Goal: Task Accomplishment & Management: Manage account settings

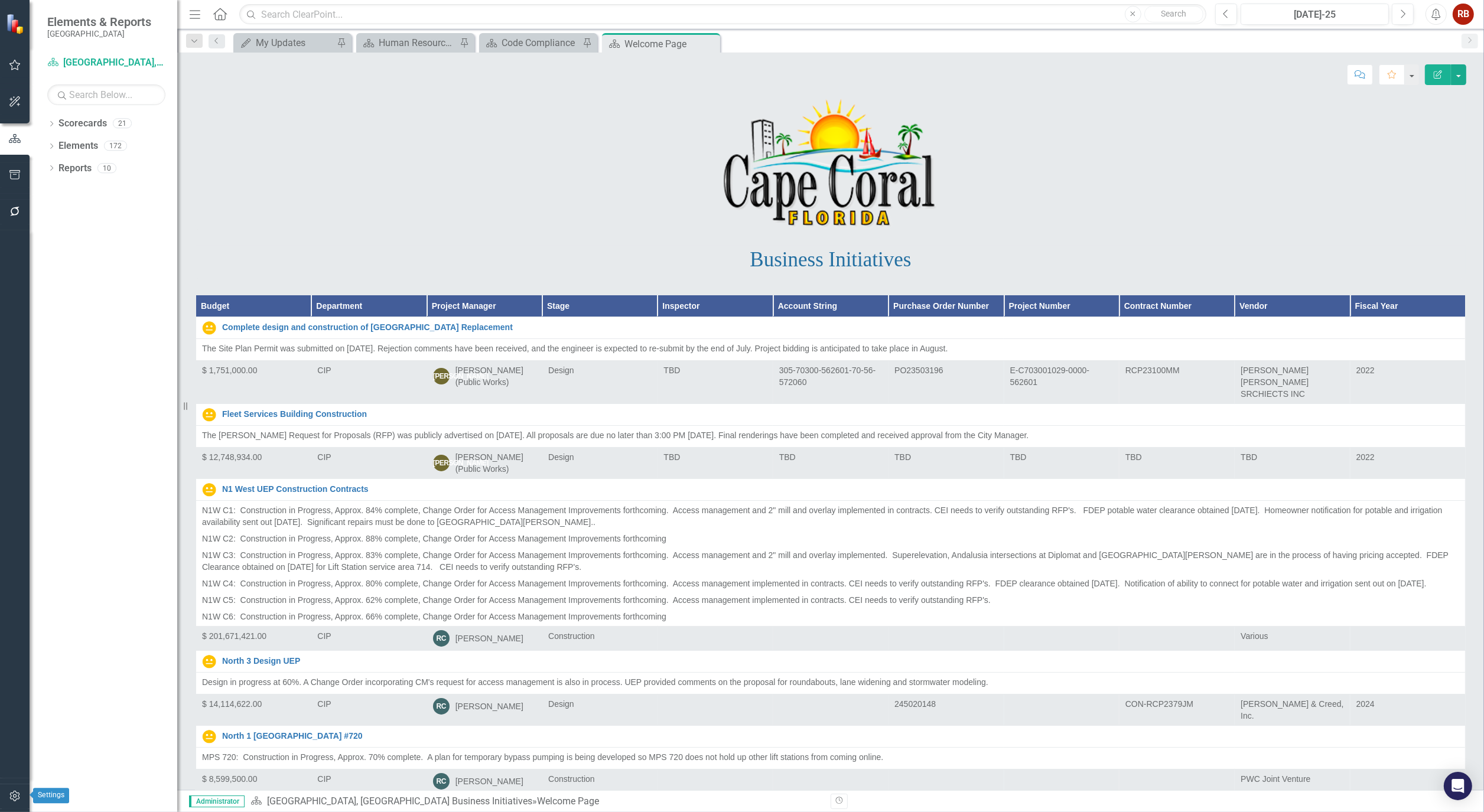
drag, startPoint x: 13, startPoint y: 795, endPoint x: 261, endPoint y: 249, distance: 599.7
click at [13, 795] on icon "button" at bounding box center [15, 796] width 13 height 9
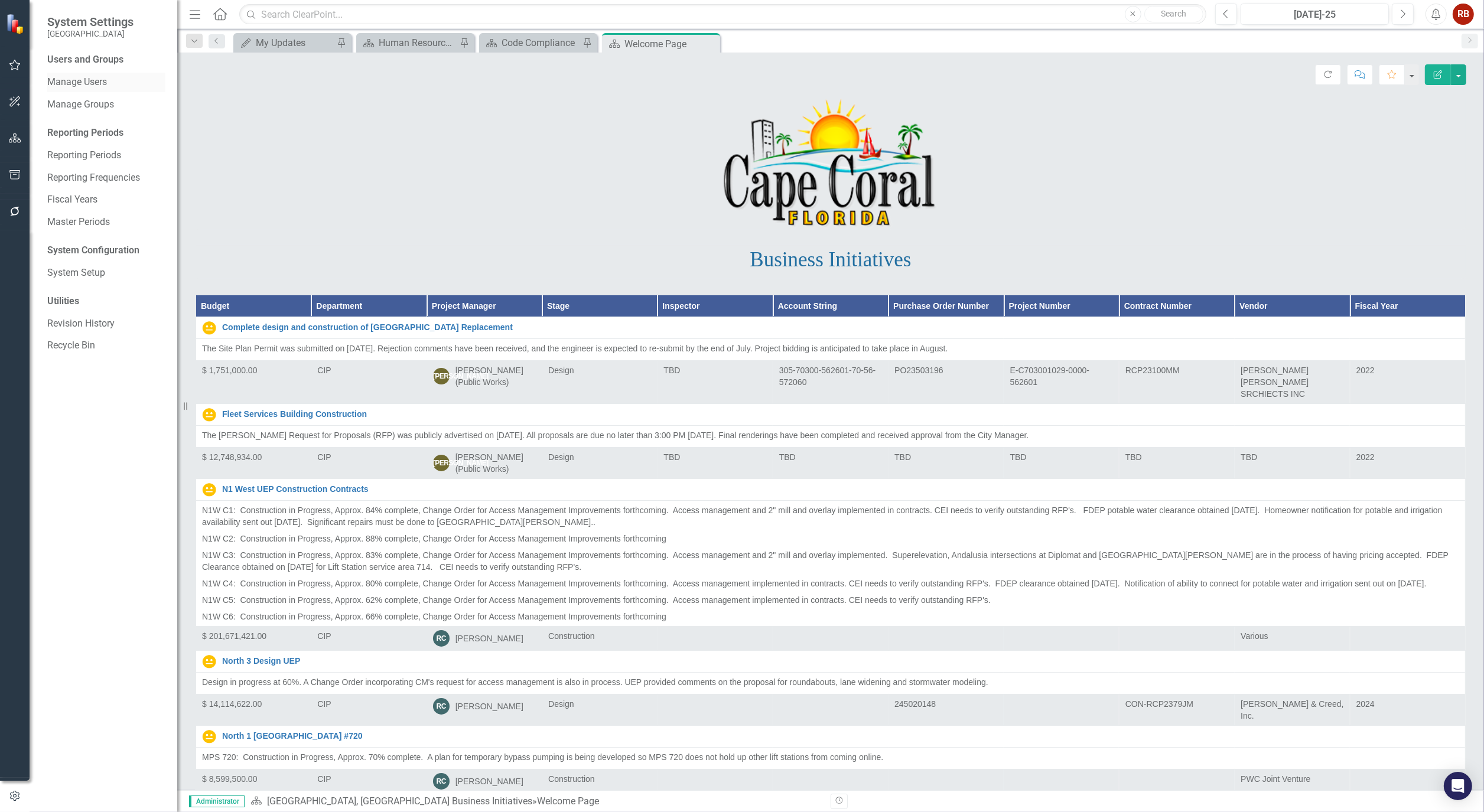
click at [100, 80] on link "Manage Users" at bounding box center [107, 82] width 118 height 13
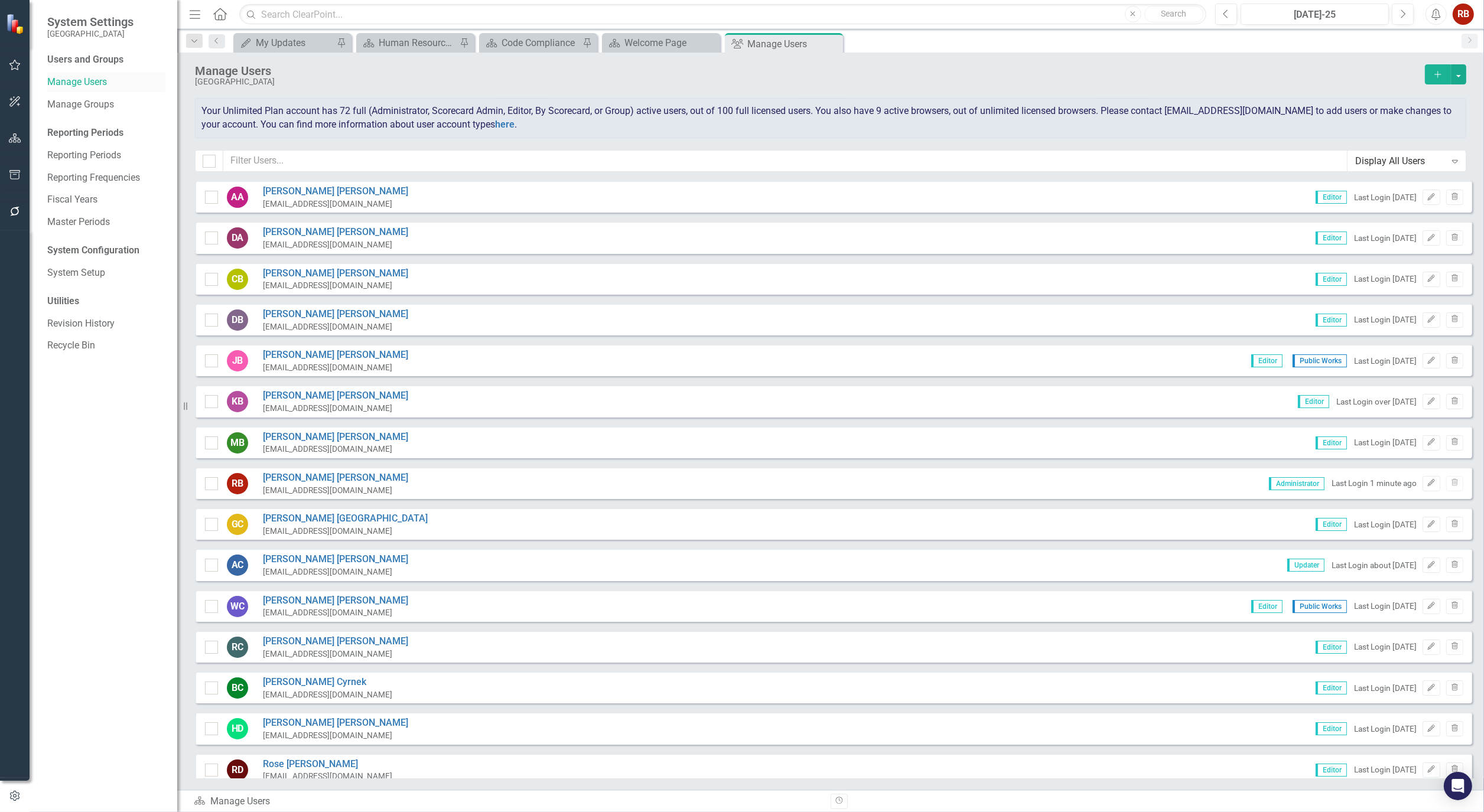
checkbox input "false"
click at [284, 163] on input "text" at bounding box center [785, 161] width 1124 height 22
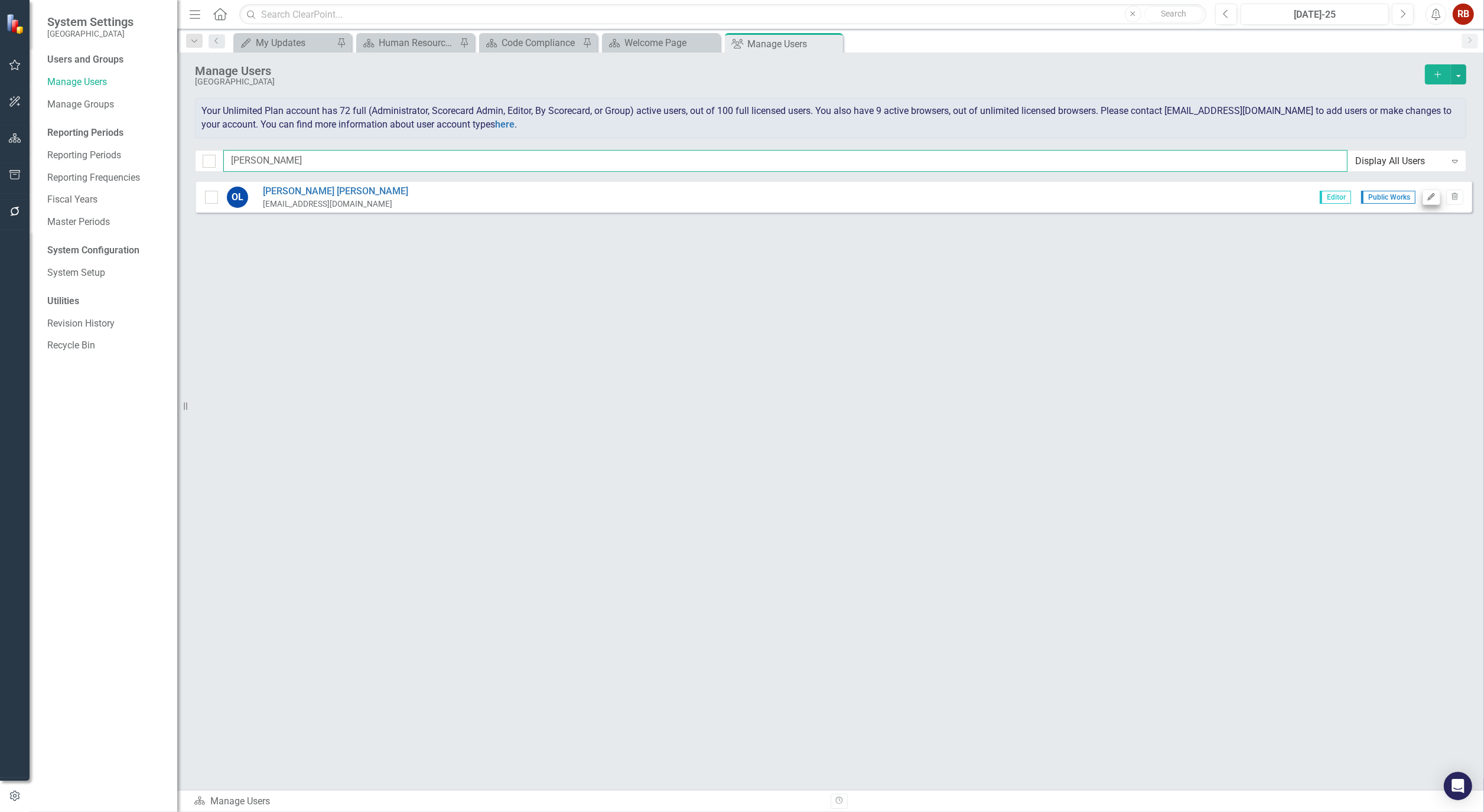
type input "[PERSON_NAME]"
click at [1431, 193] on icon "Edit" at bounding box center [1430, 196] width 9 height 7
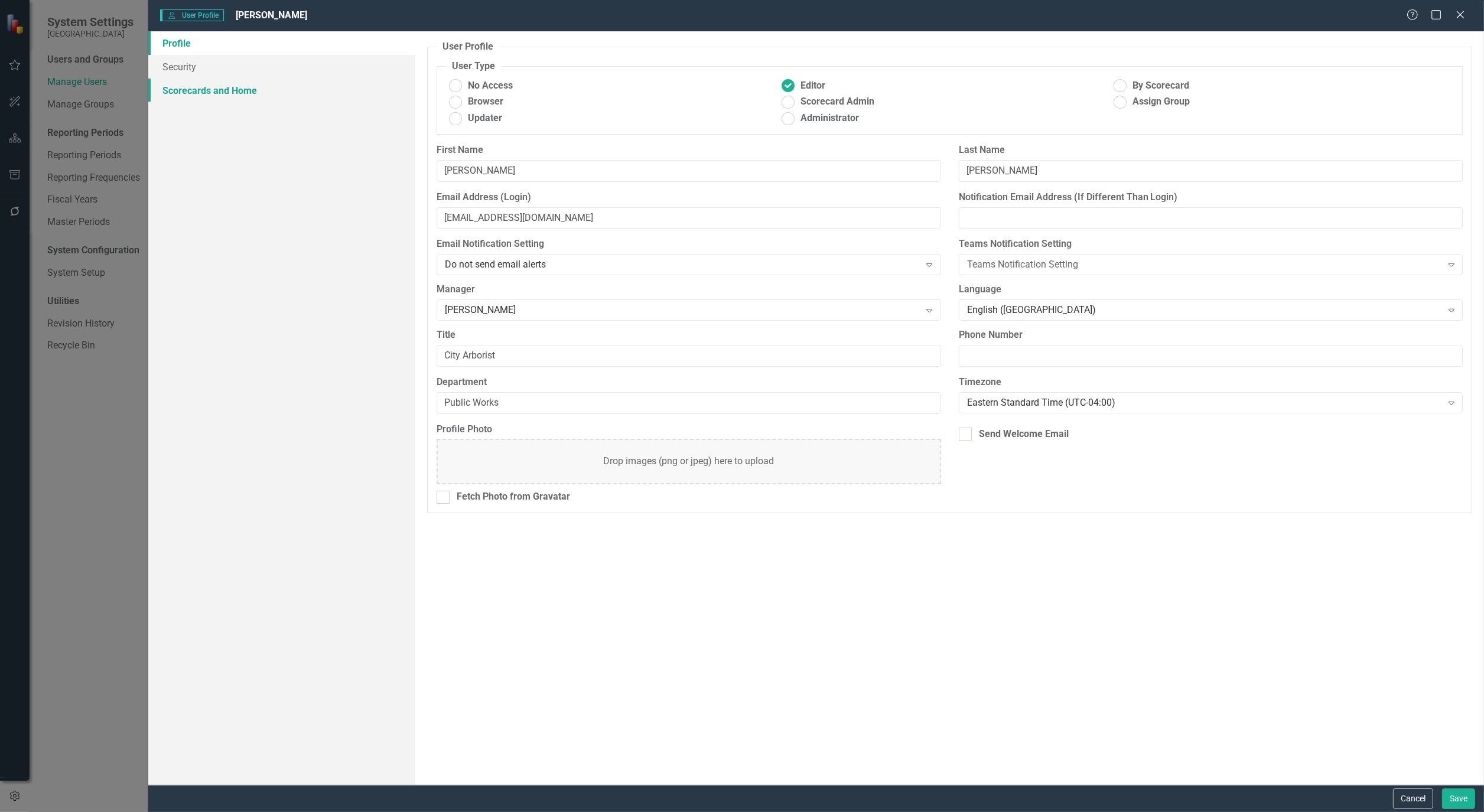
click at [253, 99] on link "Scorecards and Home" at bounding box center [282, 91] width 267 height 24
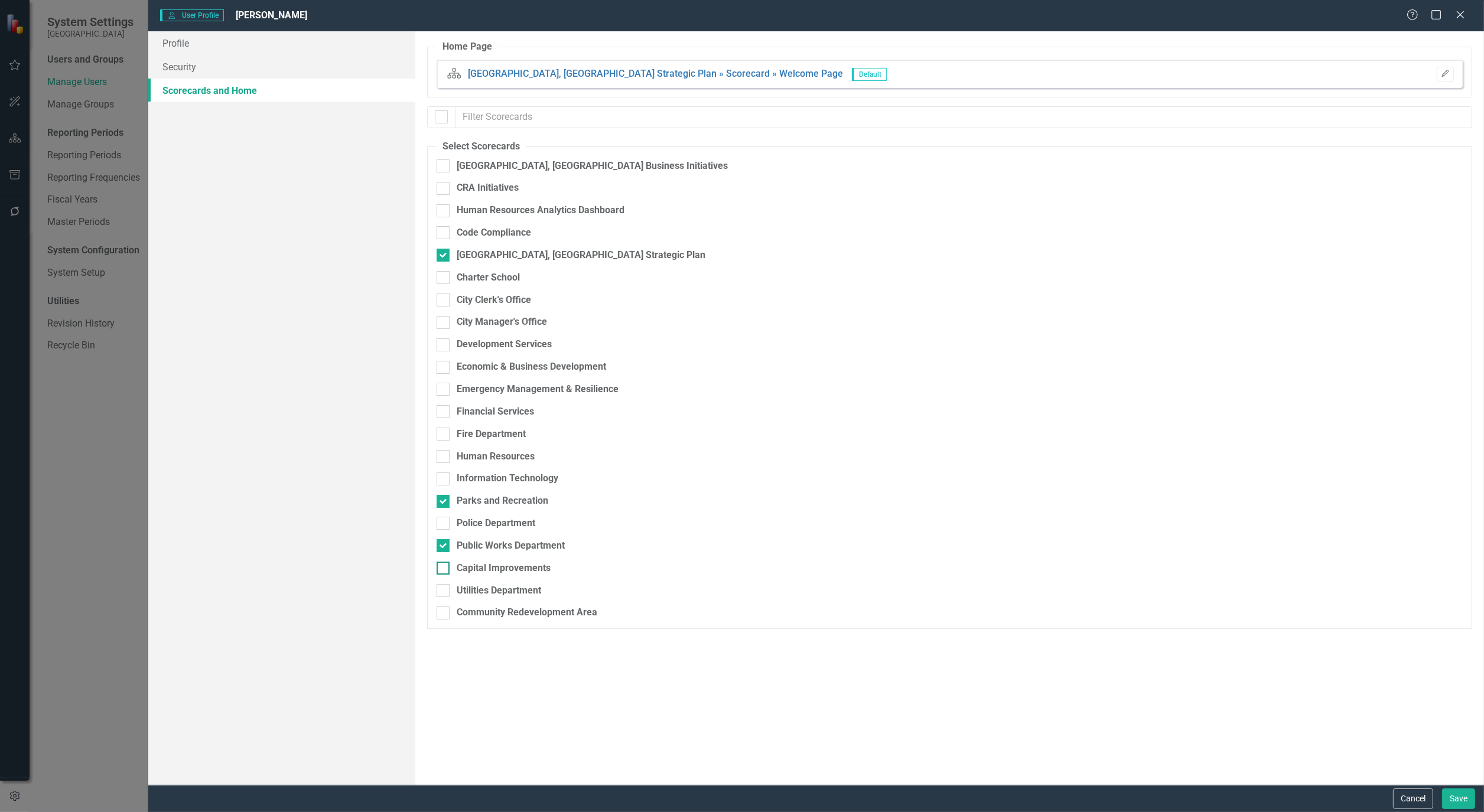
click at [445, 571] on div at bounding box center [443, 568] width 13 height 13
click at [444, 569] on input "Capital Improvements" at bounding box center [440, 566] width 8 height 8
checkbox input "true"
click at [1456, 795] on button "Save" at bounding box center [1459, 799] width 33 height 21
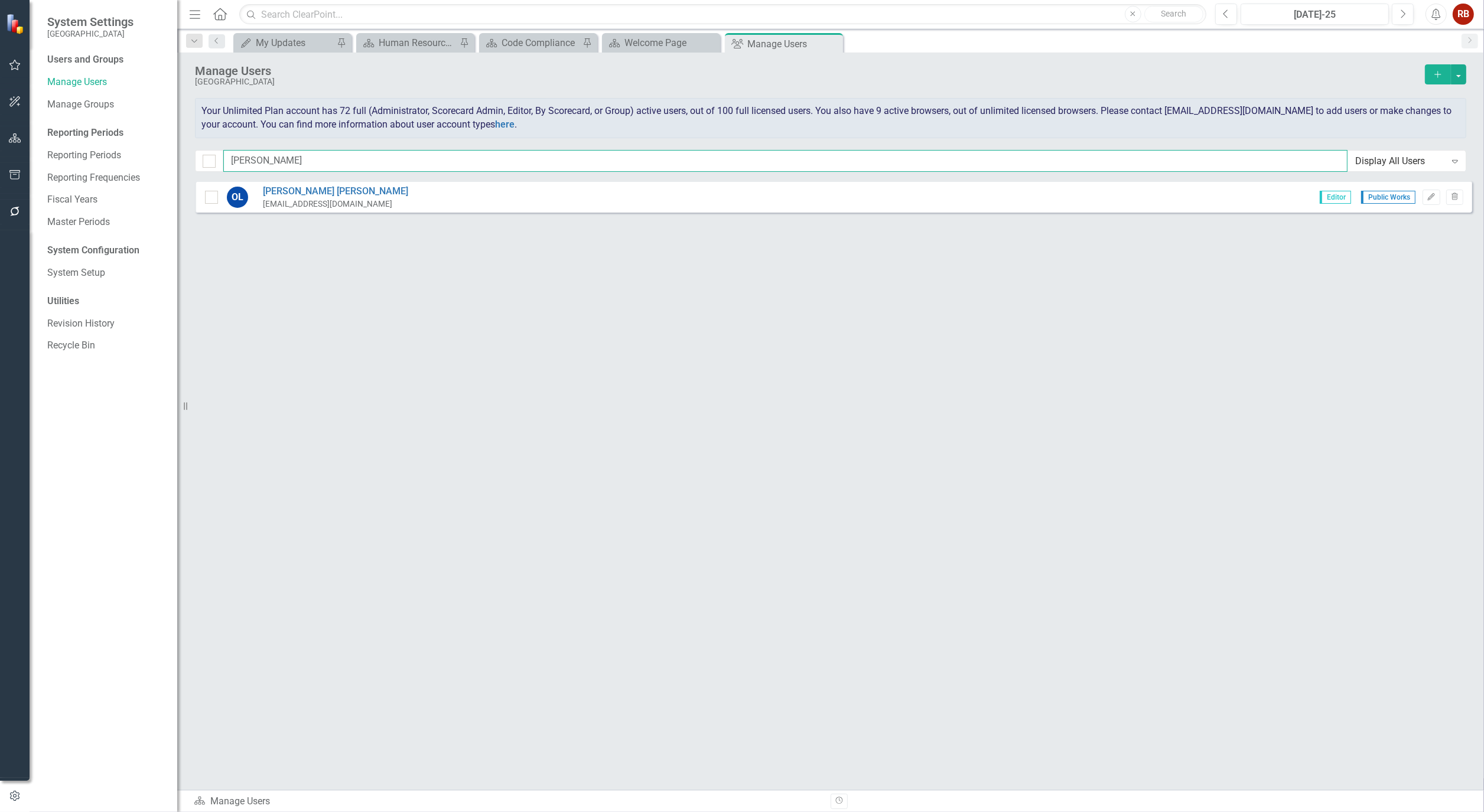
click at [262, 166] on input "[PERSON_NAME]" at bounding box center [785, 161] width 1124 height 22
type input "o"
click at [1438, 190] on button "Edit" at bounding box center [1431, 196] width 17 height 15
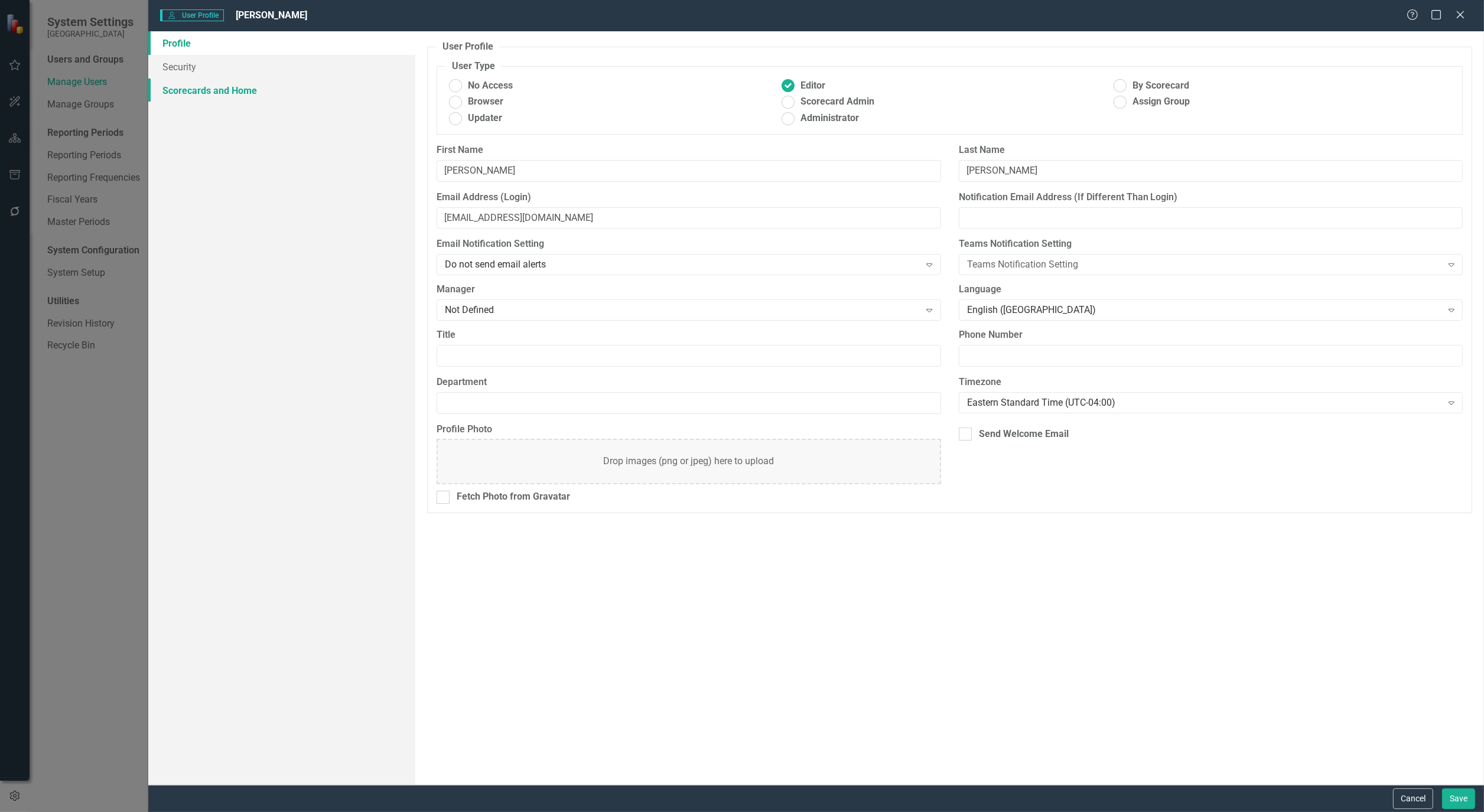
click at [197, 92] on link "Scorecards and Home" at bounding box center [282, 91] width 267 height 24
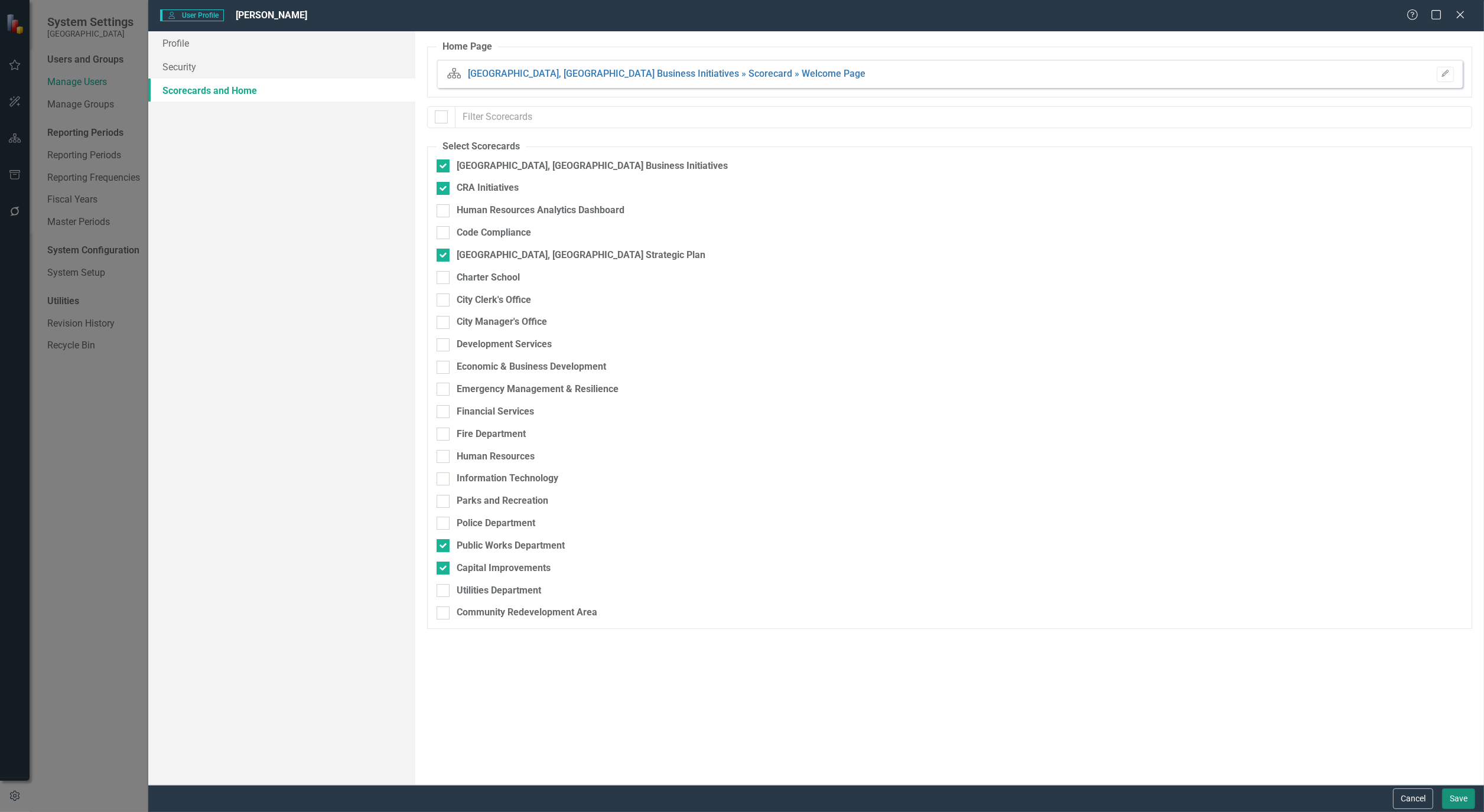
click at [1467, 792] on button "Save" at bounding box center [1459, 799] width 33 height 21
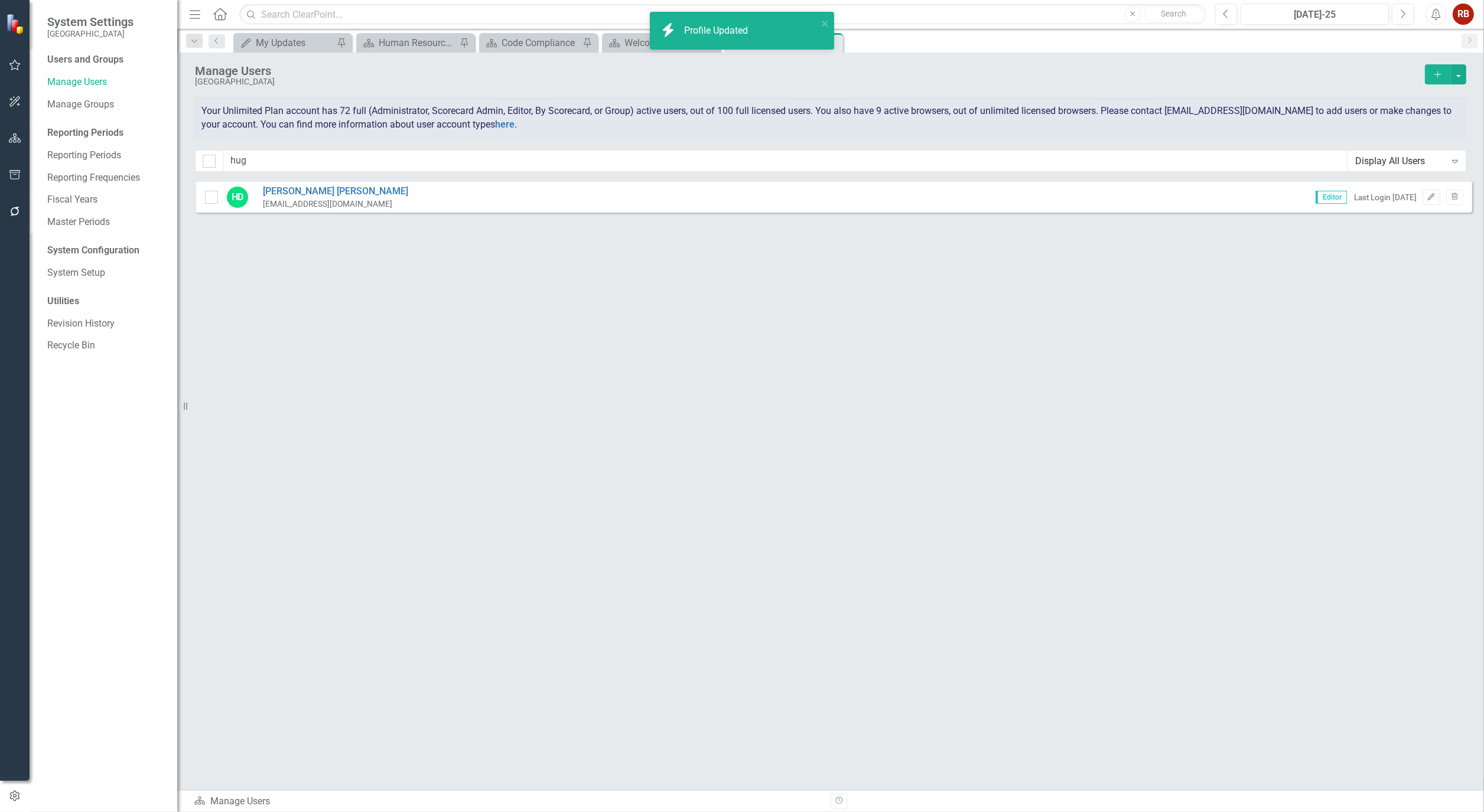
click at [323, 173] on div "Manage Users Cape Coral Add Your Unlimited Plan account has 72 full (Administra…" at bounding box center [830, 117] width 1306 height 128
click at [320, 167] on input "hug" at bounding box center [785, 161] width 1124 height 22
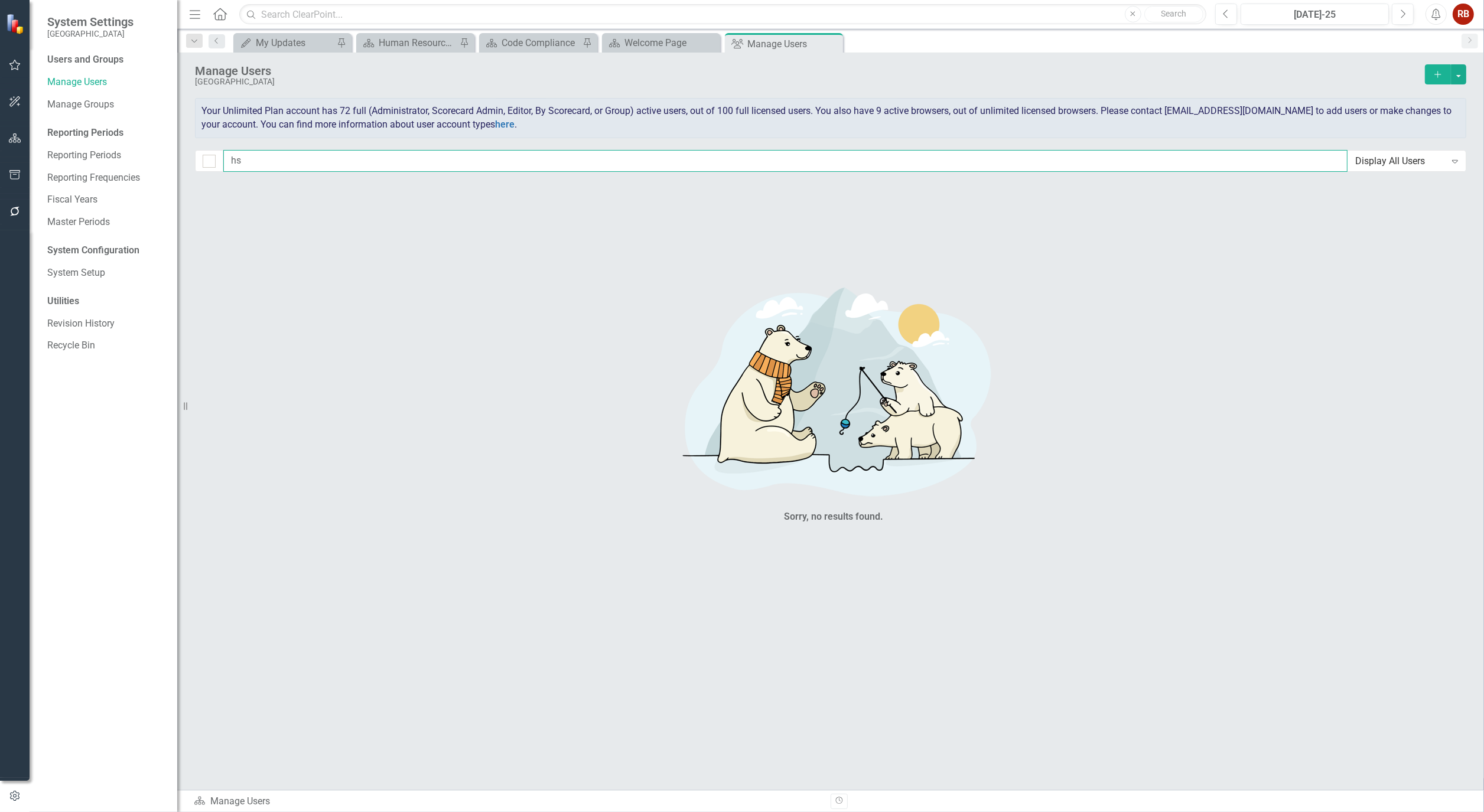
type input "h"
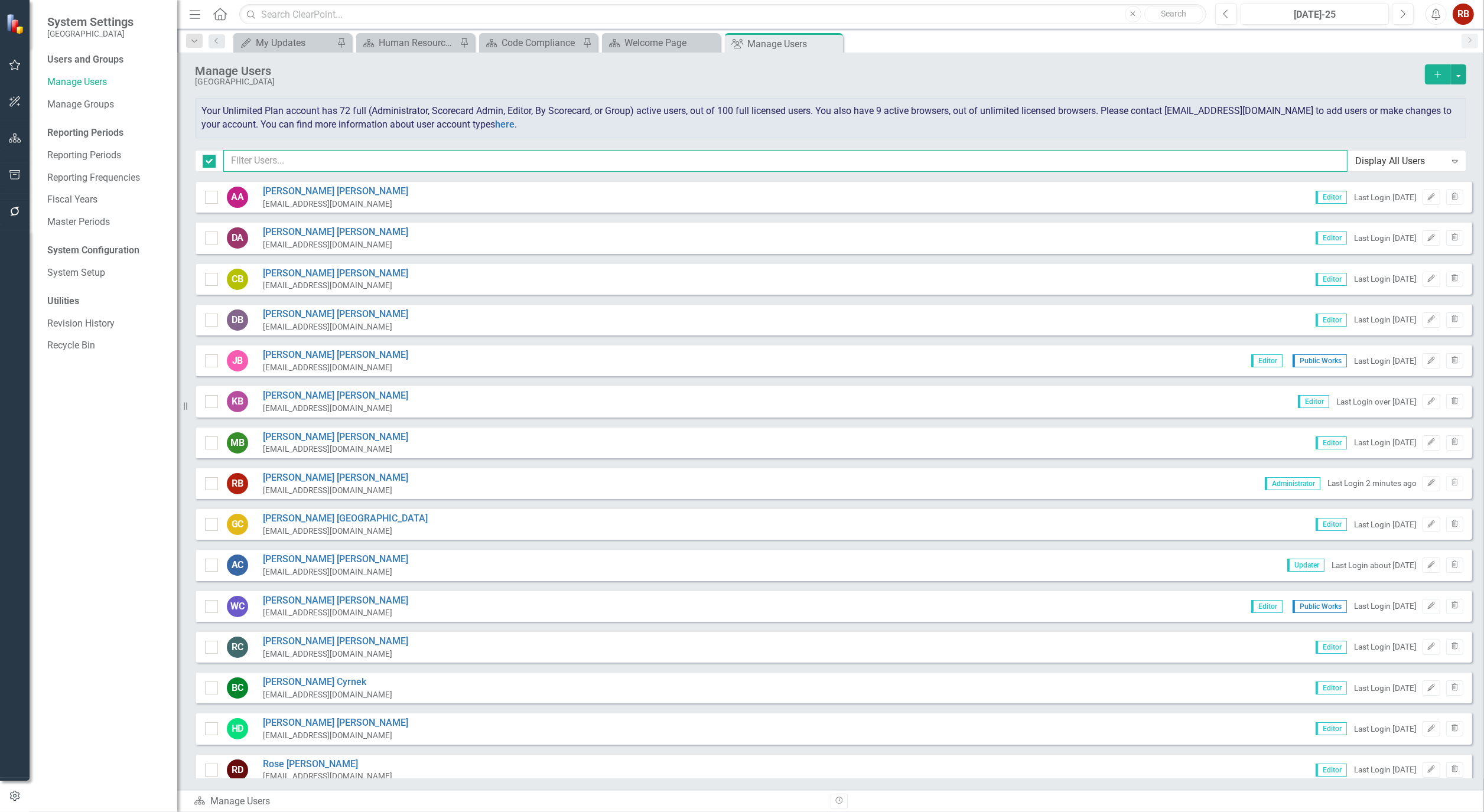
checkbox input "true"
type input "s"
checkbox input "false"
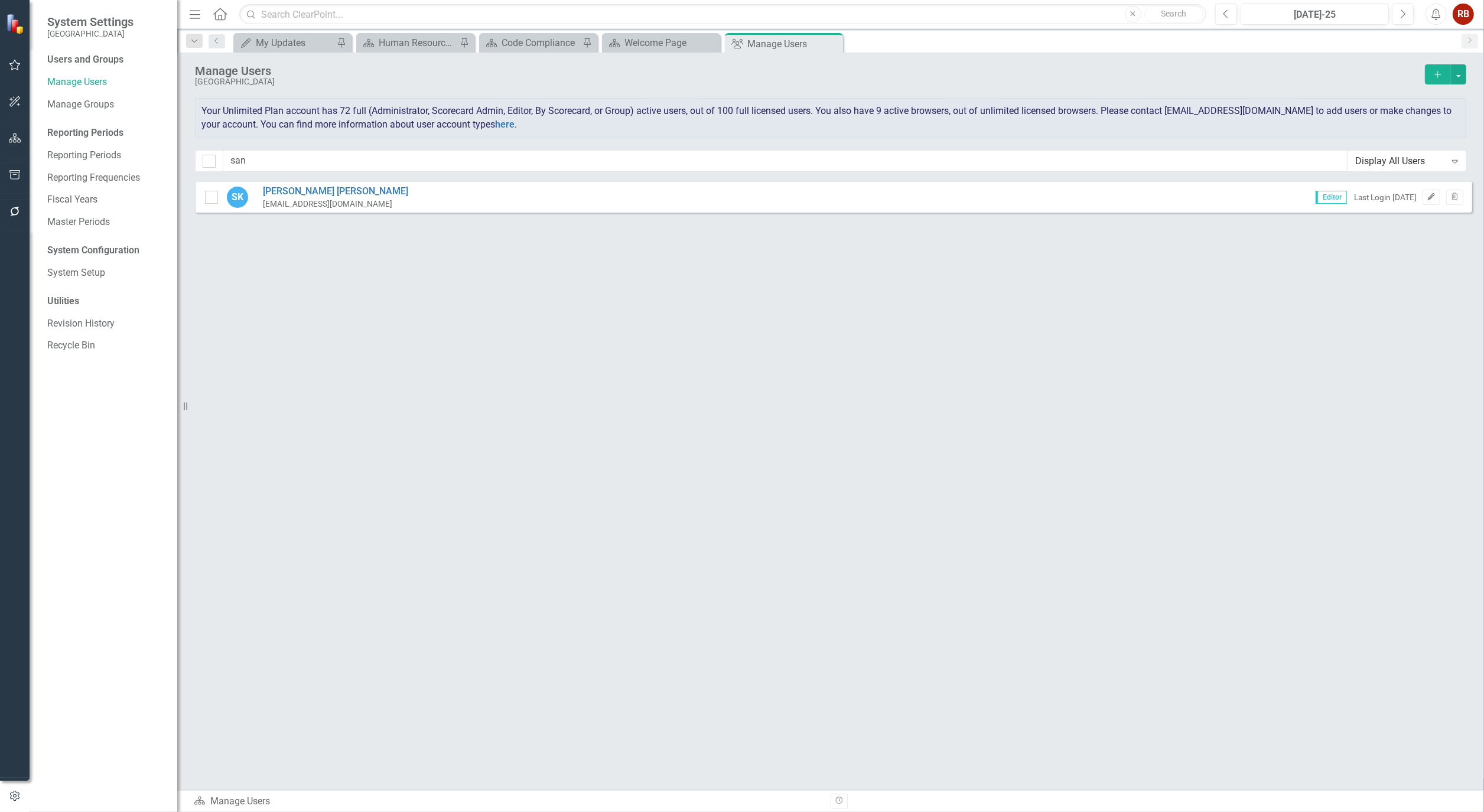
click at [1429, 197] on icon "Edit" at bounding box center [1430, 196] width 9 height 7
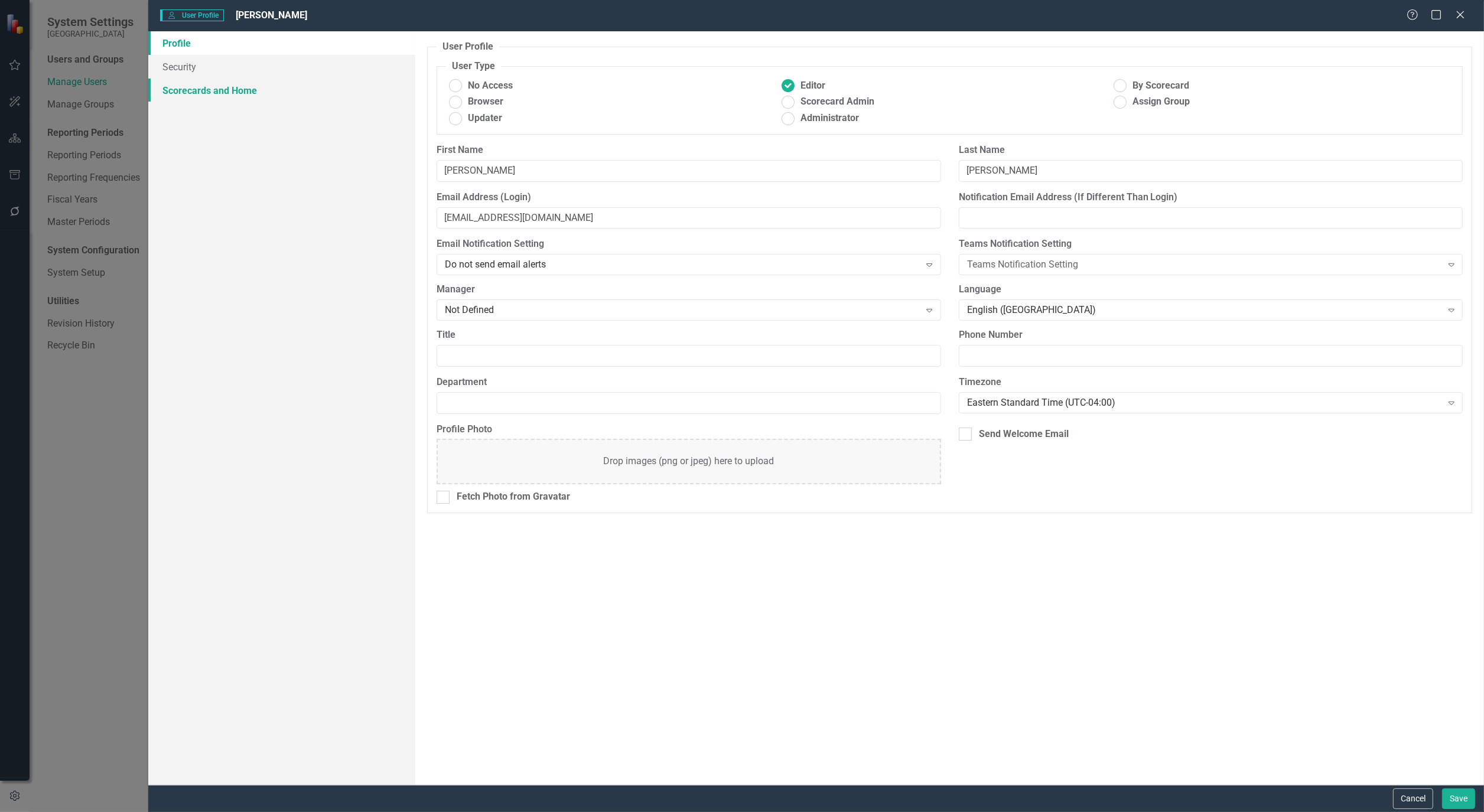
click at [190, 96] on link "Scorecards and Home" at bounding box center [282, 91] width 267 height 24
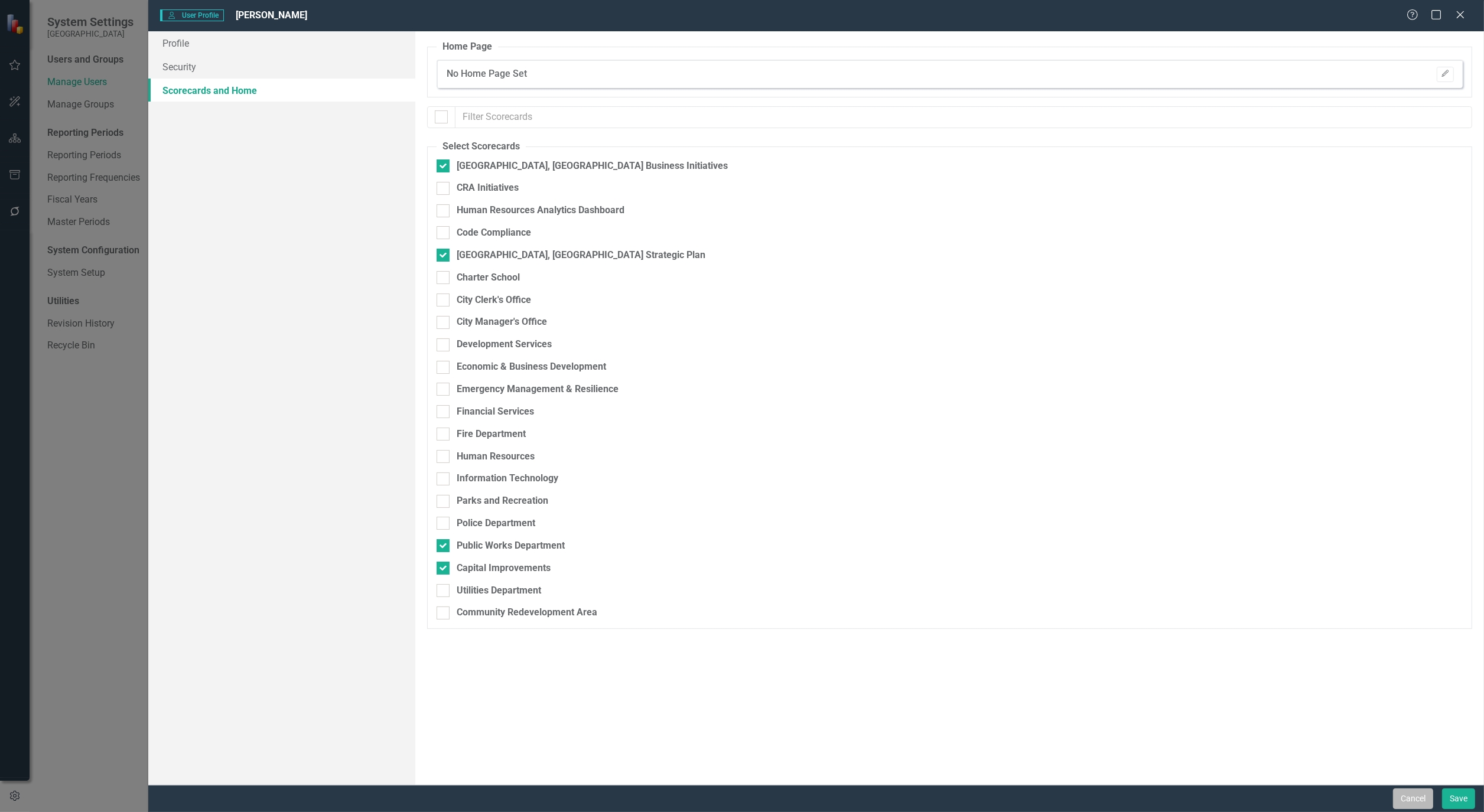
click at [1419, 795] on button "Cancel" at bounding box center [1413, 799] width 40 height 21
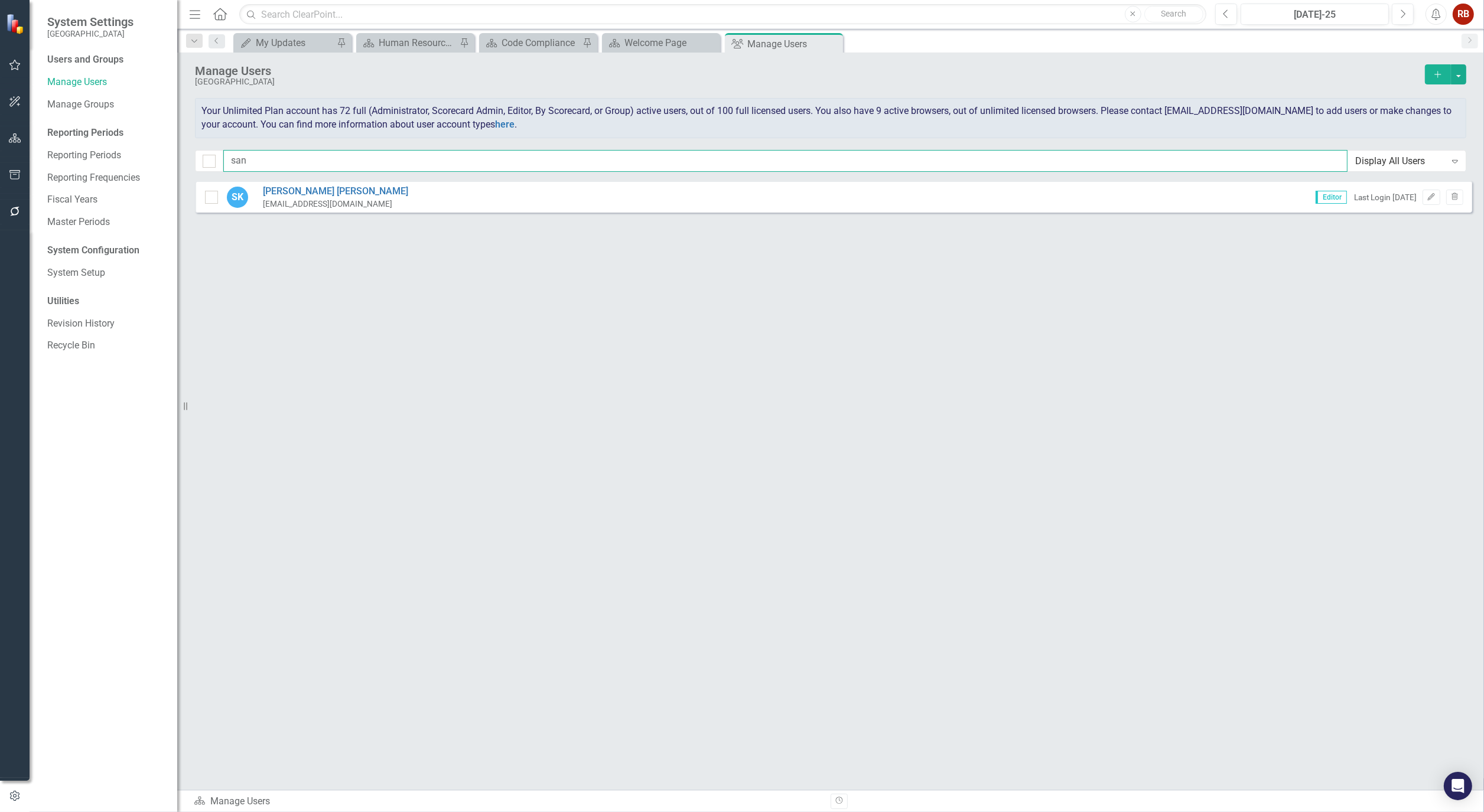
click at [362, 166] on input "san" at bounding box center [785, 161] width 1124 height 22
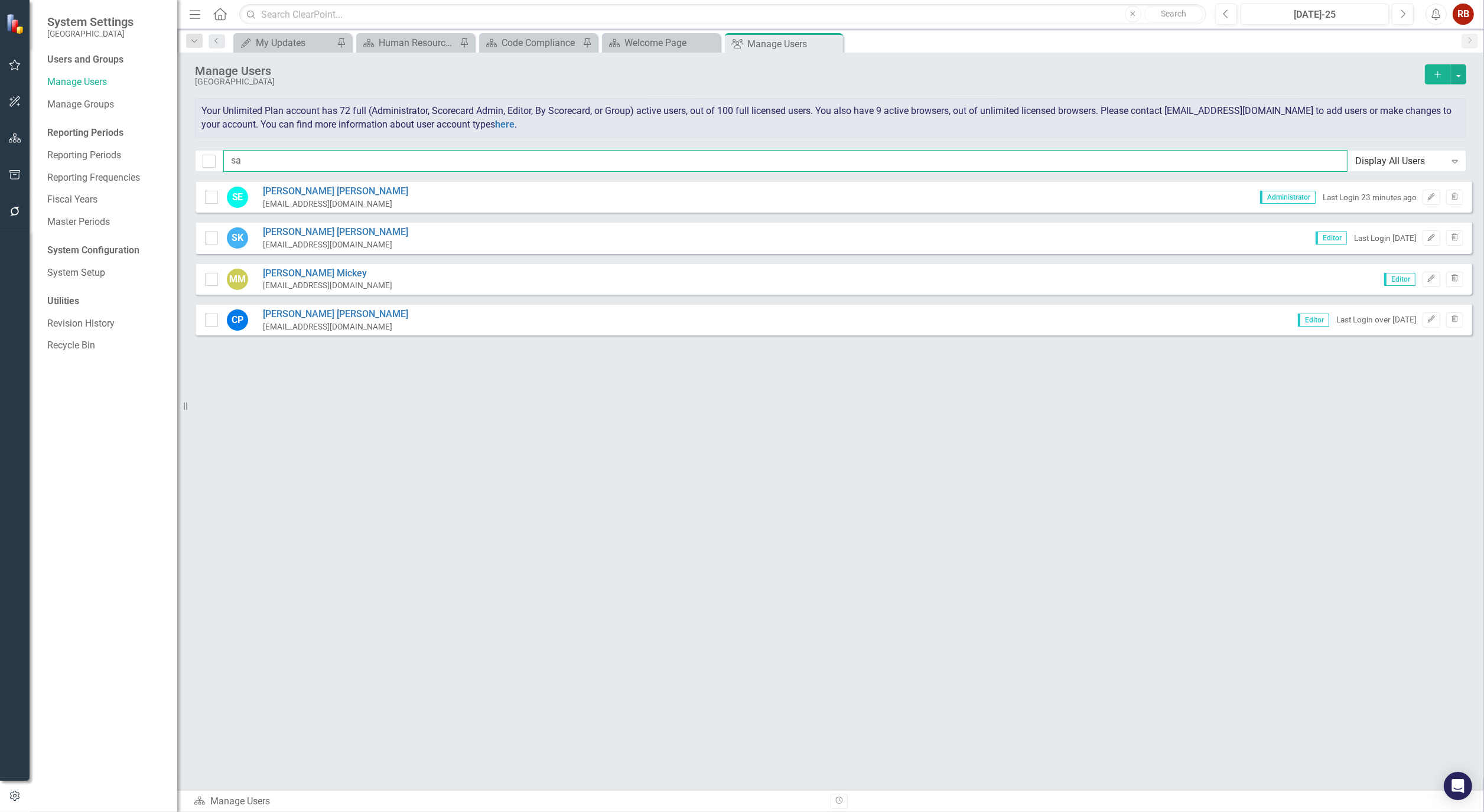
type input "s"
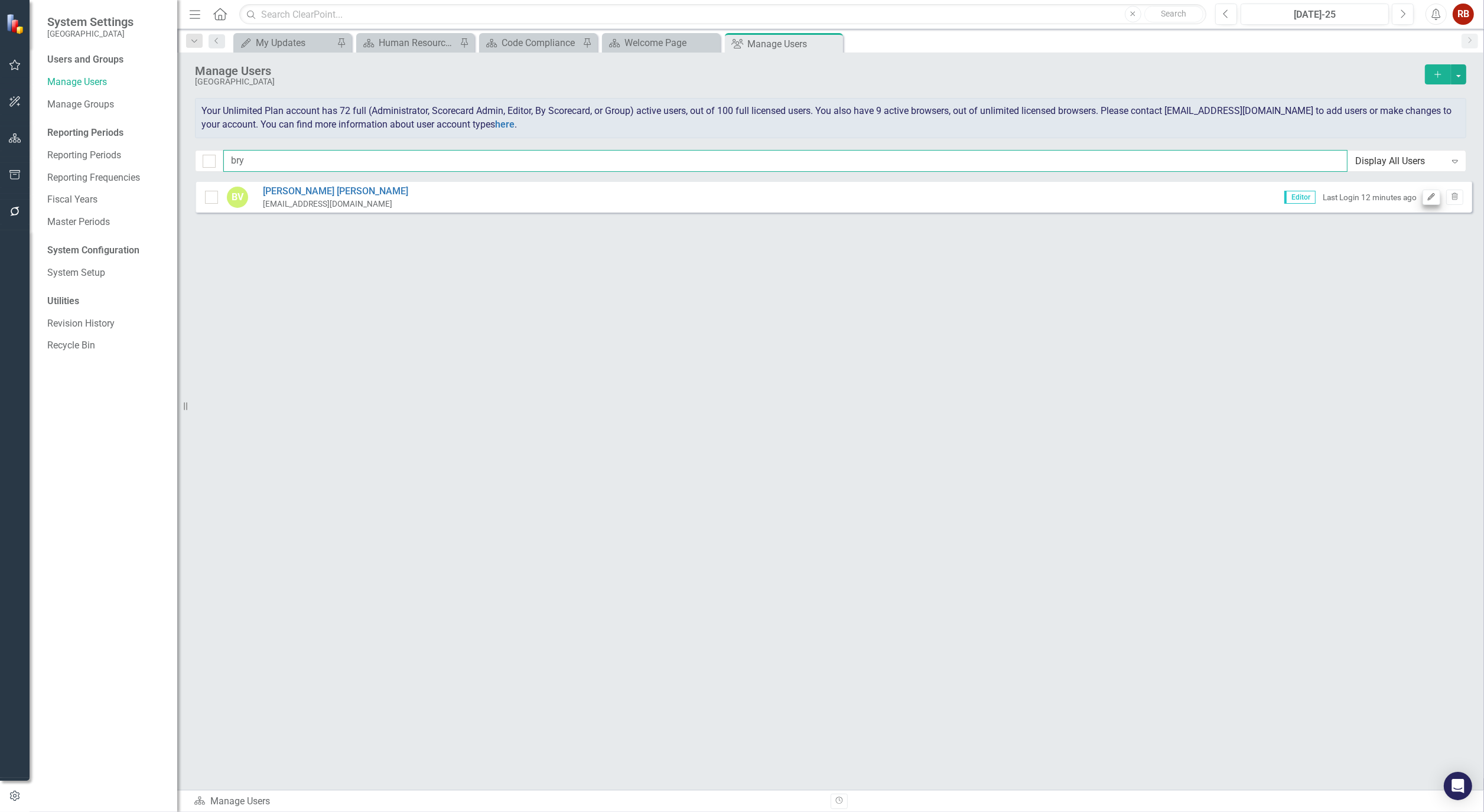
type input "bry"
click at [1436, 196] on button "Edit" at bounding box center [1431, 196] width 17 height 15
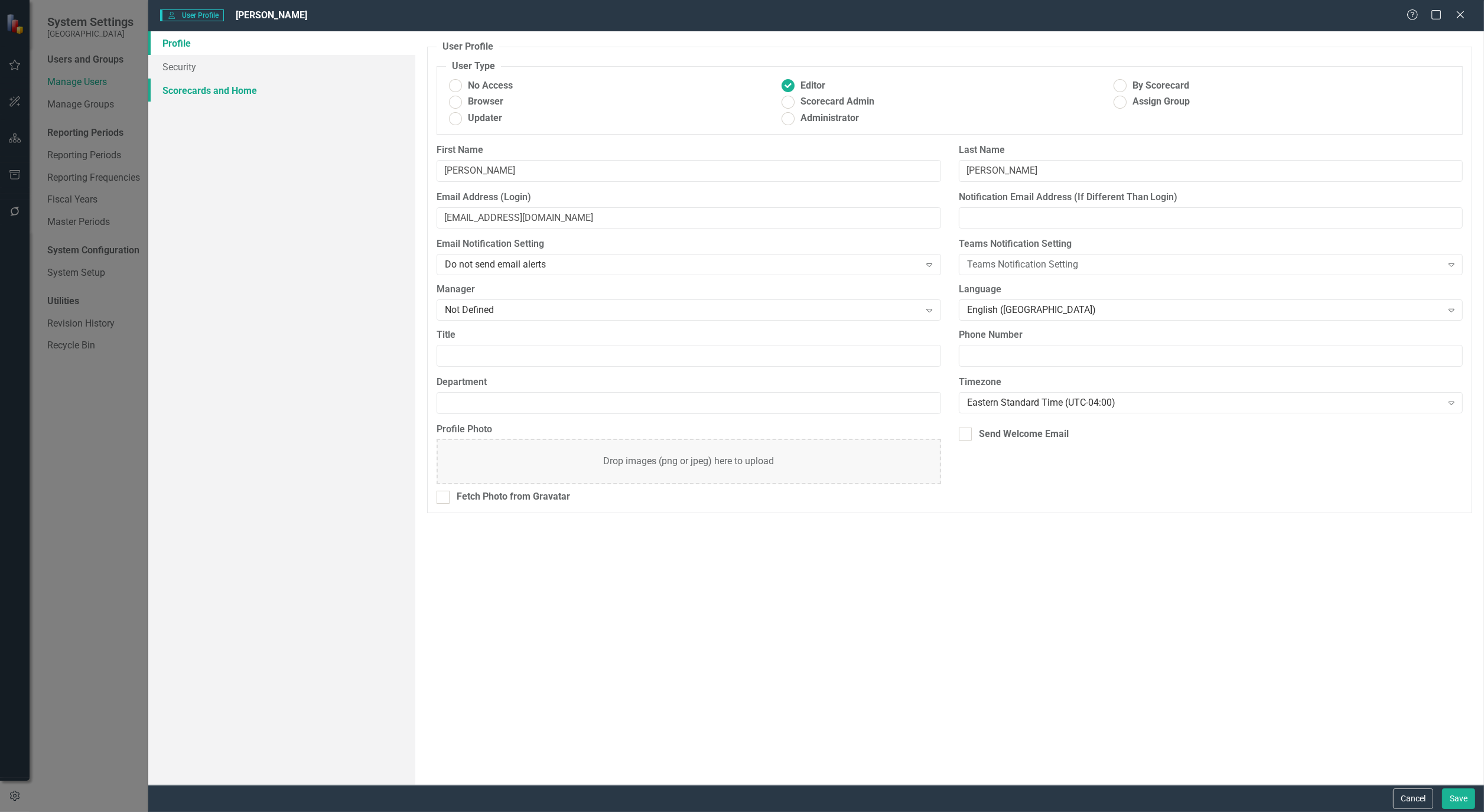
click at [227, 92] on link "Scorecards and Home" at bounding box center [282, 91] width 267 height 24
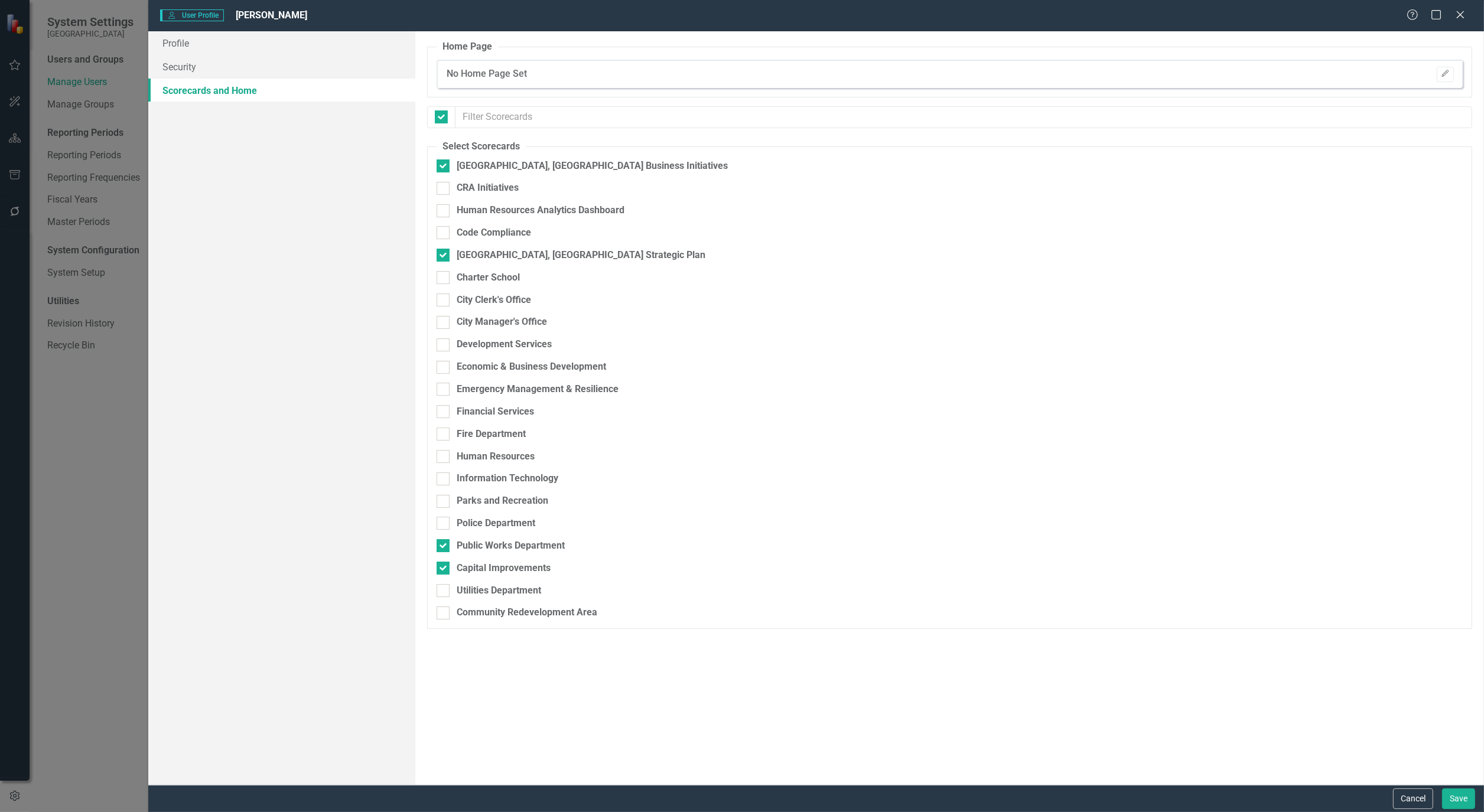
checkbox input "false"
click at [1463, 795] on button "Save" at bounding box center [1459, 799] width 33 height 21
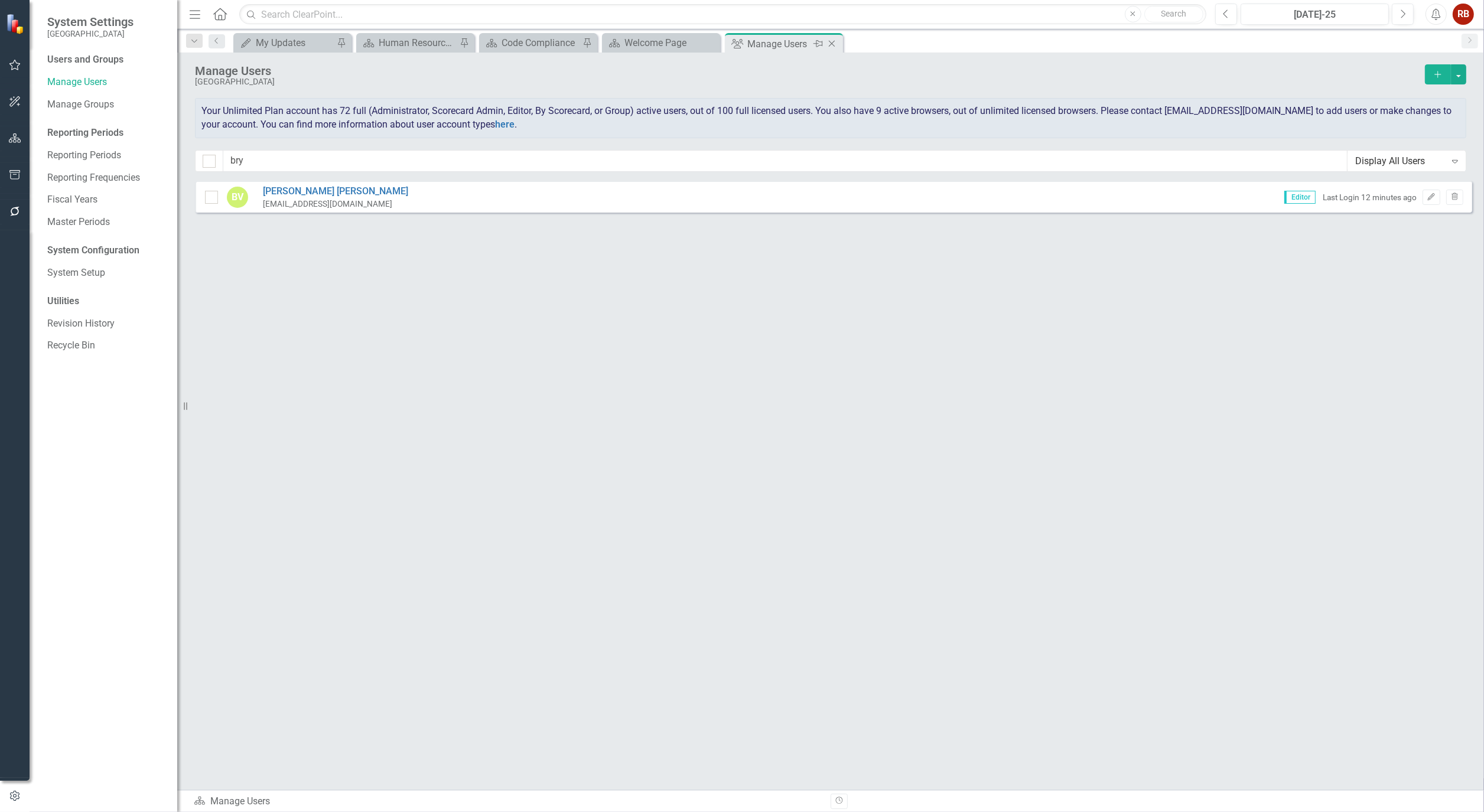
click at [836, 42] on icon "Close" at bounding box center [831, 43] width 12 height 9
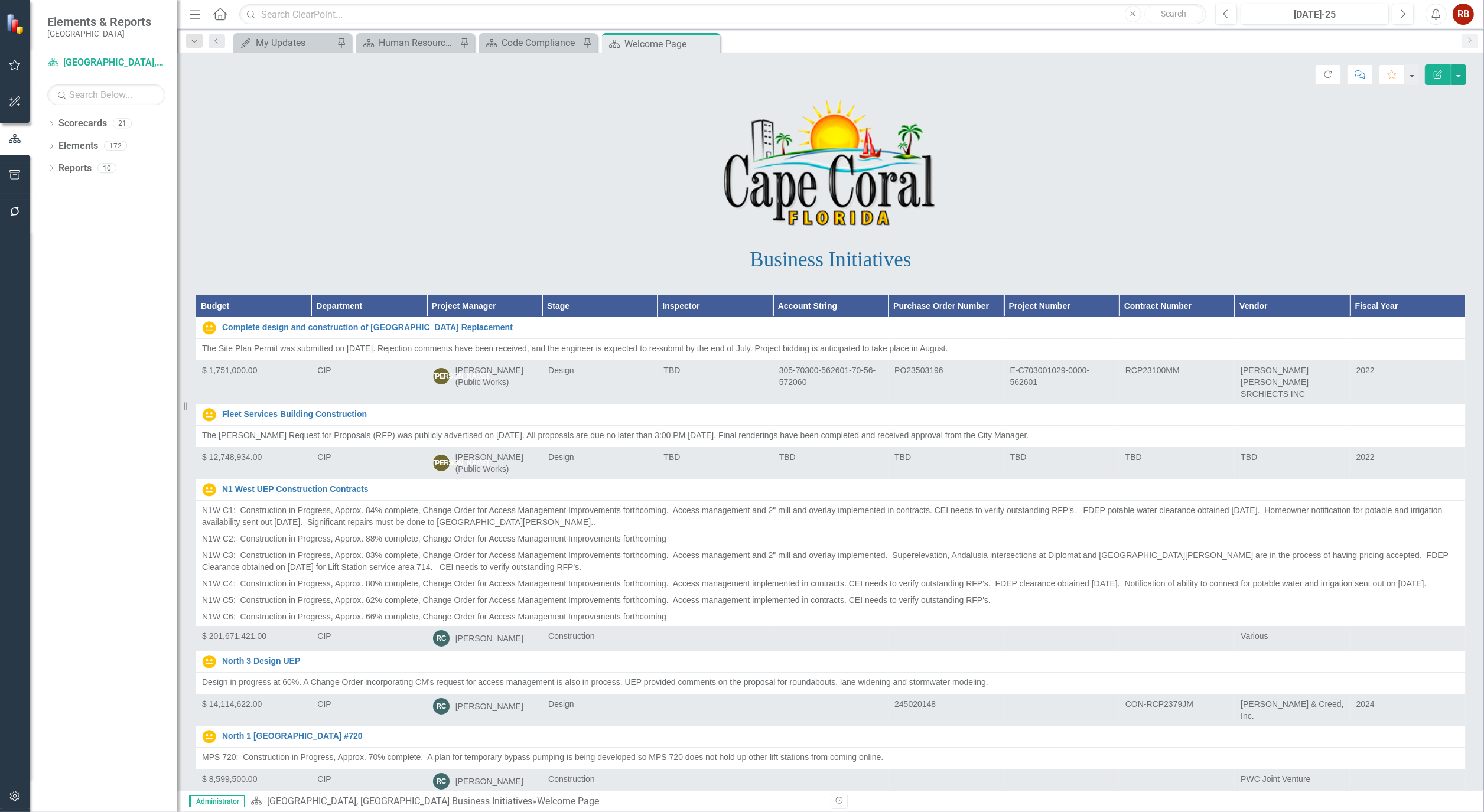
click at [21, 175] on button "button" at bounding box center [15, 175] width 27 height 24
click at [10, 215] on icon "button" at bounding box center [15, 211] width 13 height 9
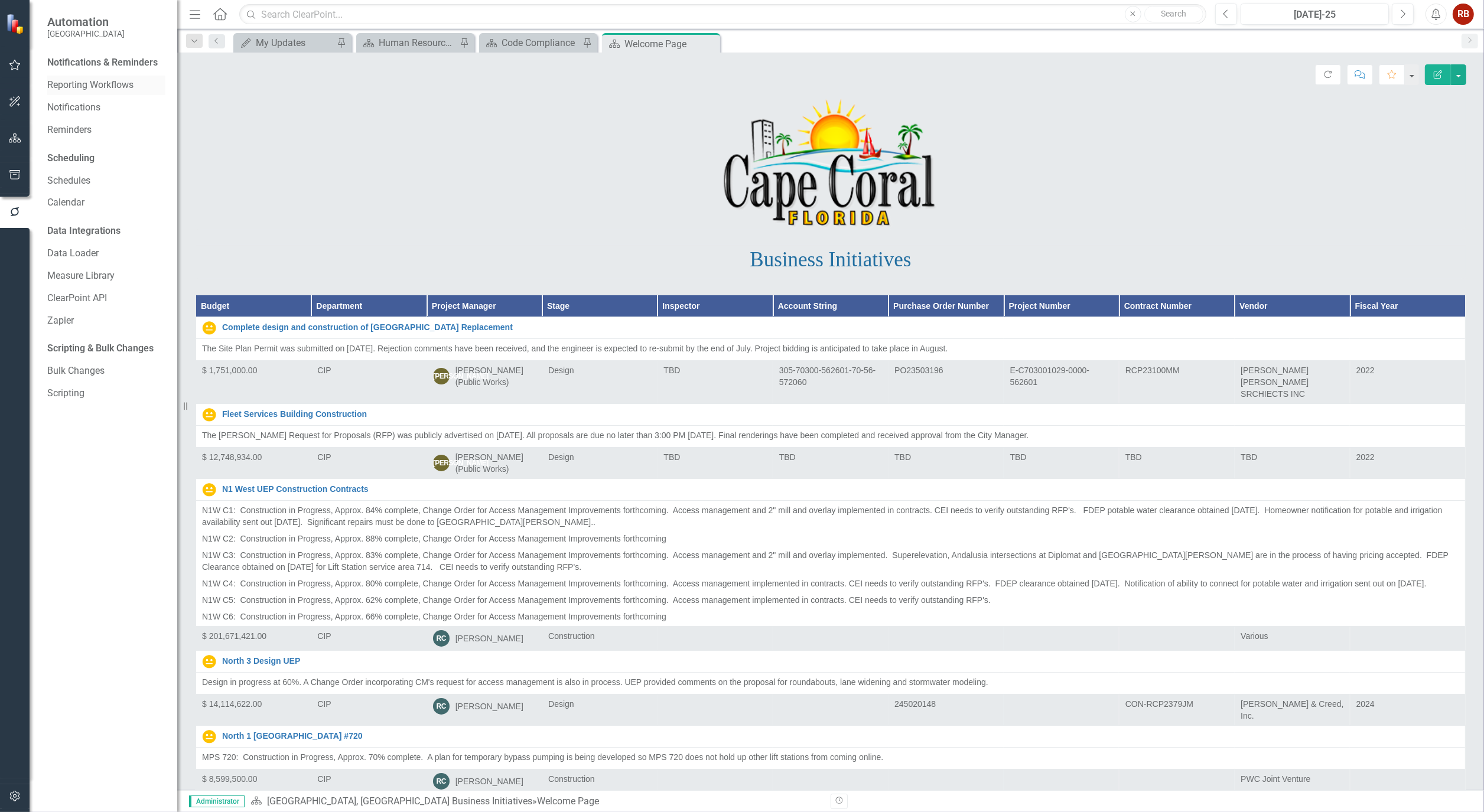
click at [109, 91] on link "Reporting Workflows" at bounding box center [107, 85] width 118 height 13
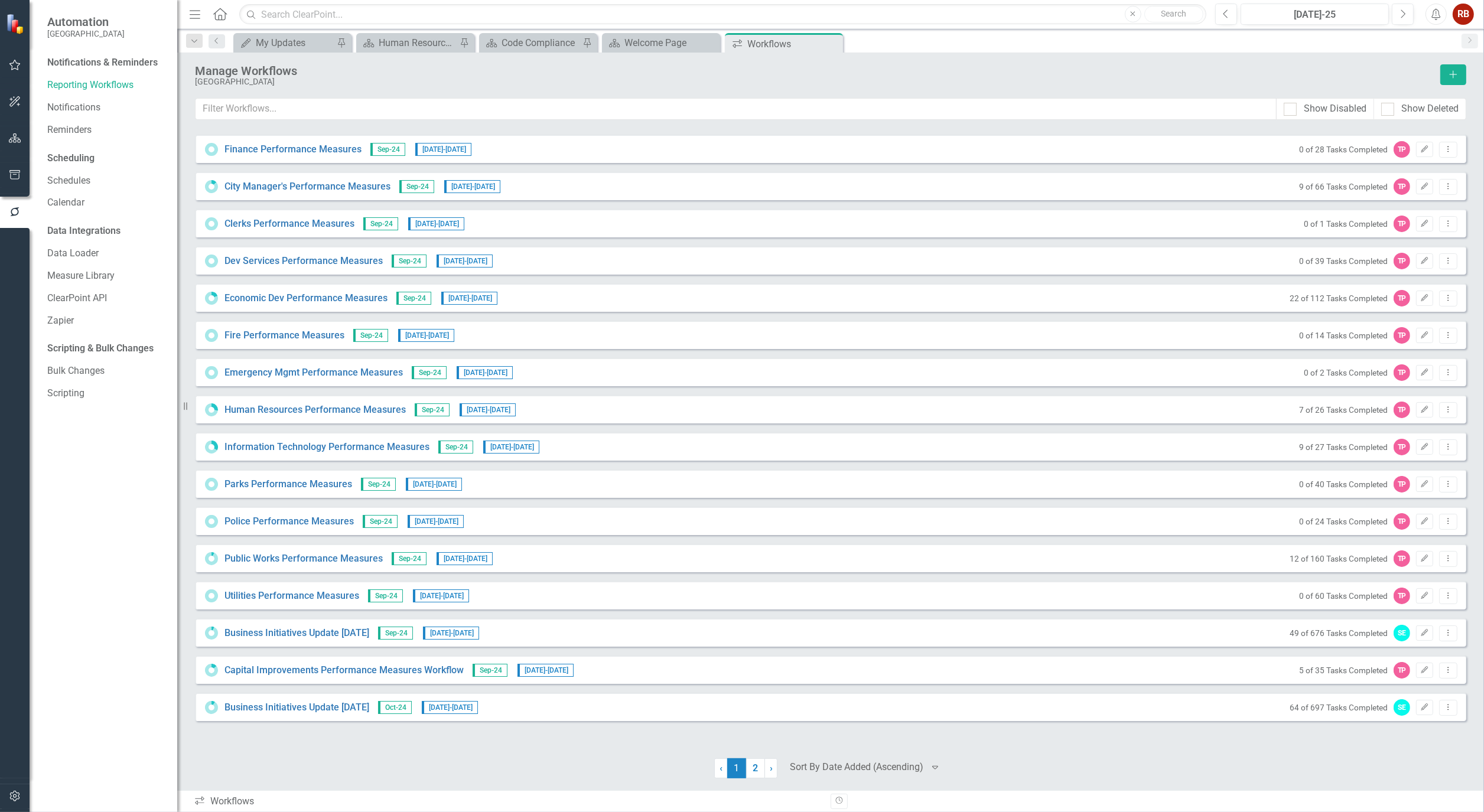
click at [644, 776] on div at bounding box center [455, 768] width 519 height 20
click at [763, 766] on link "2" at bounding box center [755, 768] width 19 height 20
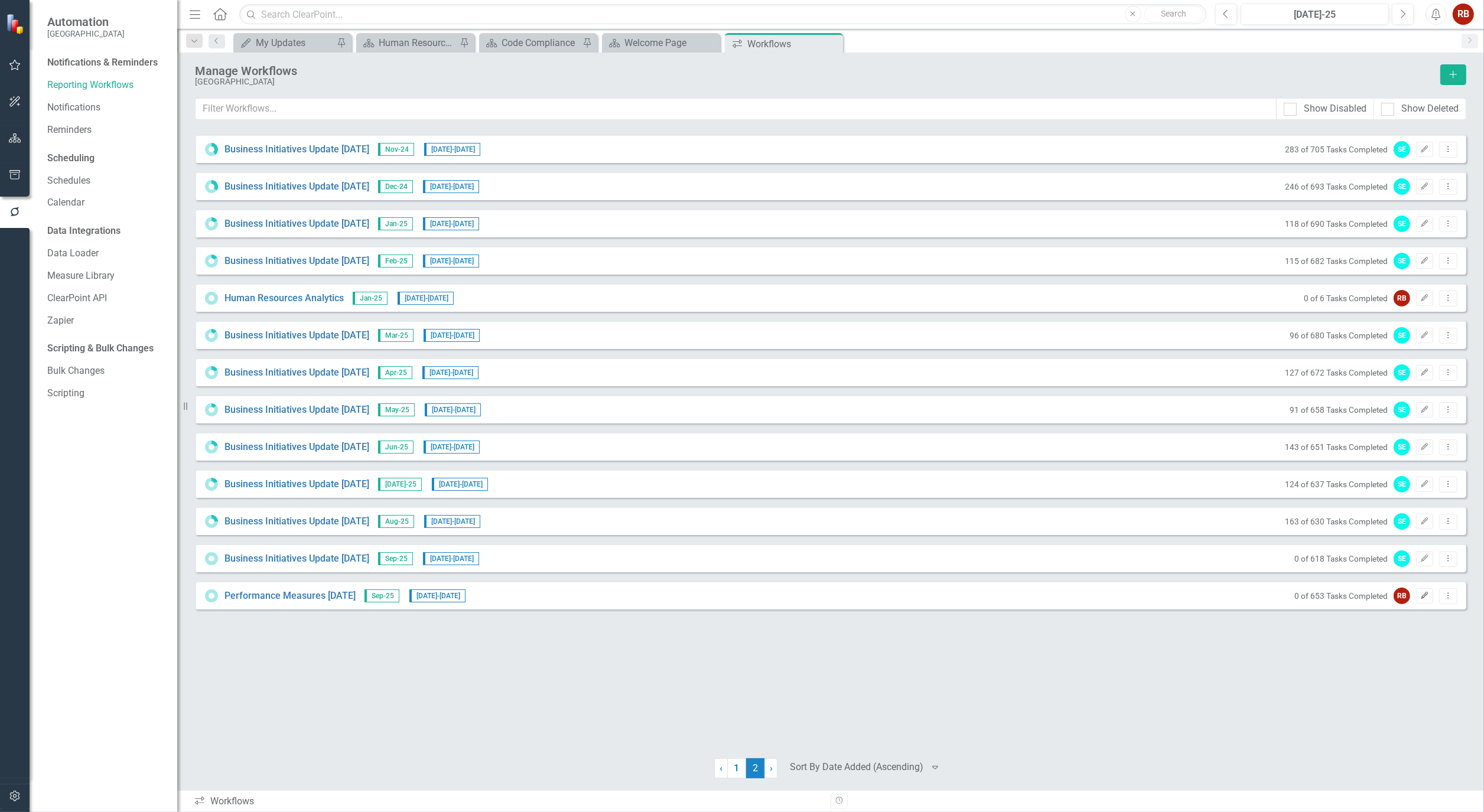
click at [1426, 595] on icon "Edit" at bounding box center [1424, 596] width 9 height 7
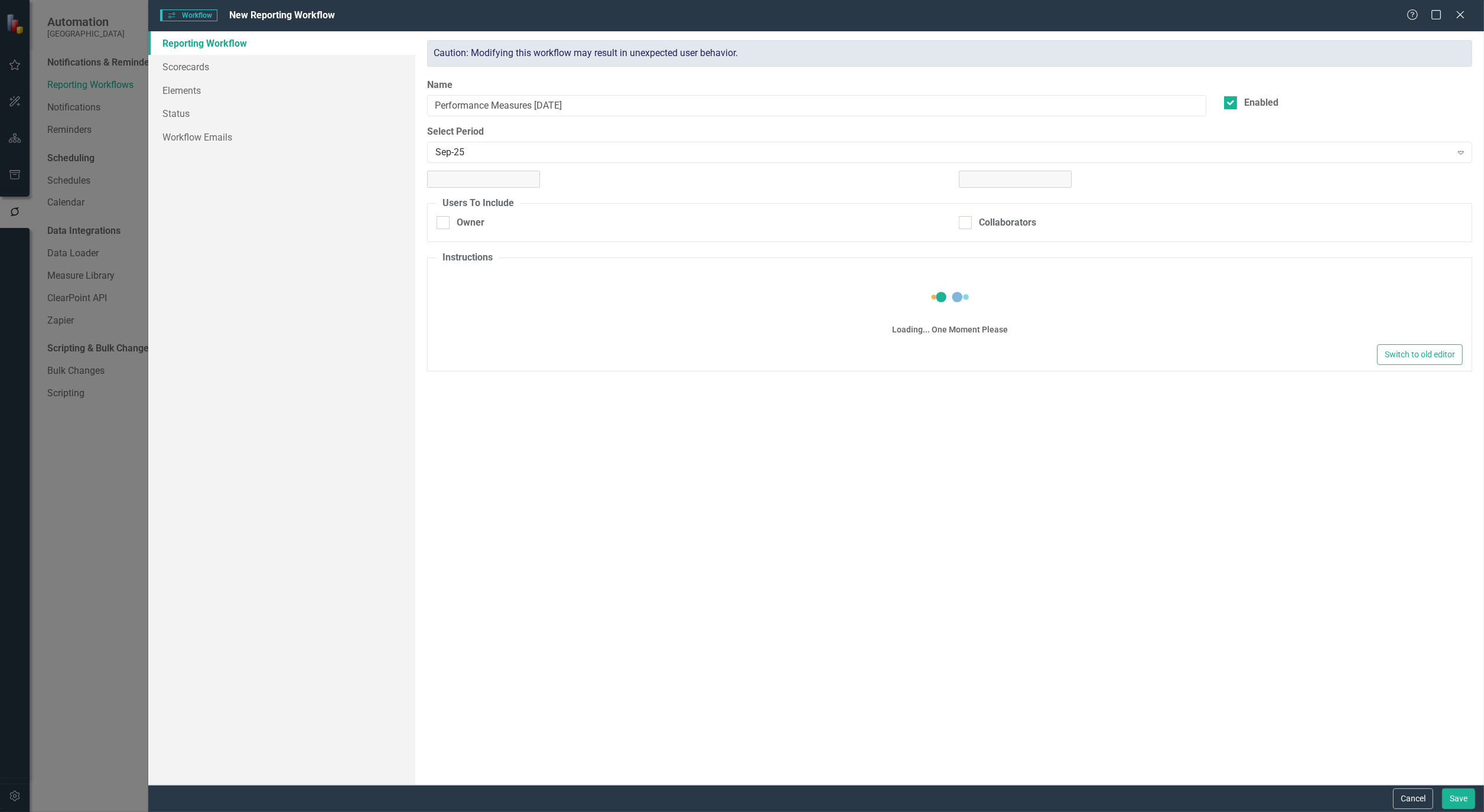
checkbox input "true"
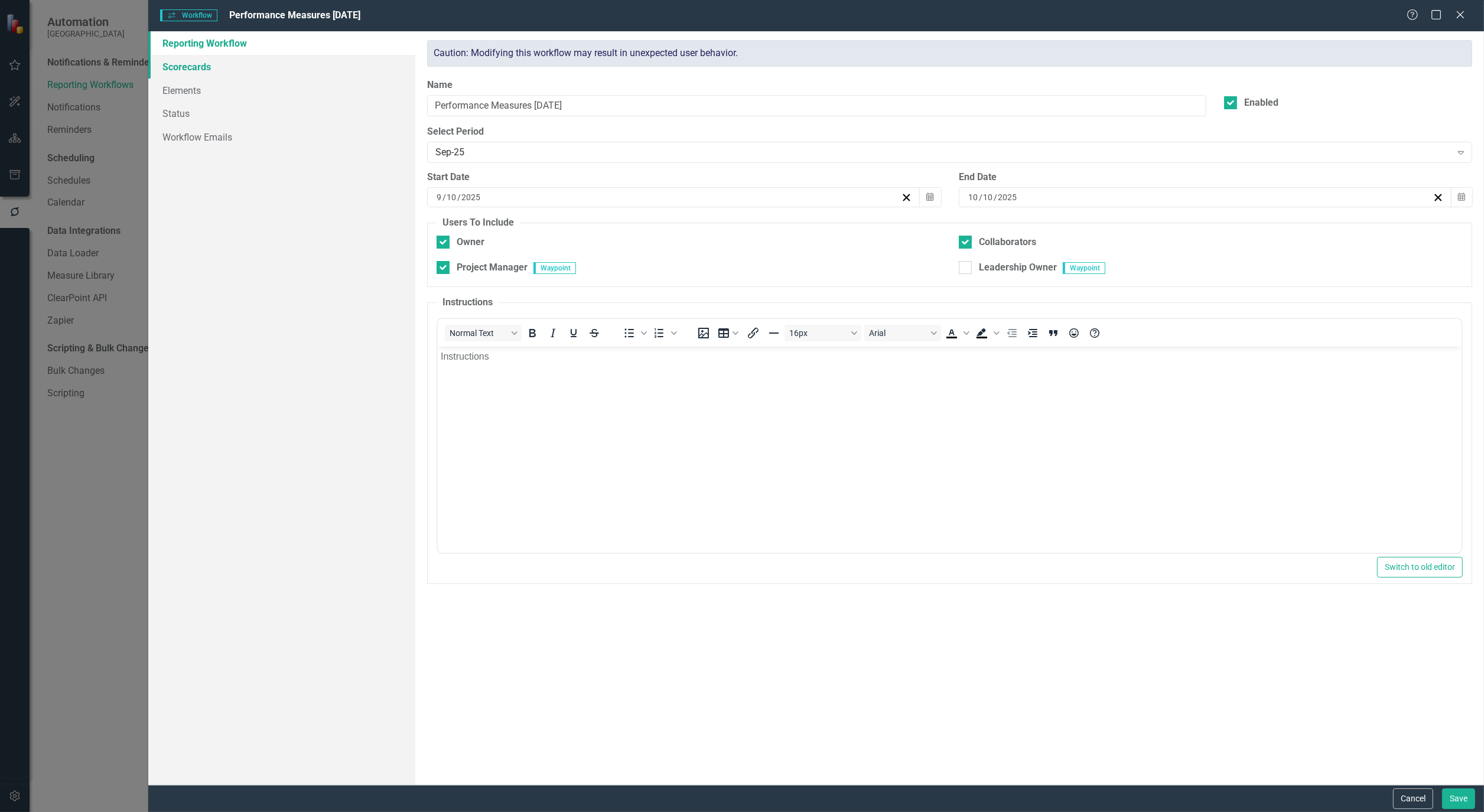
click at [171, 61] on link "Scorecards" at bounding box center [282, 67] width 267 height 24
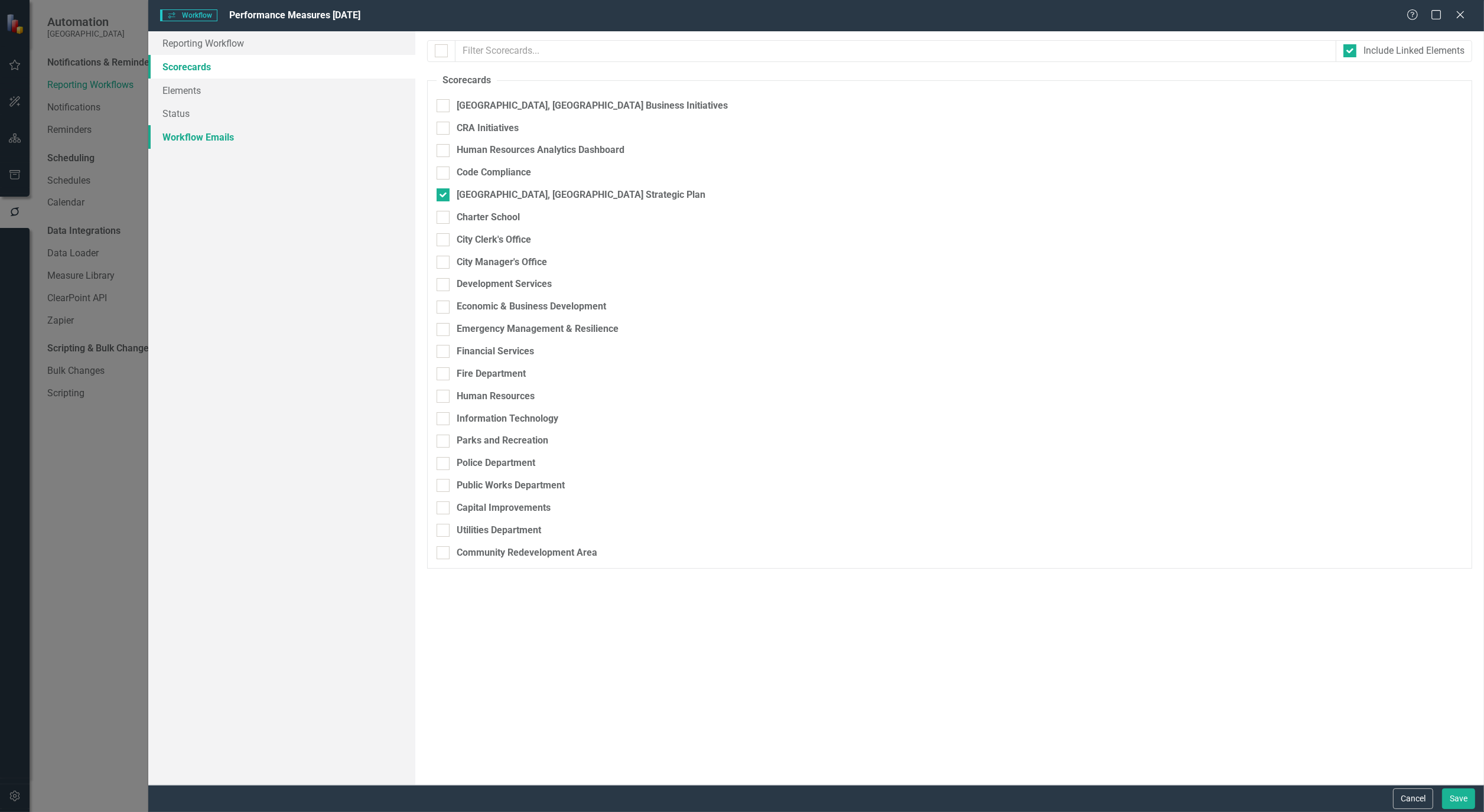
click at [217, 140] on link "Workflow Emails" at bounding box center [282, 137] width 267 height 24
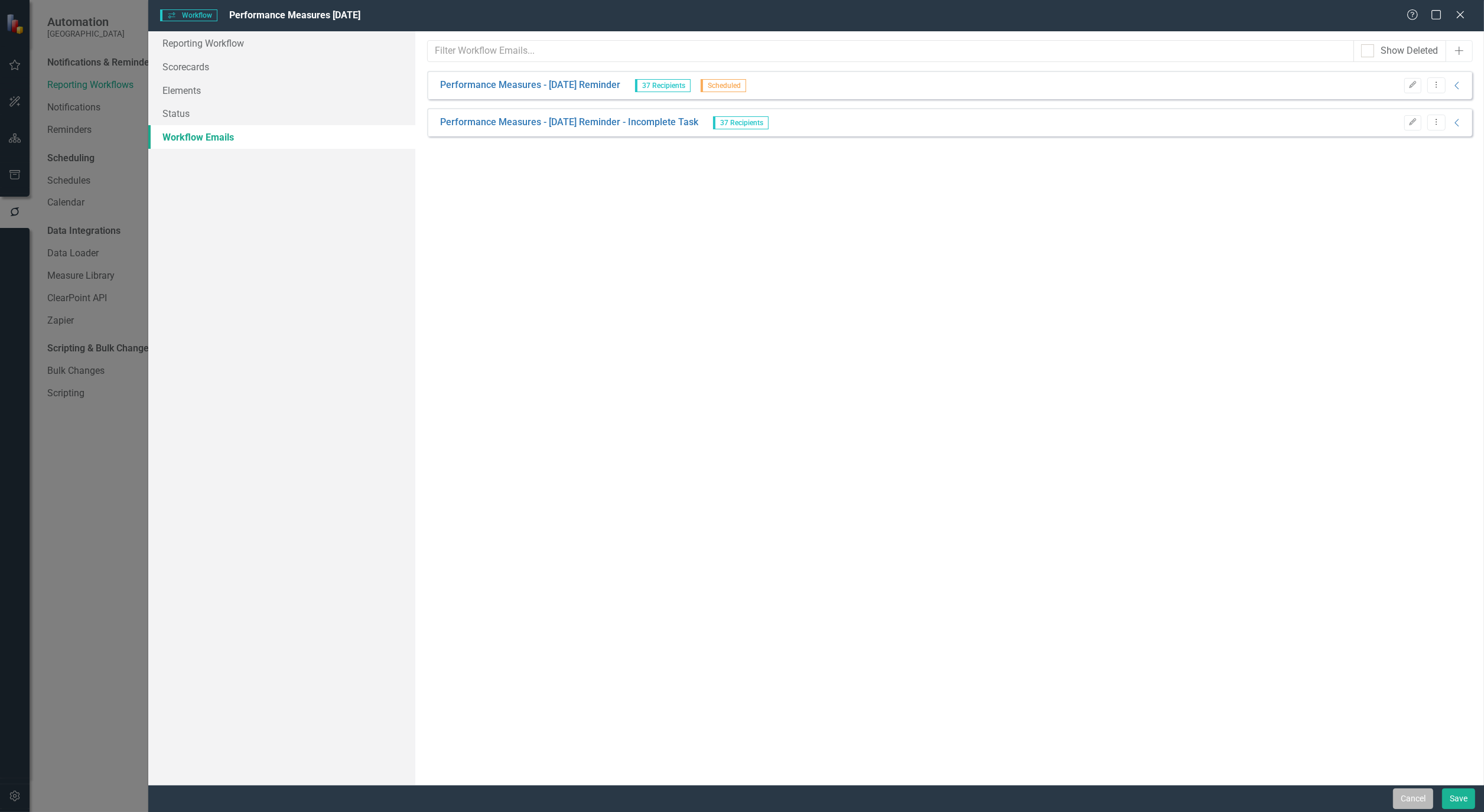
click at [1419, 793] on button "Cancel" at bounding box center [1413, 799] width 40 height 21
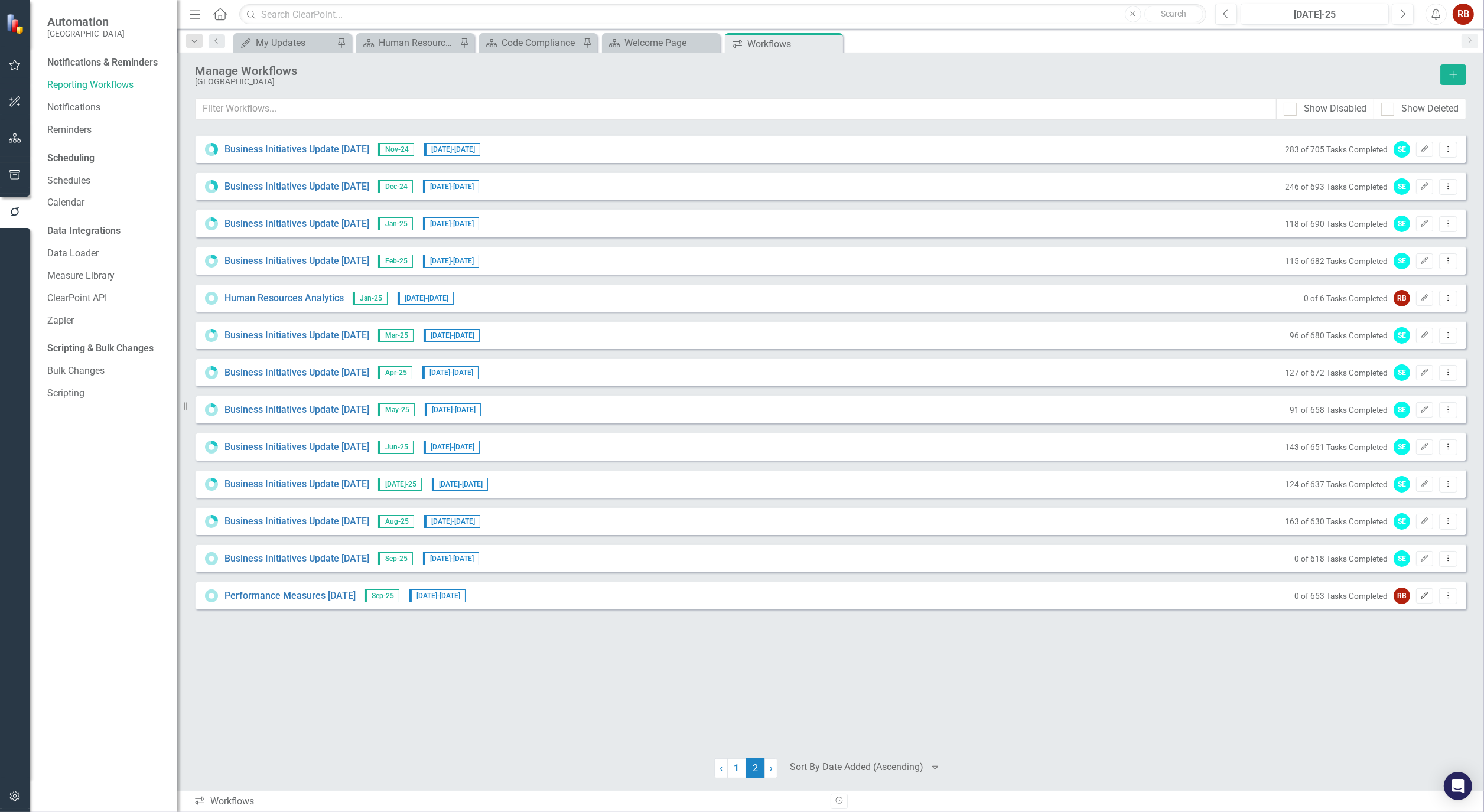
click at [1429, 593] on icon "Edit" at bounding box center [1424, 596] width 9 height 7
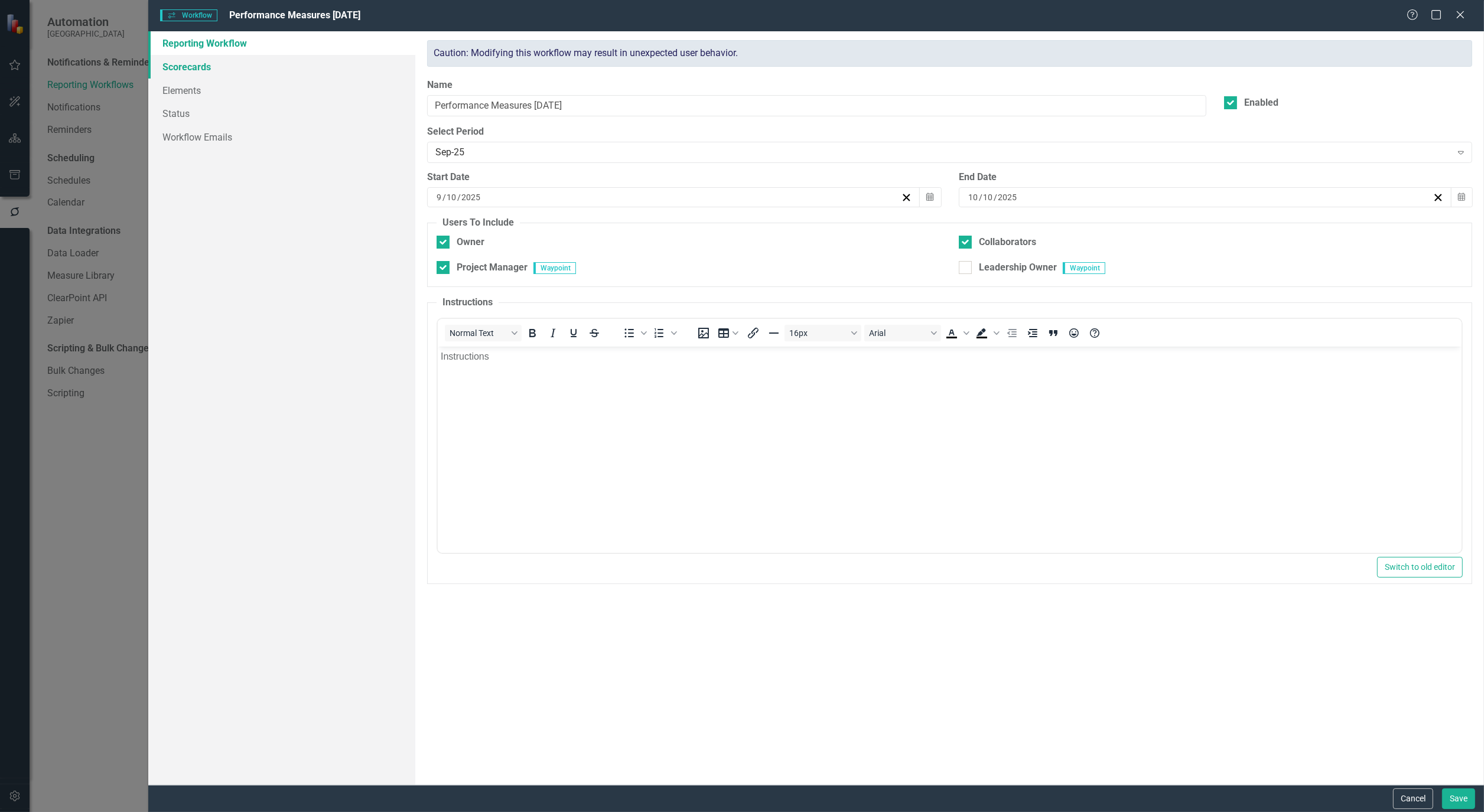
click at [168, 59] on link "Scorecards" at bounding box center [282, 67] width 267 height 24
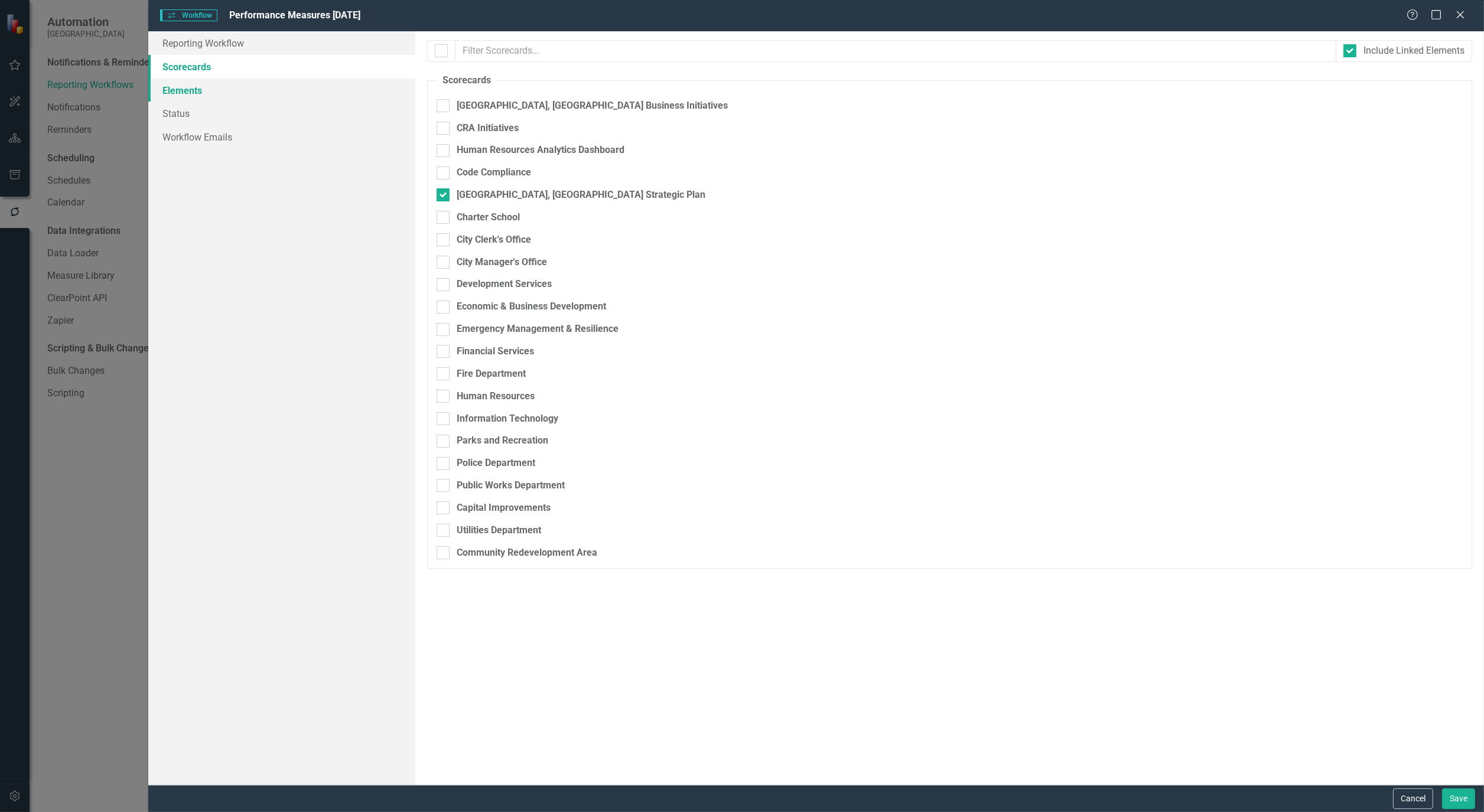
click at [182, 86] on link "Elements" at bounding box center [282, 91] width 267 height 24
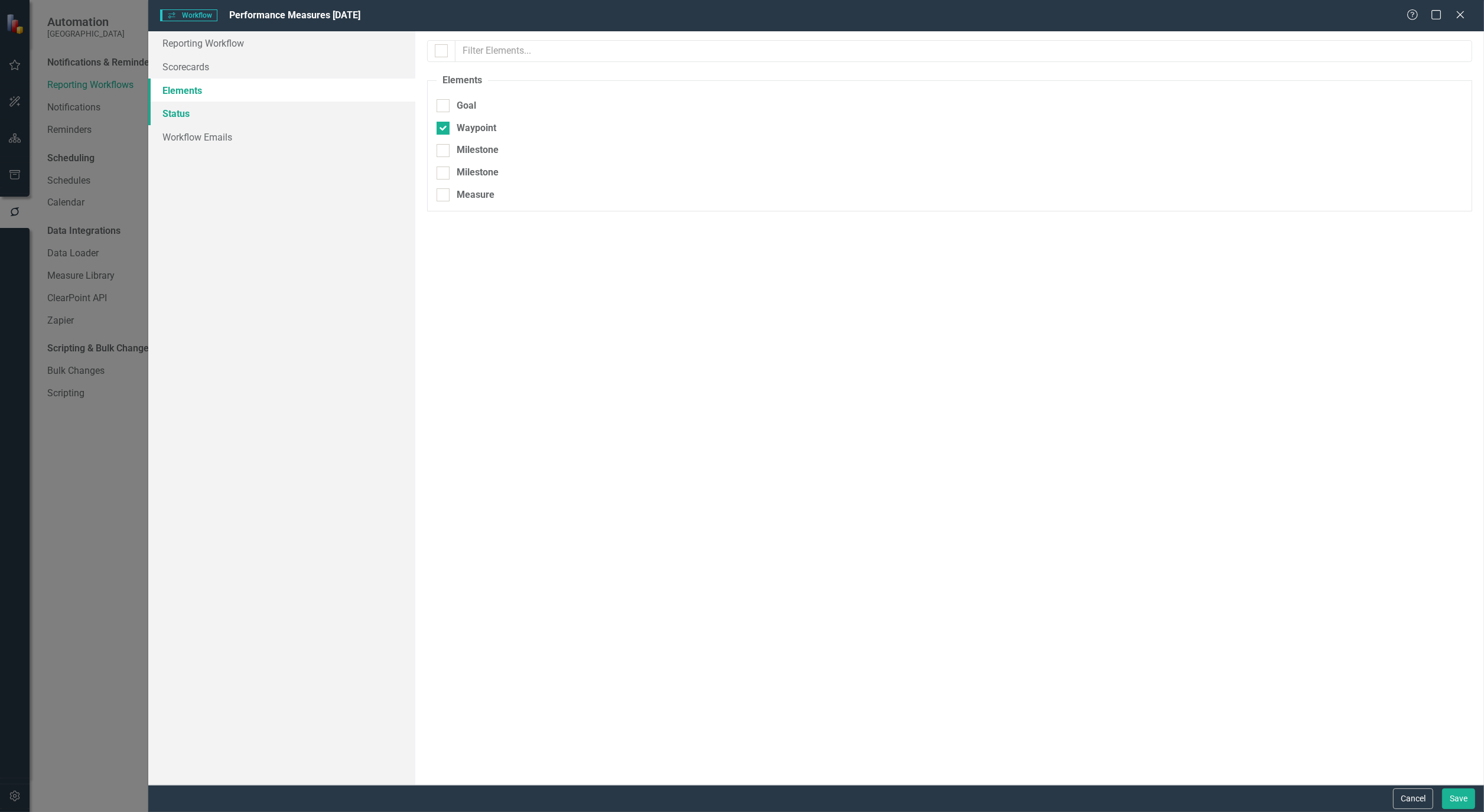
click at [175, 113] on link "Status" at bounding box center [282, 114] width 267 height 24
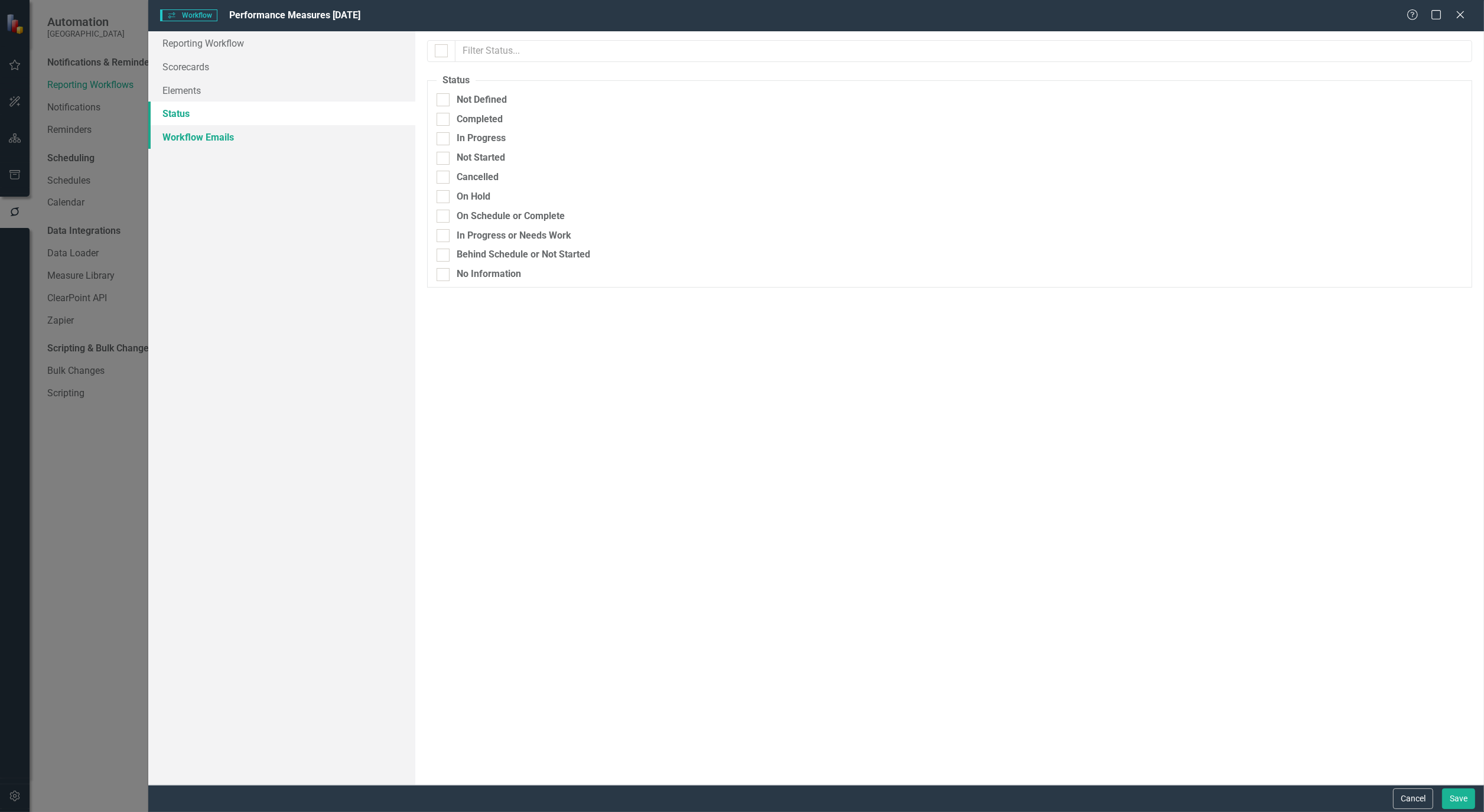
click at [175, 131] on link "Workflow Emails" at bounding box center [282, 137] width 267 height 24
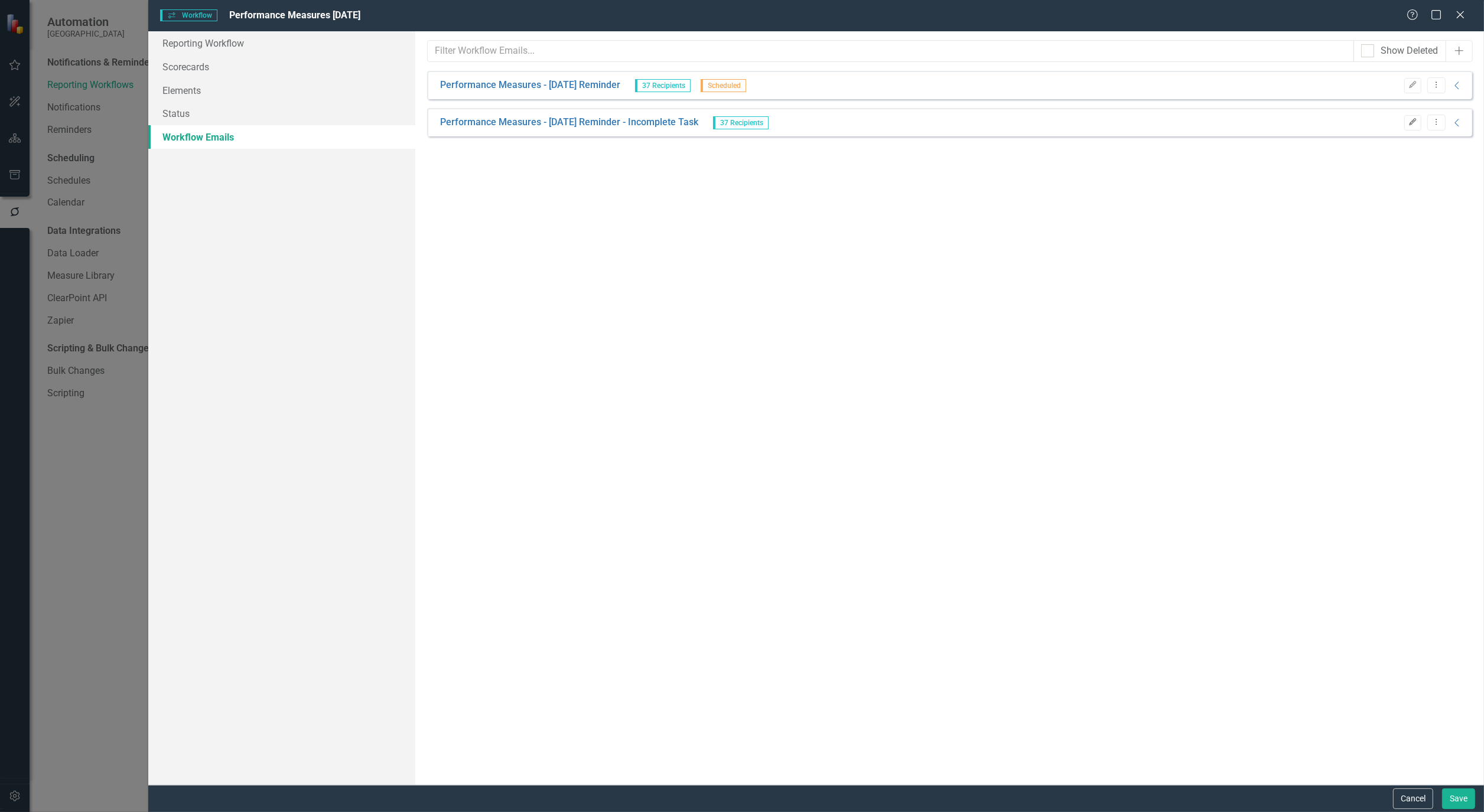
click at [1404, 117] on button "Edit" at bounding box center [1413, 122] width 17 height 15
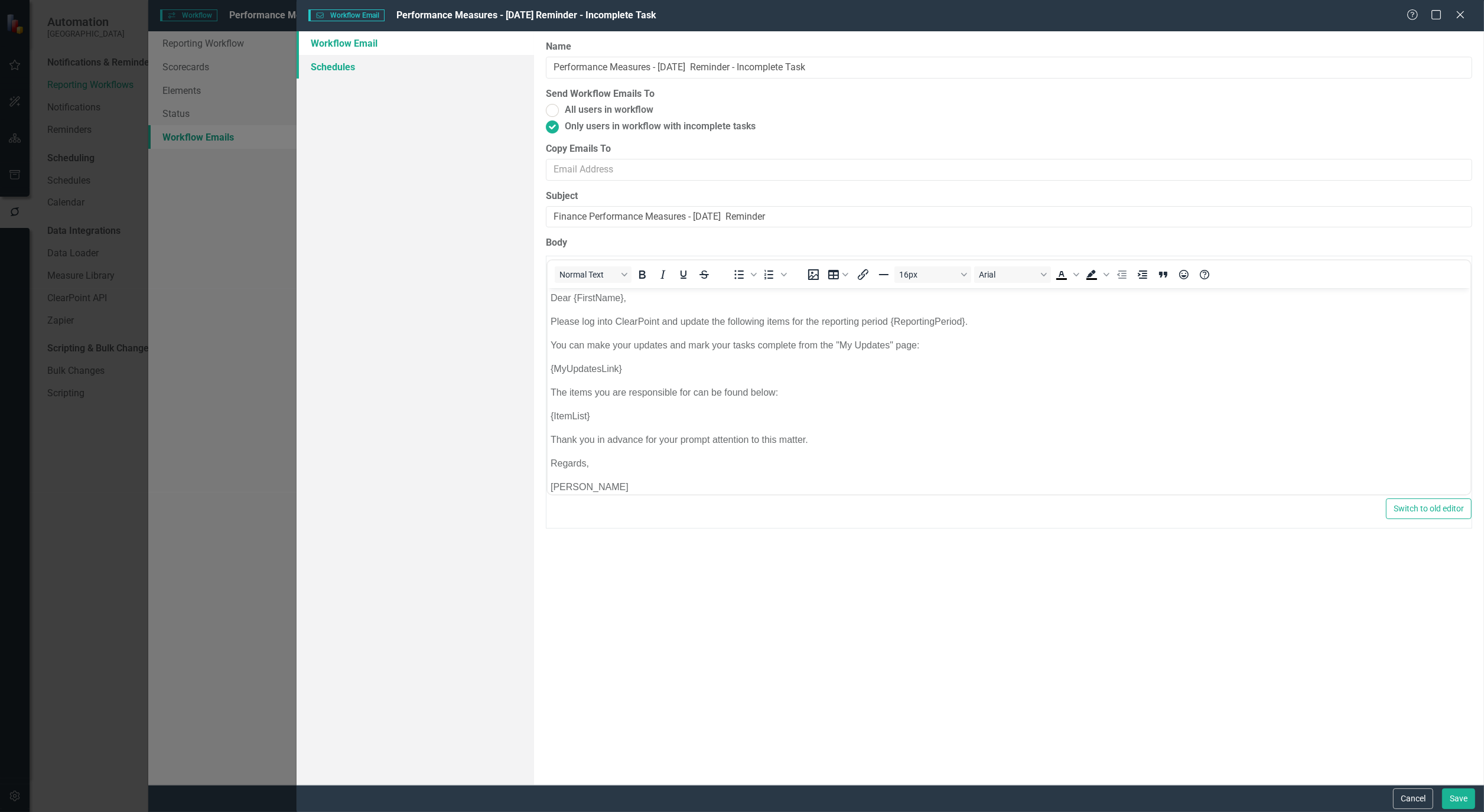
click at [325, 63] on link "Schedules" at bounding box center [415, 67] width 238 height 24
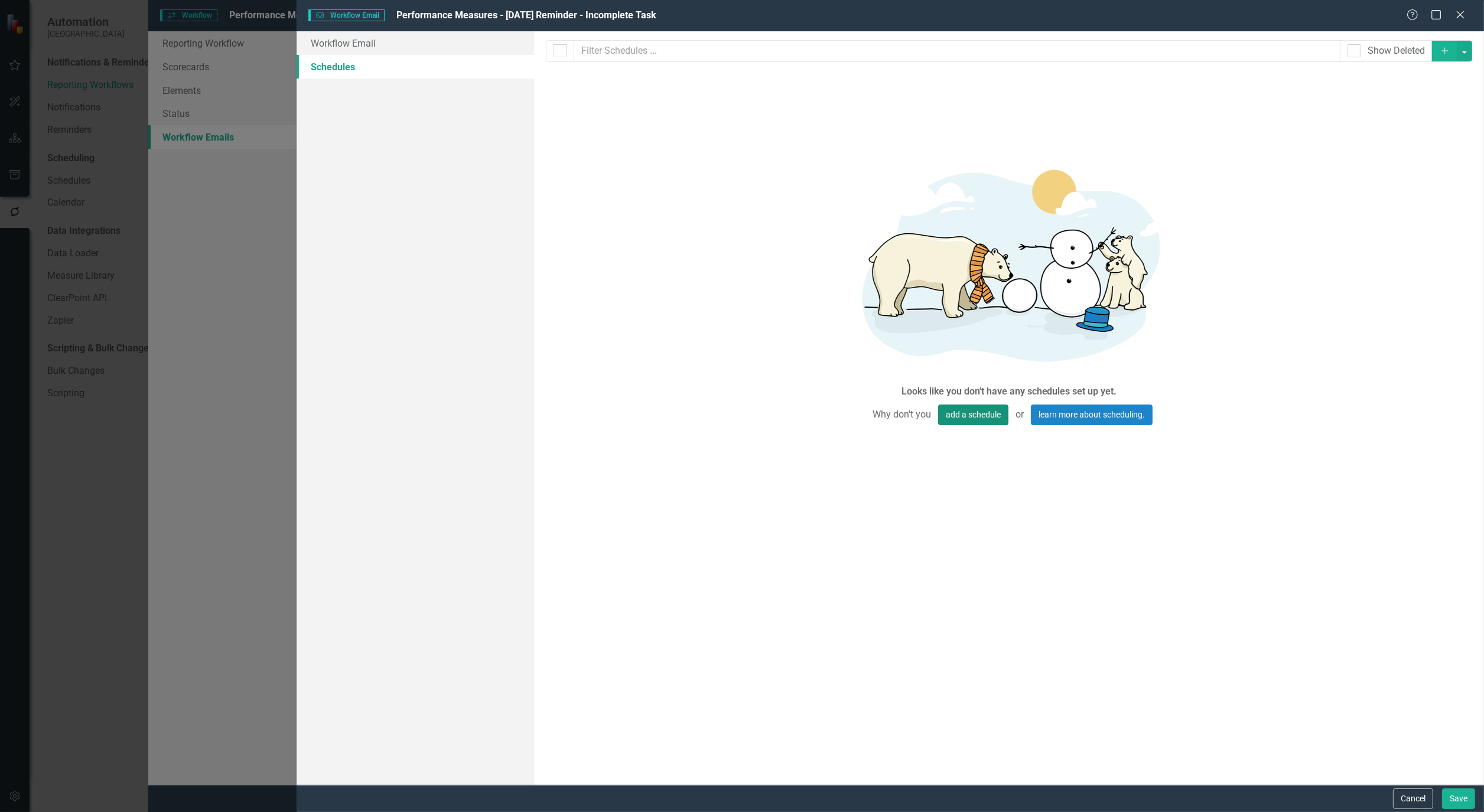
click at [978, 416] on button "add a schedule" at bounding box center [972, 415] width 70 height 21
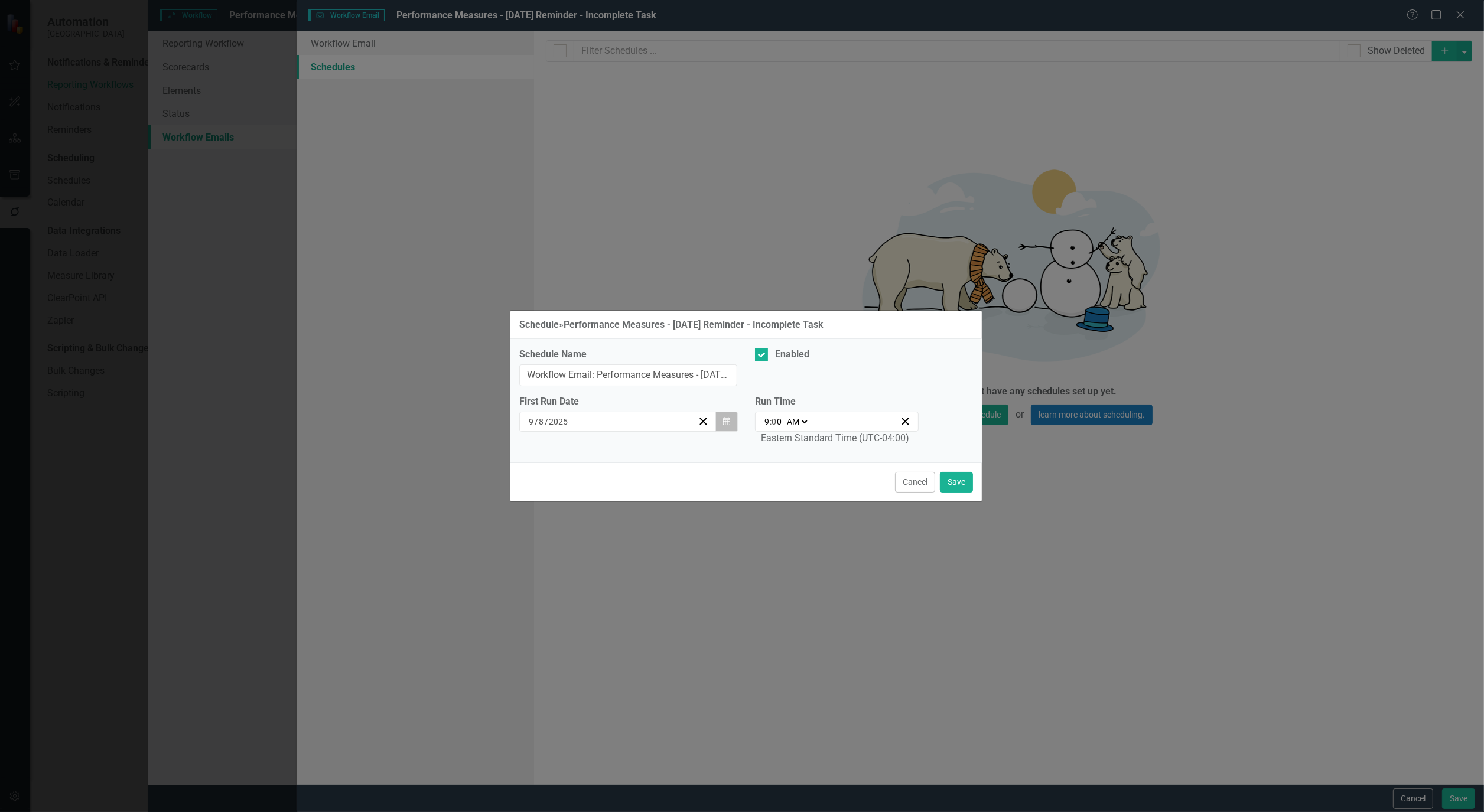
click at [723, 422] on icon "Calendar" at bounding box center [726, 421] width 7 height 8
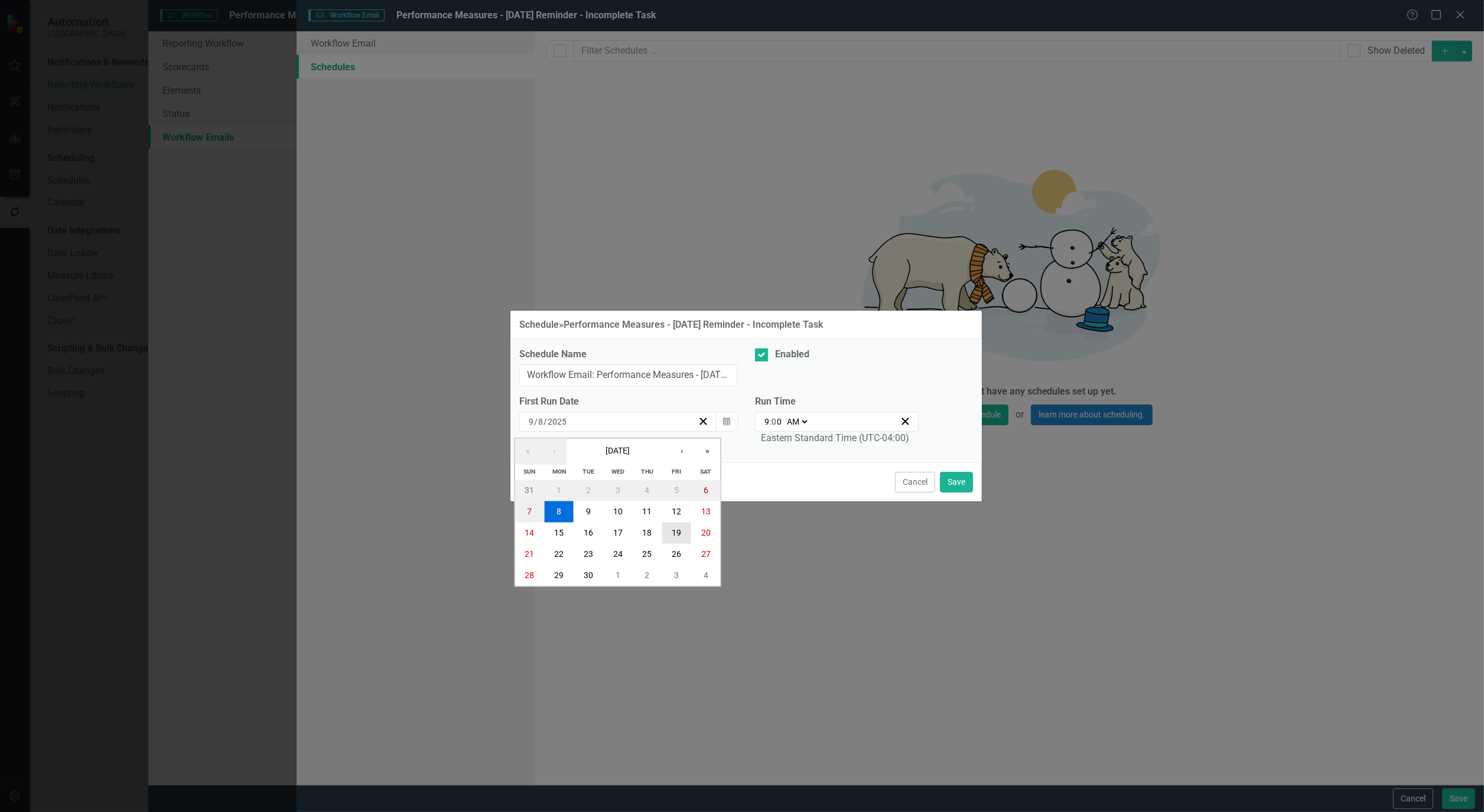
click at [682, 535] on button "19" at bounding box center [676, 533] width 29 height 21
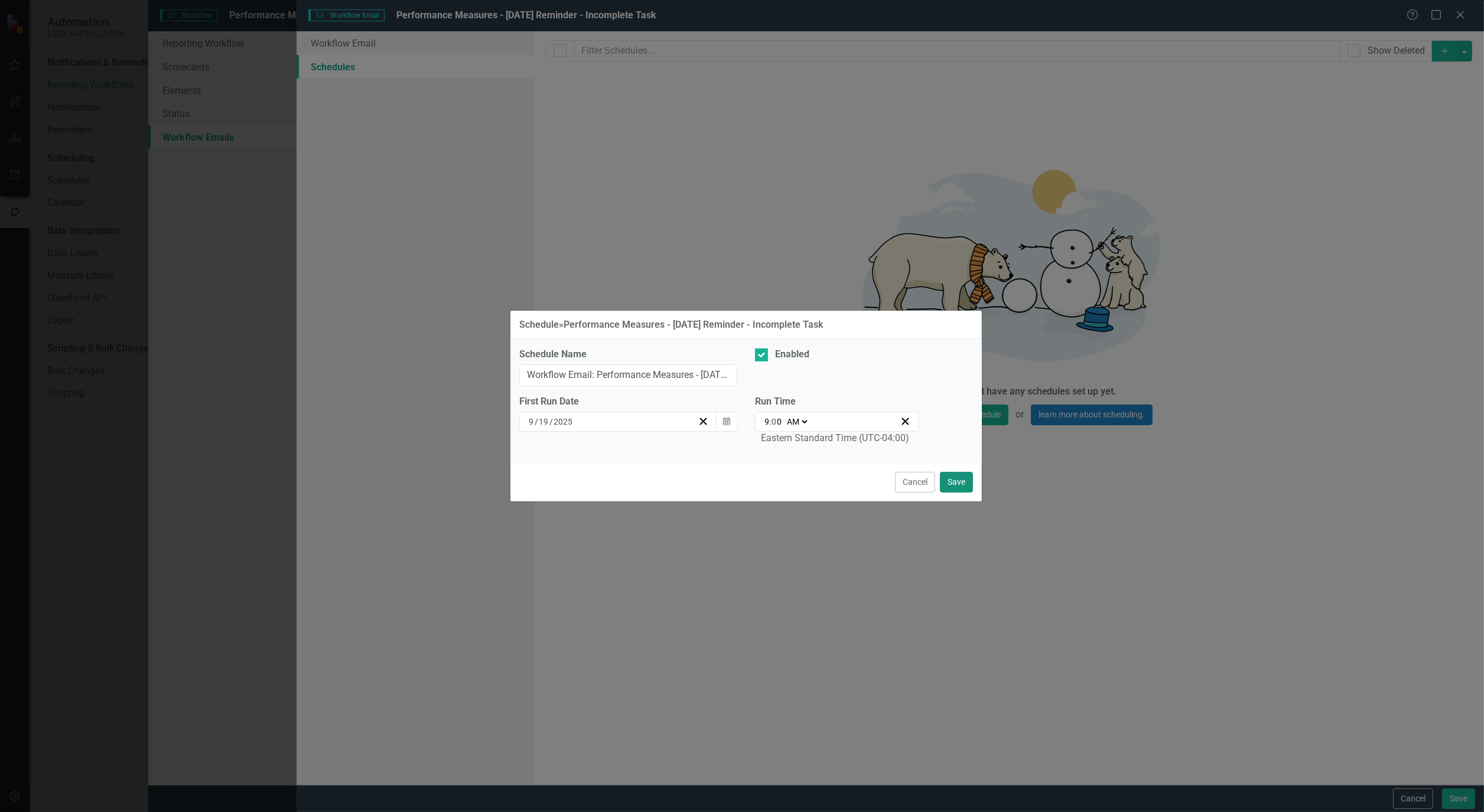
click at [955, 478] on button "Save" at bounding box center [957, 482] width 33 height 21
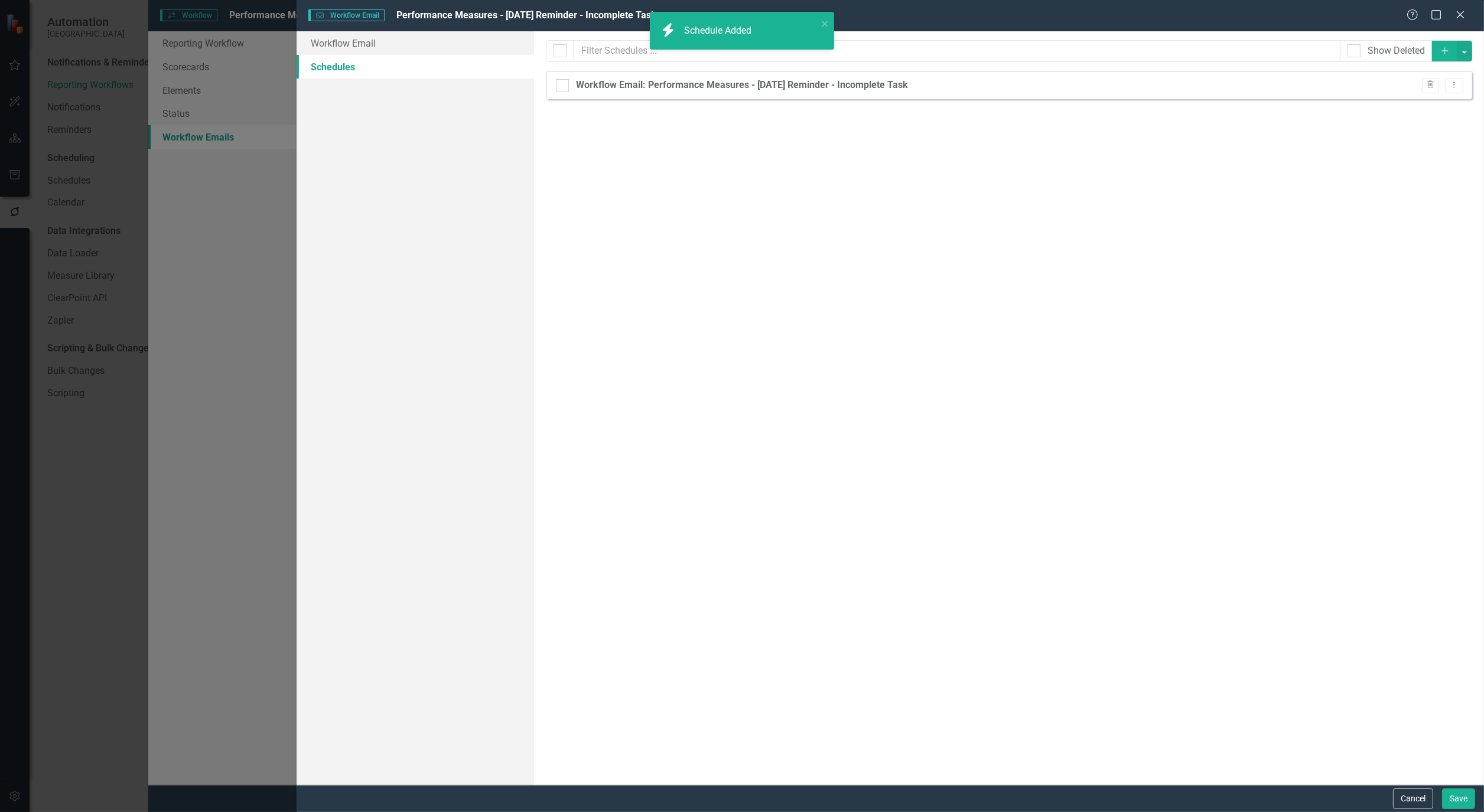
checkbox input "false"
click at [1441, 48] on icon "Add" at bounding box center [1445, 51] width 10 height 8
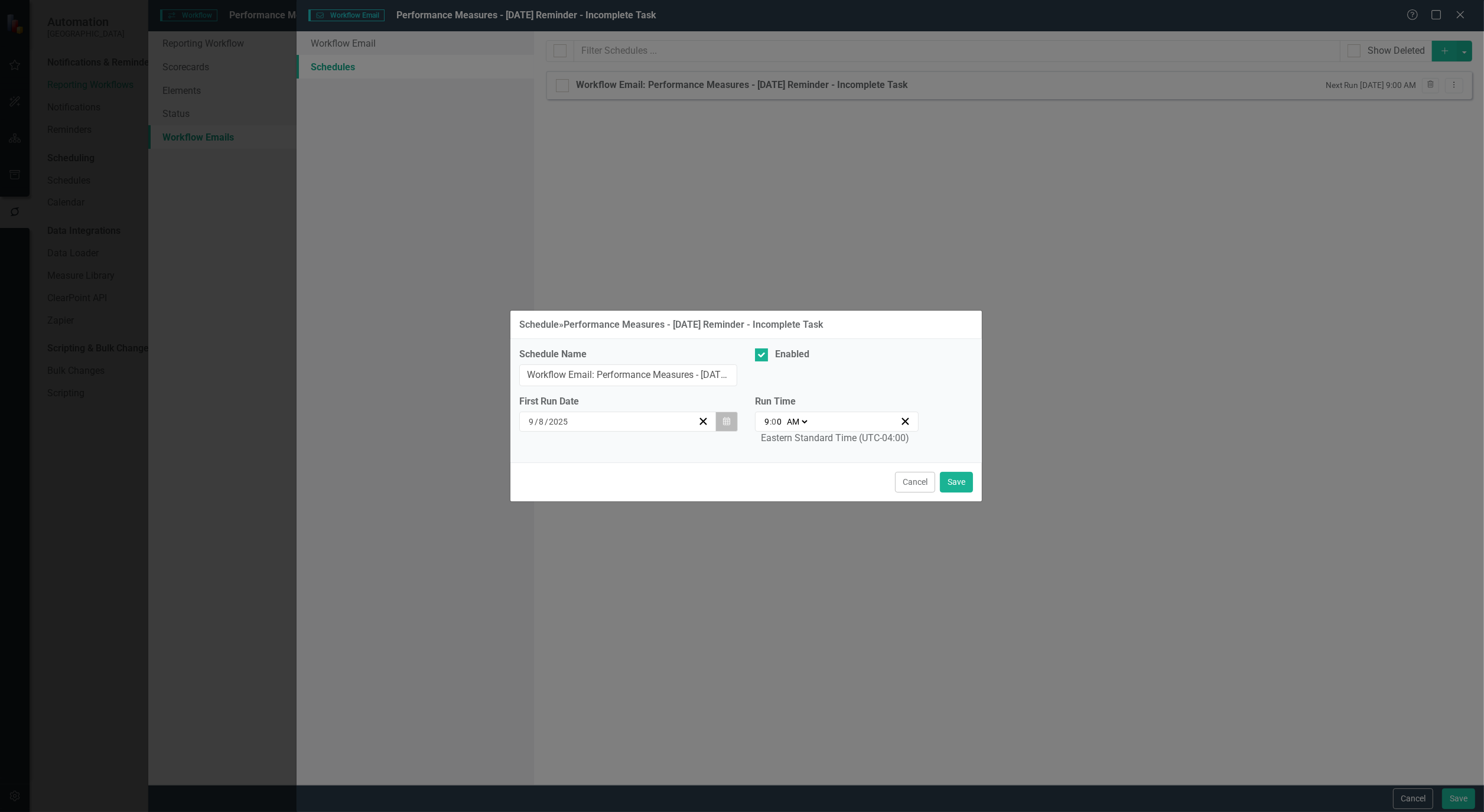
click at [729, 426] on button "Calendar" at bounding box center [726, 421] width 22 height 20
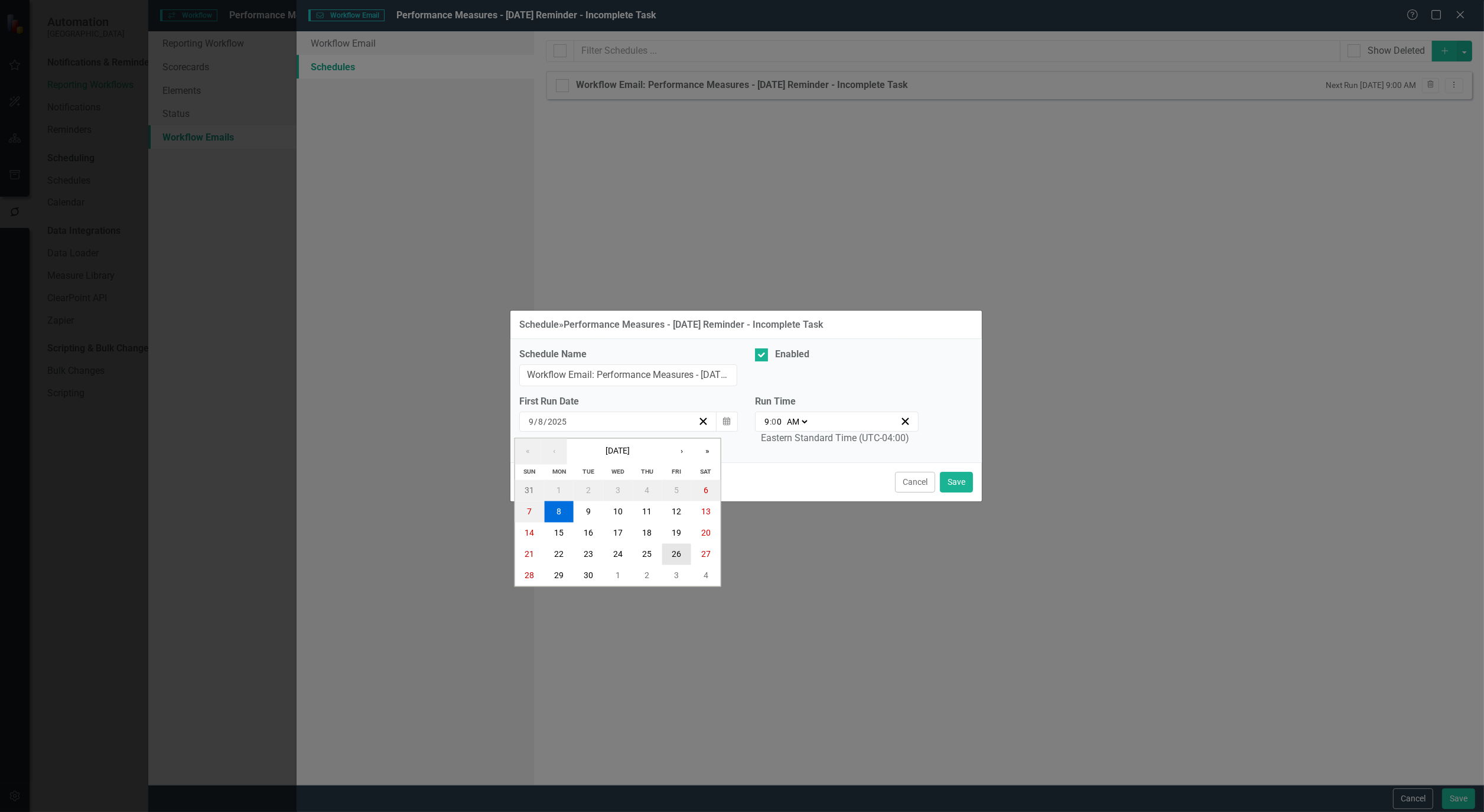
click at [684, 552] on button "26" at bounding box center [676, 554] width 29 height 21
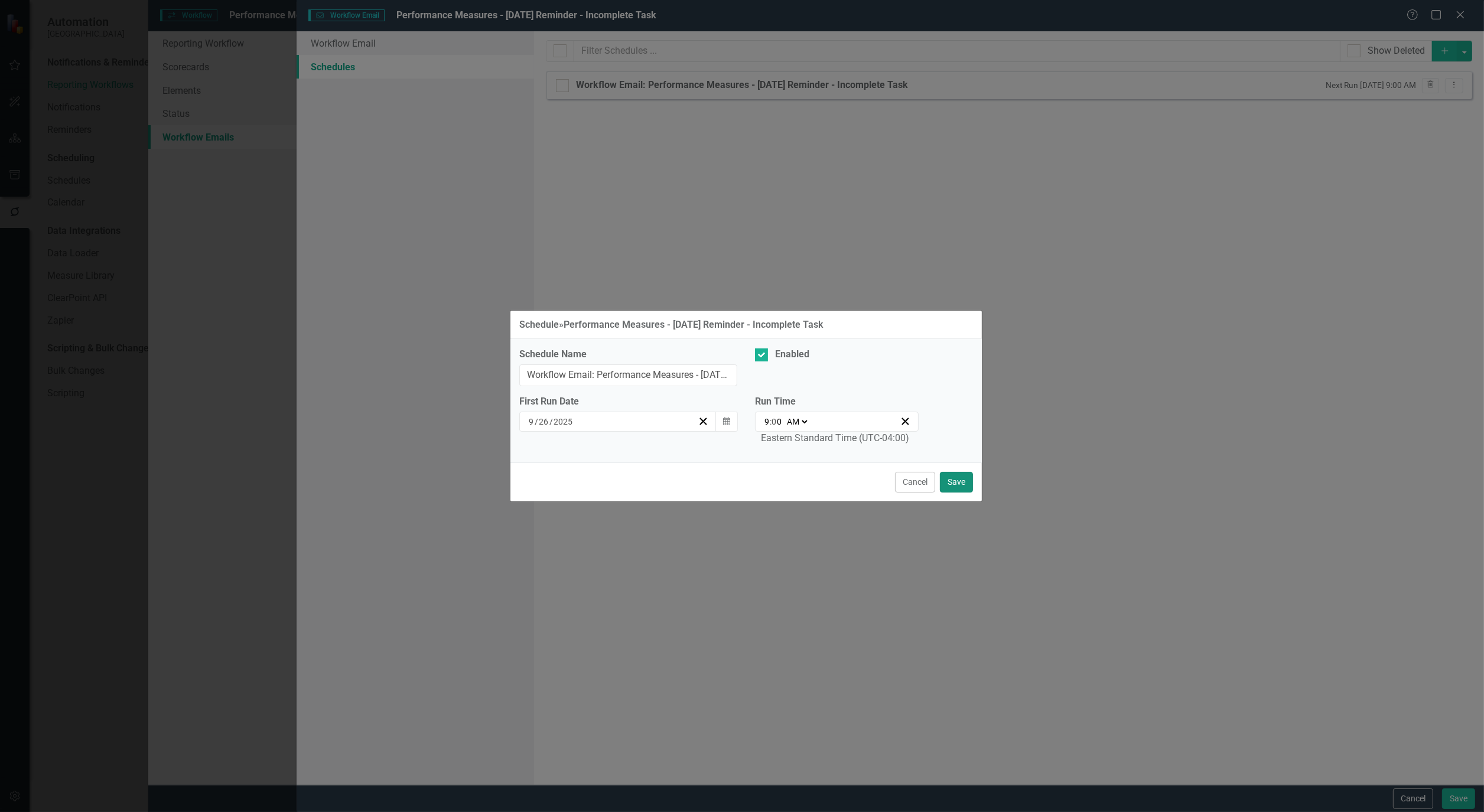
click at [965, 482] on button "Save" at bounding box center [957, 482] width 33 height 21
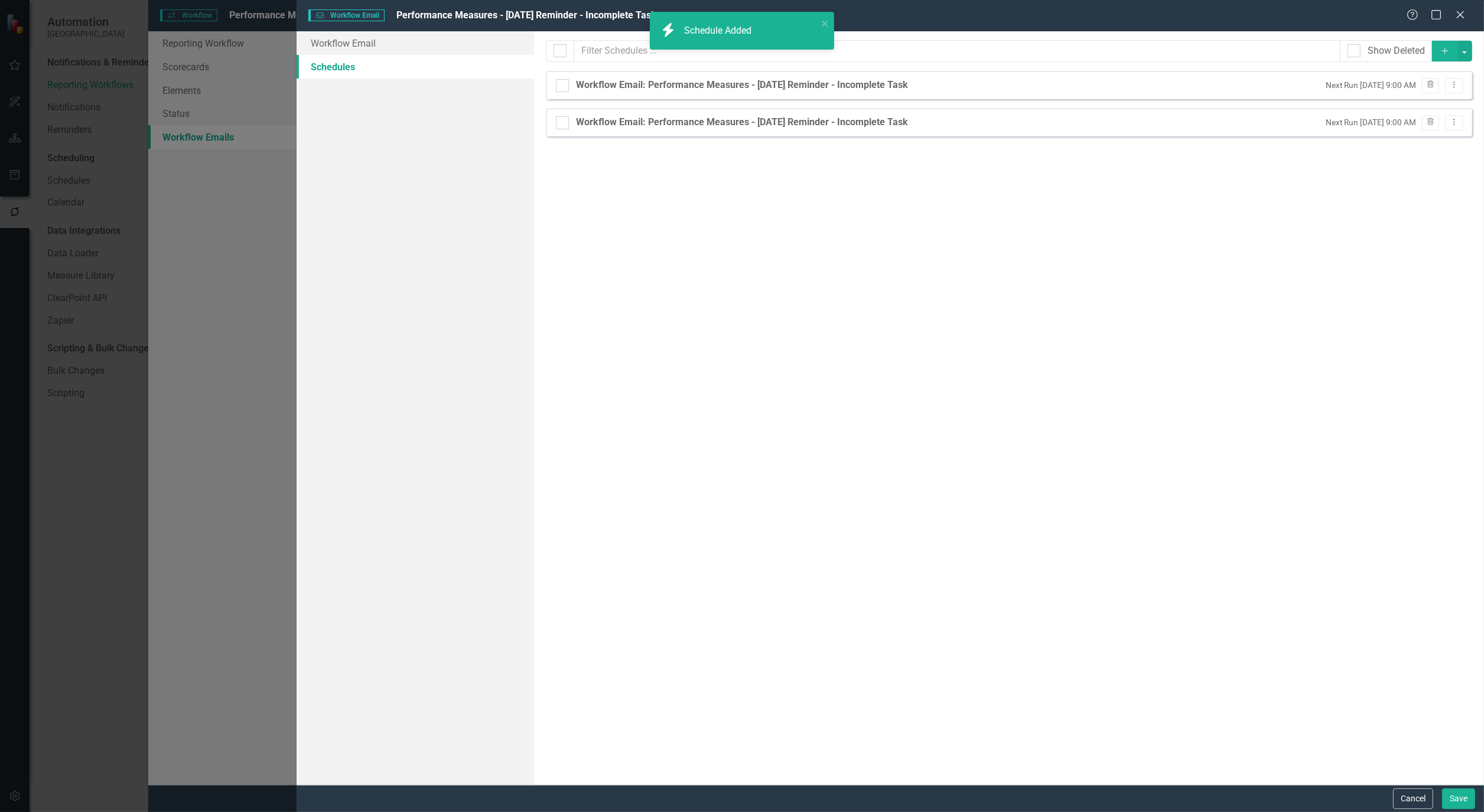
click at [1448, 47] on icon "Add" at bounding box center [1445, 51] width 10 height 8
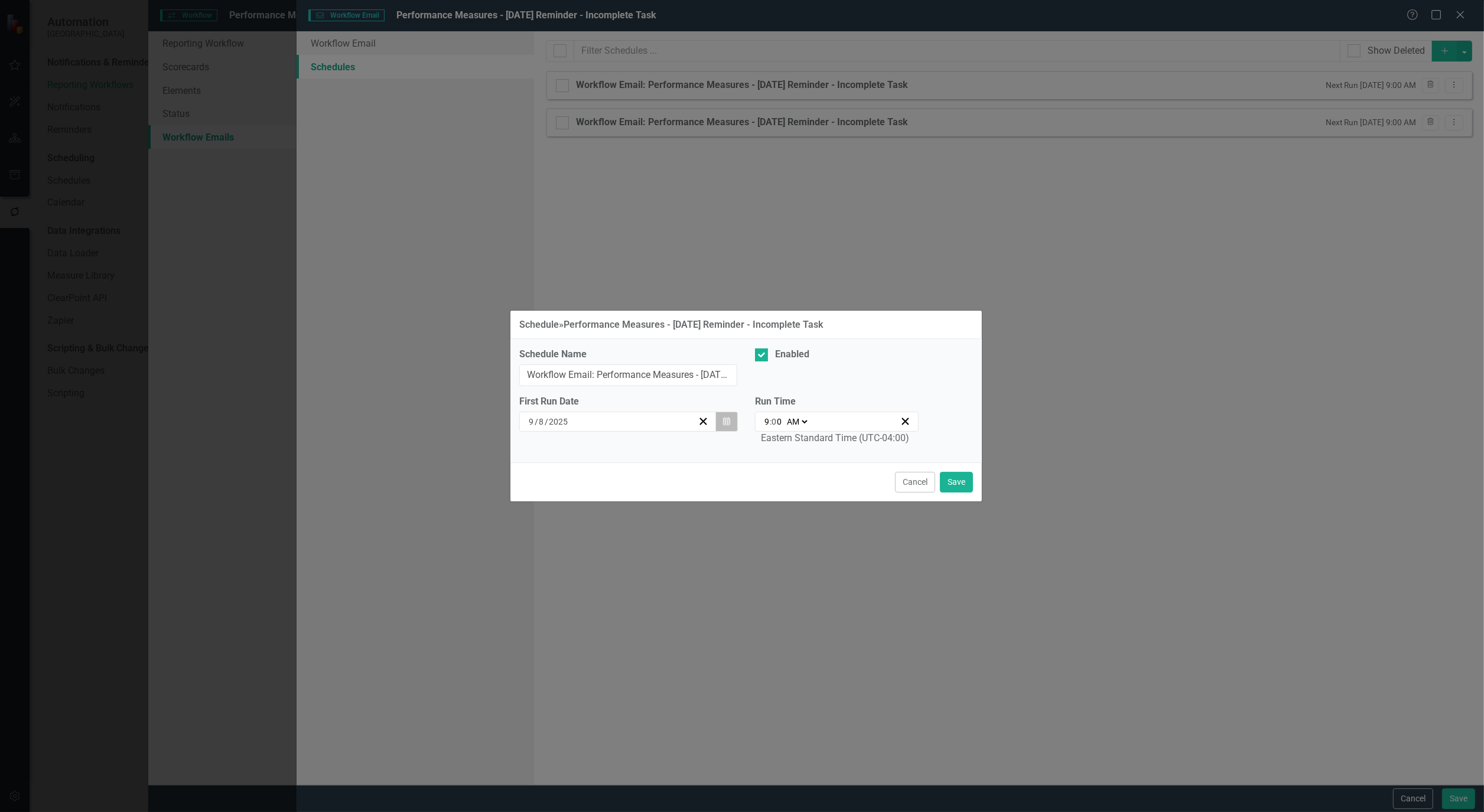
click at [736, 421] on button "Calendar" at bounding box center [726, 421] width 22 height 20
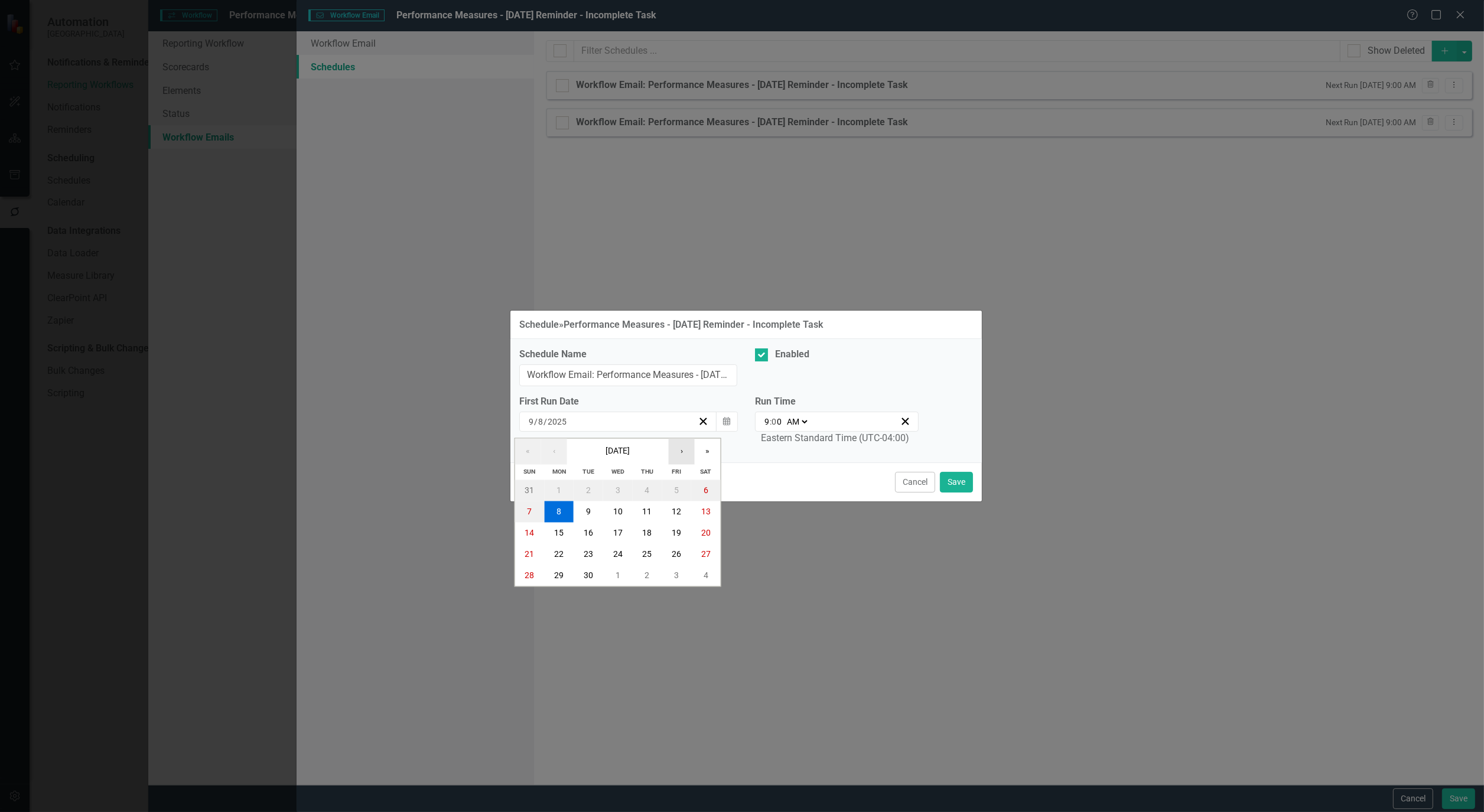
click at [684, 455] on button "›" at bounding box center [681, 451] width 26 height 26
click at [680, 485] on button "3" at bounding box center [676, 490] width 29 height 21
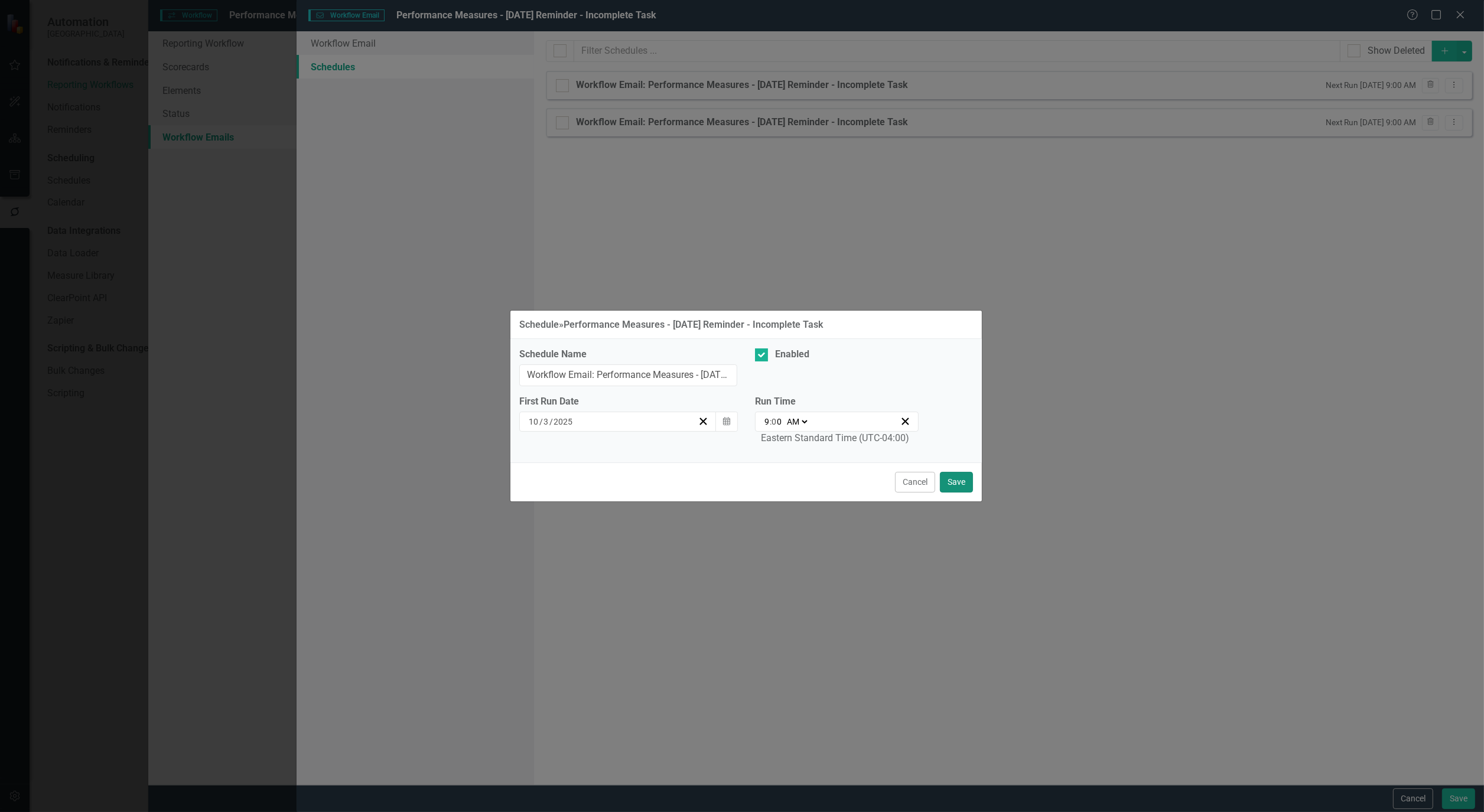
click at [961, 482] on button "Save" at bounding box center [957, 482] width 33 height 21
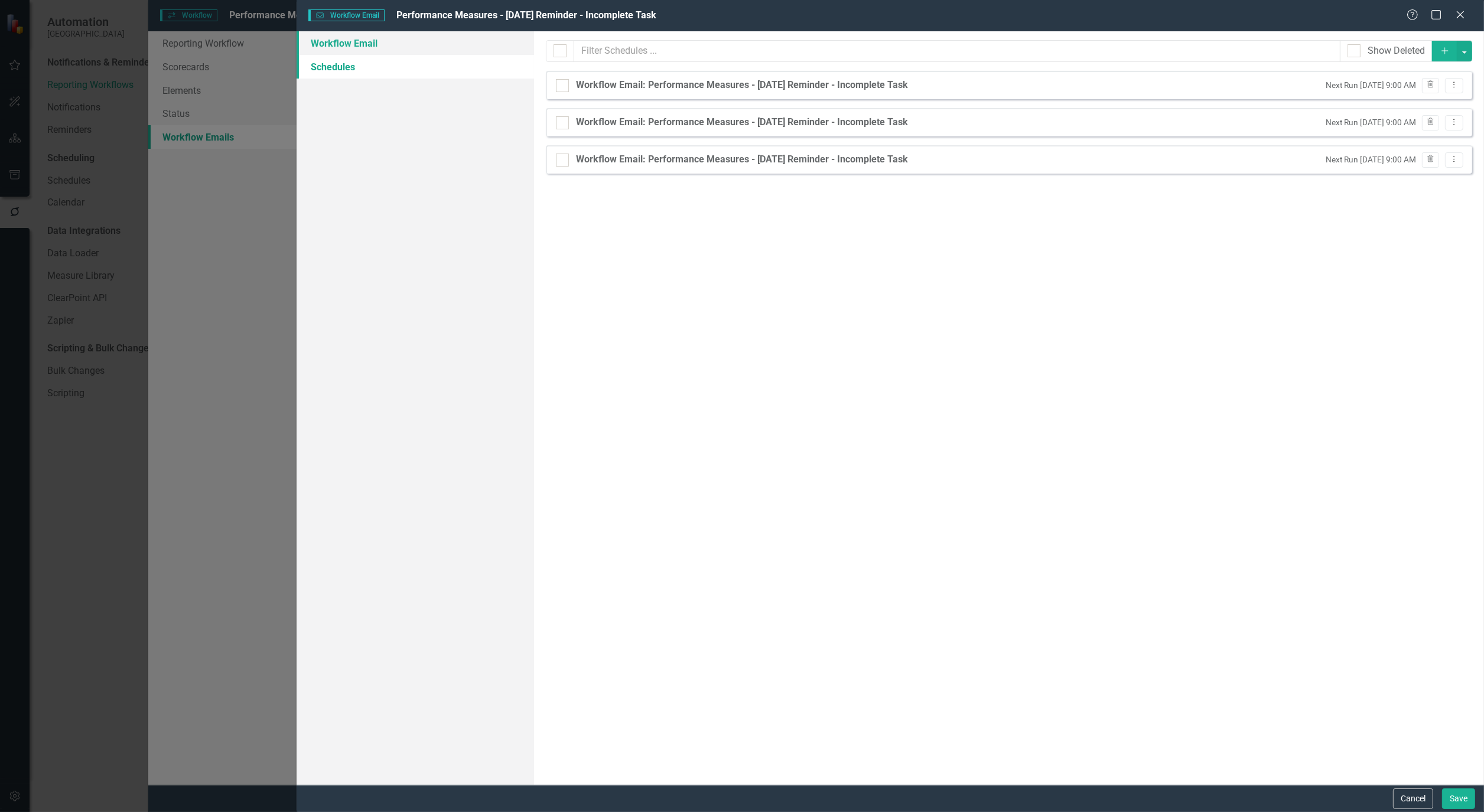
click at [353, 43] on link "Workflow Email" at bounding box center [415, 43] width 238 height 24
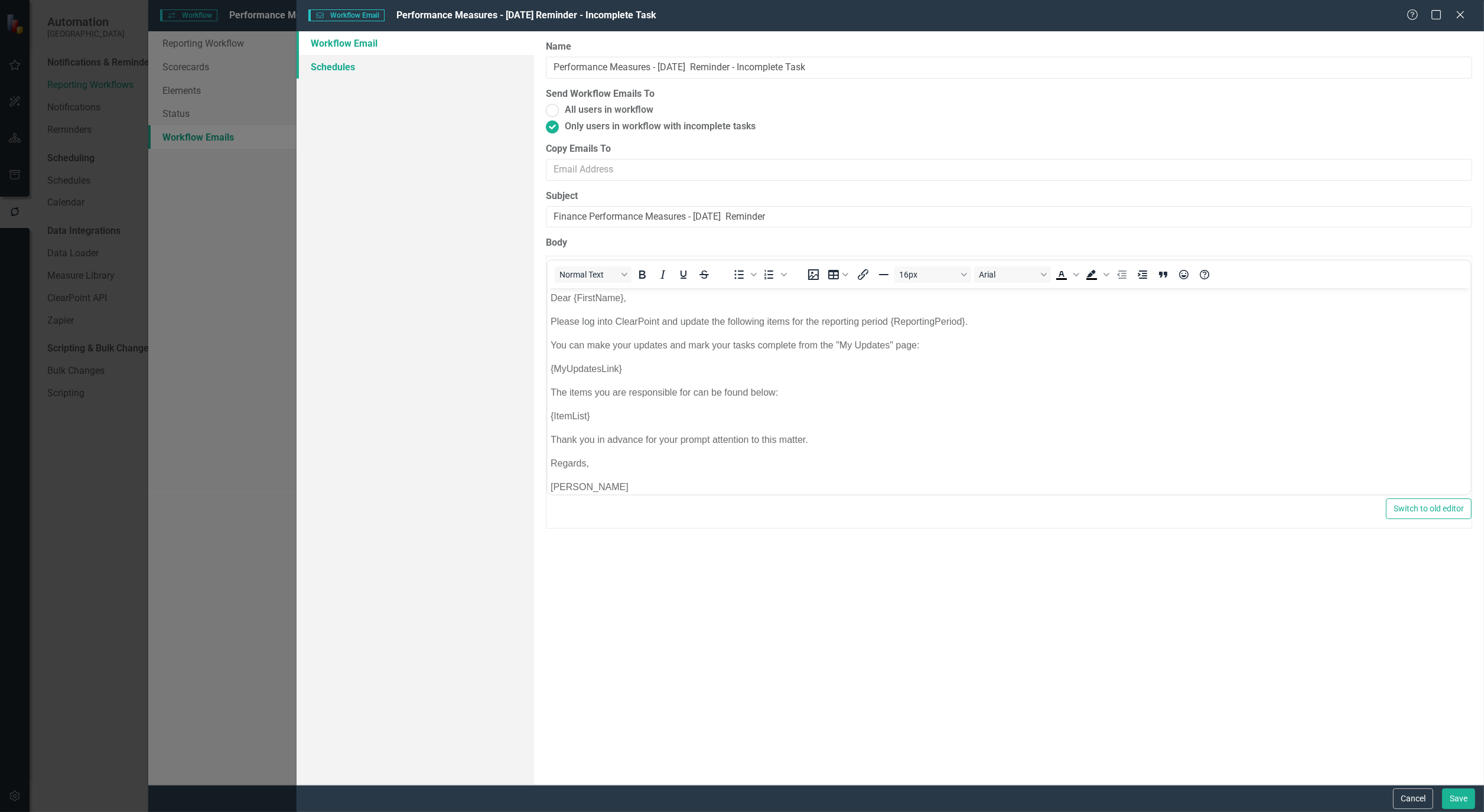
click at [339, 66] on link "Schedules" at bounding box center [415, 67] width 238 height 24
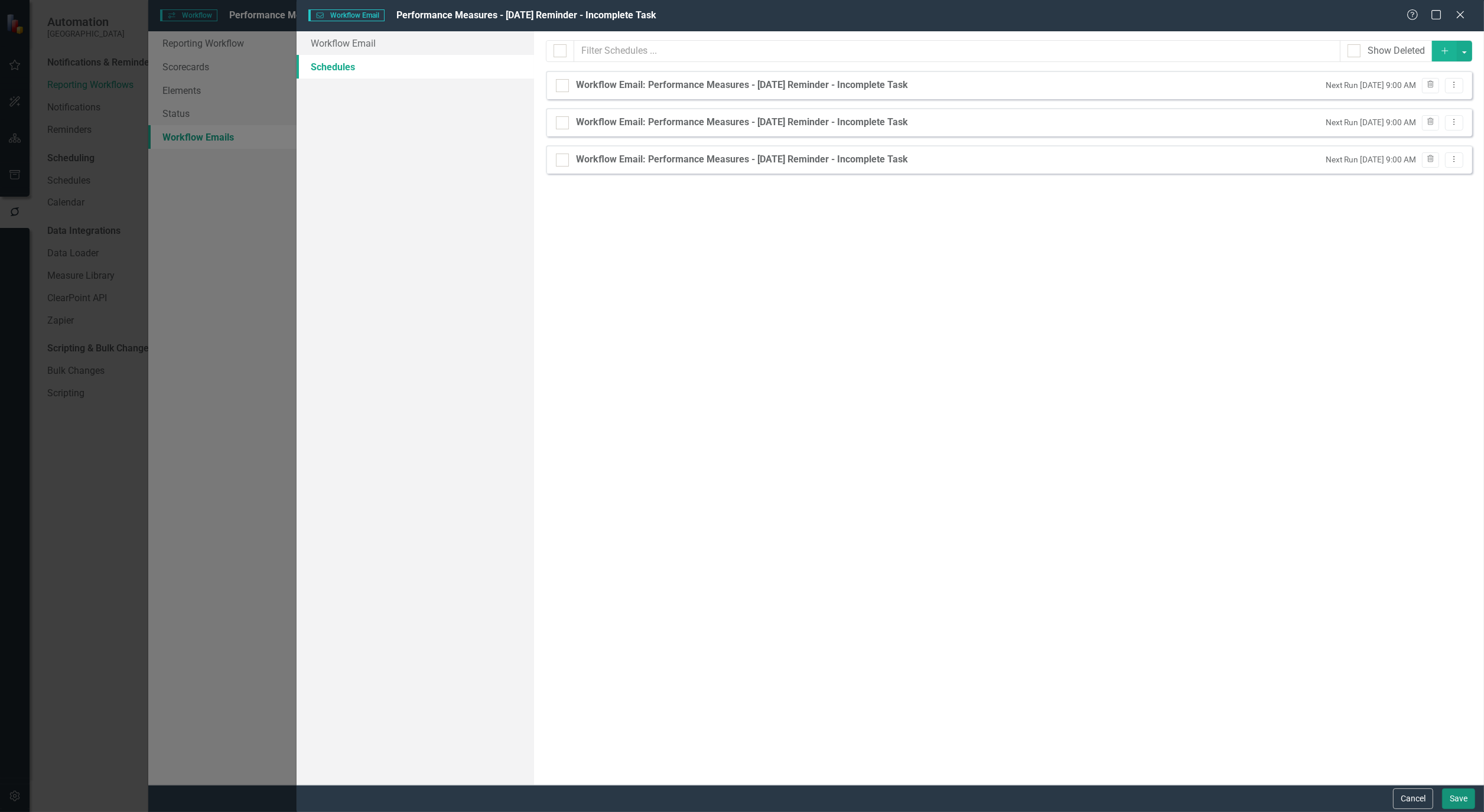
click at [1458, 792] on button "Save" at bounding box center [1459, 799] width 33 height 21
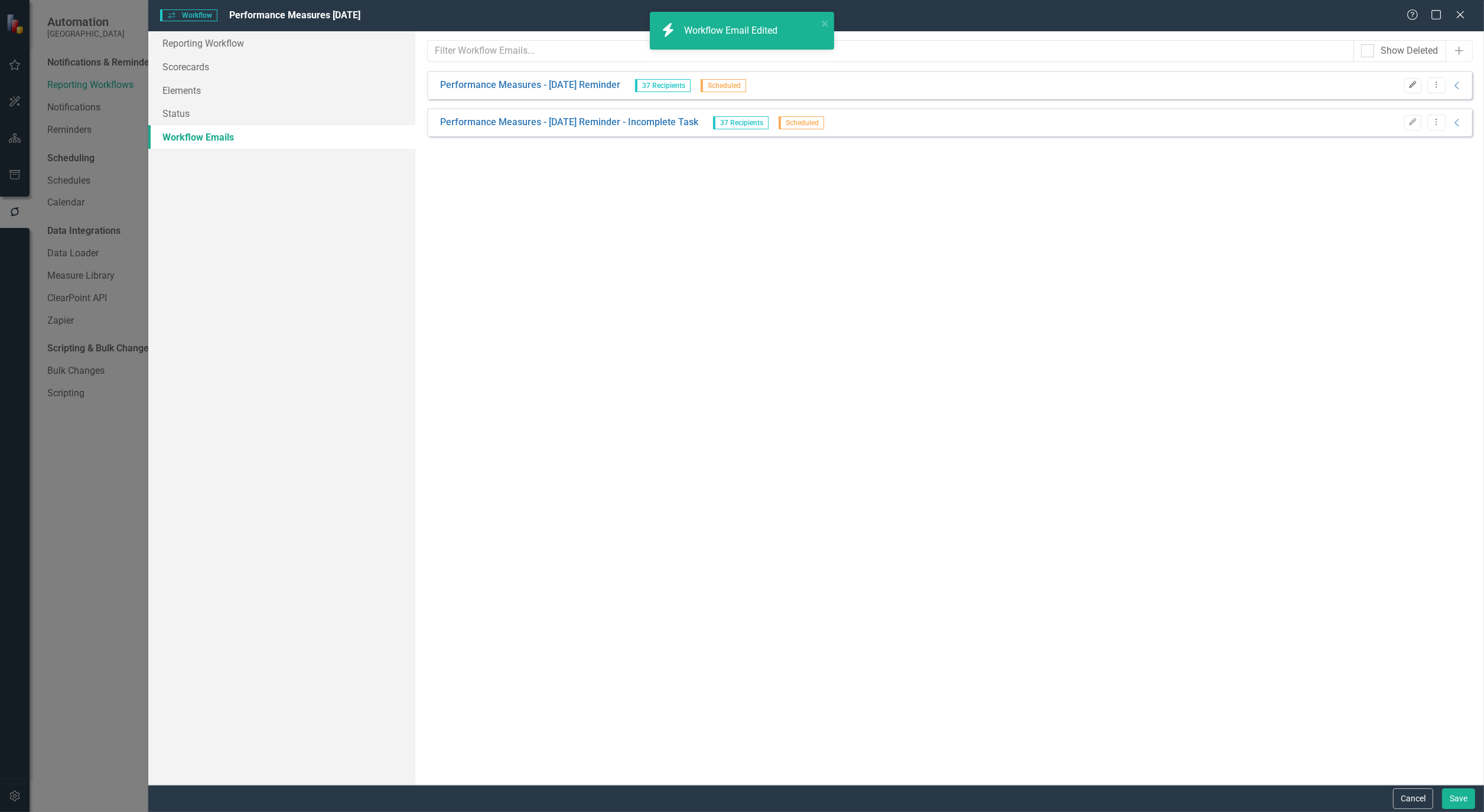
click at [1412, 88] on icon "Edit" at bounding box center [1412, 84] width 9 height 7
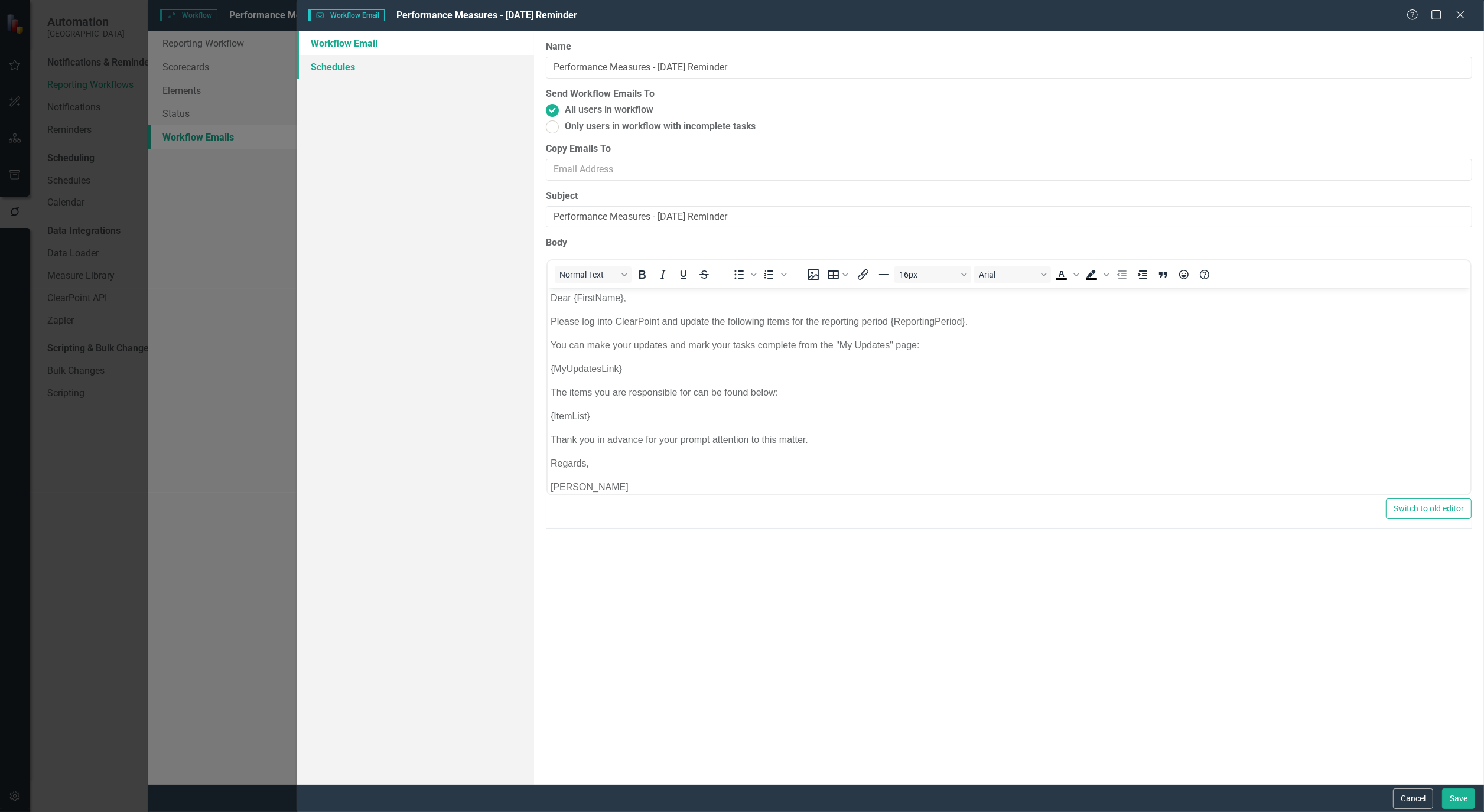
click at [344, 60] on link "Schedules" at bounding box center [415, 67] width 238 height 24
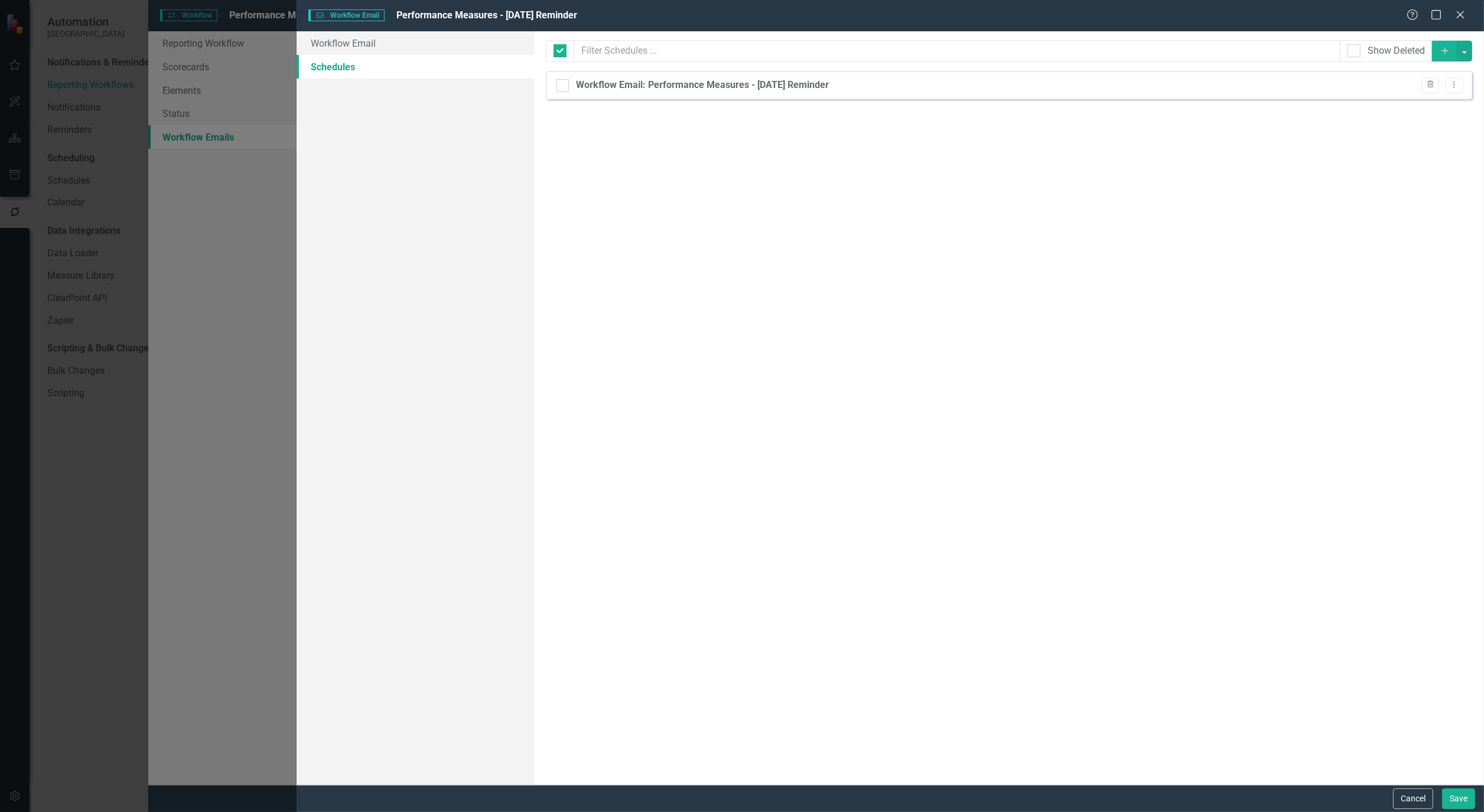
checkbox input "false"
click at [1456, 88] on icon "Dropdown Menu" at bounding box center [1454, 85] width 10 height 8
click at [1445, 101] on link "Edit Edit Schedule" at bounding box center [1409, 105] width 109 height 22
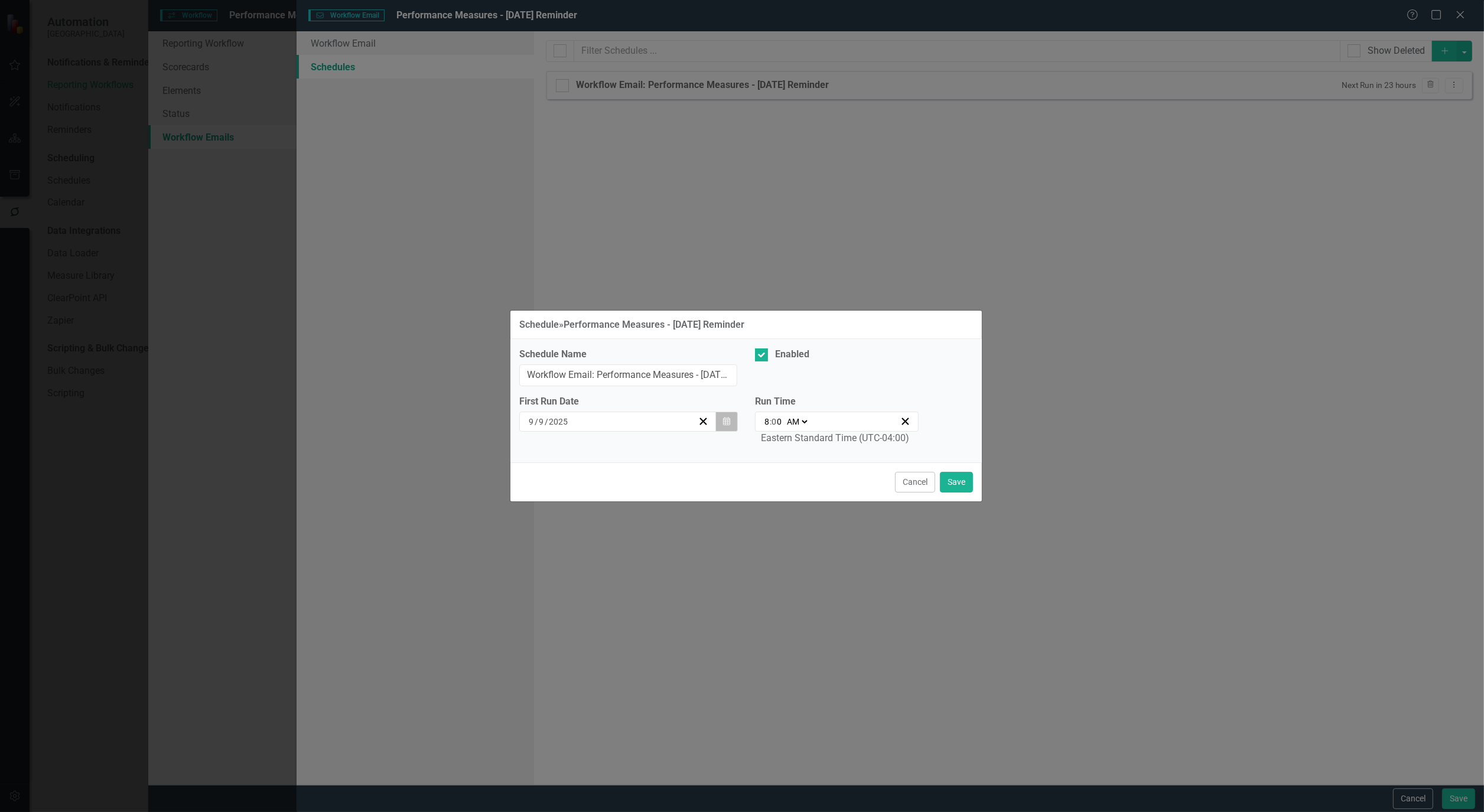
click at [729, 425] on icon "Calendar" at bounding box center [726, 421] width 7 height 8
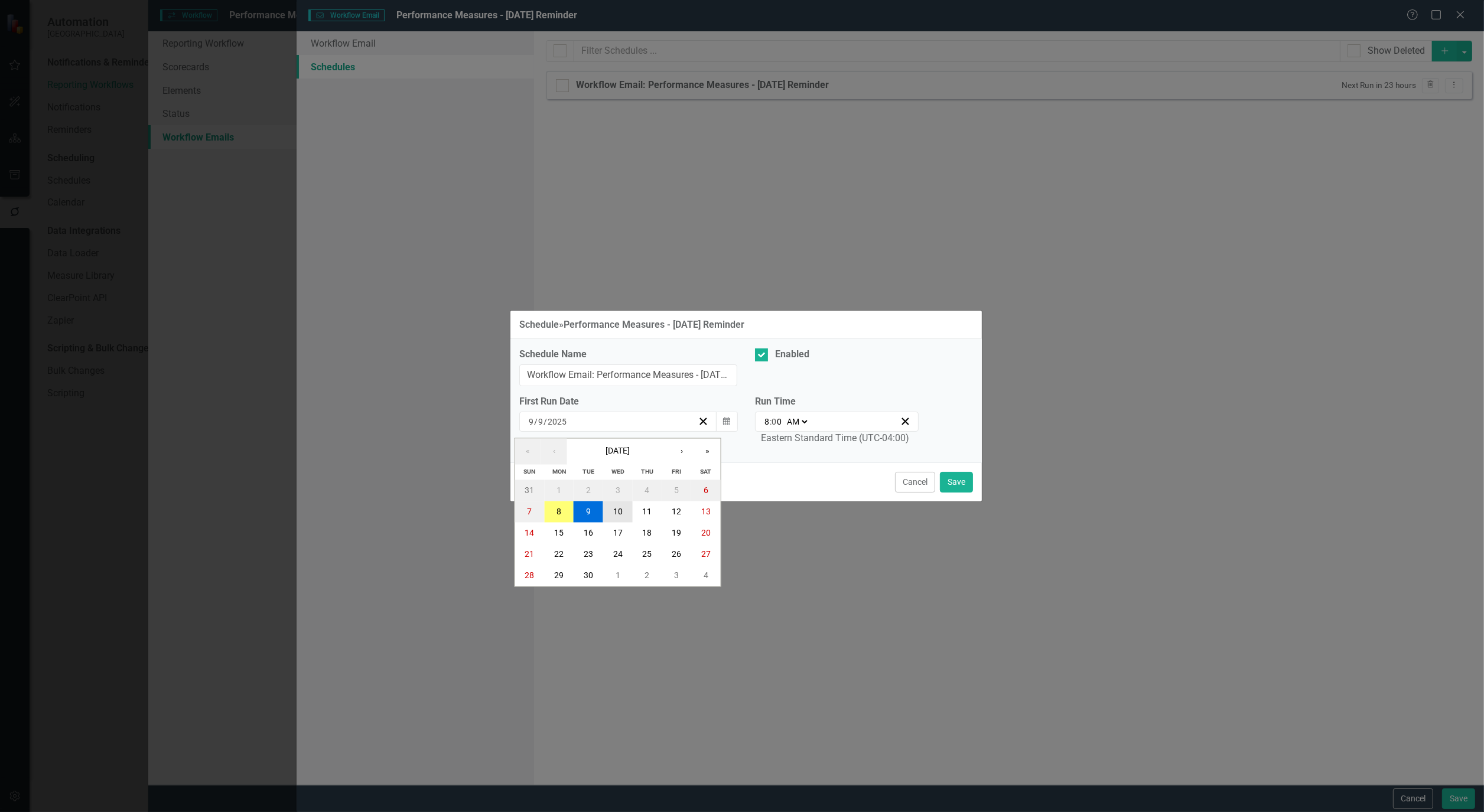
click at [609, 515] on button "10" at bounding box center [617, 511] width 29 height 21
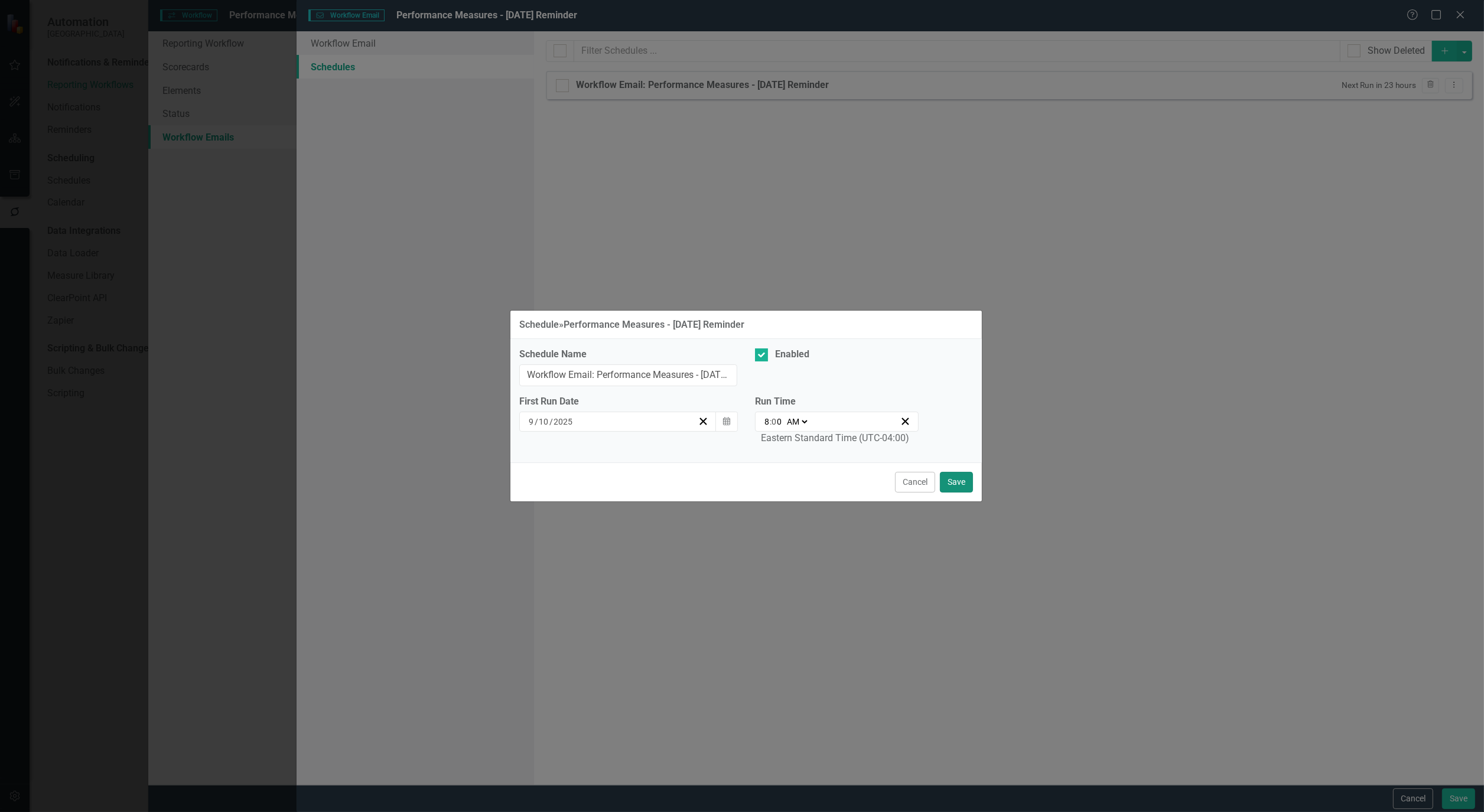
click at [953, 486] on button "Save" at bounding box center [957, 482] width 33 height 21
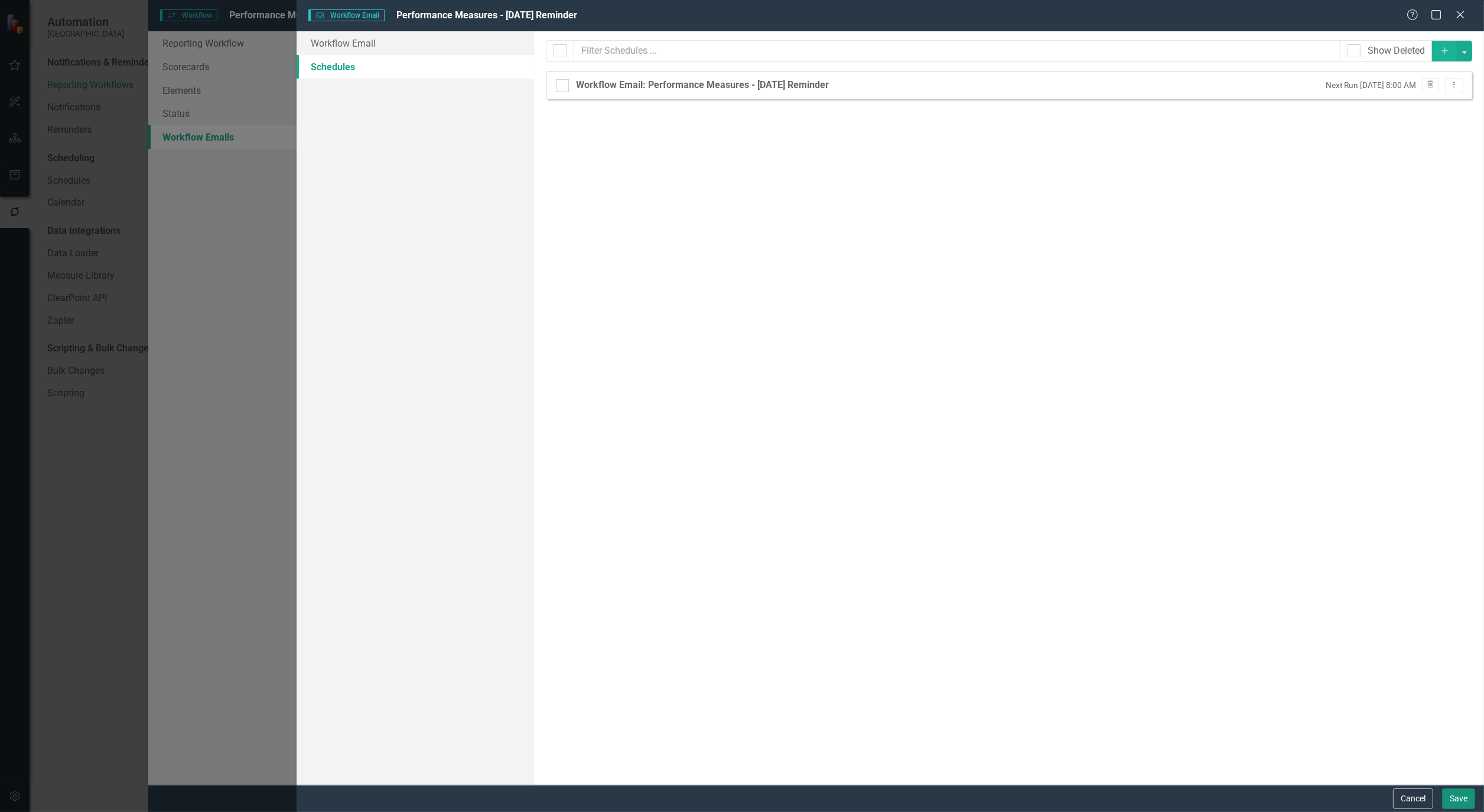
click at [1467, 801] on button "Save" at bounding box center [1459, 799] width 33 height 21
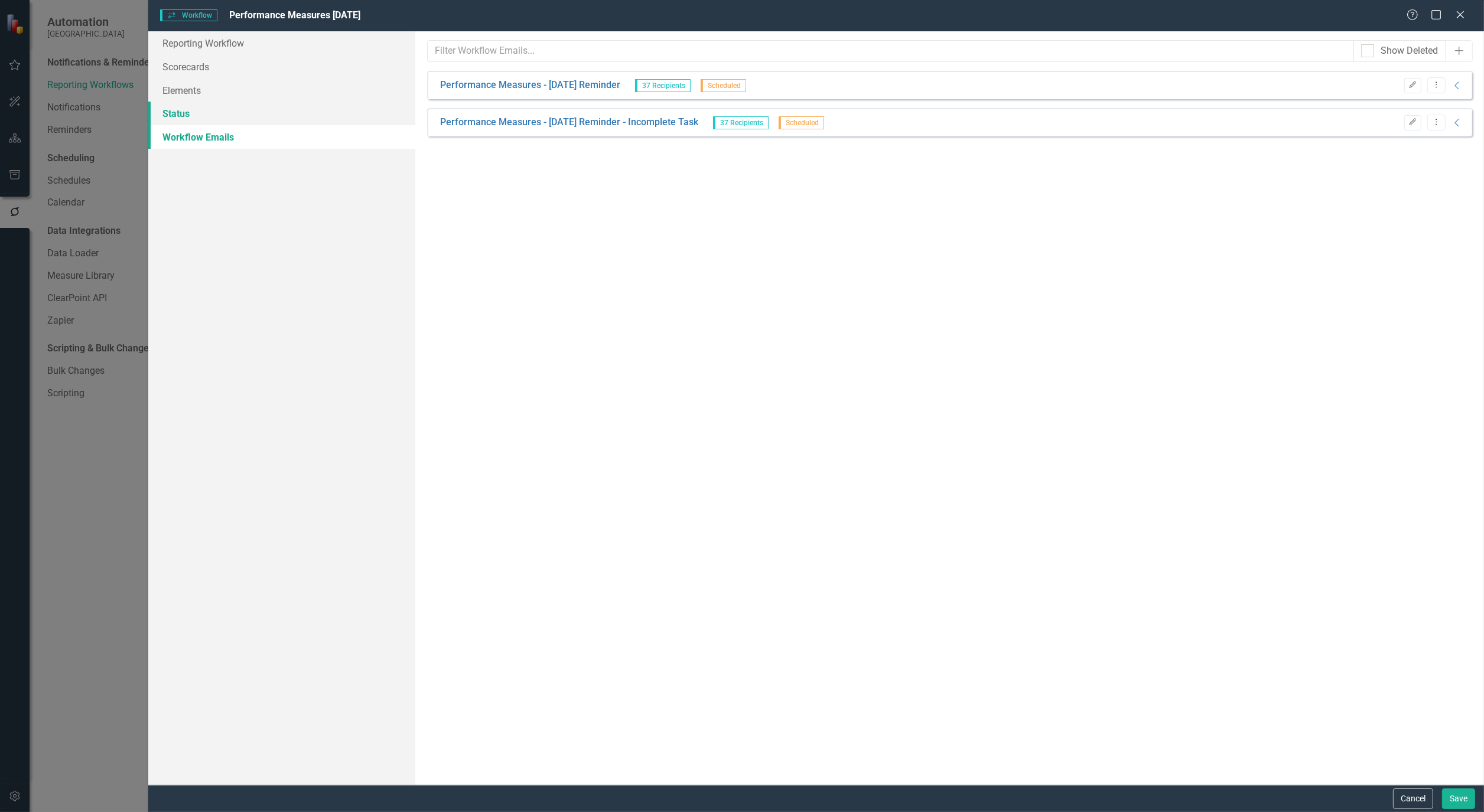
click at [161, 109] on link "Status" at bounding box center [282, 114] width 267 height 24
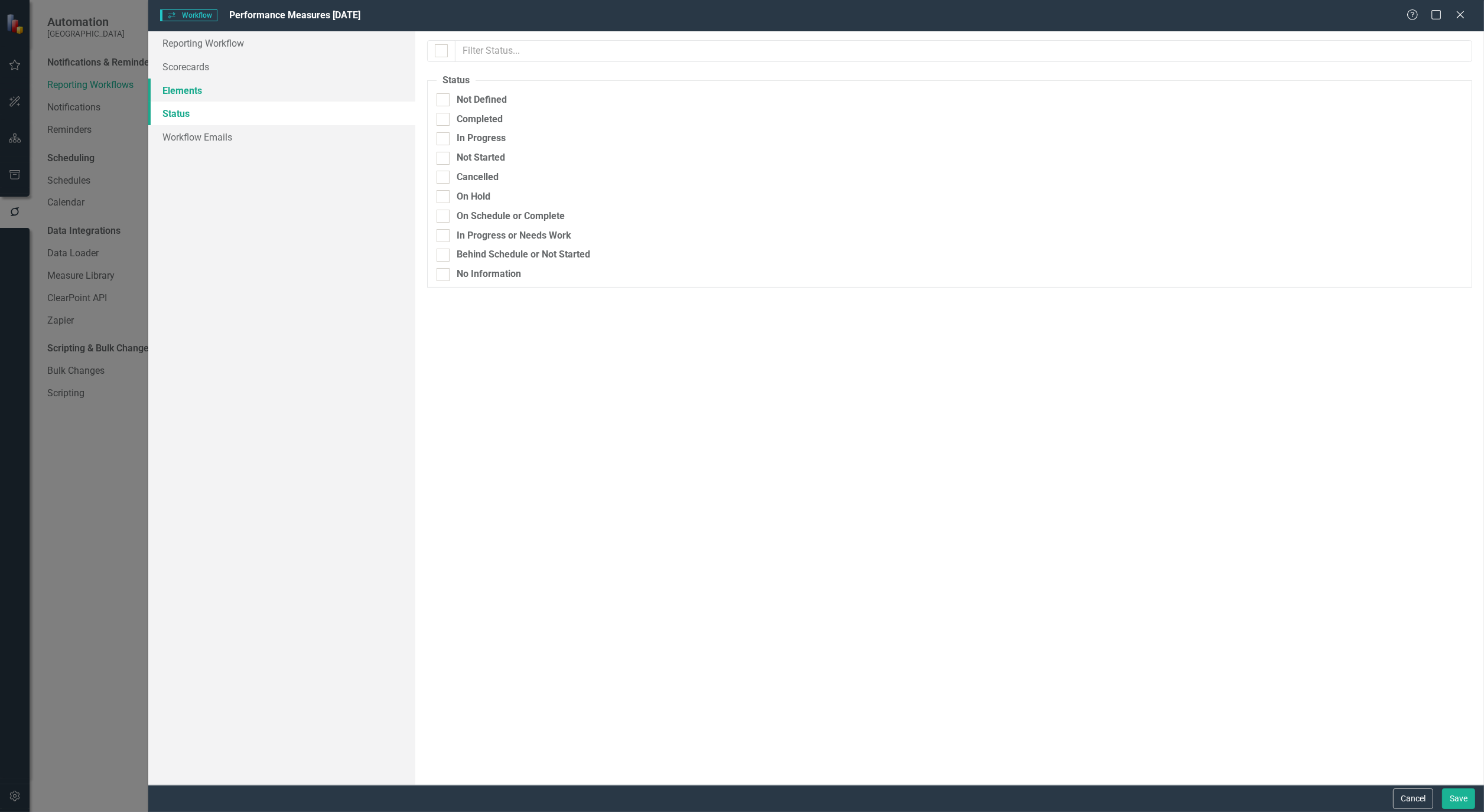
click at [174, 92] on link "Elements" at bounding box center [282, 91] width 267 height 24
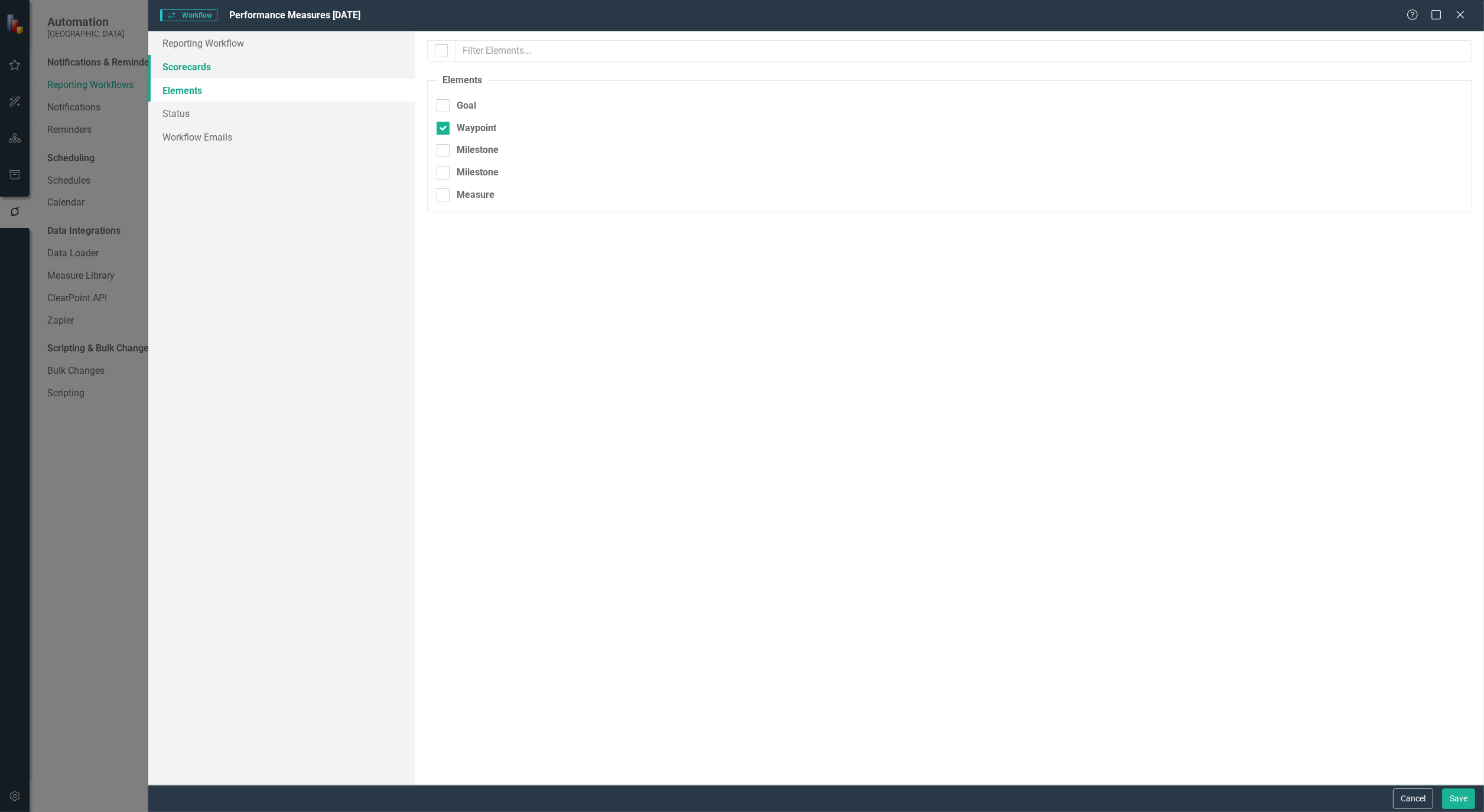
click at [186, 69] on link "Scorecards" at bounding box center [282, 67] width 267 height 24
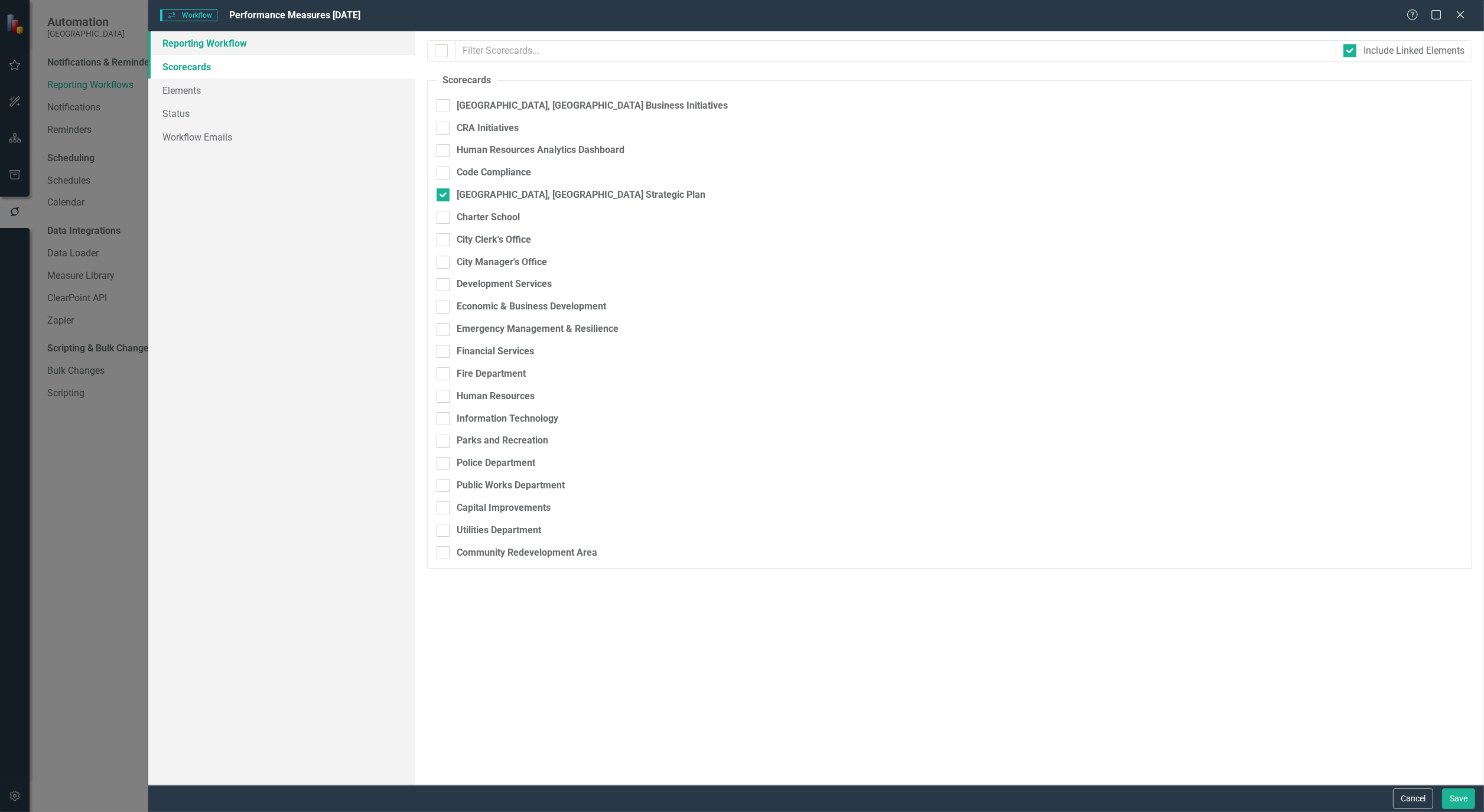
click at [195, 44] on link "Reporting Workflow" at bounding box center [282, 43] width 267 height 24
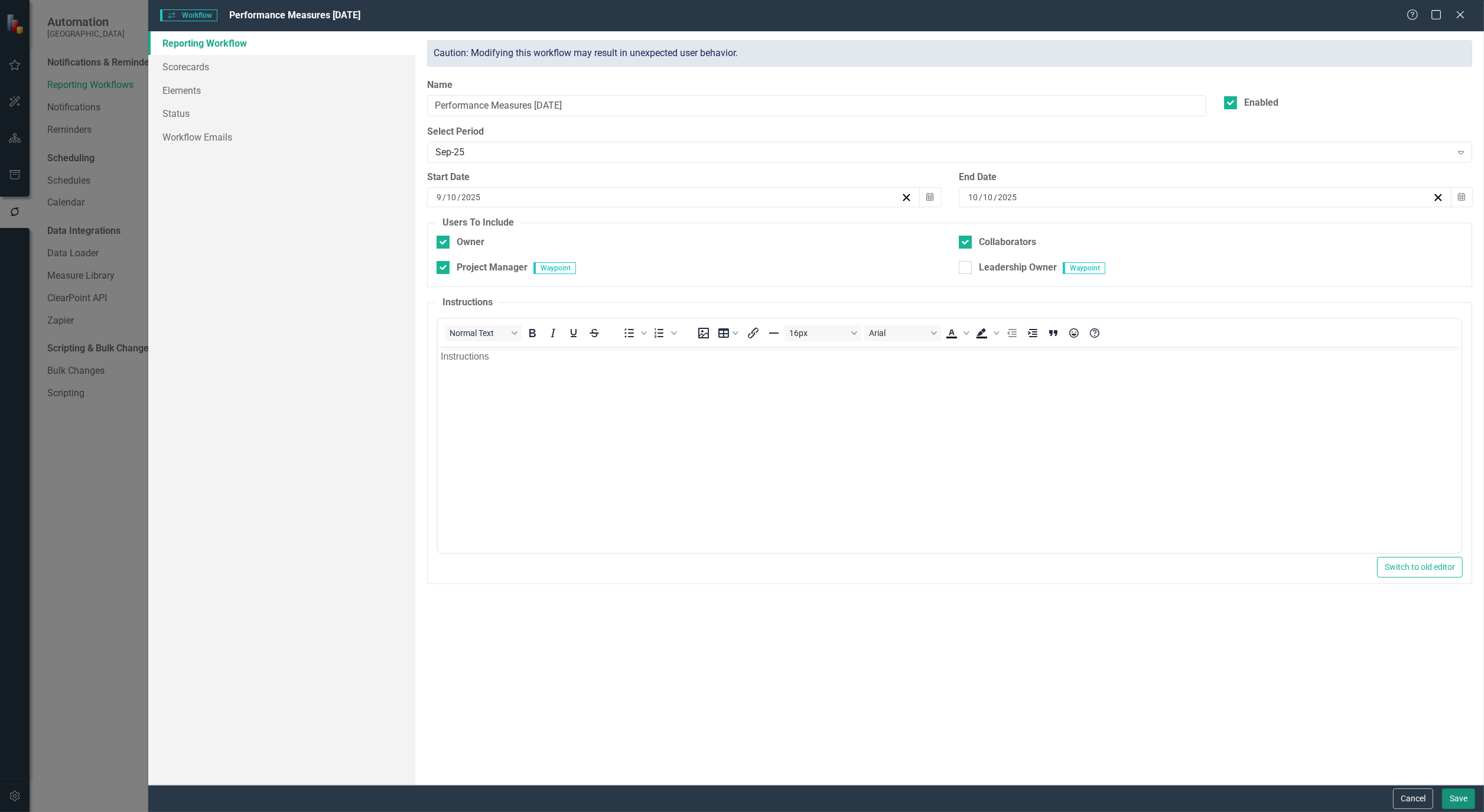
click at [1462, 795] on button "Save" at bounding box center [1459, 799] width 33 height 21
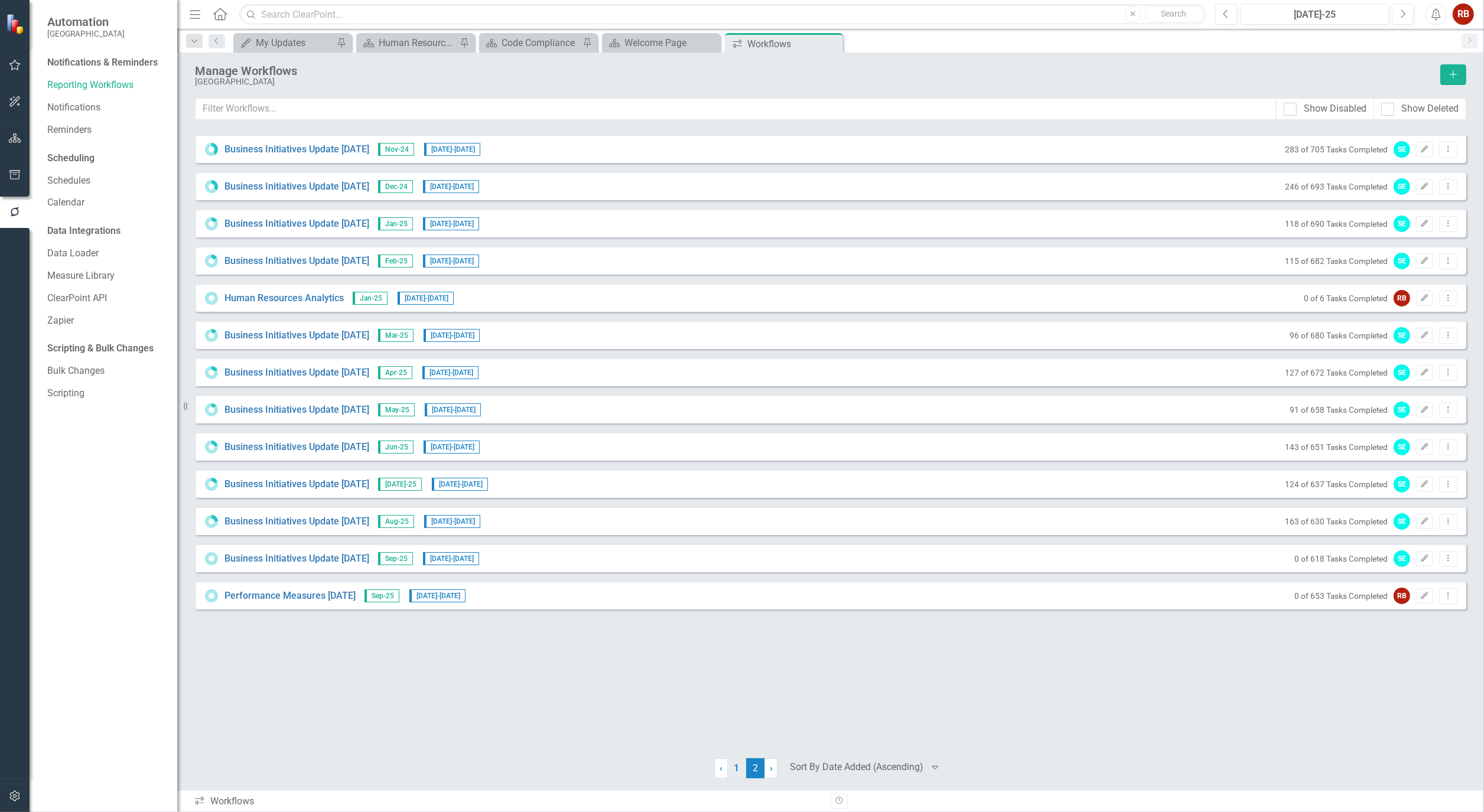
click at [741, 775] on link "1" at bounding box center [736, 768] width 19 height 20
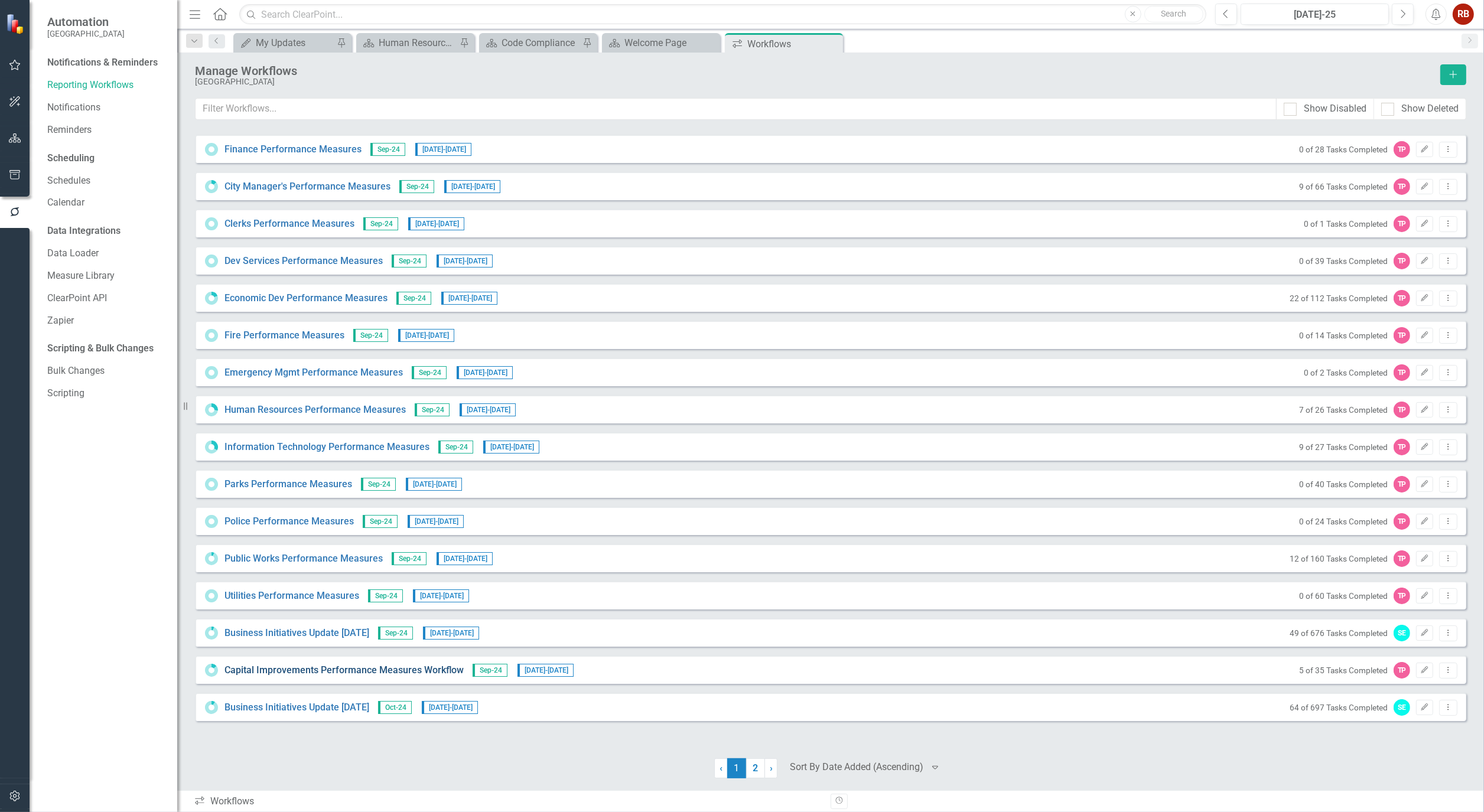
click at [333, 668] on link "Capital Improvements Performance Measures Workflow" at bounding box center [343, 670] width 239 height 13
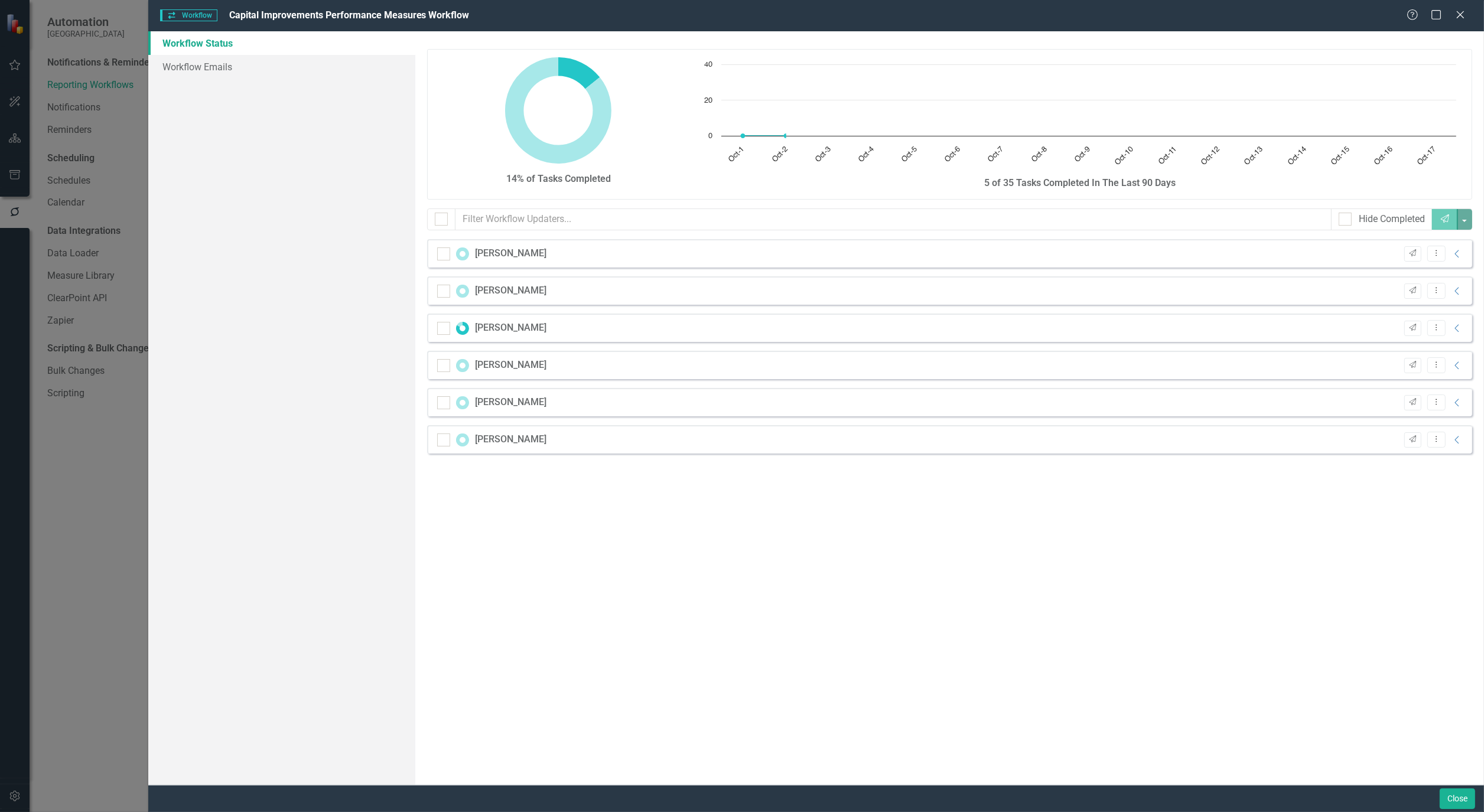
checkbox input "false"
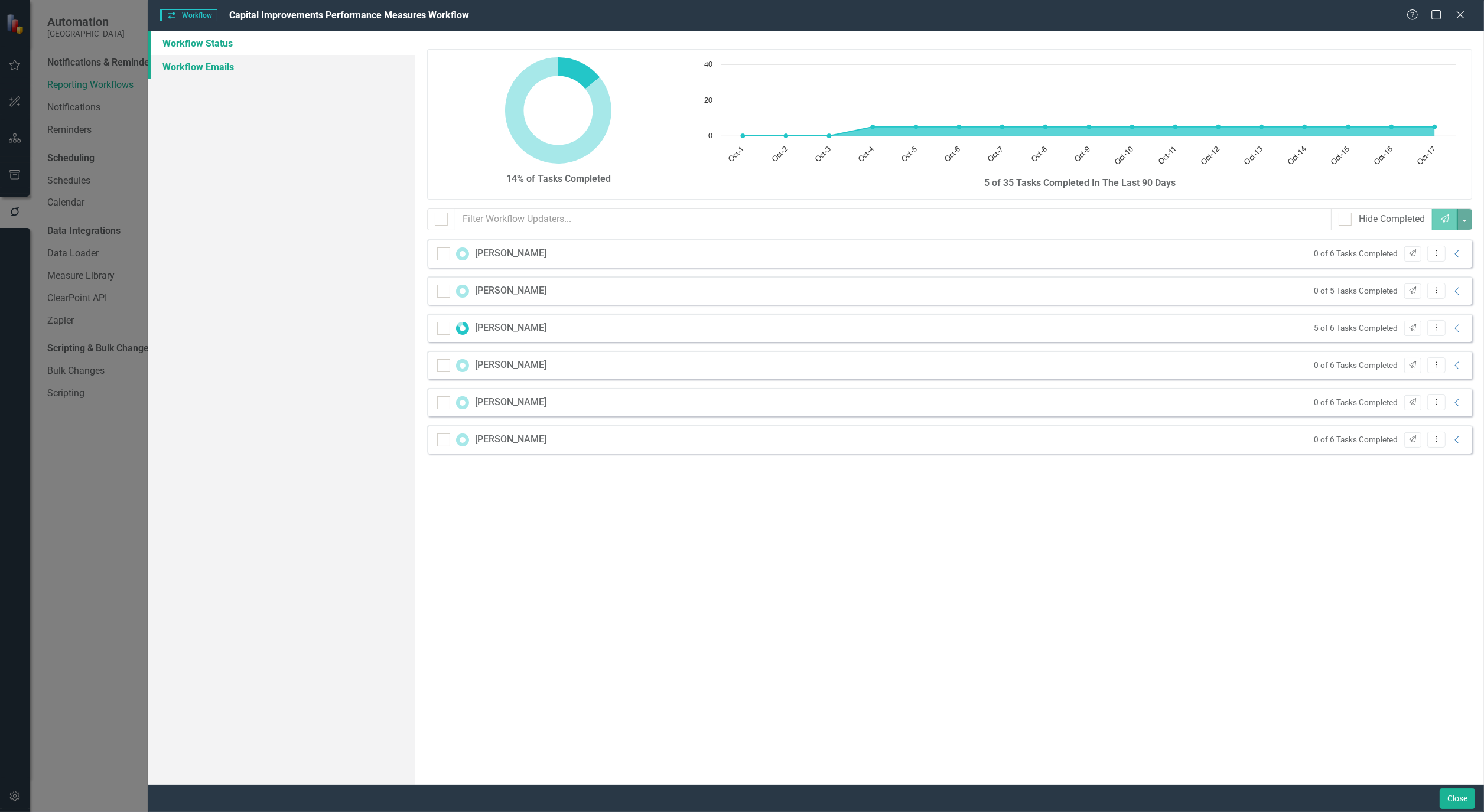
click at [233, 69] on link "Workflow Emails" at bounding box center [282, 67] width 267 height 24
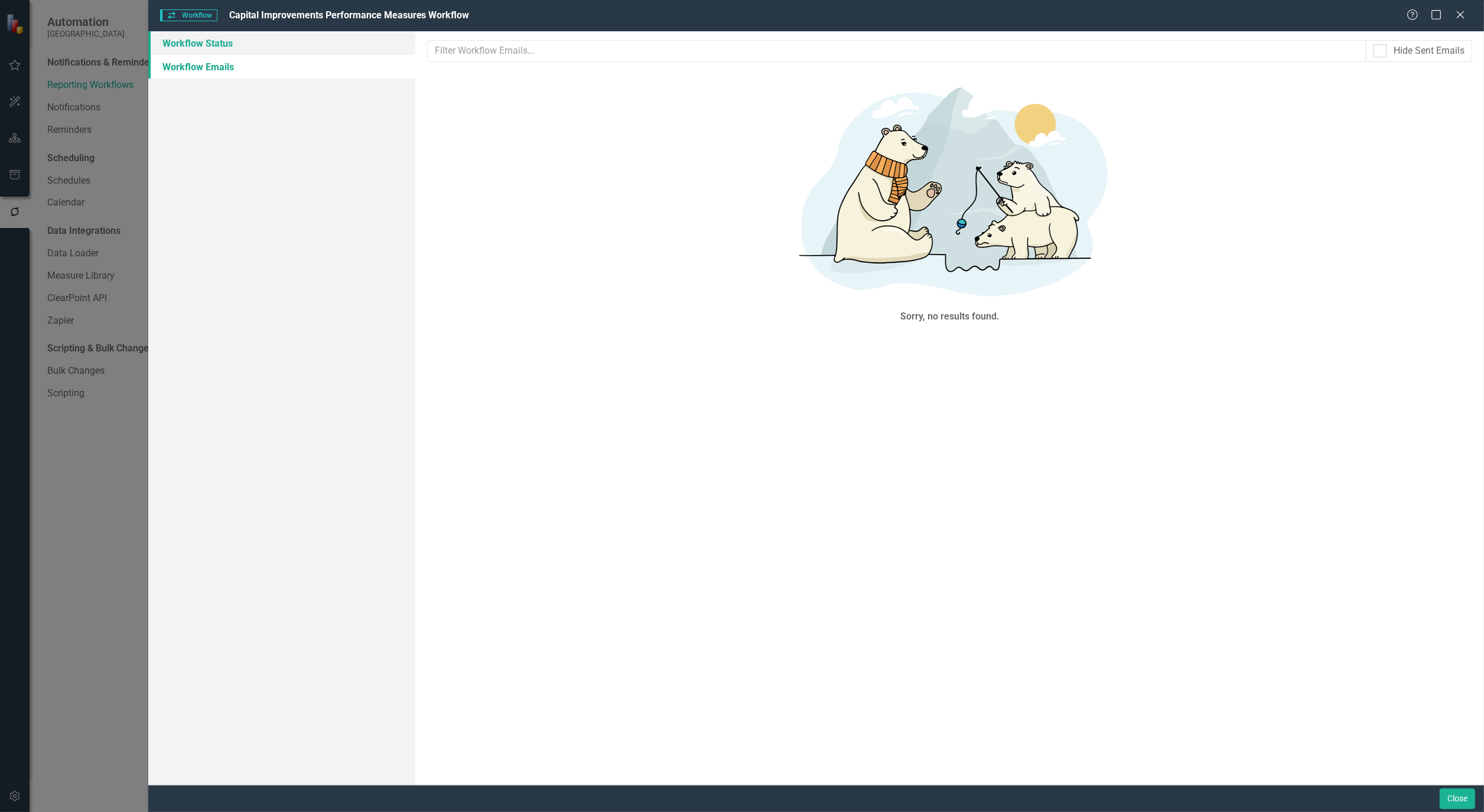
click at [215, 39] on link "Workflow Status" at bounding box center [282, 43] width 267 height 24
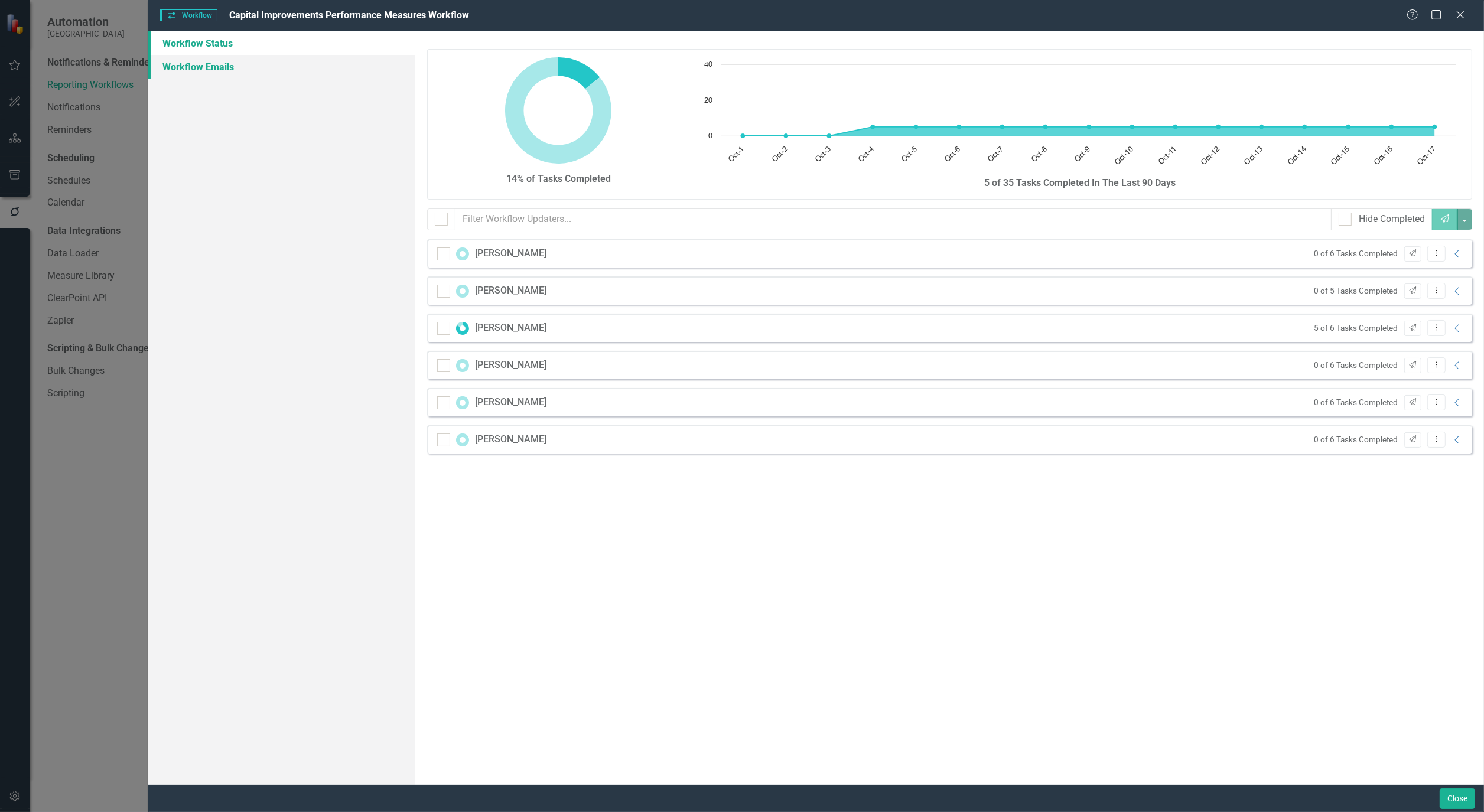
click at [195, 62] on link "Workflow Emails" at bounding box center [282, 67] width 267 height 24
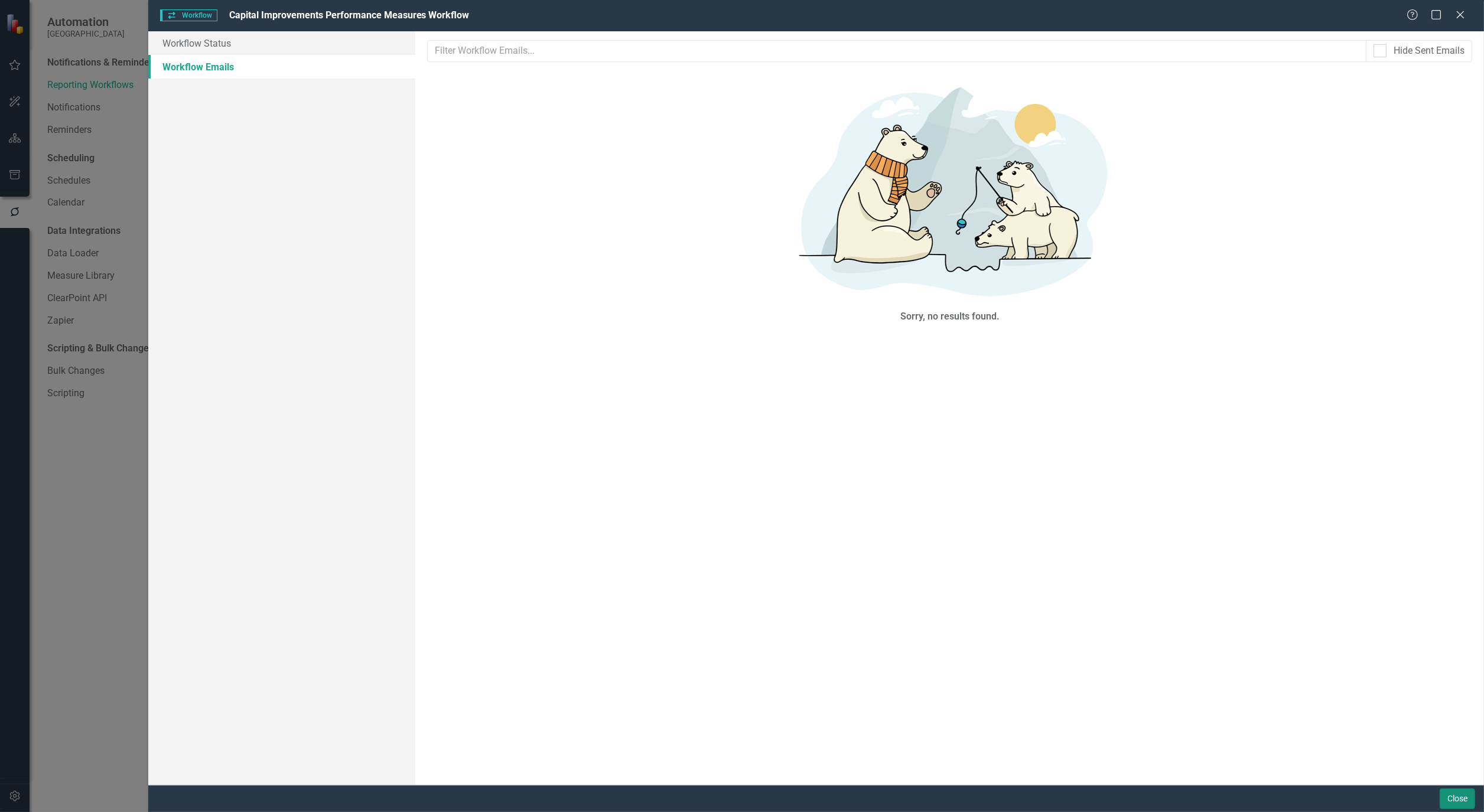
click at [1461, 795] on button "Close" at bounding box center [1457, 799] width 36 height 21
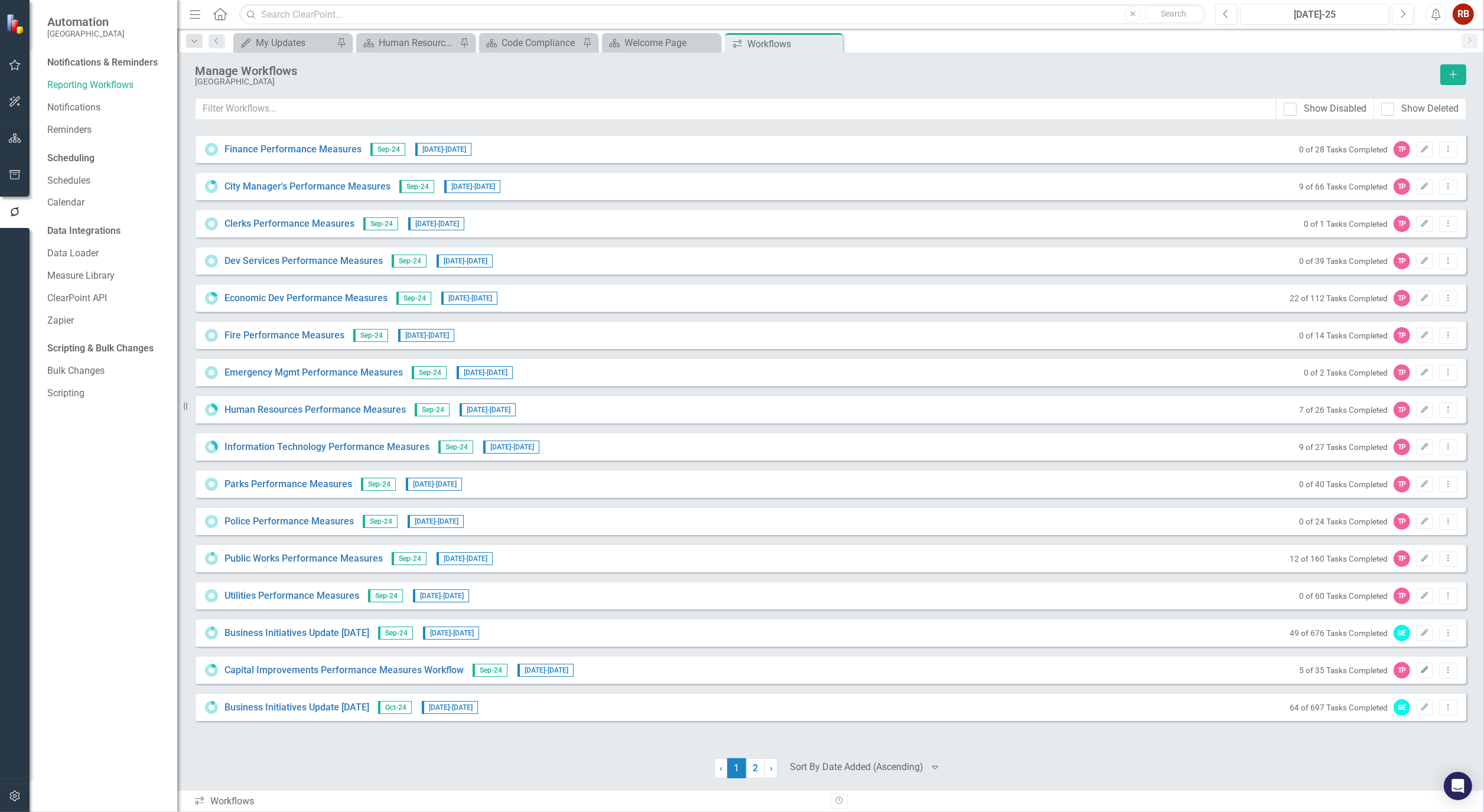
click at [1425, 672] on icon "Edit" at bounding box center [1424, 670] width 9 height 7
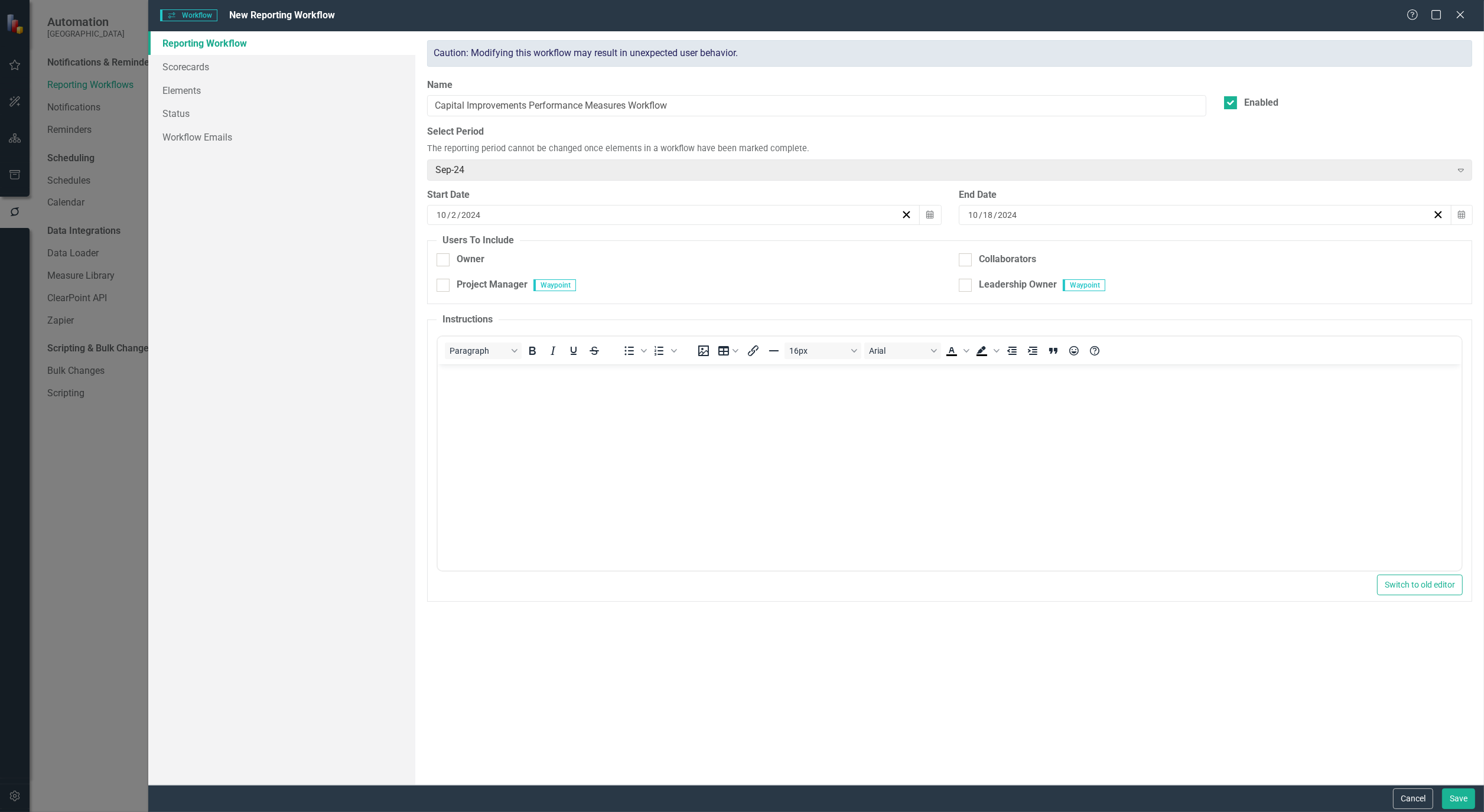
checkbox input "true"
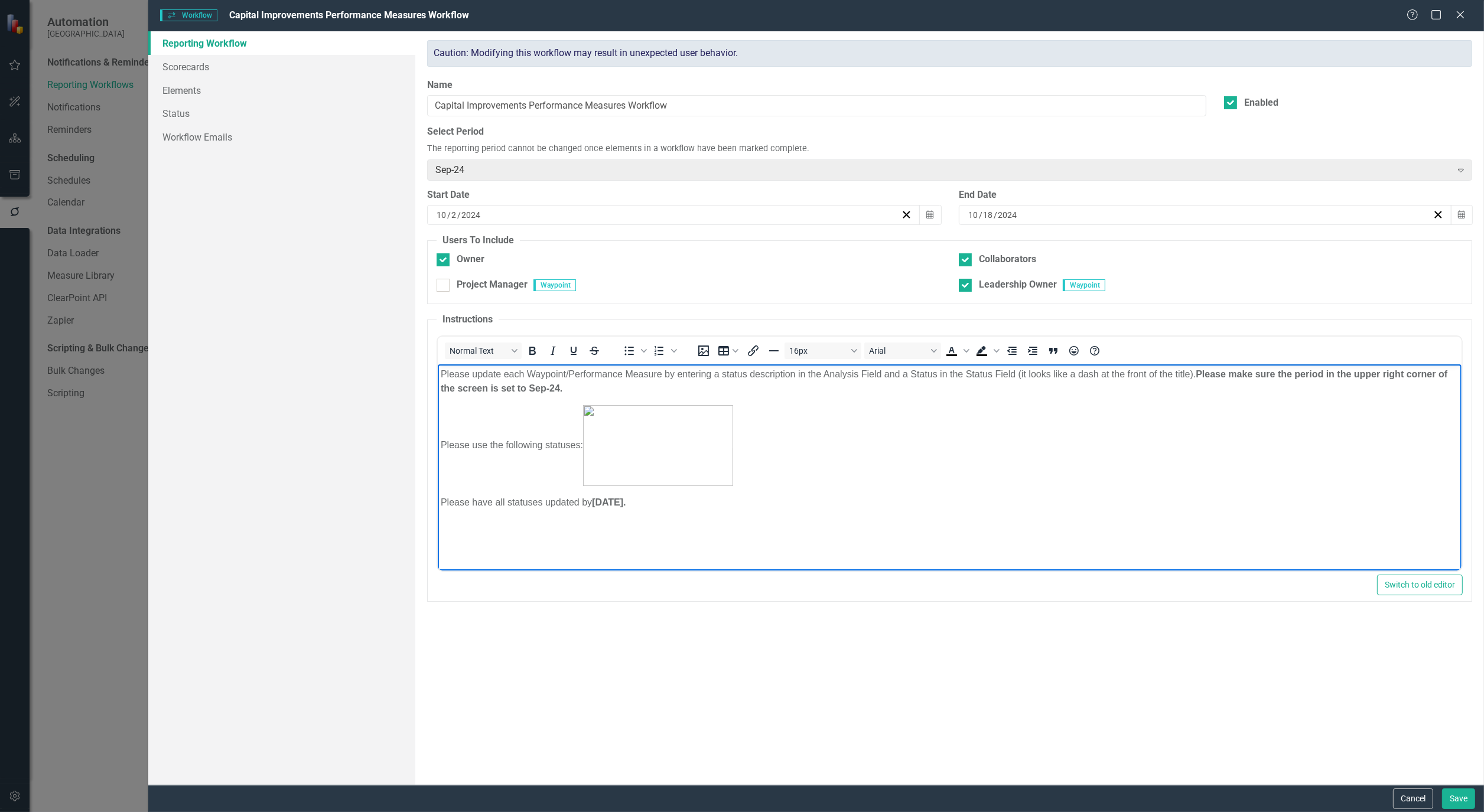
drag, startPoint x: 687, startPoint y: 499, endPoint x: 770, endPoint y: 709, distance: 225.8
click at [438, 364] on html "Please update each Waypoint/Performance Measure by entering a status descriptio…" at bounding box center [950, 452] width 1024 height 178
copy body "Please update each Waypoint/Performance Measure by entering a status descriptio…"
click at [614, 443] on img "Rich Text Area. Press ALT-0 for help." at bounding box center [658, 445] width 150 height 81
click at [645, 445] on img "Rich Text Area. Press ALT-0 for help." at bounding box center [658, 445] width 150 height 81
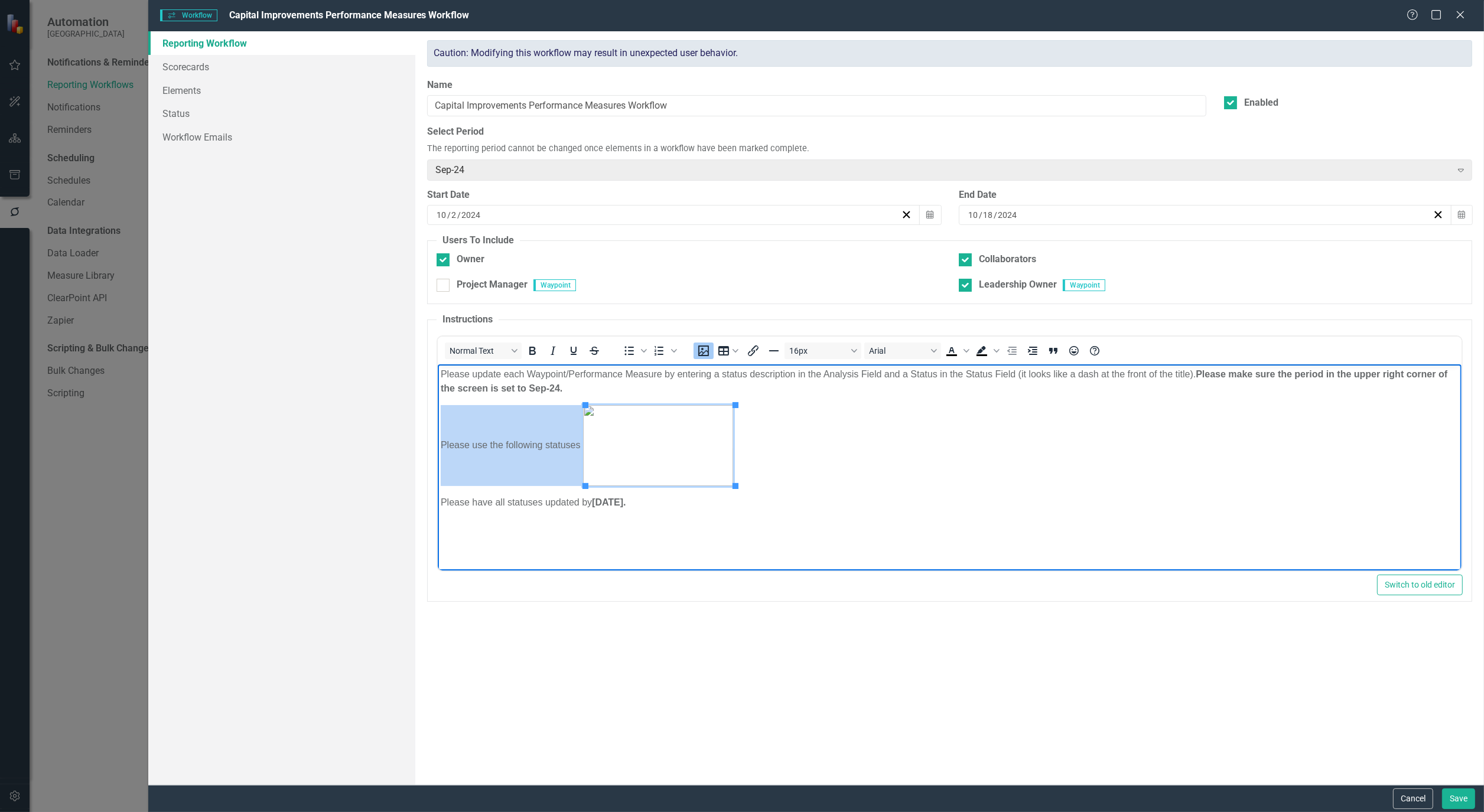
copy p "Please use the following statuses:"
click at [710, 470] on img "Rich Text Area. Press ALT-0 for help." at bounding box center [658, 445] width 150 height 81
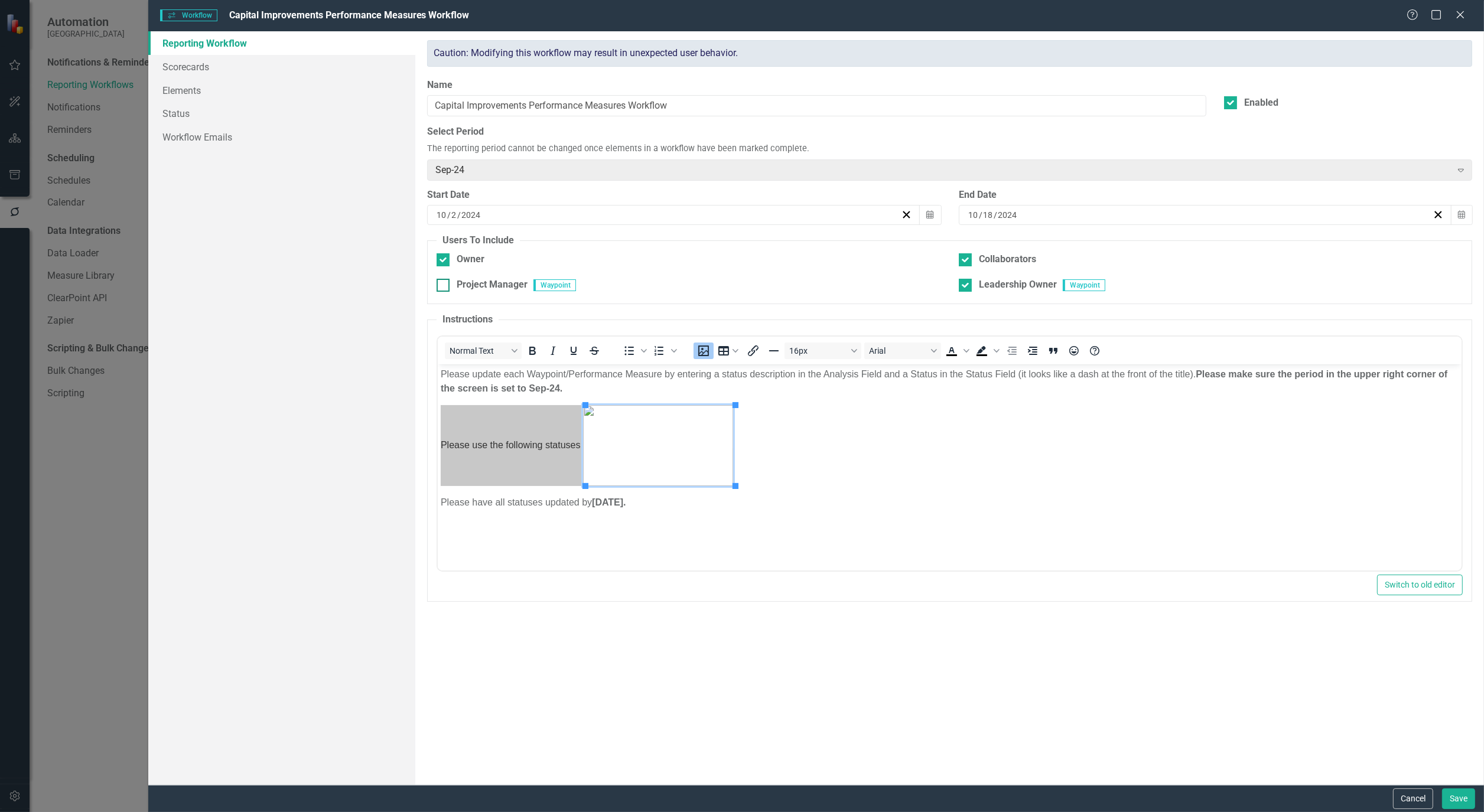
click at [455, 292] on div "Project Manager" at bounding box center [482, 284] width 91 height 13
click at [444, 286] on input "Project Manager" at bounding box center [440, 283] width 8 height 8
click at [443, 284] on input "Project Manager" at bounding box center [440, 283] width 8 height 8
checkbox input "false"
click at [1419, 799] on button "Cancel" at bounding box center [1413, 799] width 40 height 21
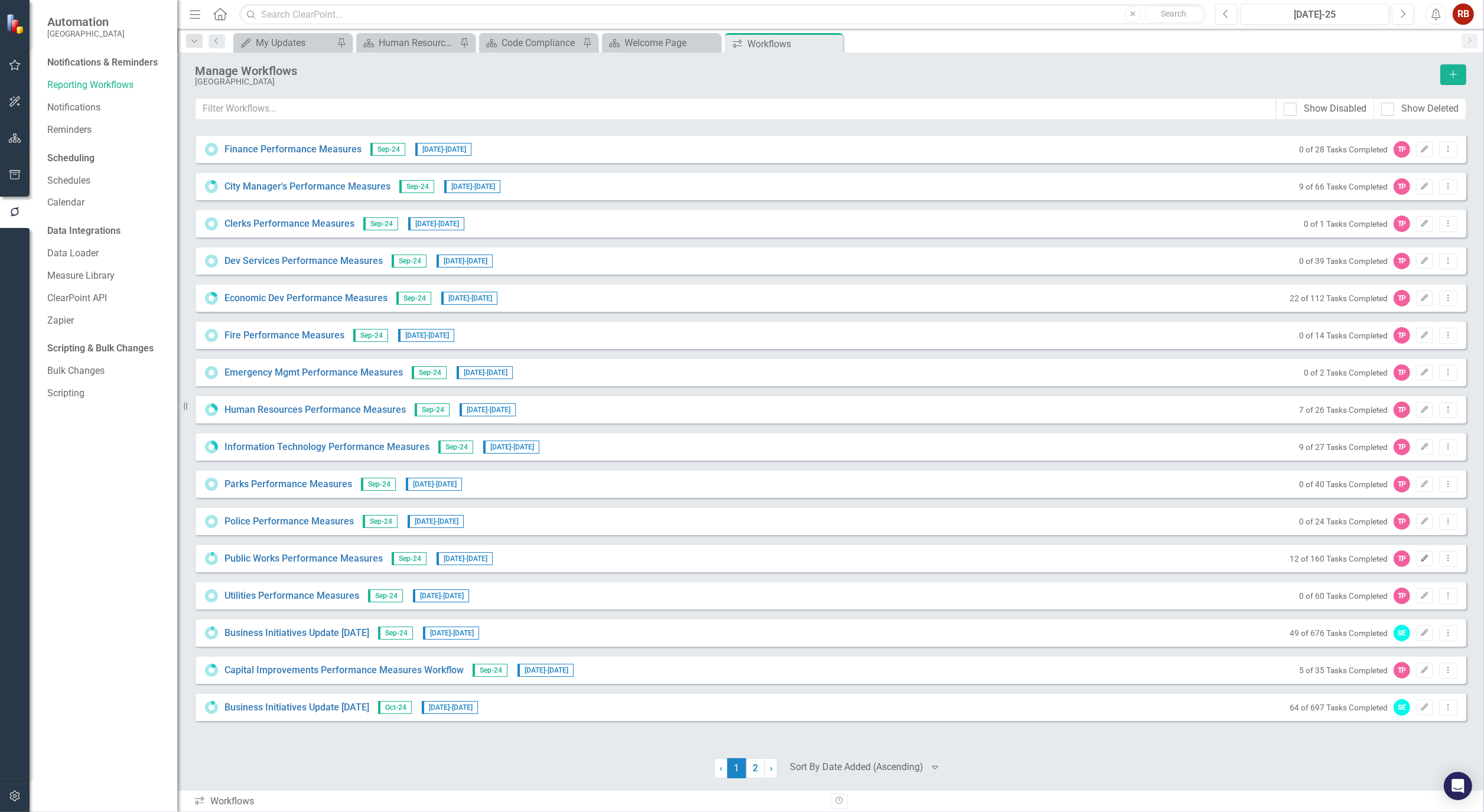
click at [1428, 559] on icon "Edit" at bounding box center [1424, 559] width 9 height 7
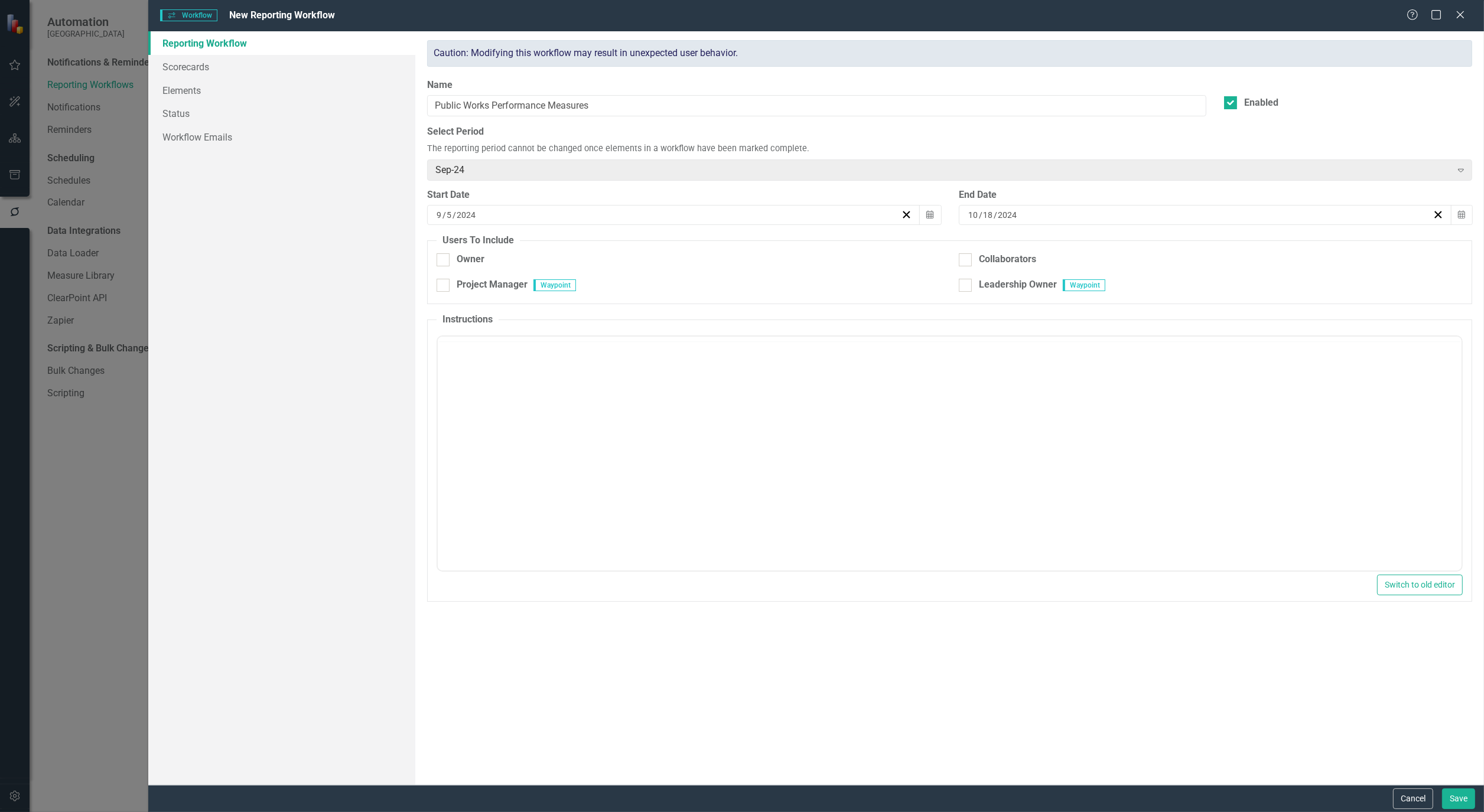
checkbox input "true"
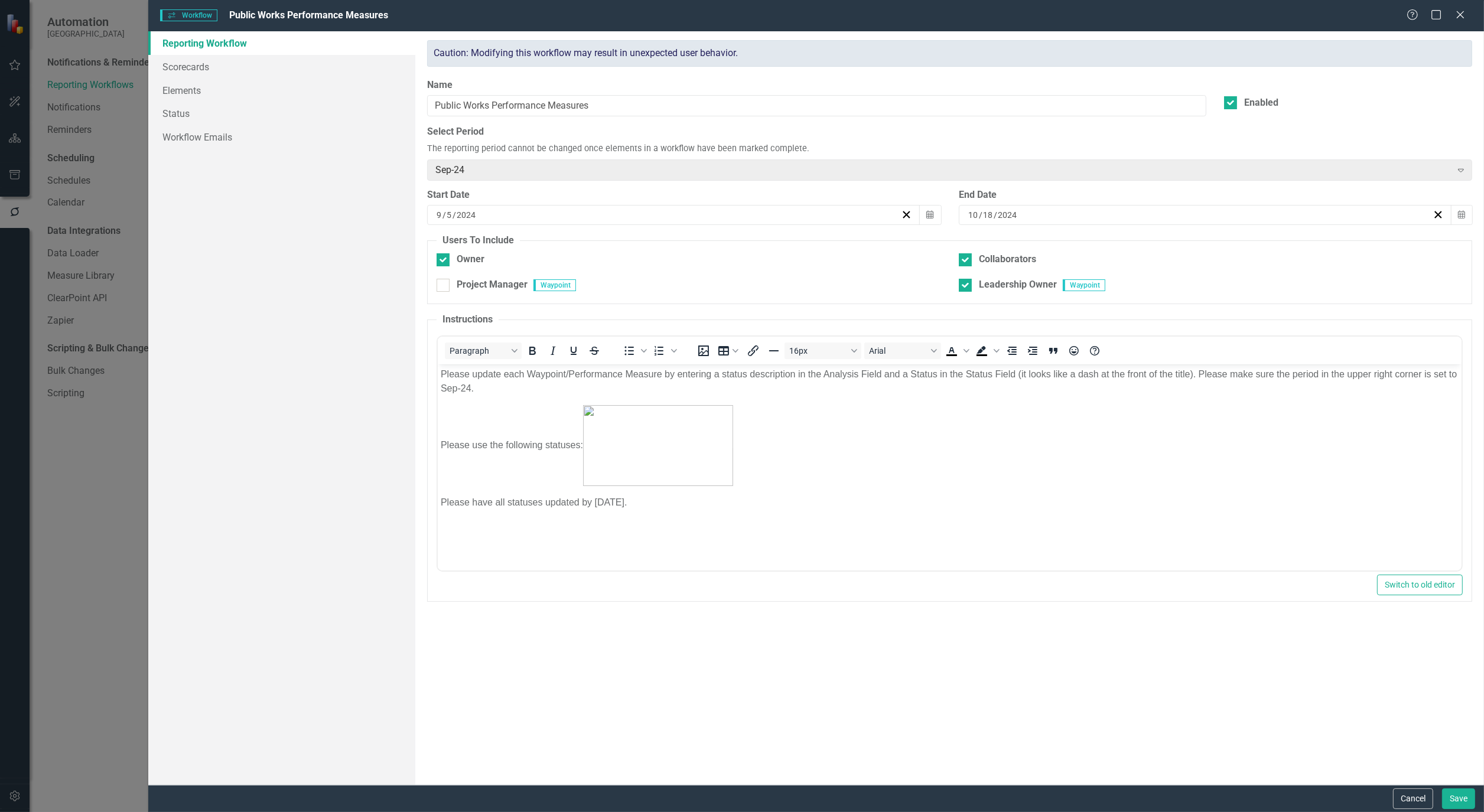
click at [855, 695] on div "Reporting Workflows are a powerful reporting tool for organizing what needs to …" at bounding box center [950, 408] width 1069 height 754
click at [122, 478] on div "Workflows Workflow Public Works Performance Measures Help Maximize Close Report…" at bounding box center [742, 406] width 1484 height 812
click at [1412, 788] on button "Cancel" at bounding box center [1413, 799] width 40 height 21
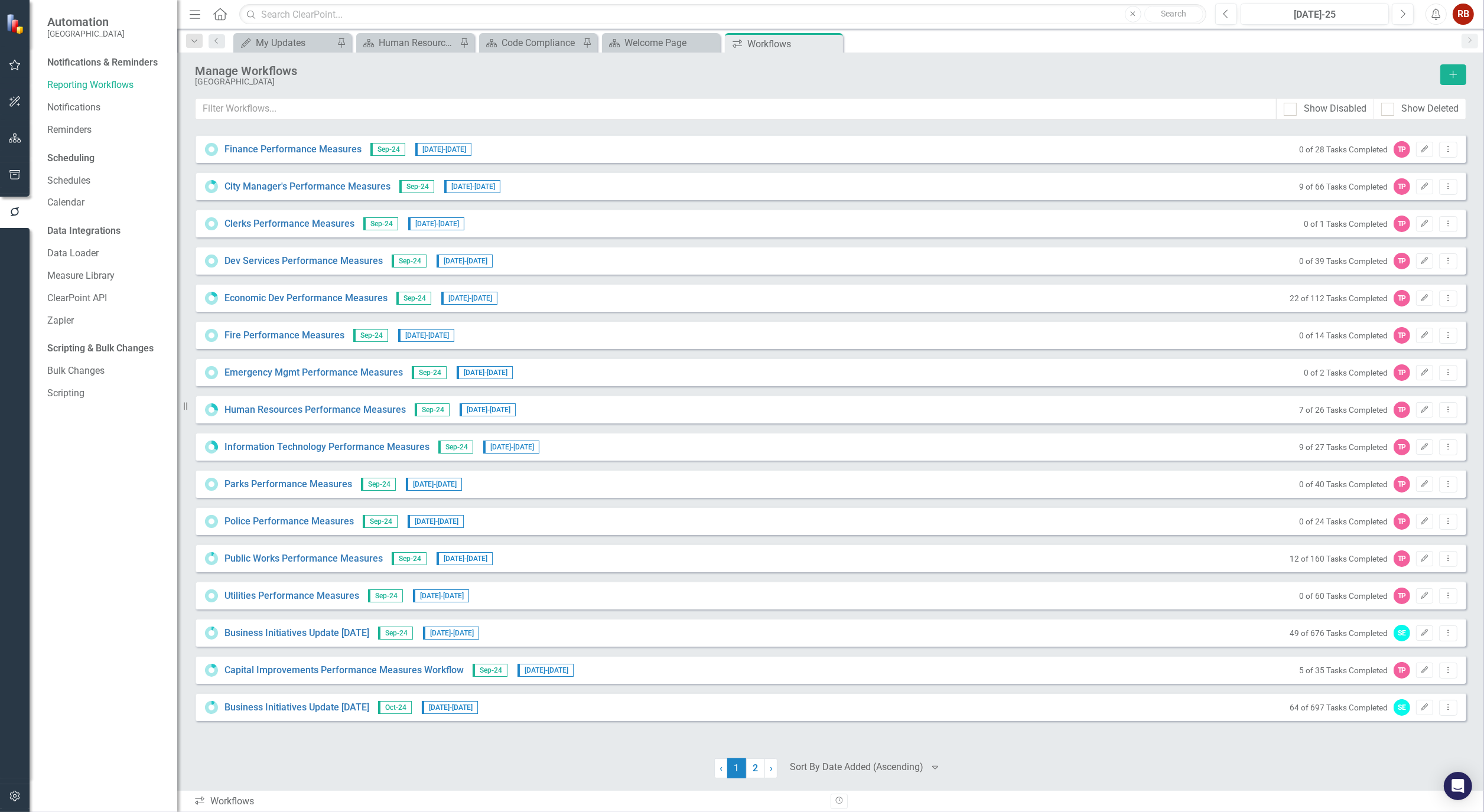
drag, startPoint x: 757, startPoint y: 771, endPoint x: 1023, endPoint y: 717, distance: 271.4
click at [757, 771] on link "2" at bounding box center [755, 768] width 19 height 20
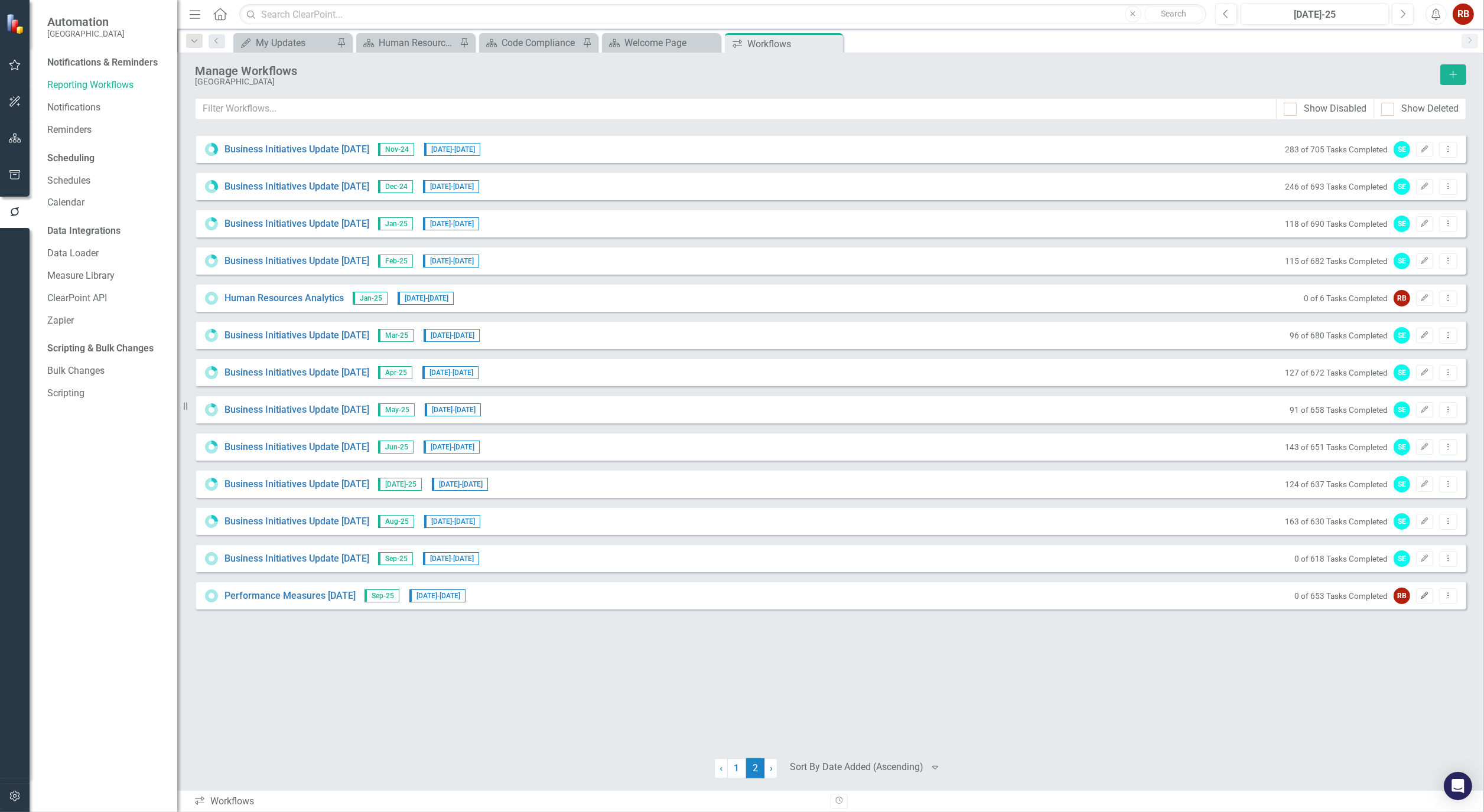
click at [1428, 589] on button "Edit" at bounding box center [1425, 595] width 17 height 15
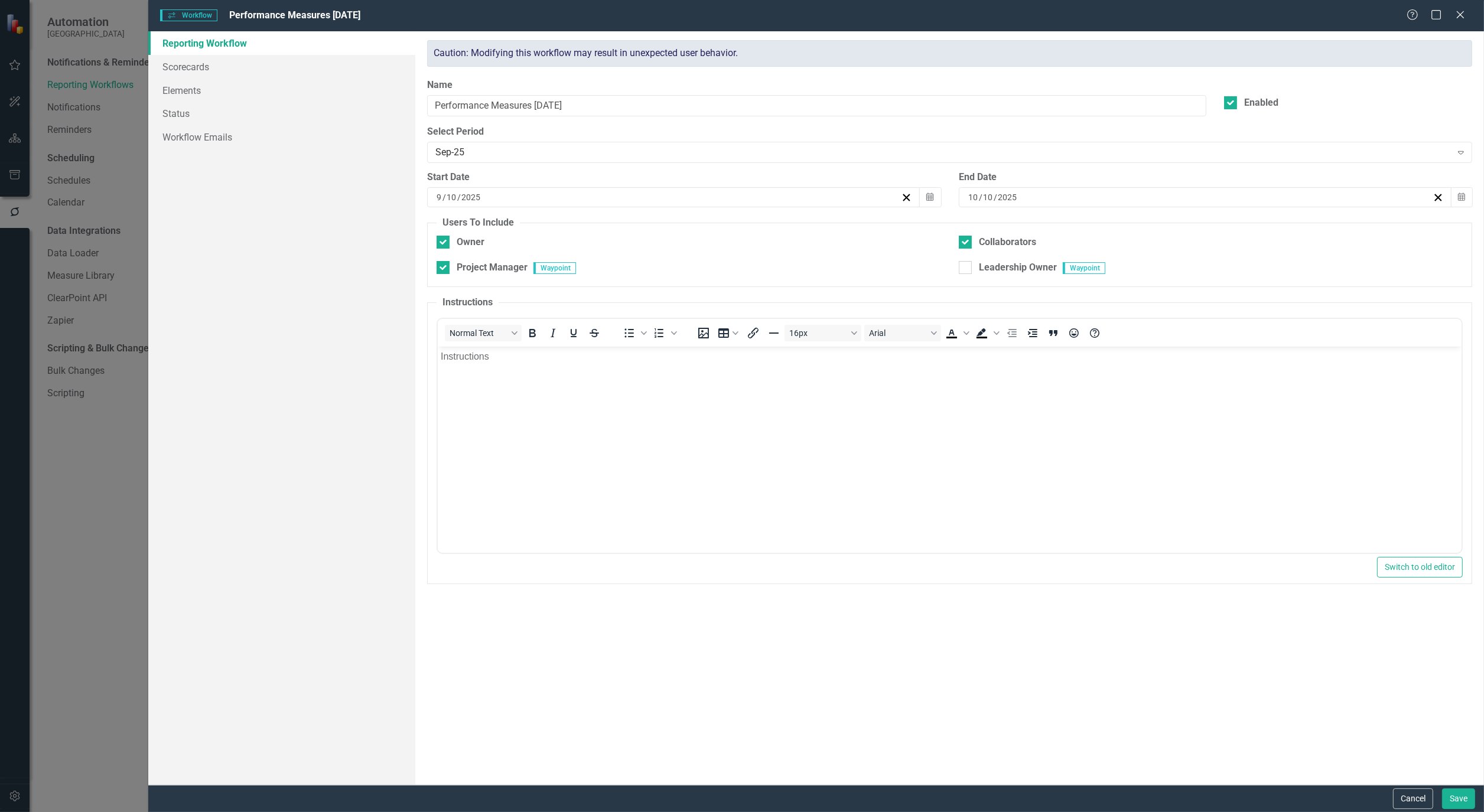
click at [497, 348] on body "Instructions" at bounding box center [950, 435] width 1024 height 178
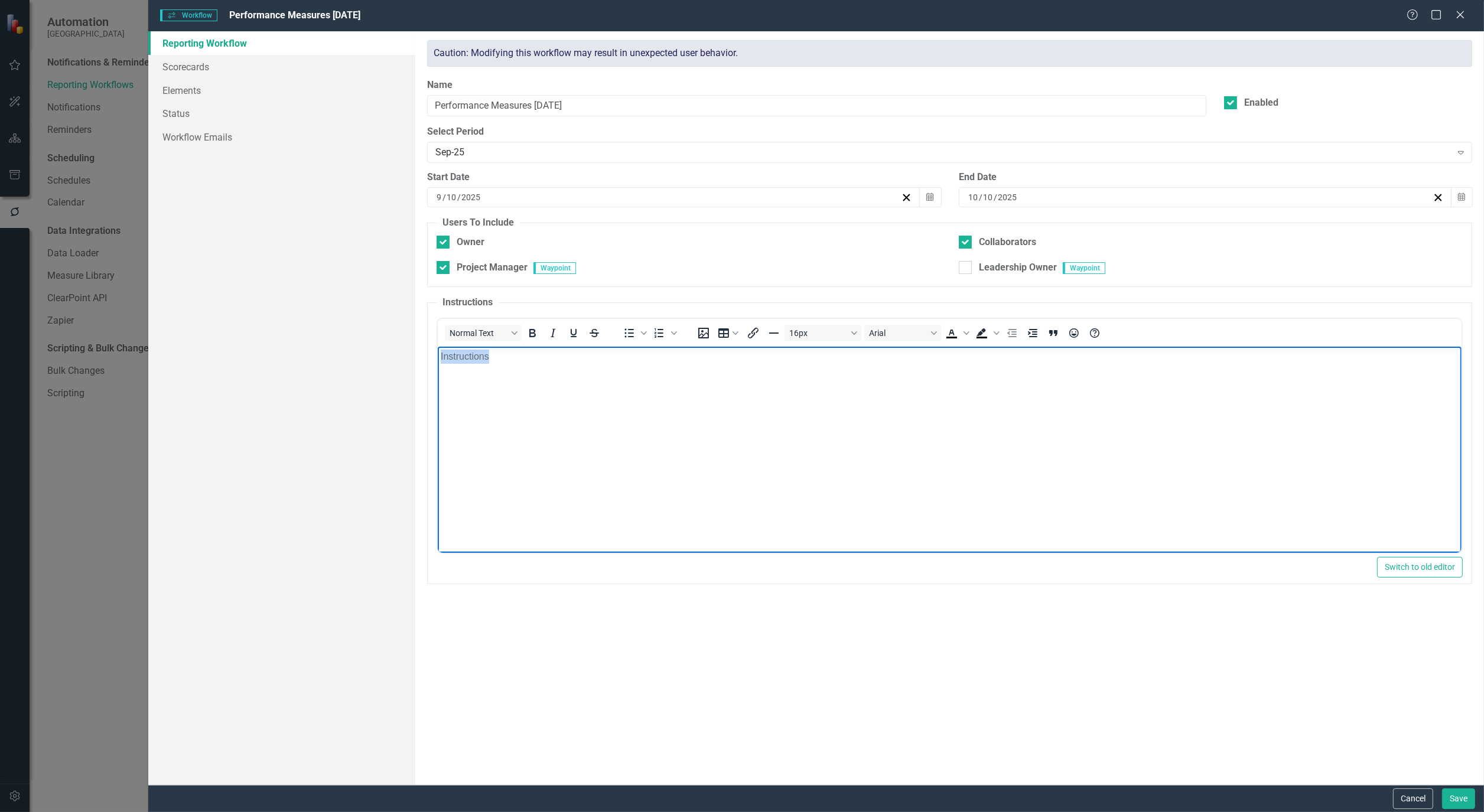
drag, startPoint x: 504, startPoint y: 358, endPoint x: 358, endPoint y: 349, distance: 146.3
click at [438, 349] on html "Instructions" at bounding box center [950, 435] width 1024 height 178
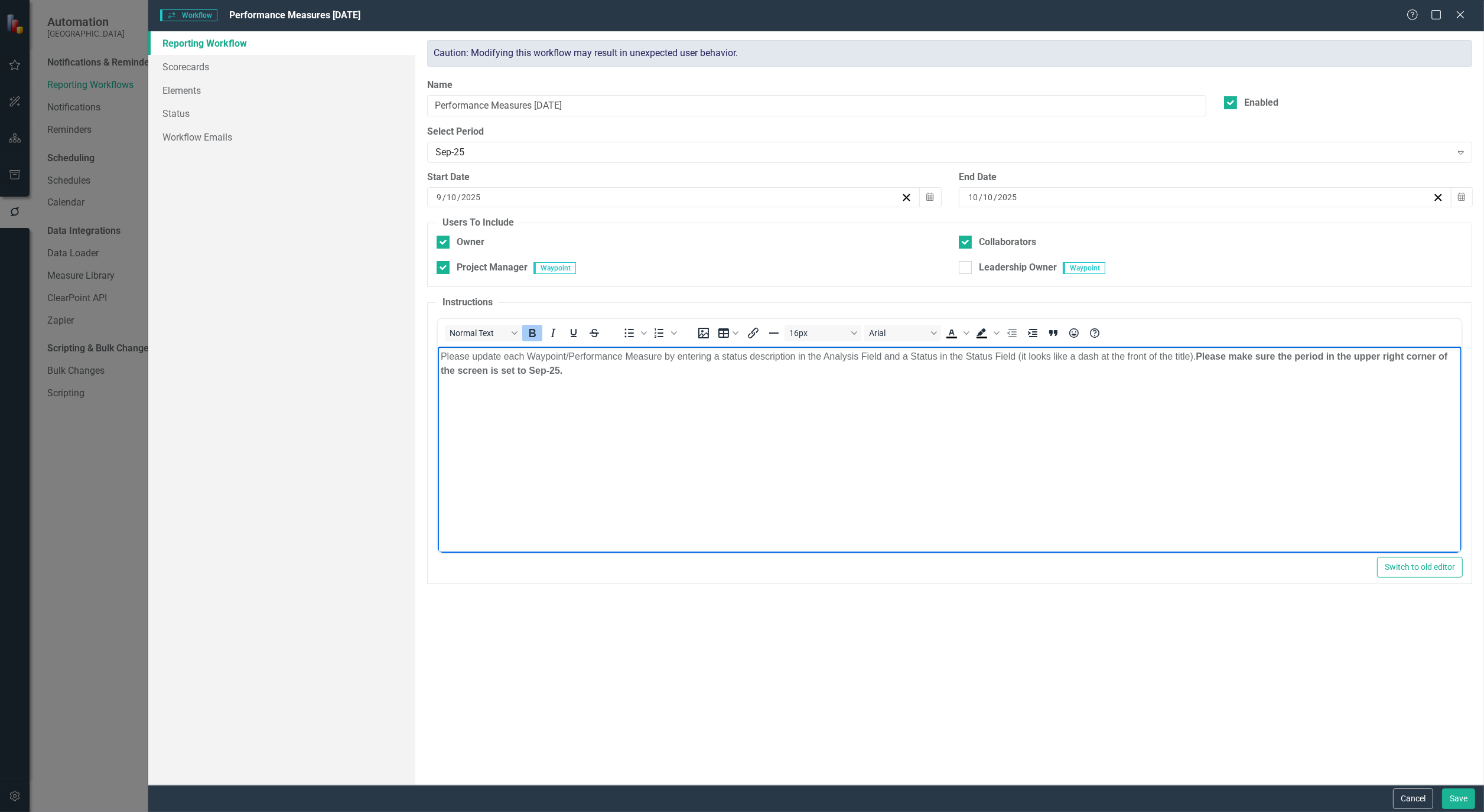
drag, startPoint x: 448, startPoint y: 395, endPoint x: 497, endPoint y: 414, distance: 52.6
click at [448, 395] on p "Rich Text Area. Press ALT-0 for help." at bounding box center [950, 395] width 1018 height 14
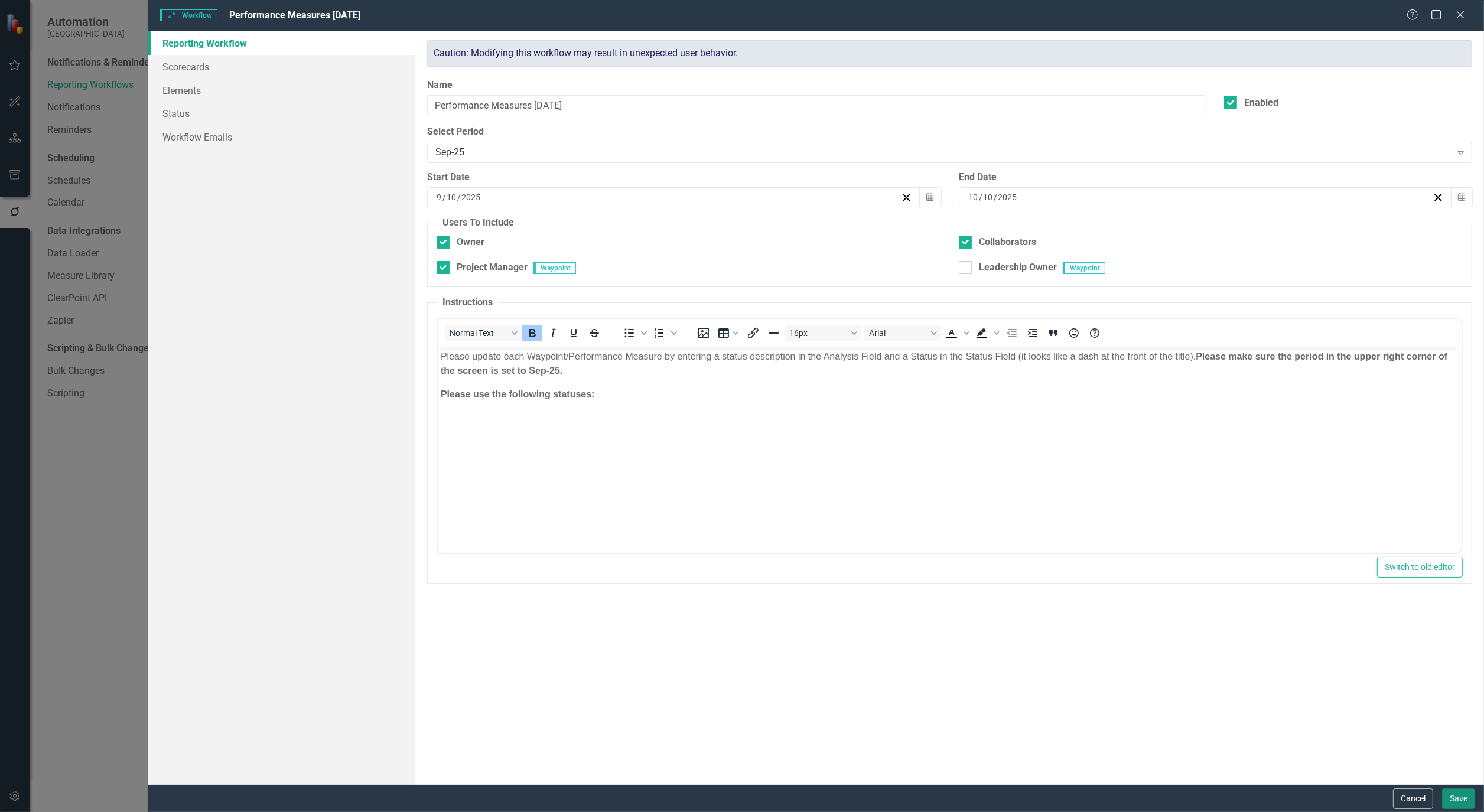
click at [1467, 795] on button "Save" at bounding box center [1459, 799] width 33 height 21
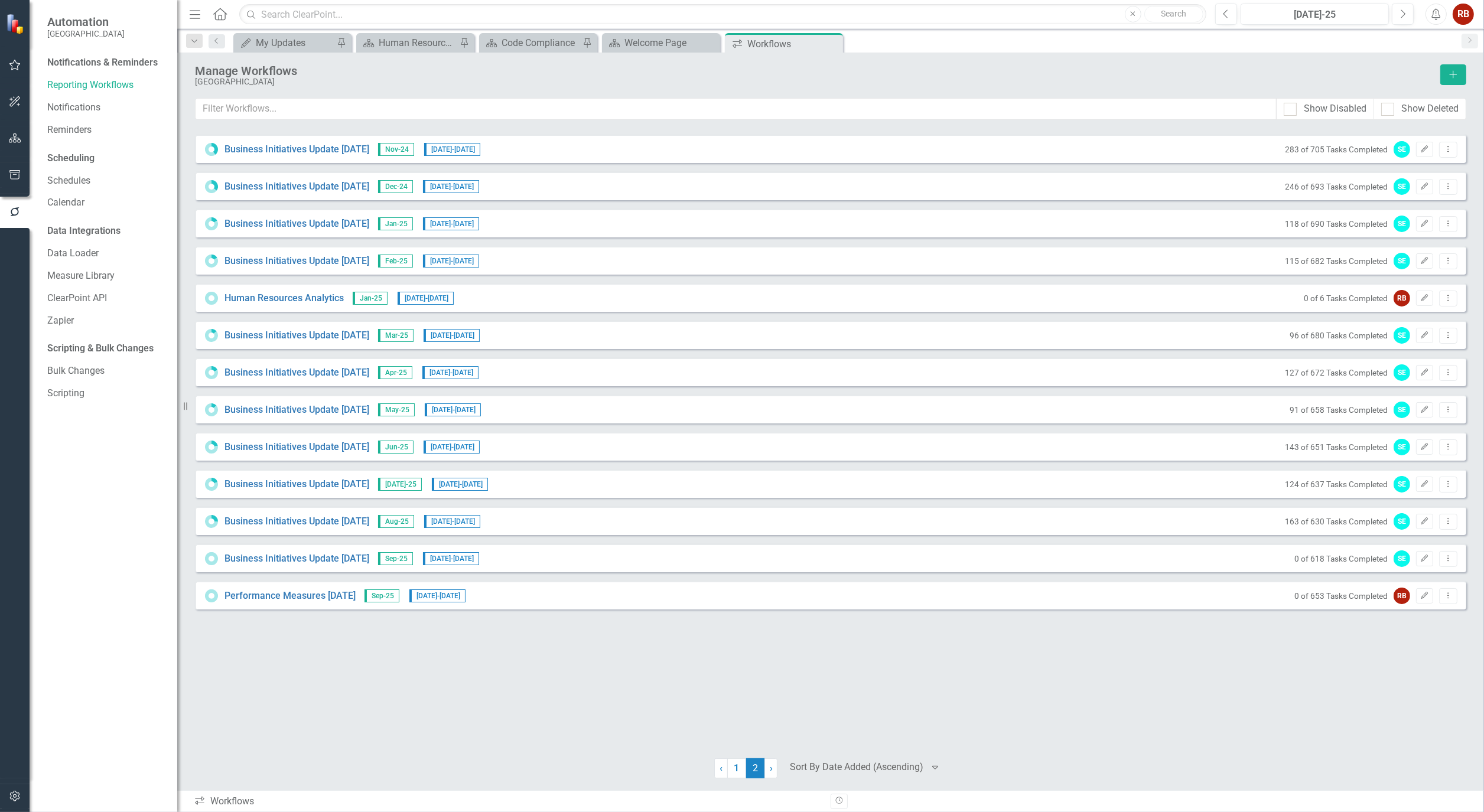
click at [16, 139] on icon "button" at bounding box center [15, 138] width 13 height 9
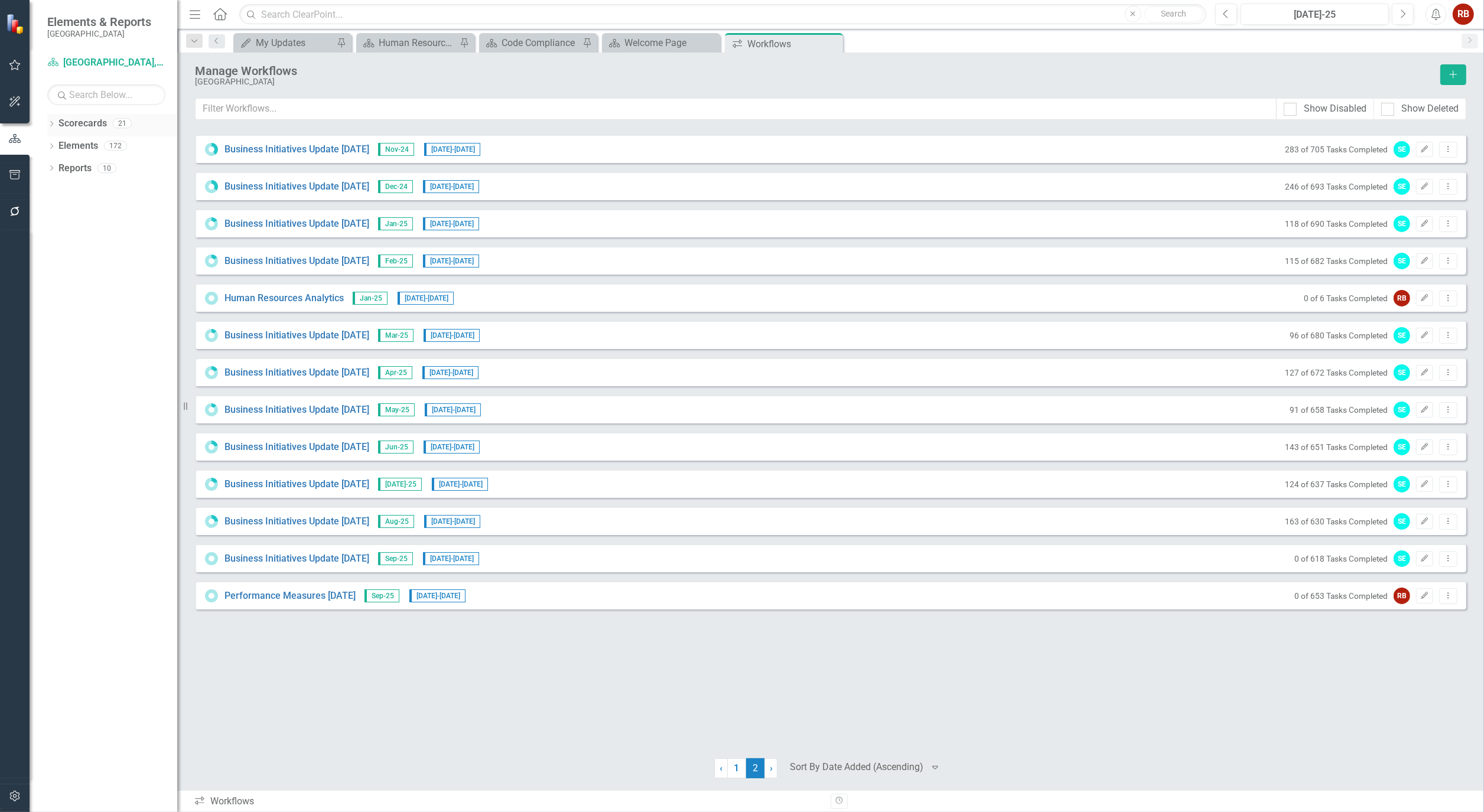
click at [51, 121] on div "Dropdown" at bounding box center [51, 125] width 8 height 10
click at [109, 166] on link "[GEOGRAPHIC_DATA], [GEOGRAPHIC_DATA] Strategic Plan" at bounding box center [121, 168] width 112 height 13
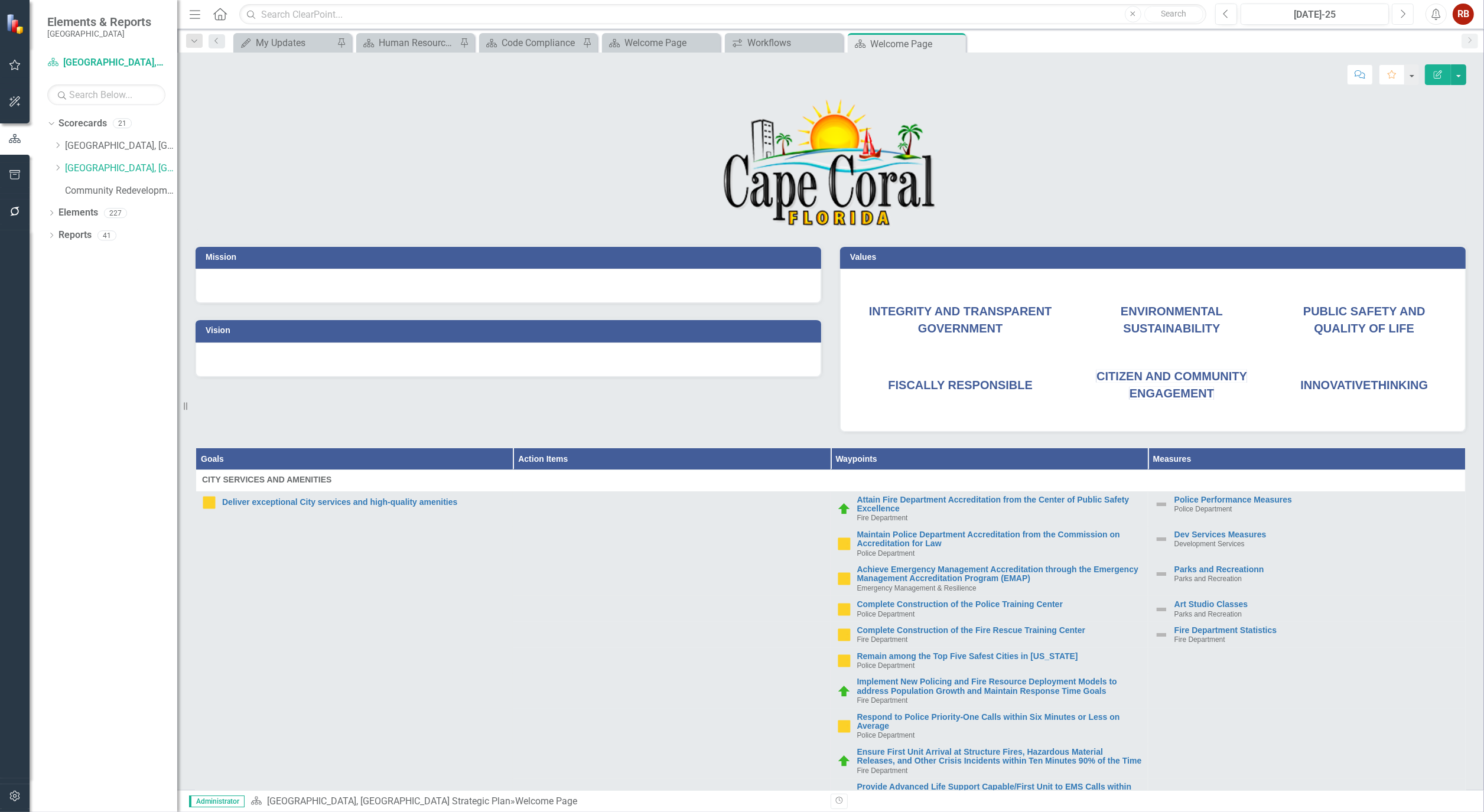
drag, startPoint x: 1398, startPoint y: 6, endPoint x: 1404, endPoint y: 13, distance: 9.2
click at [1398, 7] on button "Next" at bounding box center [1403, 13] width 22 height 21
click at [1405, 13] on icon "Next" at bounding box center [1403, 13] width 6 height 10
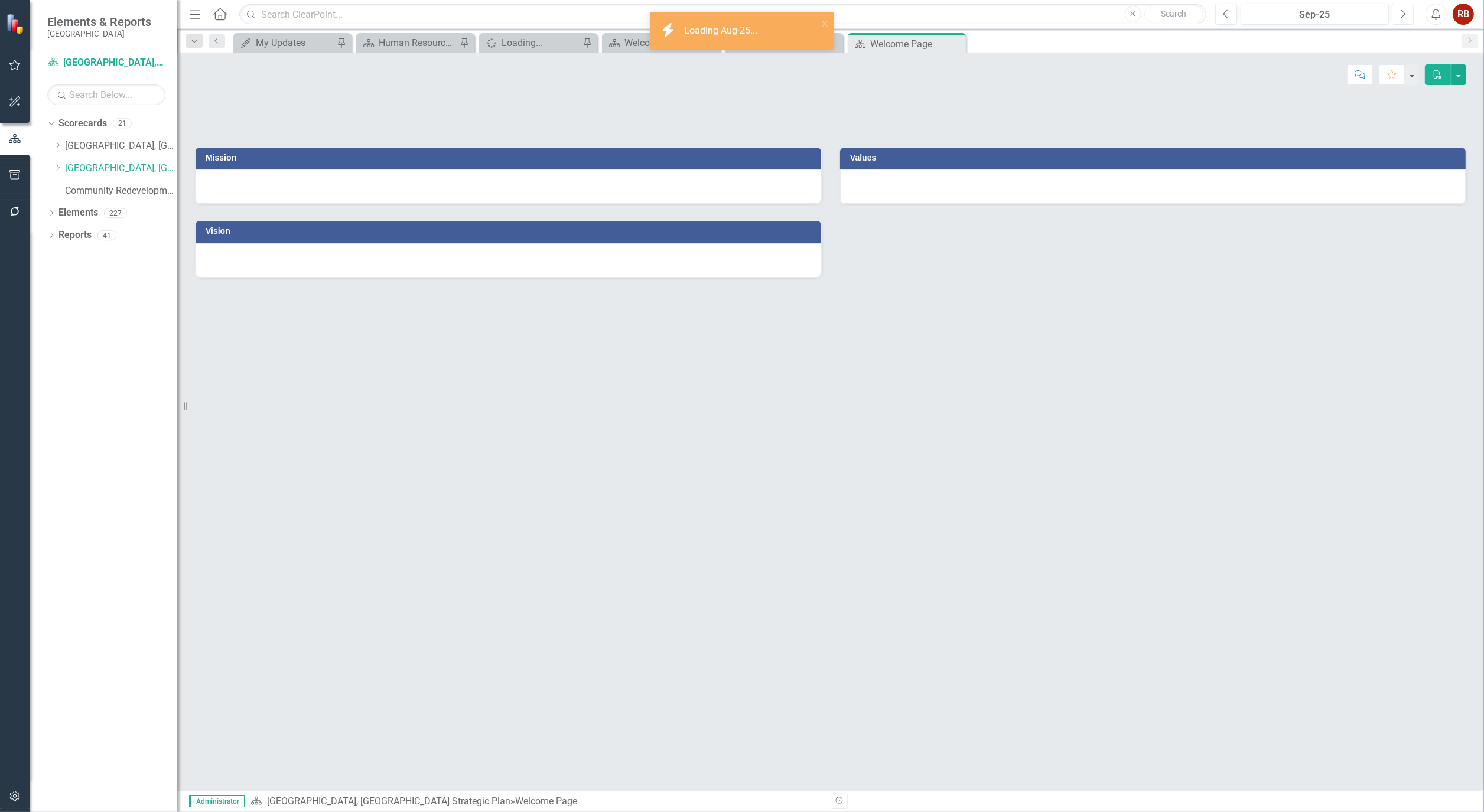
click at [1405, 13] on icon "Next" at bounding box center [1403, 13] width 6 height 10
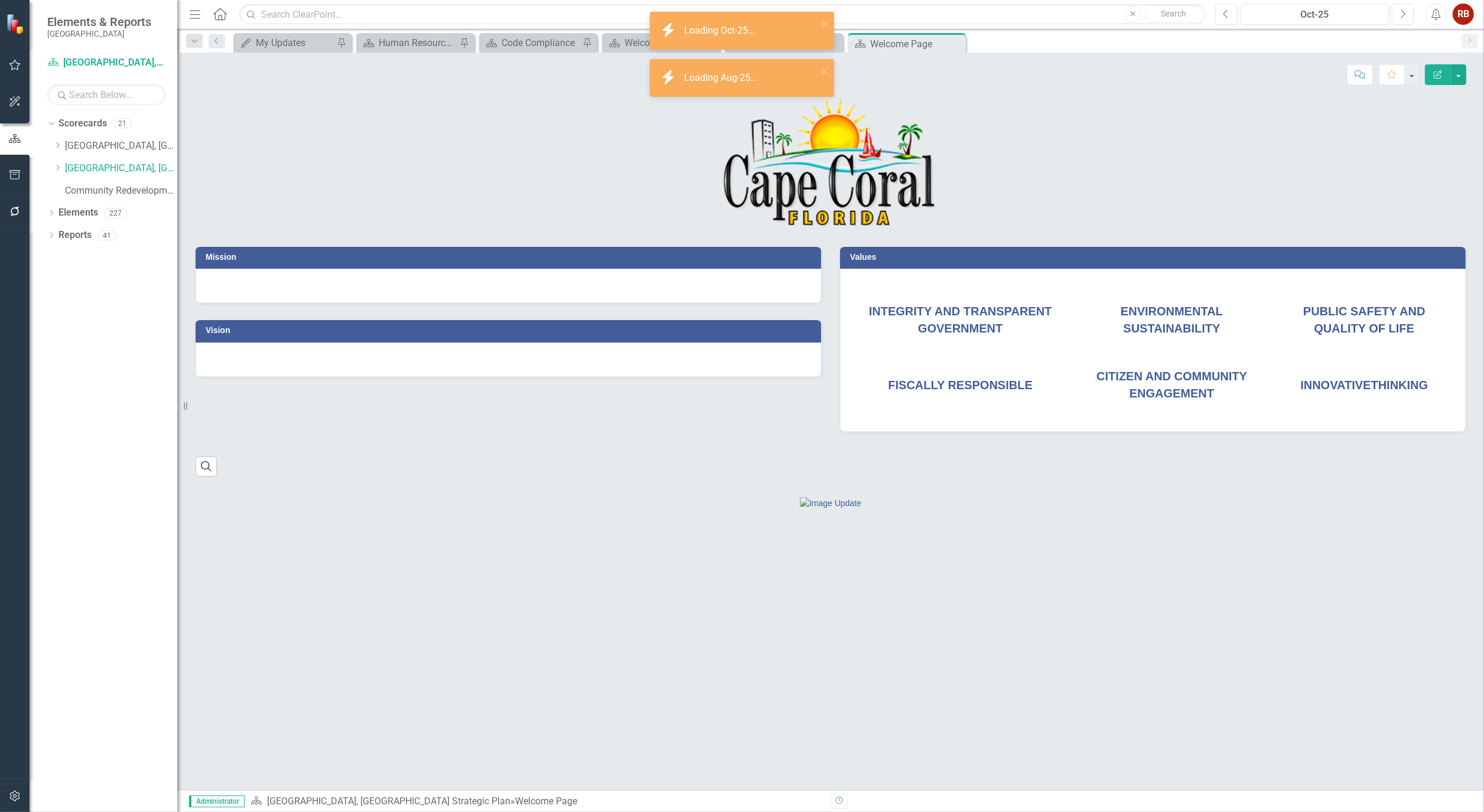
click at [1212, 10] on div "Previous Oct-25 Next Alerts RB User Edit Profile Disable Sound Silence Alerts H…" at bounding box center [1340, 13] width 274 height 21
click at [1225, 12] on icon "Previous" at bounding box center [1226, 13] width 6 height 10
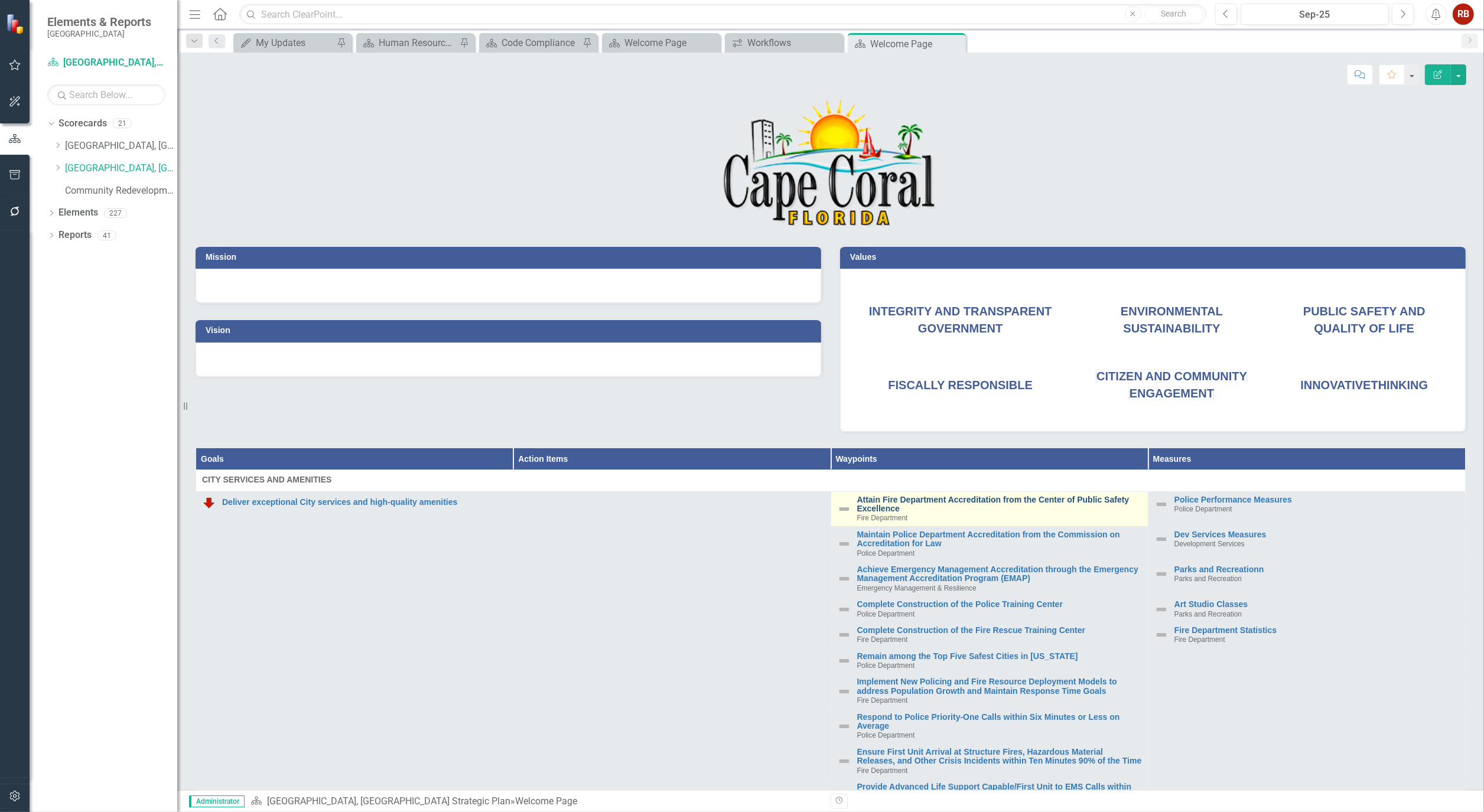
click at [959, 499] on link "Attain Fire Department Accreditation from the Center of Public Safety Excellence" at bounding box center [999, 504] width 285 height 18
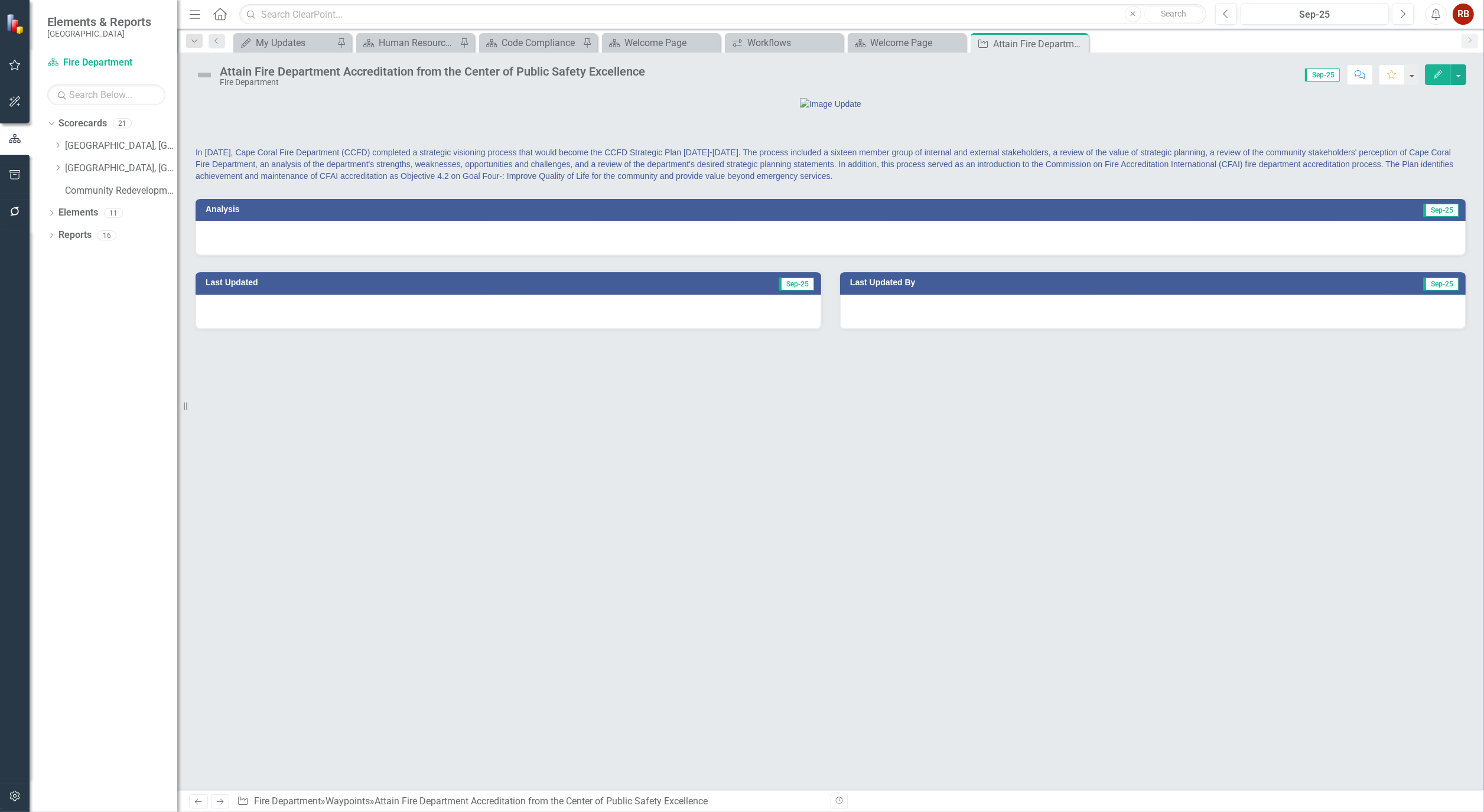
click at [1445, 76] on button "Edit" at bounding box center [1437, 75] width 26 height 21
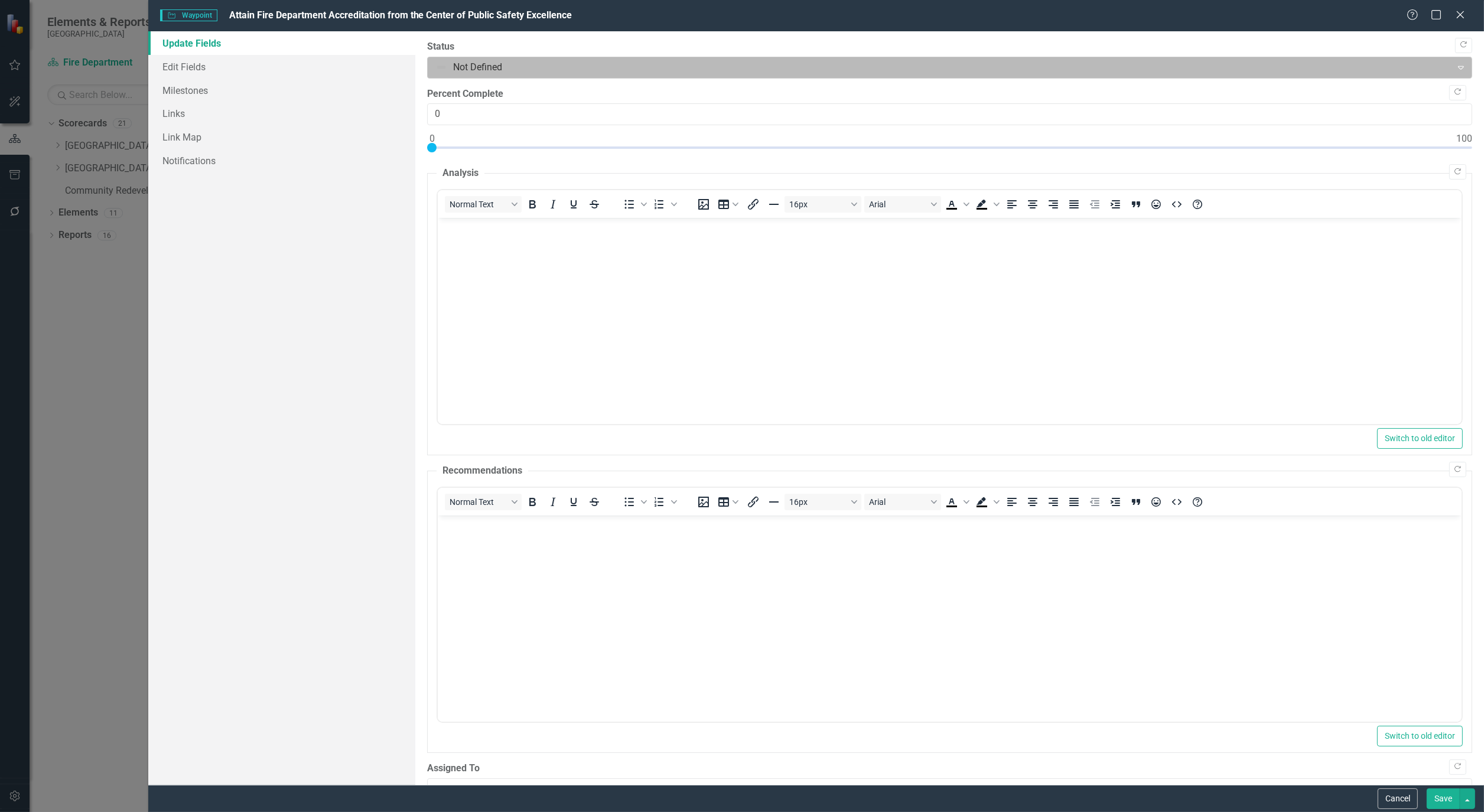
click at [1458, 64] on div "Expand" at bounding box center [1460, 67] width 21 height 19
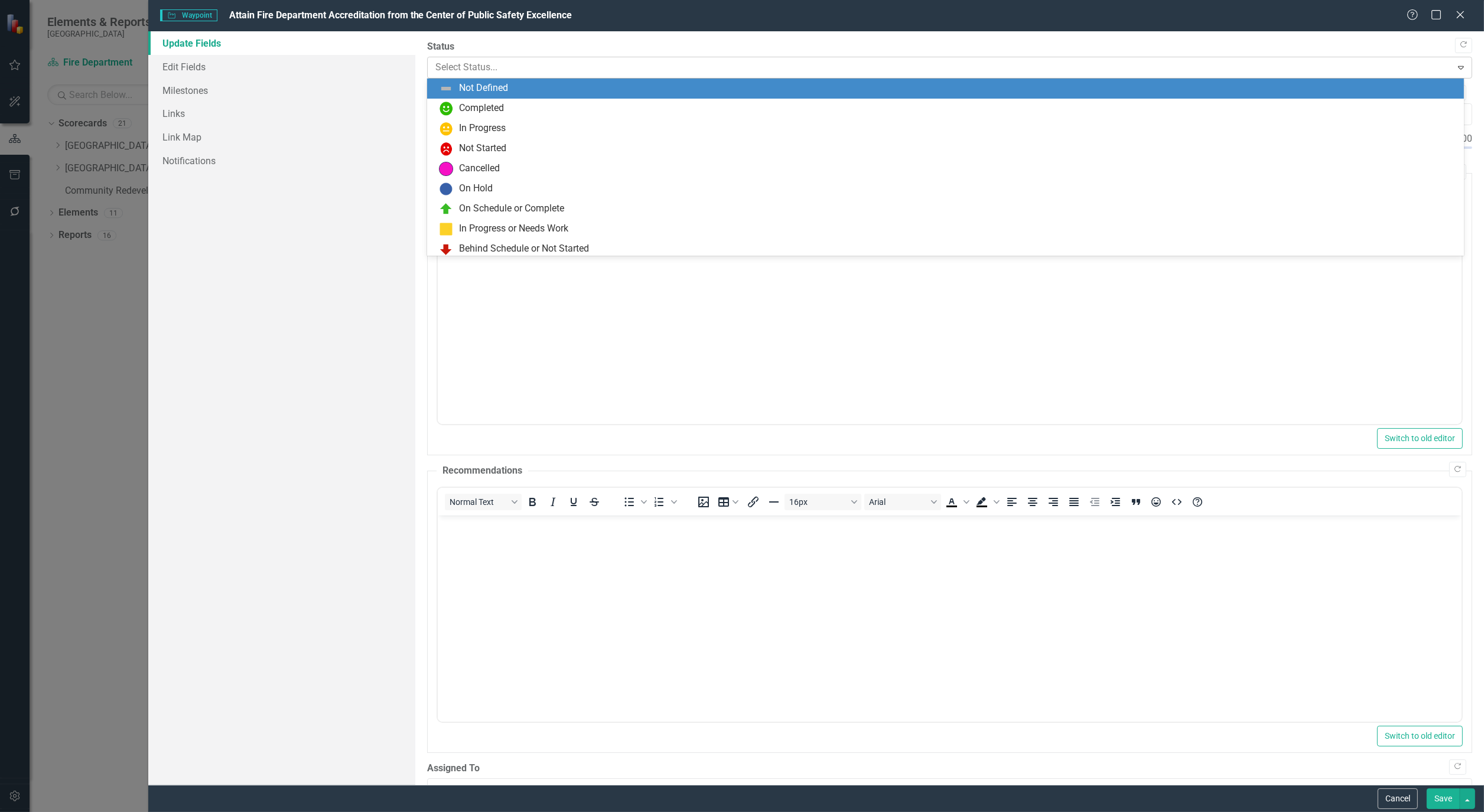
click at [1455, 65] on icon "Expand" at bounding box center [1460, 67] width 12 height 9
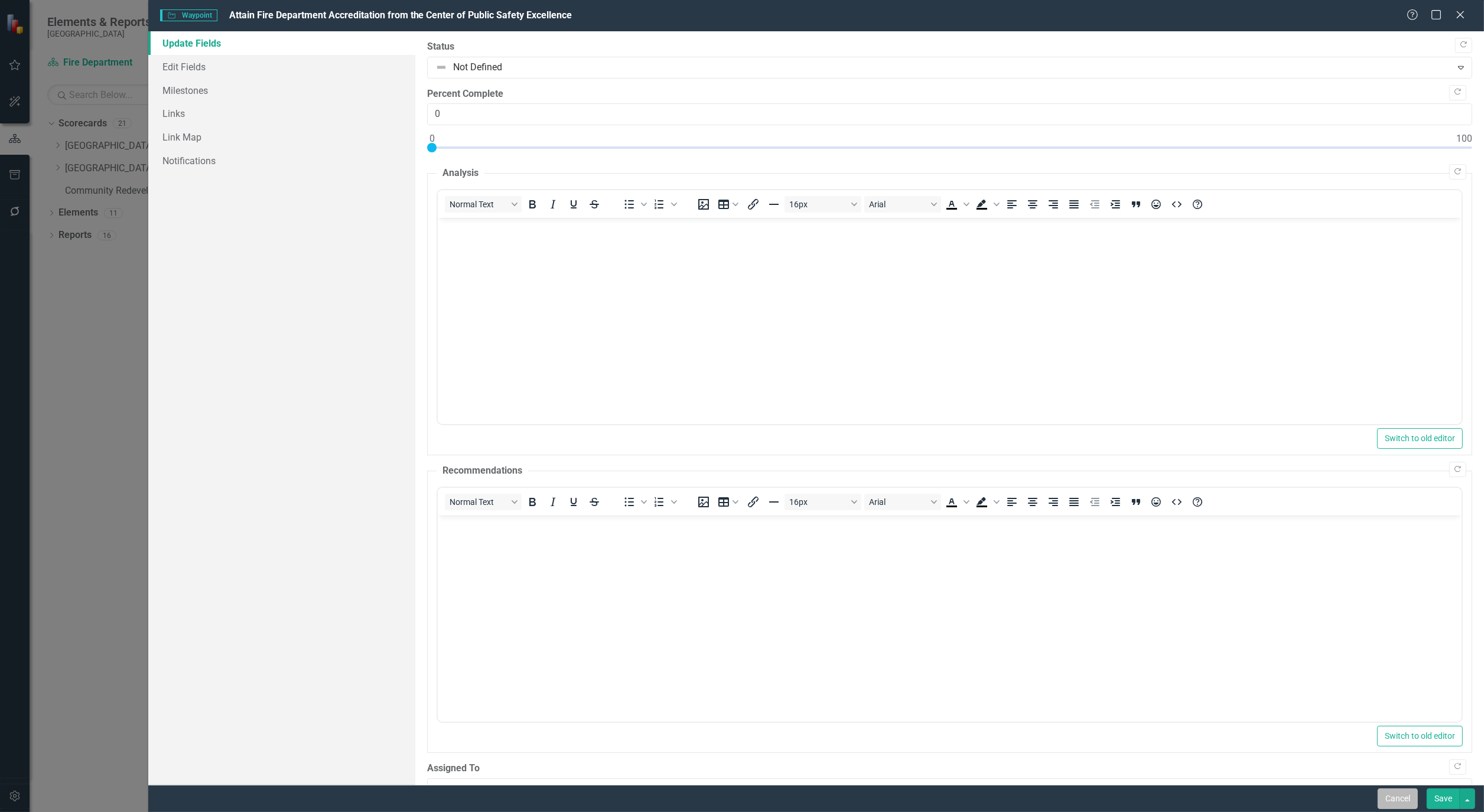
click at [1382, 790] on button "Cancel" at bounding box center [1397, 799] width 40 height 21
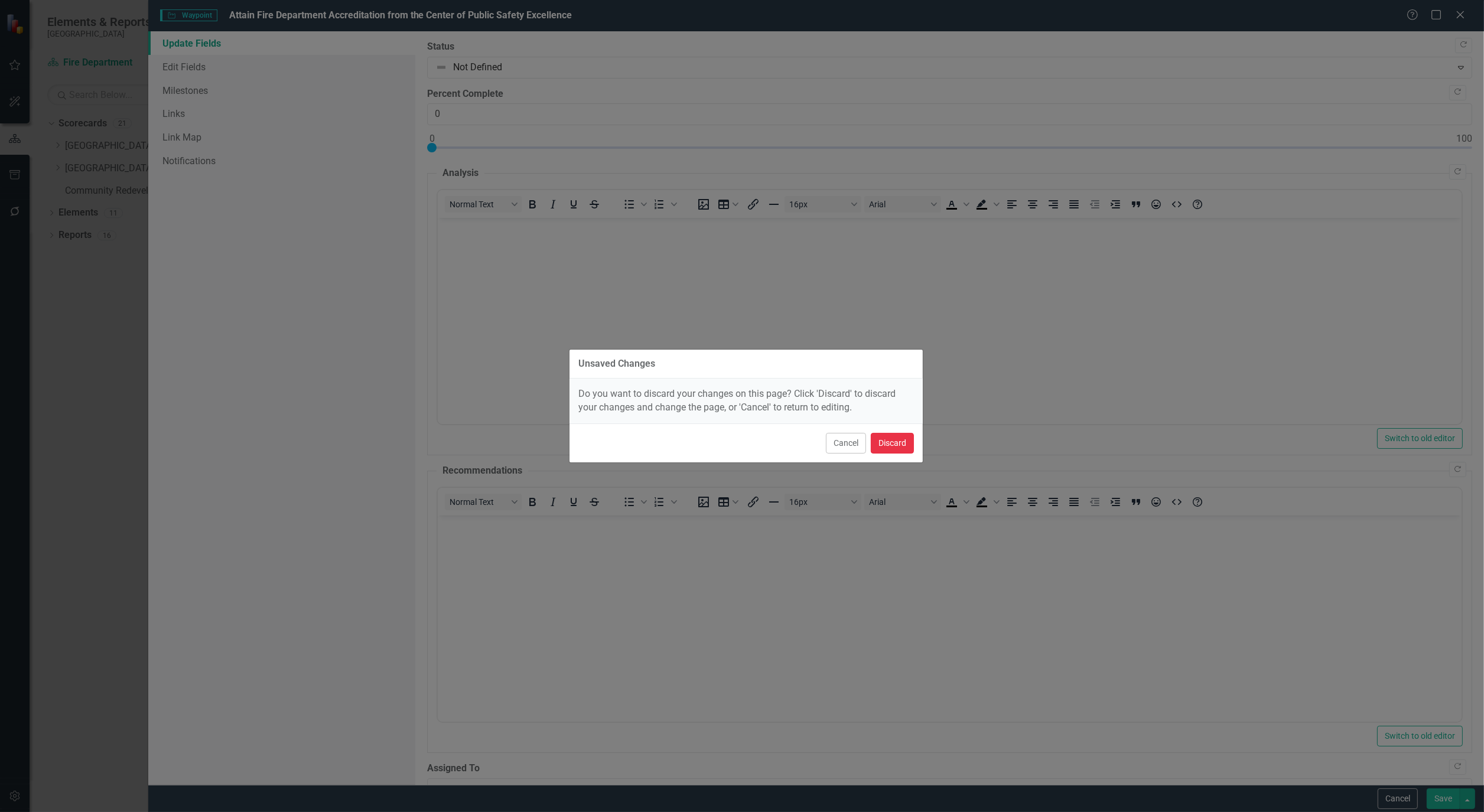
click at [896, 443] on button "Discard" at bounding box center [892, 443] width 43 height 21
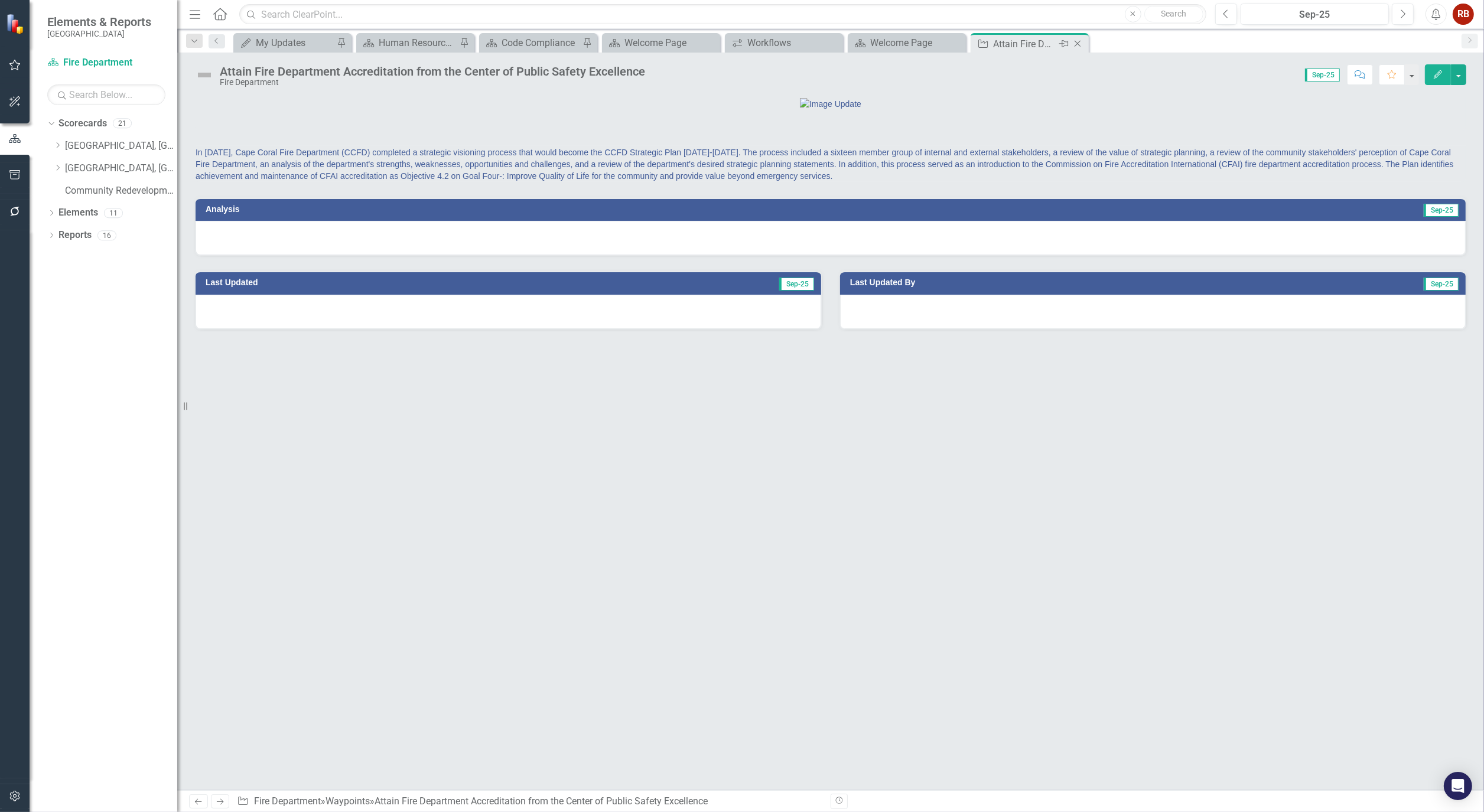
click at [1076, 46] on icon "Close" at bounding box center [1077, 43] width 12 height 9
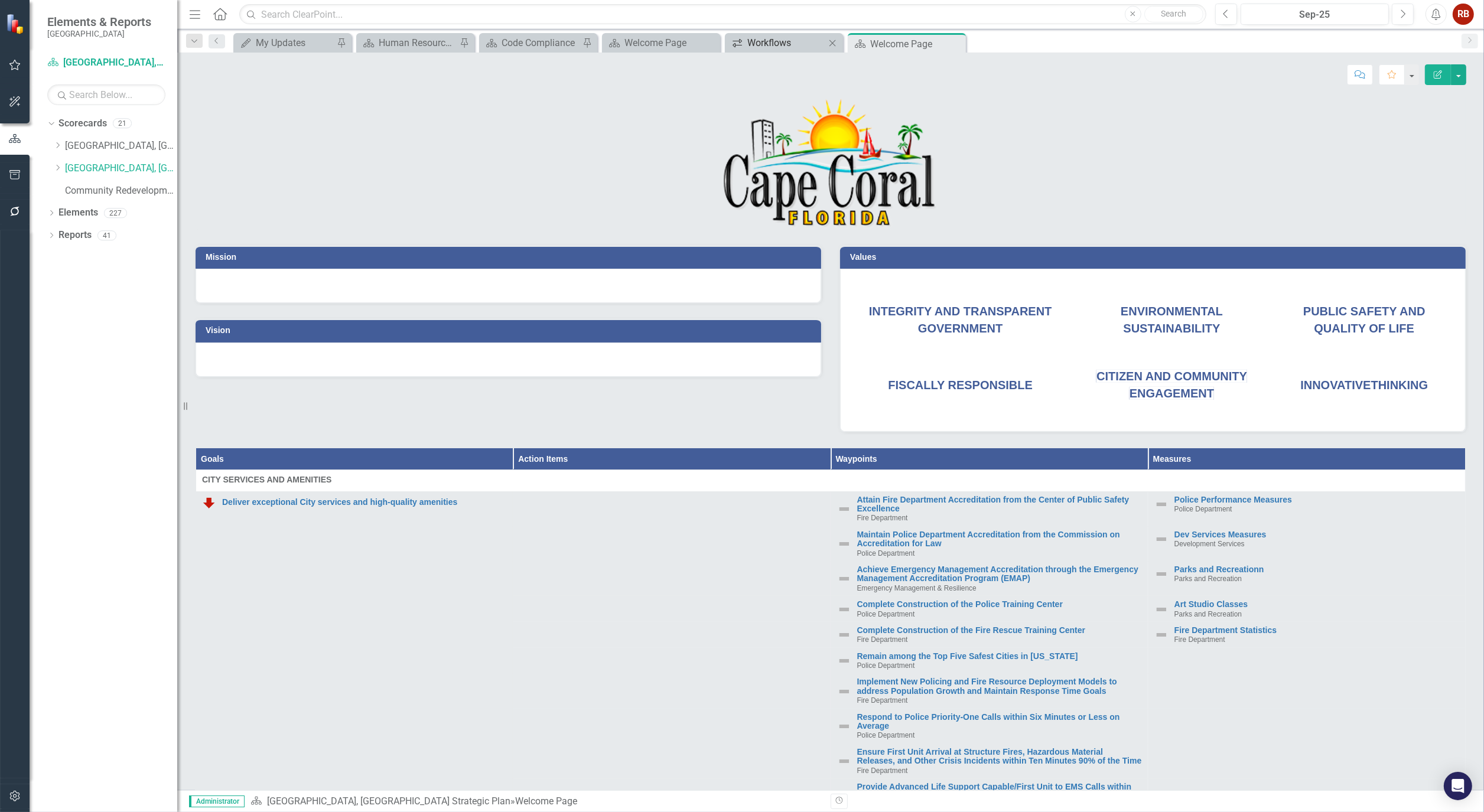
click at [781, 43] on div "Workflows" at bounding box center [786, 43] width 78 height 15
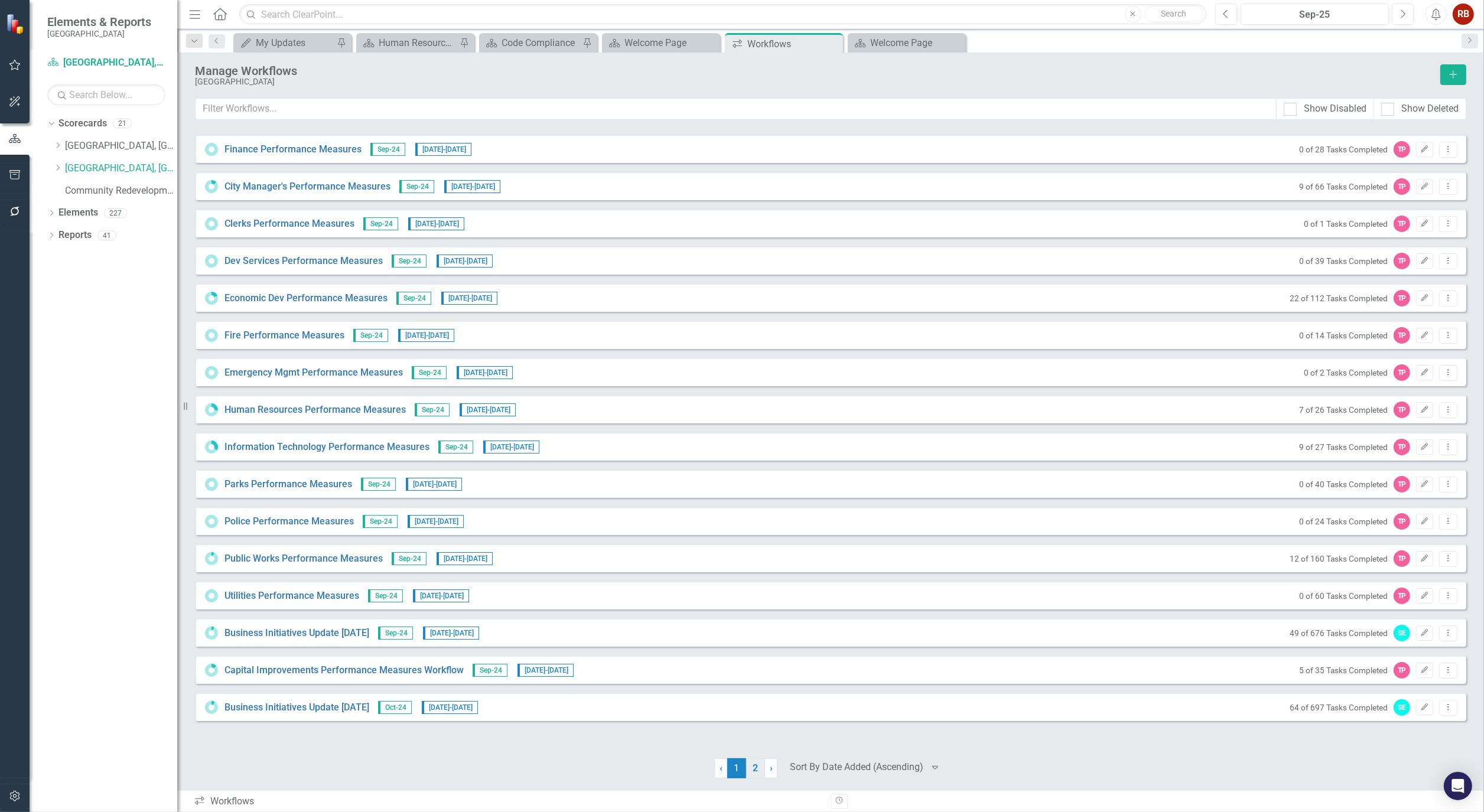
click at [760, 772] on link "2" at bounding box center [755, 768] width 19 height 20
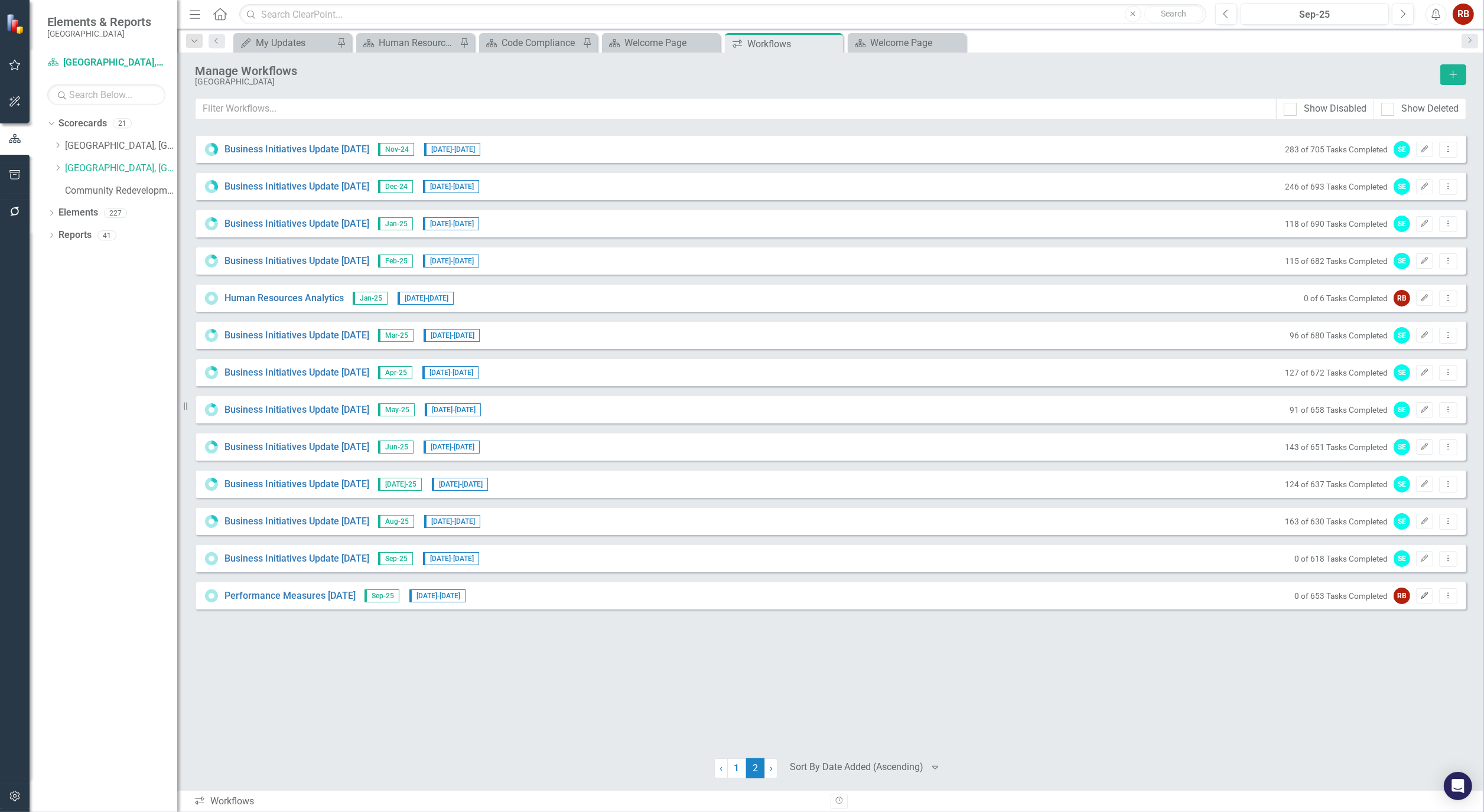
click at [1424, 594] on icon "Edit" at bounding box center [1424, 596] width 9 height 7
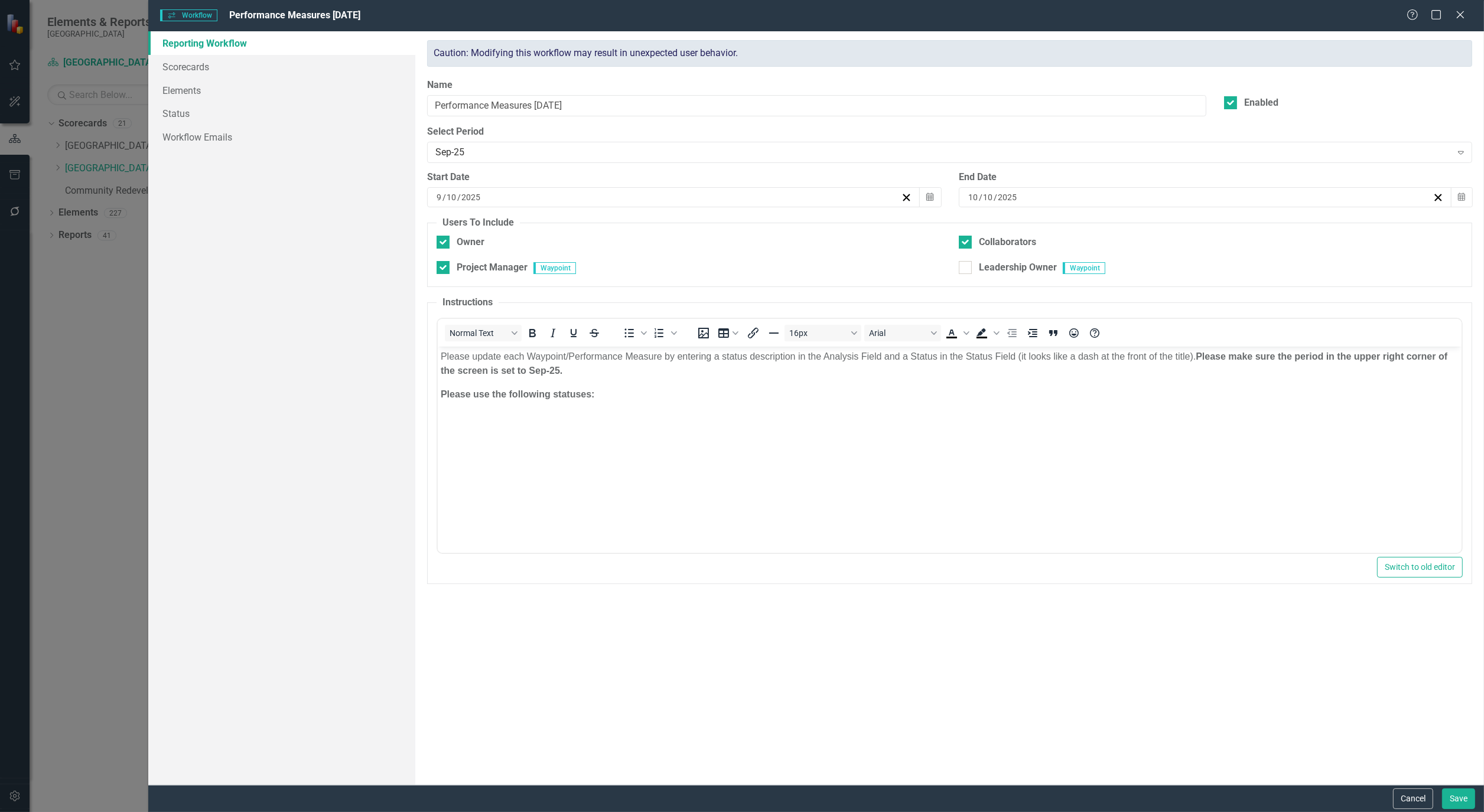
click at [663, 411] on body "Please update each Waypoint/Performance Measure by entering a status descriptio…" at bounding box center [950, 435] width 1024 height 178
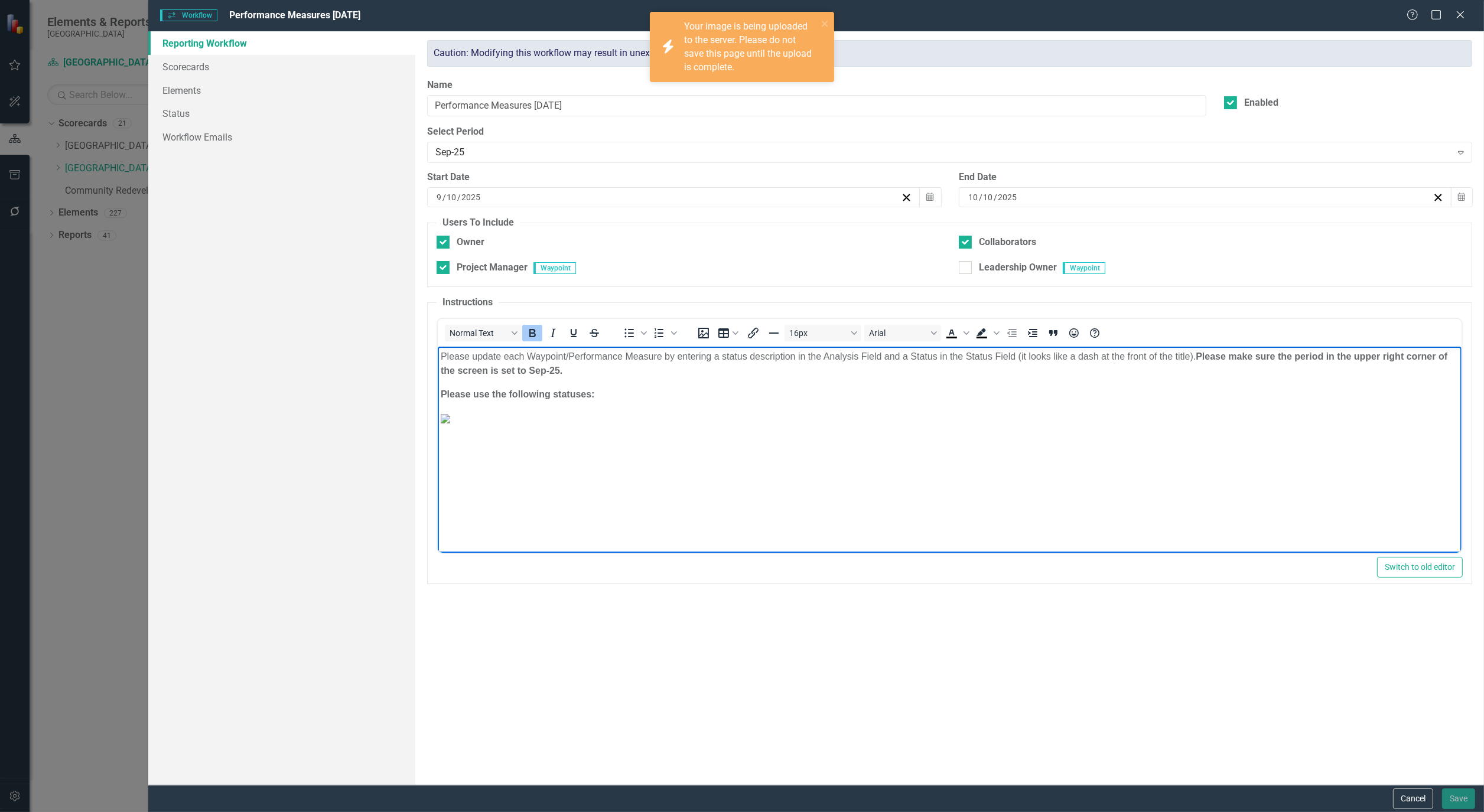
click at [450, 424] on img "Rich Text Area. Press ALT-0 for help." at bounding box center [445, 419] width 9 height 9
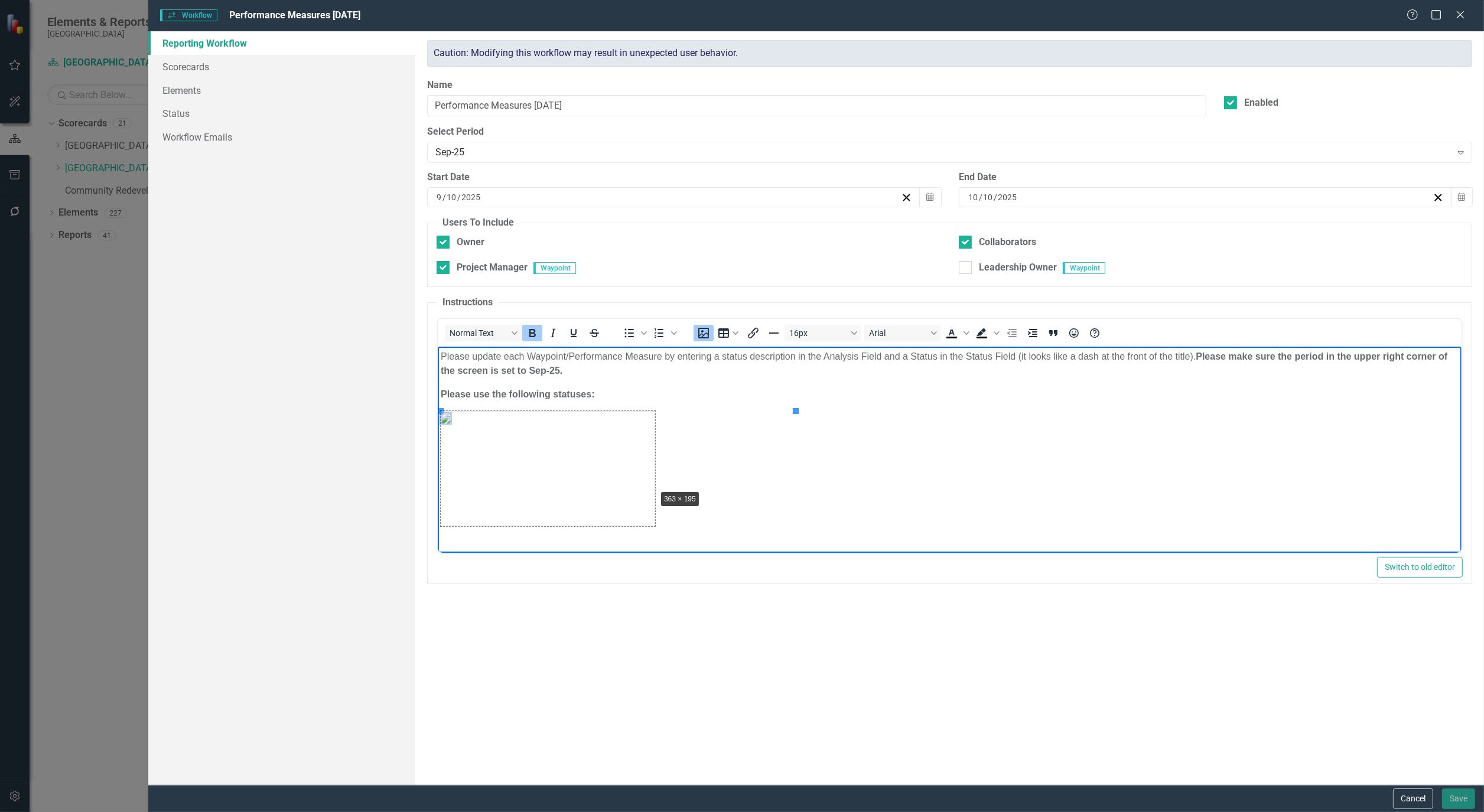
drag, startPoint x: 795, startPoint y: 408, endPoint x: 631, endPoint y: 497, distance: 186.6
click at [680, 518] on p "Rich Text Area. Press ALT-0 for help." at bounding box center [950, 466] width 1018 height 111
drag, startPoint x: 459, startPoint y: 528, endPoint x: 462, endPoint y: 538, distance: 10.4
click at [461, 537] on body "Please update each Waypoint/Performance Measure by entering a status descriptio…" at bounding box center [950, 452] width 1024 height 212
click at [669, 508] on p "Rich Text Area. Press ALT-0 for help." at bounding box center [950, 466] width 1018 height 111
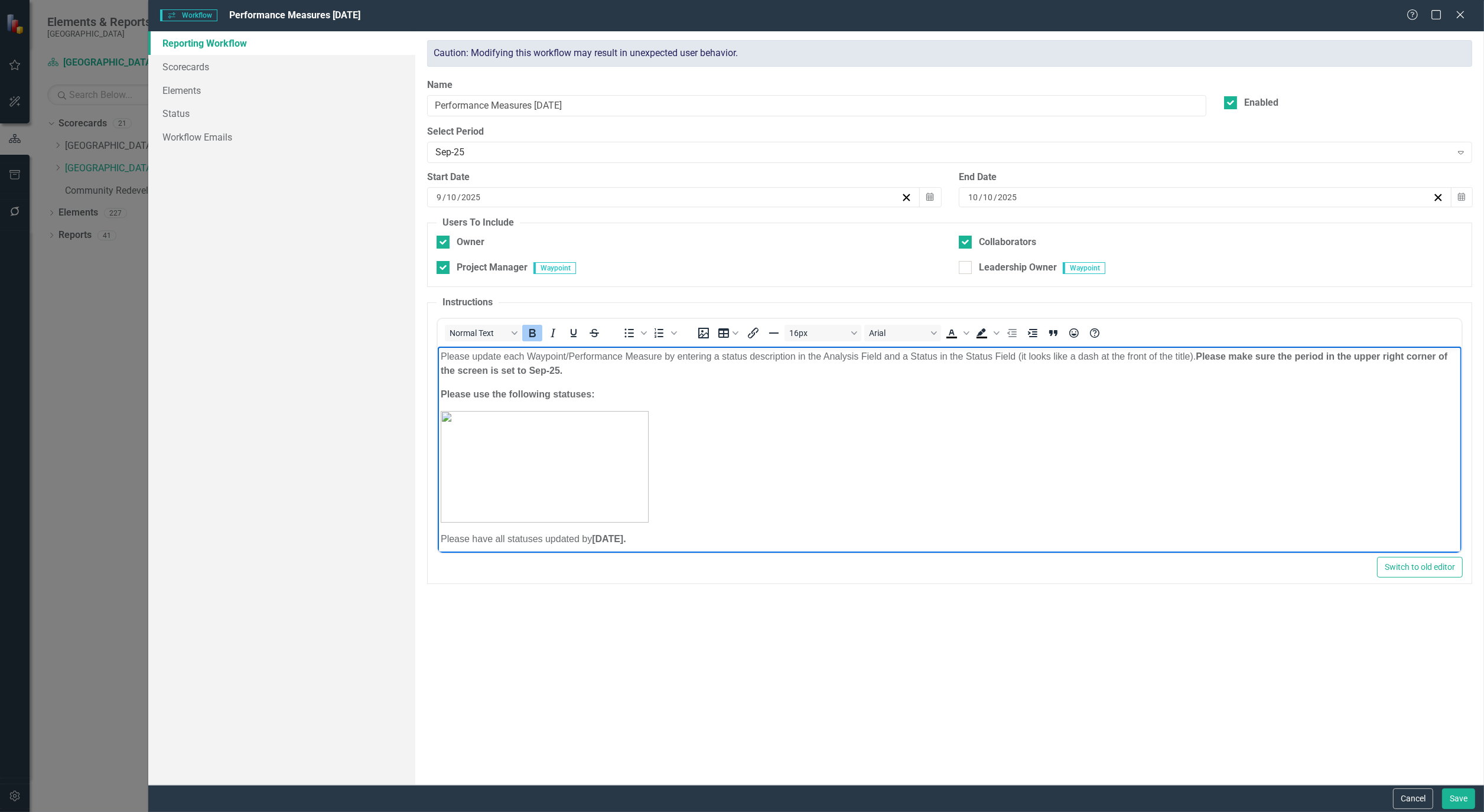
click at [624, 393] on p "Please use the following statuses:" at bounding box center [950, 395] width 1018 height 14
click at [1463, 795] on button "Save" at bounding box center [1459, 799] width 33 height 21
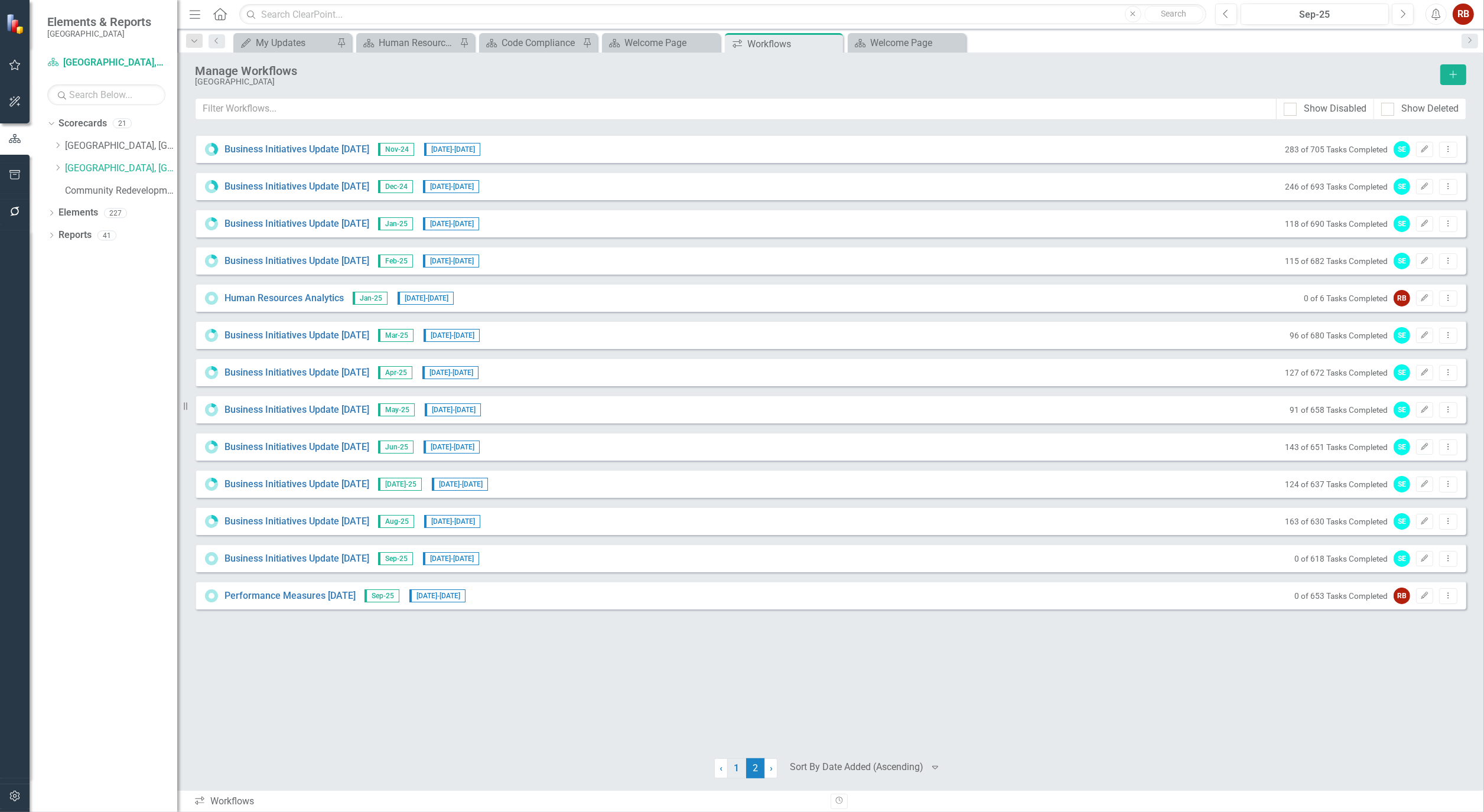
click at [741, 764] on link "1" at bounding box center [736, 768] width 19 height 20
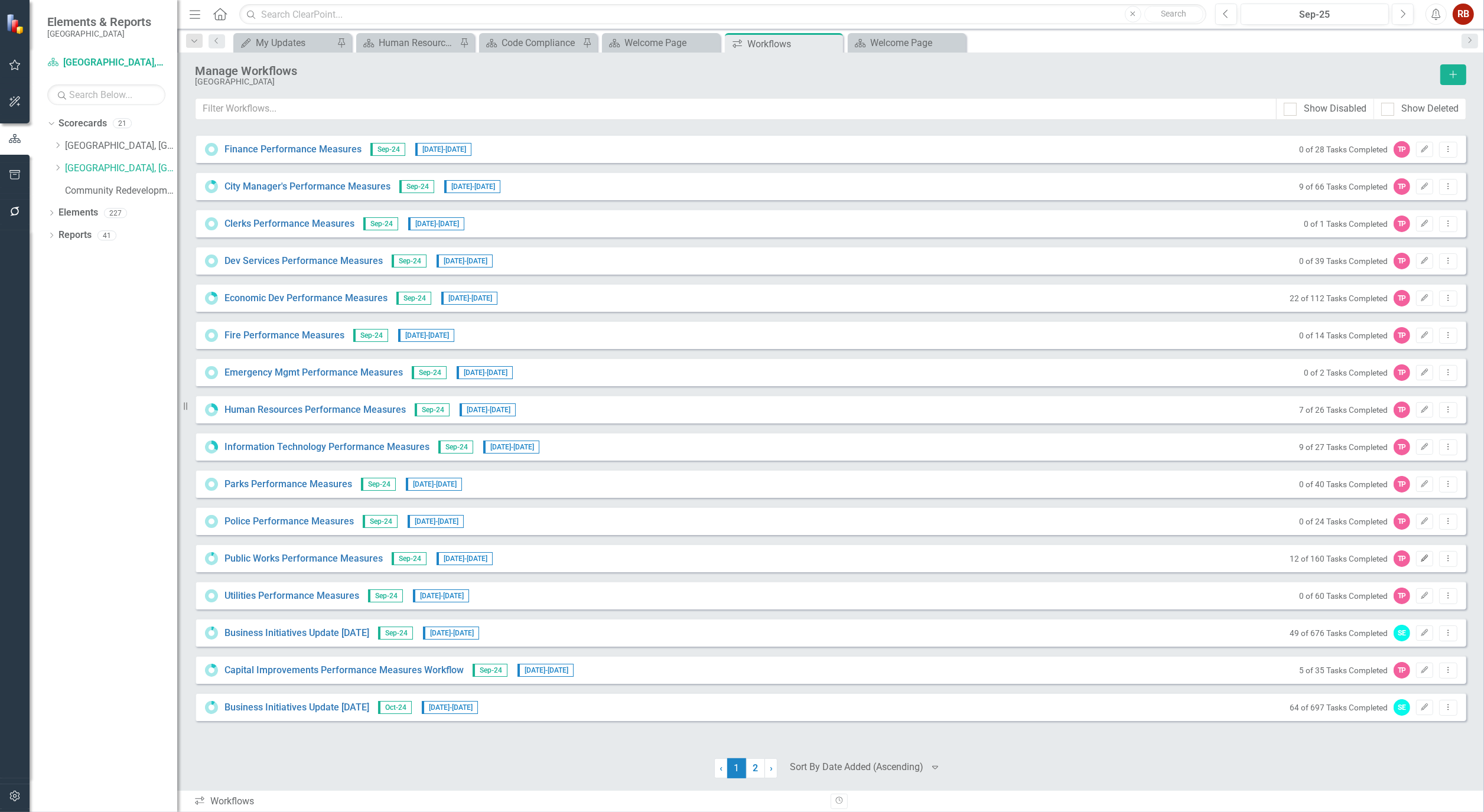
click at [1425, 556] on icon "Edit" at bounding box center [1424, 559] width 9 height 7
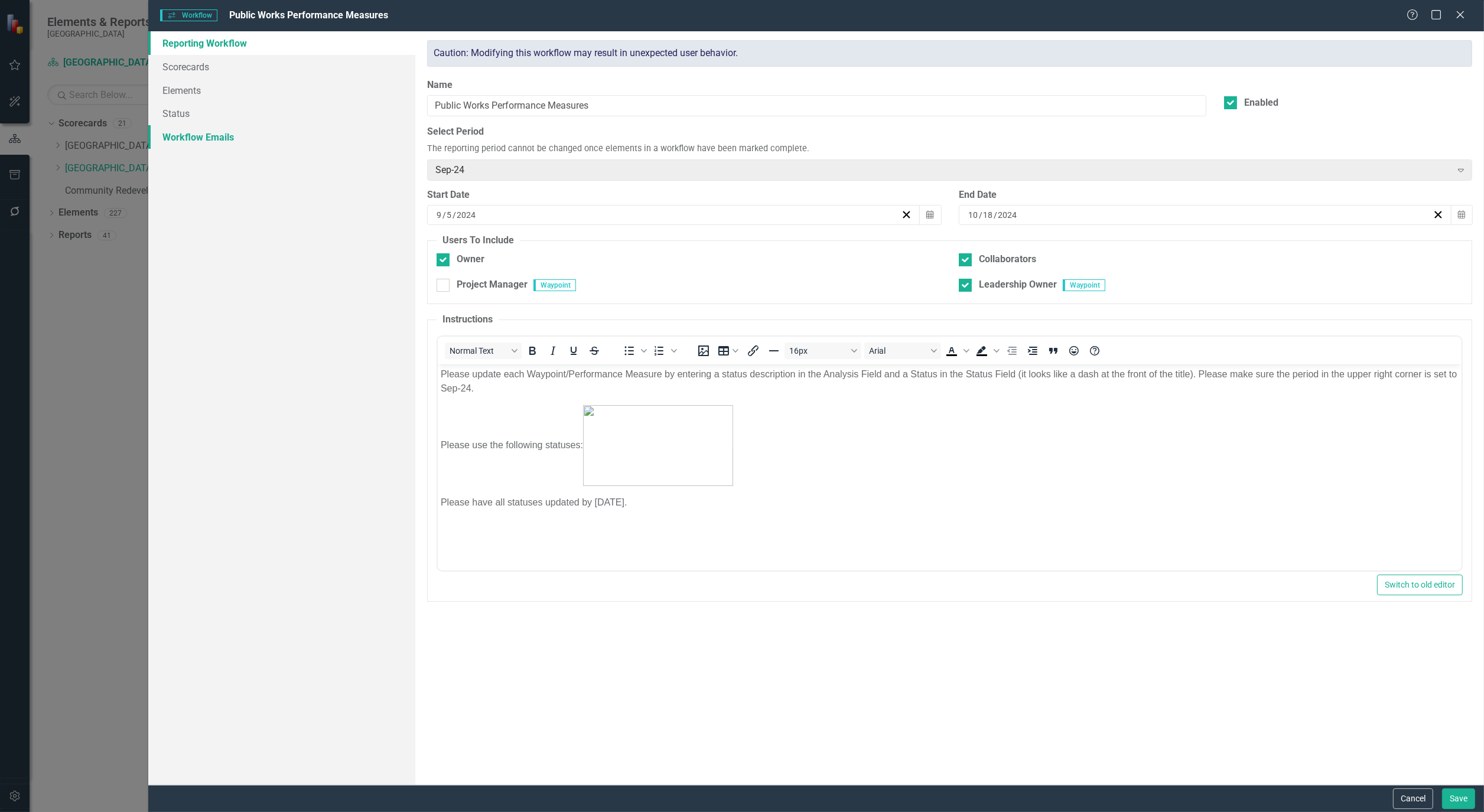
click at [211, 143] on link "Workflow Emails" at bounding box center [282, 137] width 267 height 24
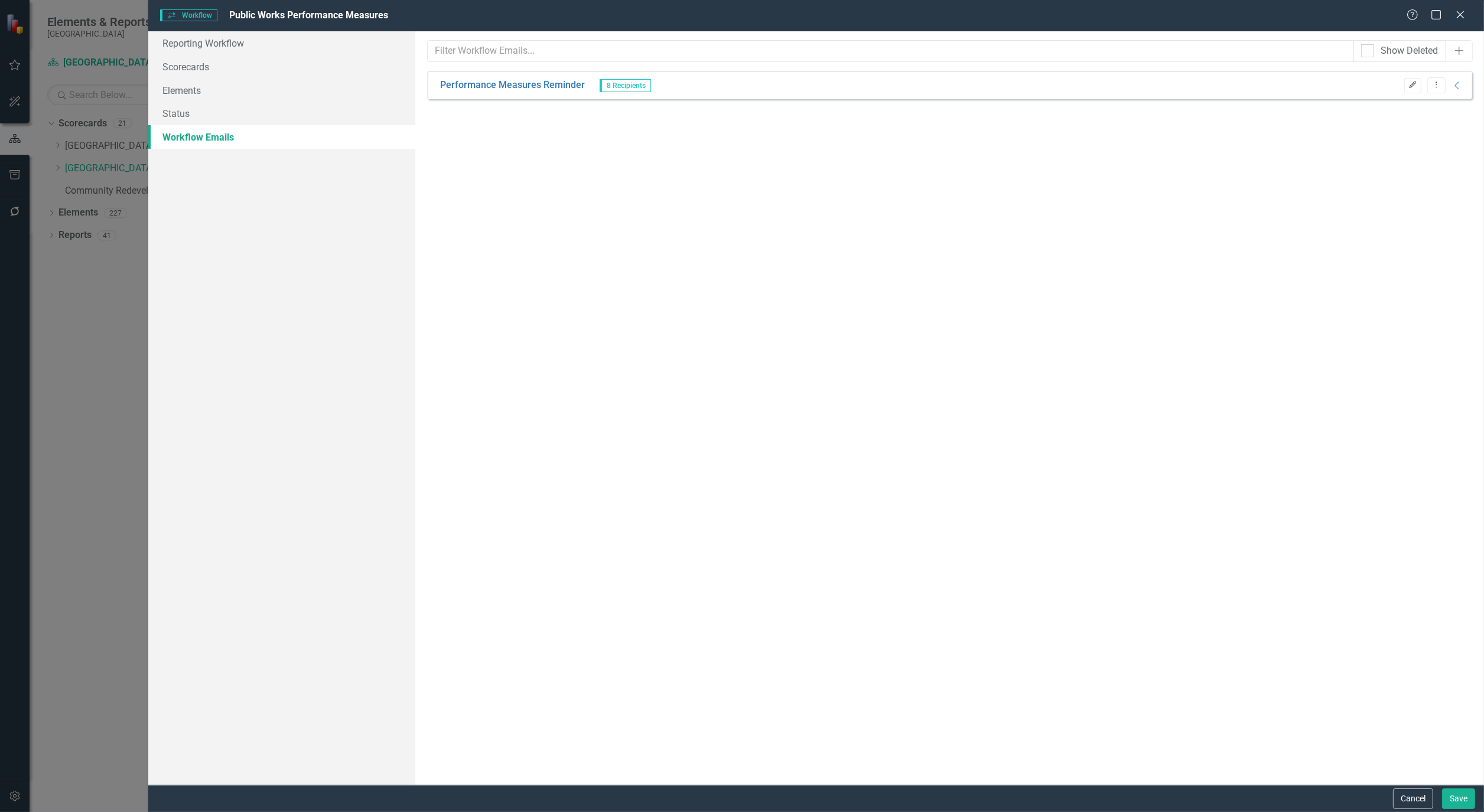
click at [1414, 83] on icon "Edit" at bounding box center [1412, 84] width 9 height 7
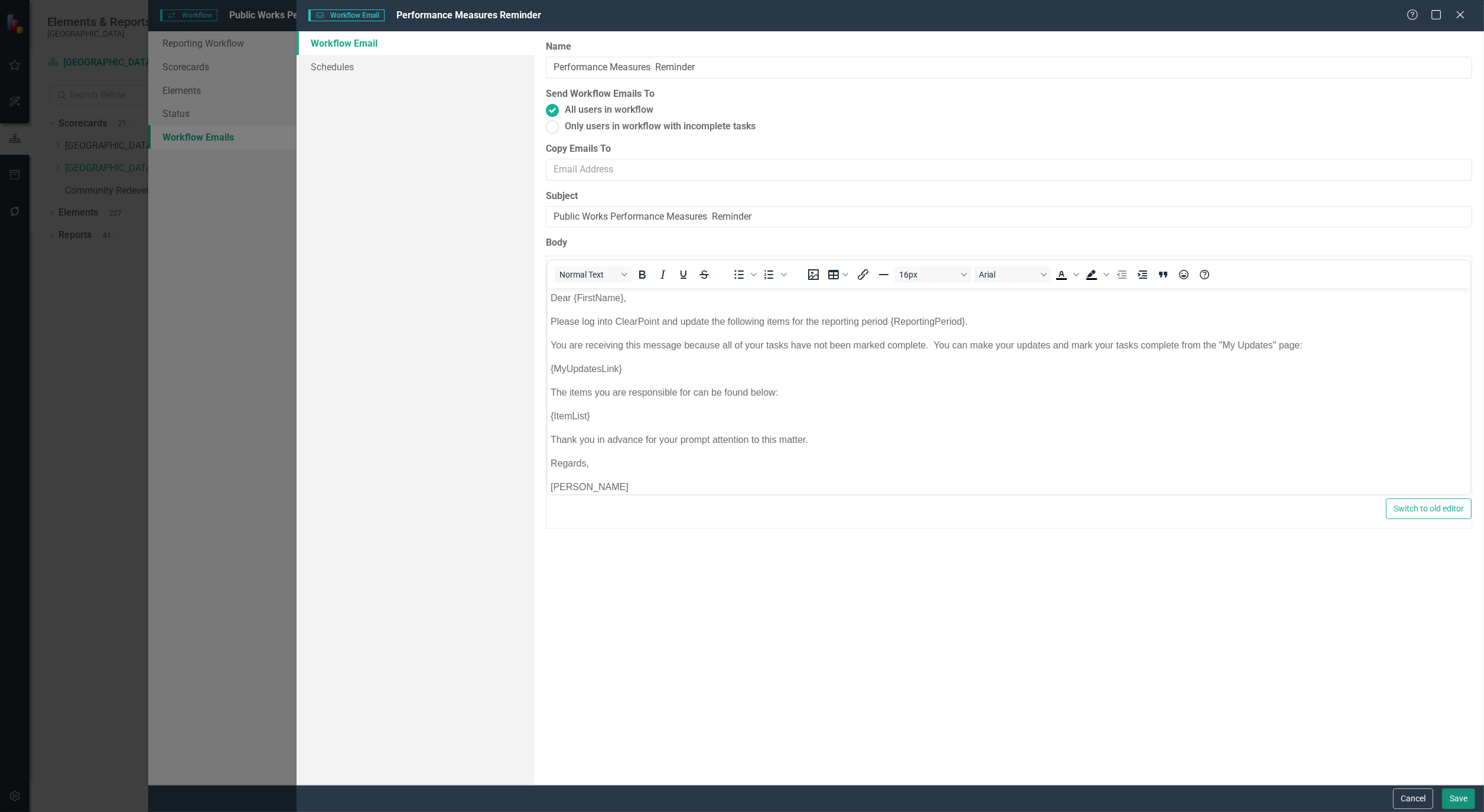
click at [1455, 800] on button "Save" at bounding box center [1459, 799] width 33 height 21
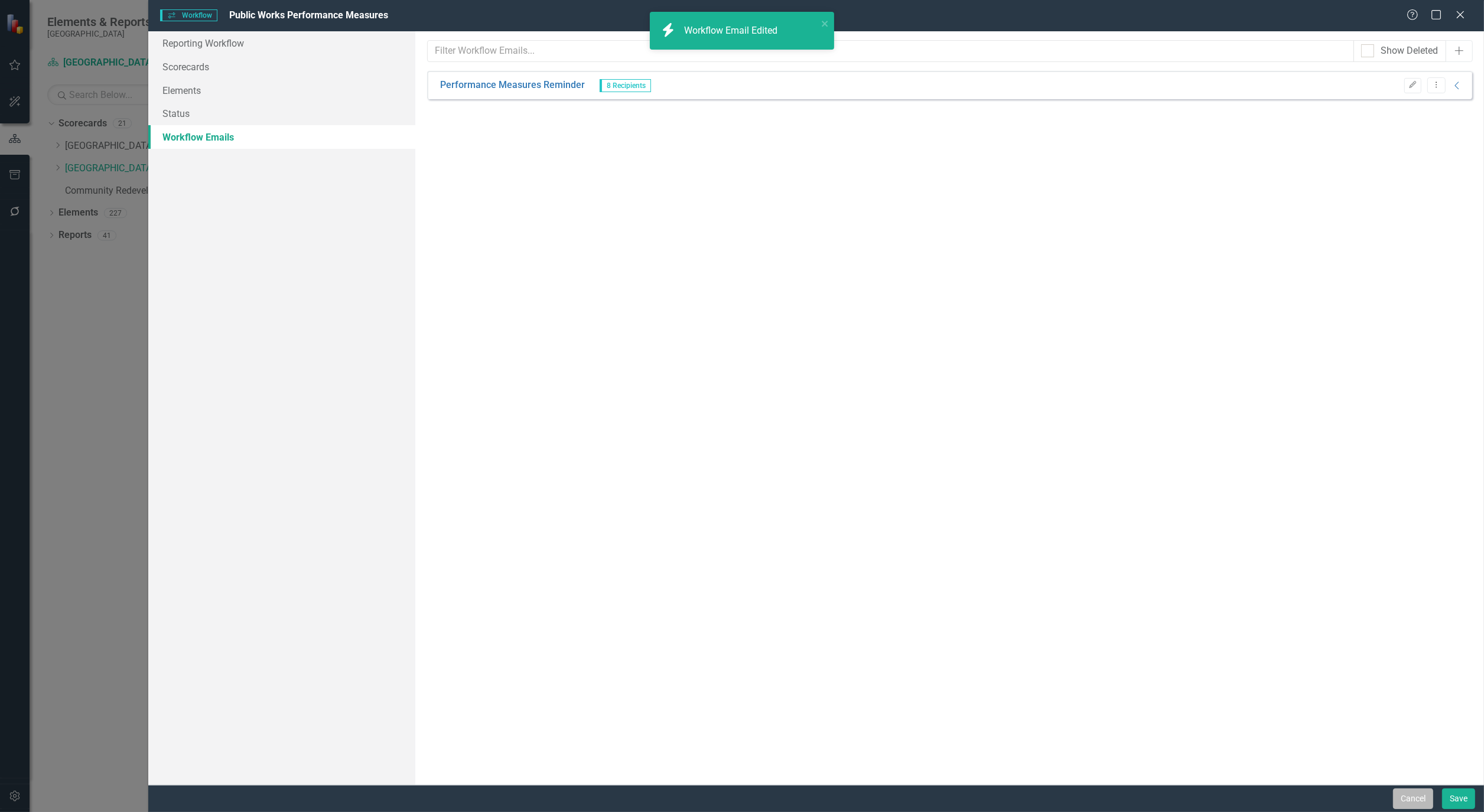
click at [1415, 797] on button "Cancel" at bounding box center [1413, 799] width 40 height 21
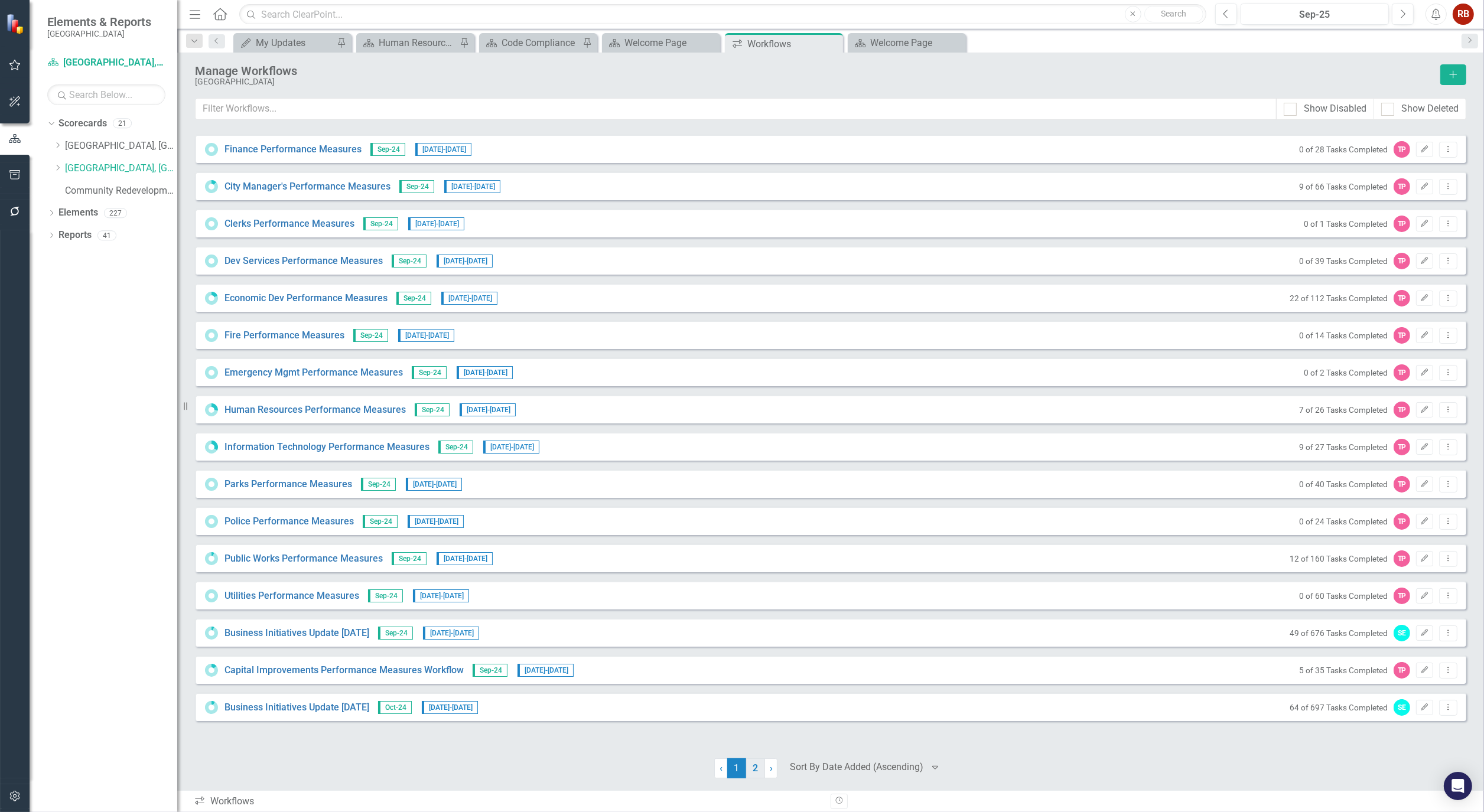
click at [752, 765] on link "2" at bounding box center [755, 768] width 19 height 20
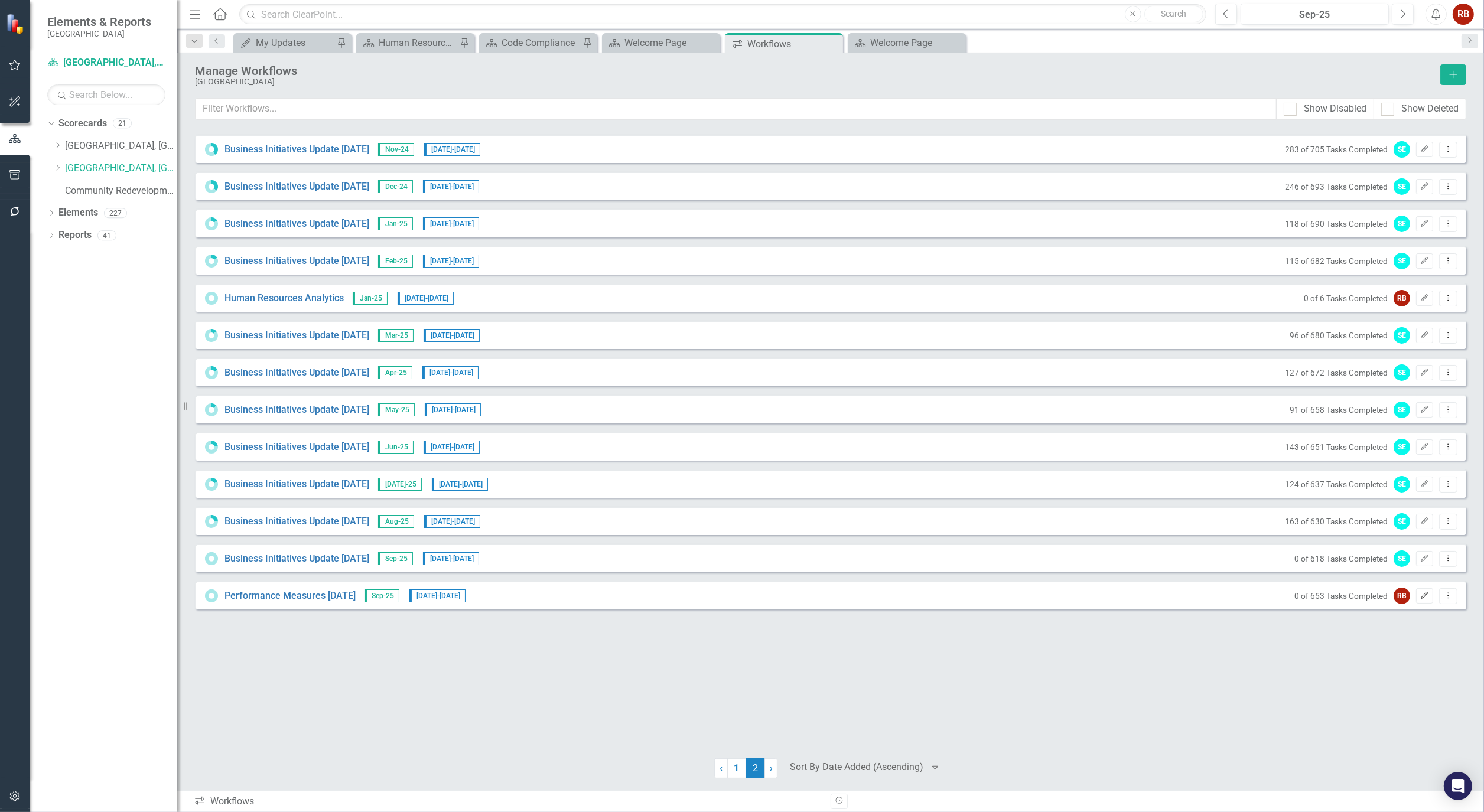
click at [1418, 595] on button "Edit" at bounding box center [1425, 595] width 17 height 15
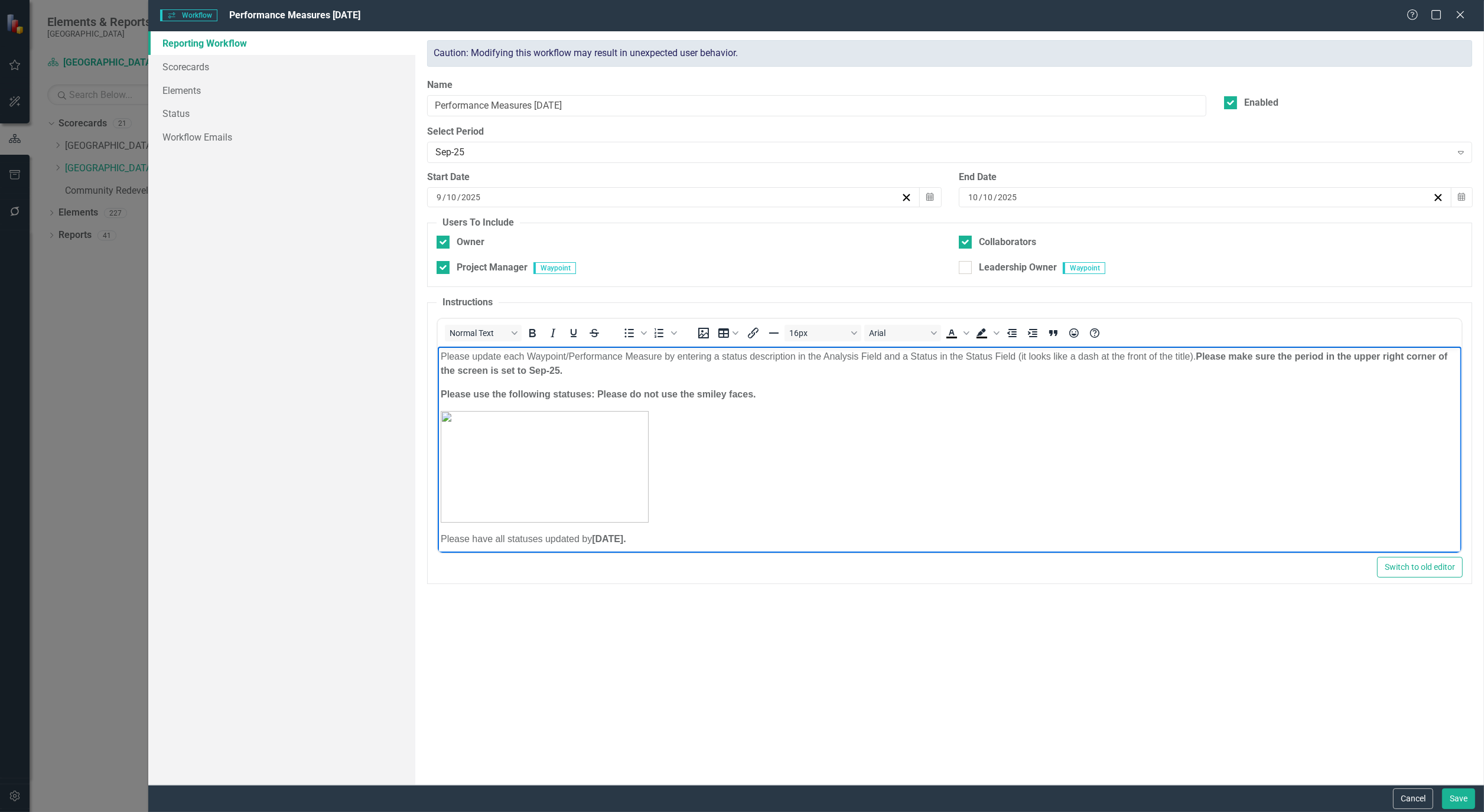
drag, startPoint x: 682, startPoint y: 537, endPoint x: 443, endPoint y: 335, distance: 312.9
click at [443, 346] on html "Please update each Waypoint/Performance Measure by entering a status descriptio…" at bounding box center [950, 452] width 1024 height 212
copy body "Please update each Waypoint/Performance Measure by entering a status descriptio…"
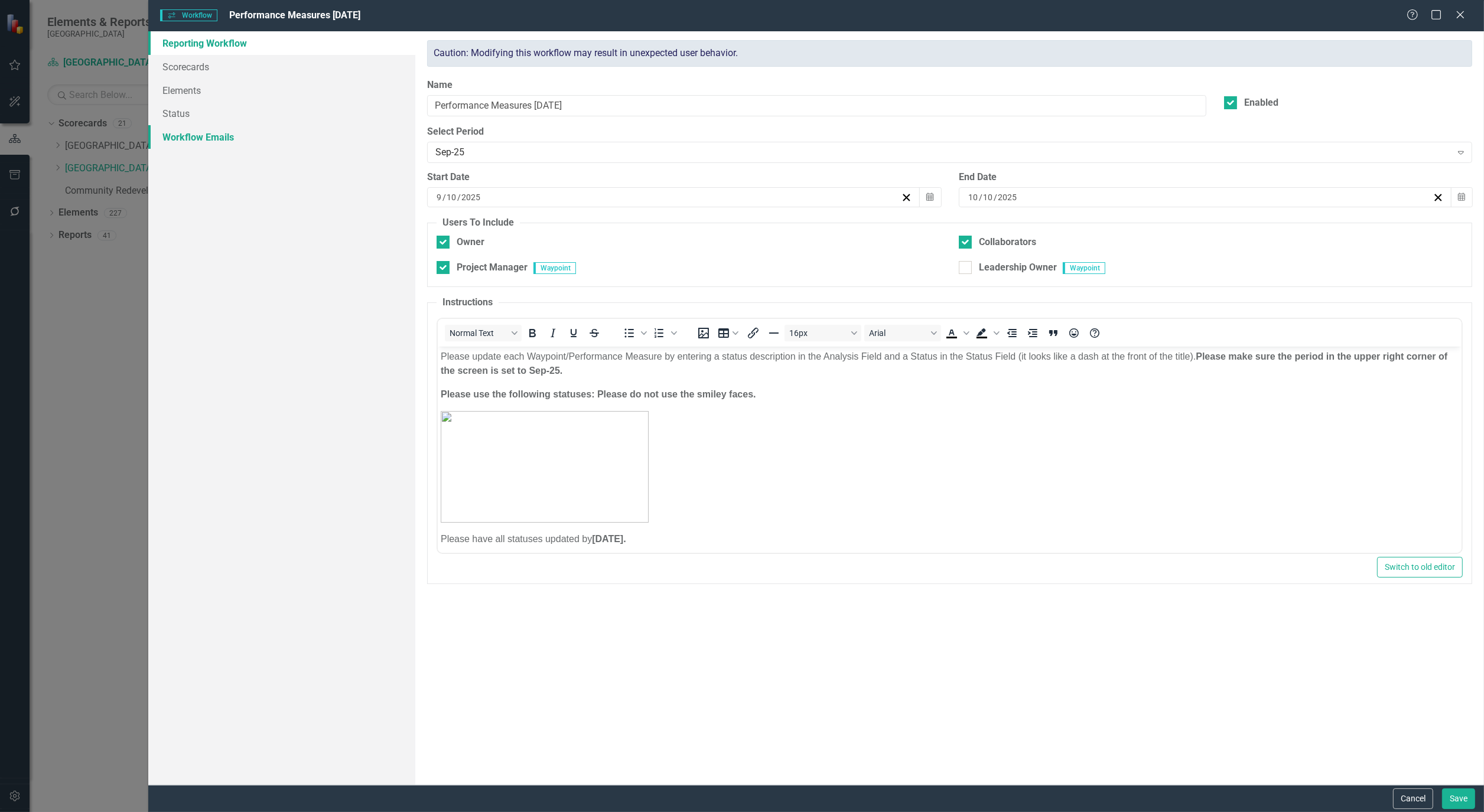
click at [197, 138] on link "Workflow Emails" at bounding box center [282, 137] width 267 height 24
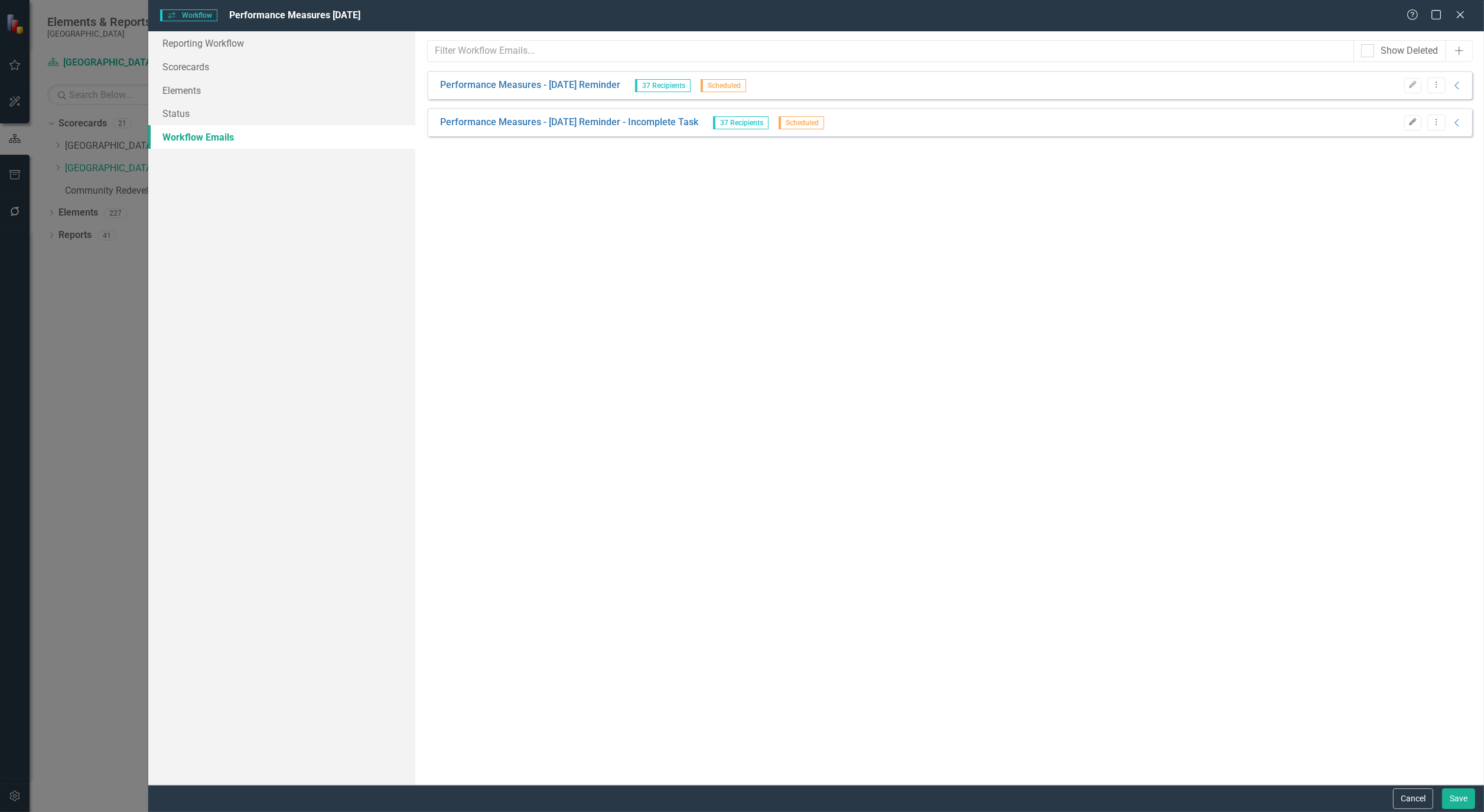
click at [1415, 122] on icon "Edit" at bounding box center [1412, 122] width 9 height 7
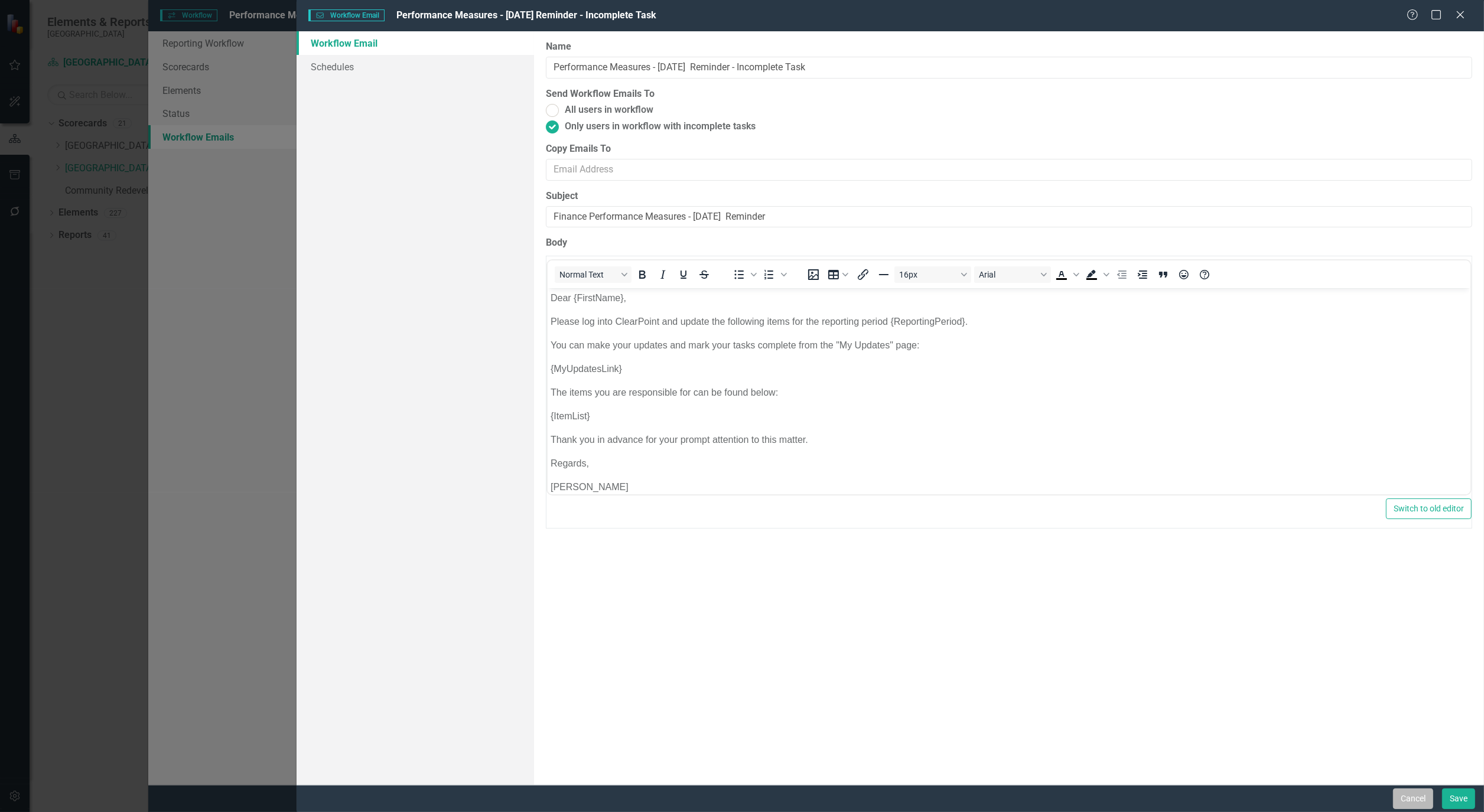
click at [1418, 795] on button "Cancel" at bounding box center [1413, 799] width 40 height 21
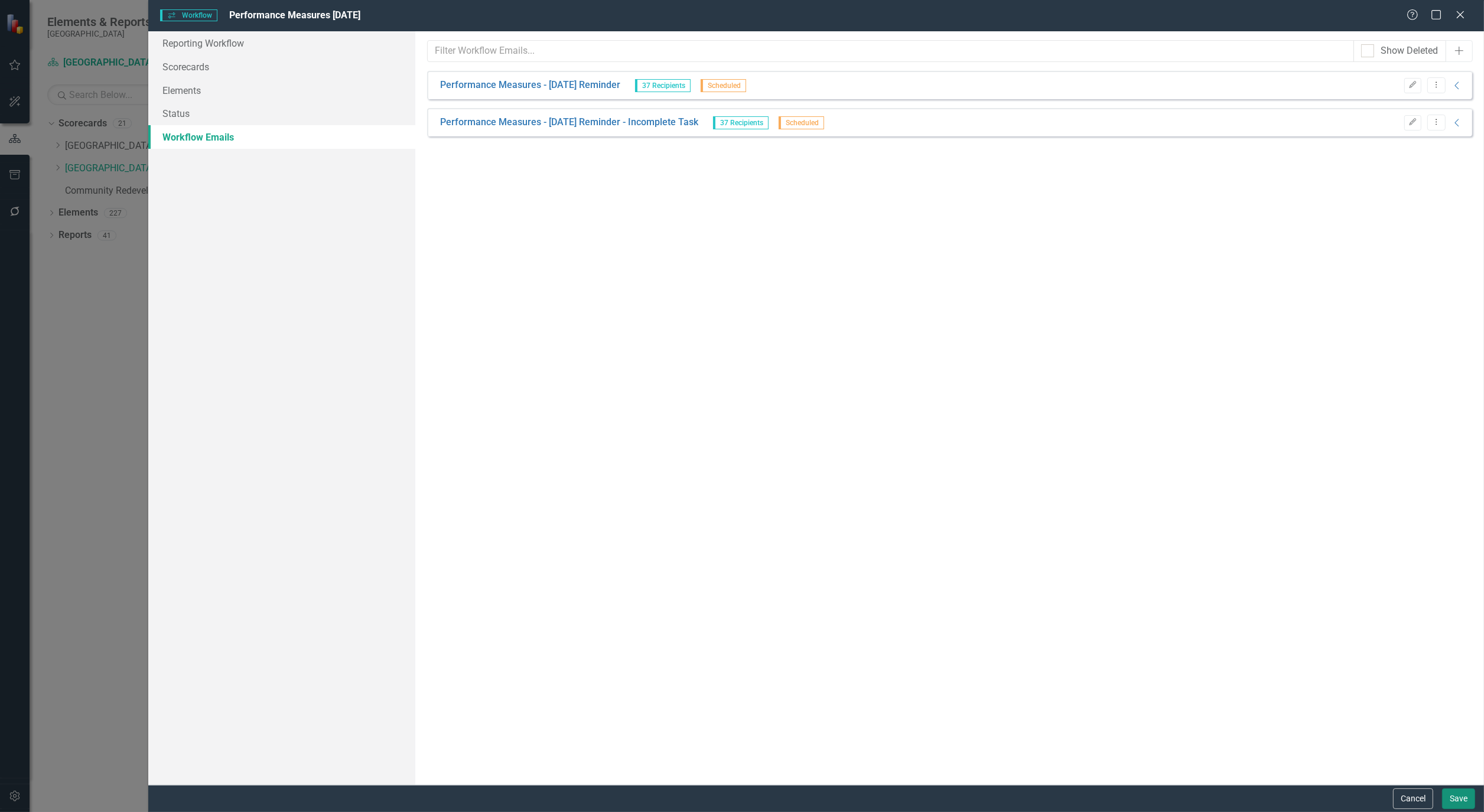
click at [1457, 796] on button "Save" at bounding box center [1459, 799] width 33 height 21
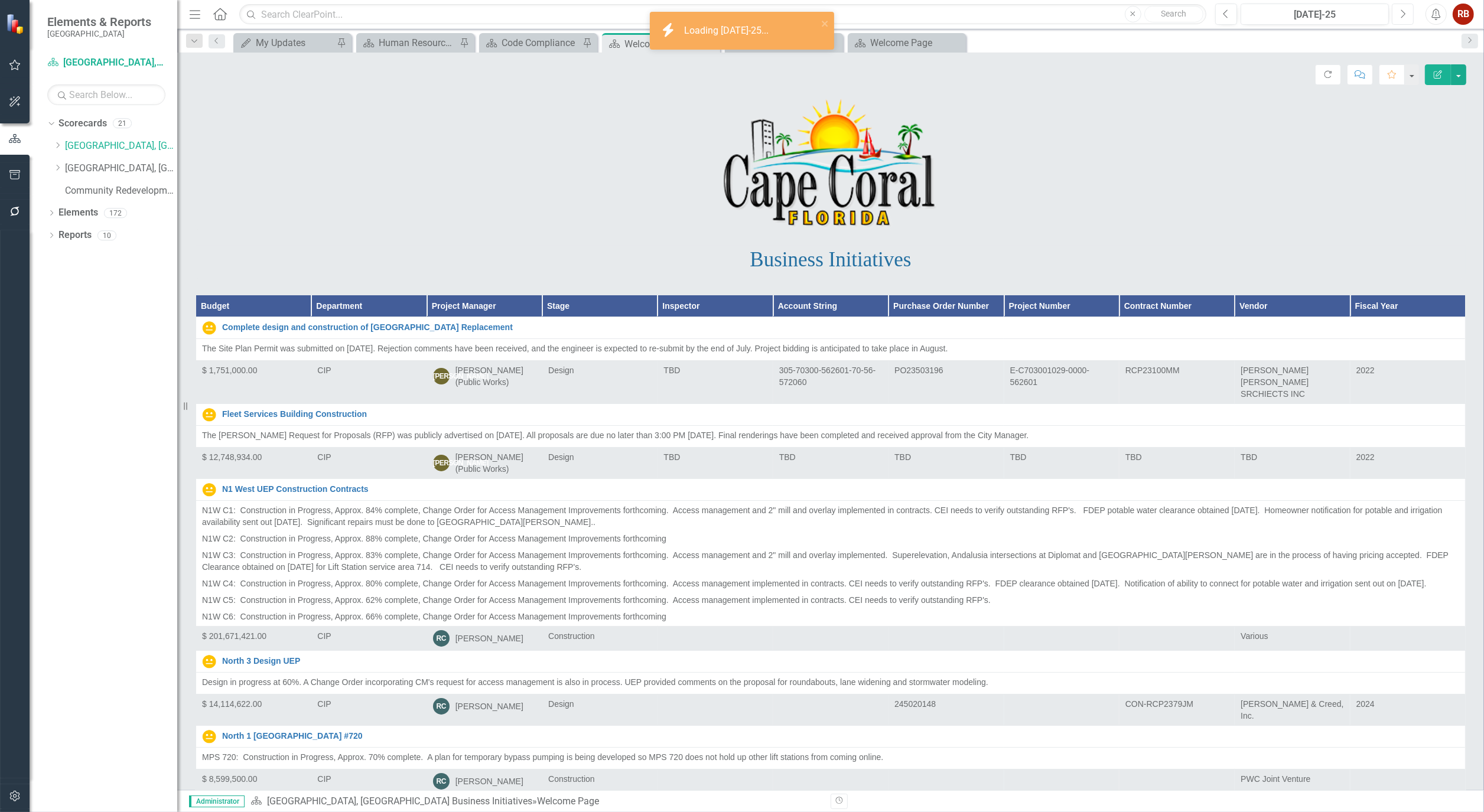
click at [1409, 13] on button "Next" at bounding box center [1403, 13] width 22 height 21
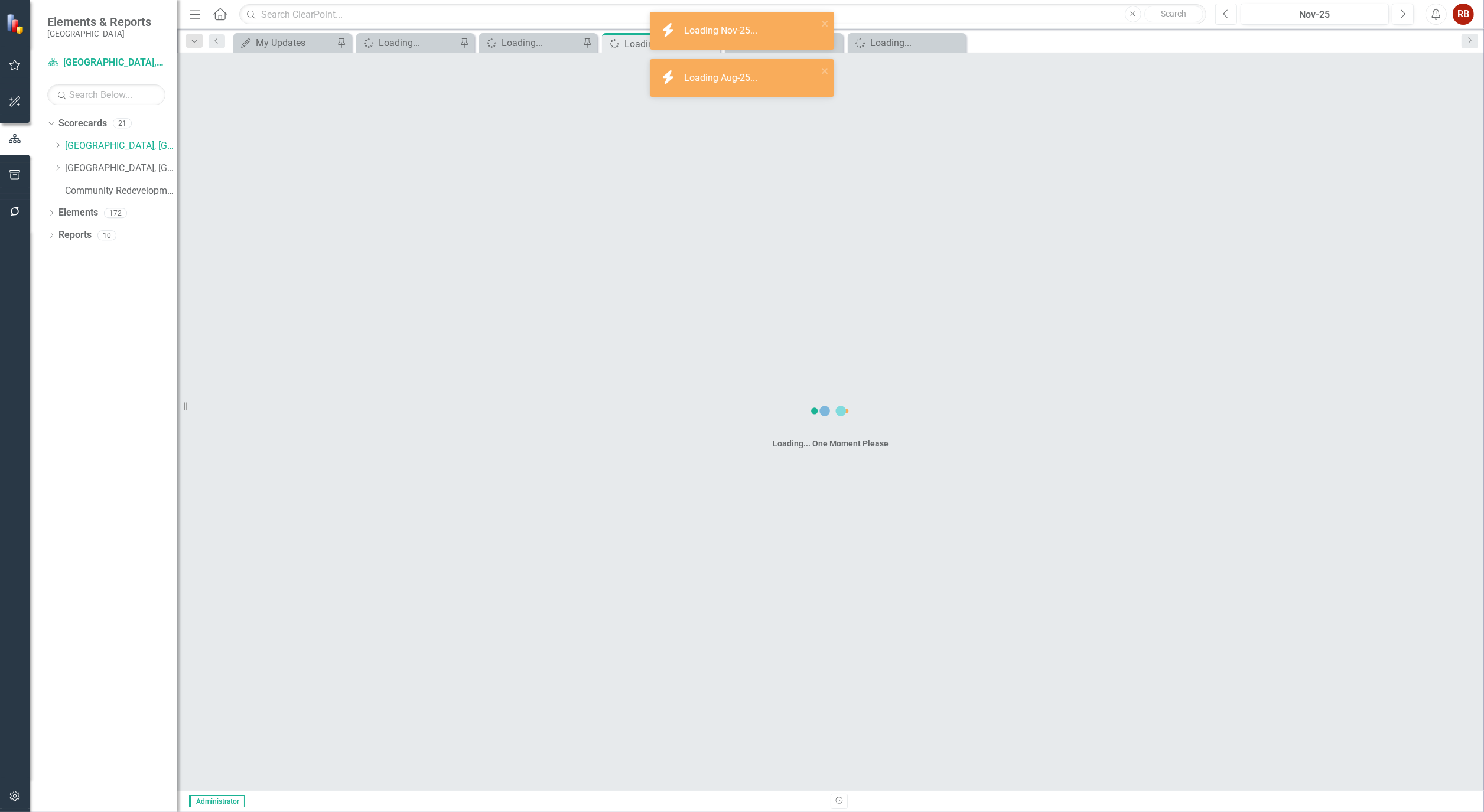
click at [1220, 21] on button "Previous" at bounding box center [1226, 13] width 22 height 21
click at [1220, 20] on button "Previous" at bounding box center [1226, 13] width 22 height 21
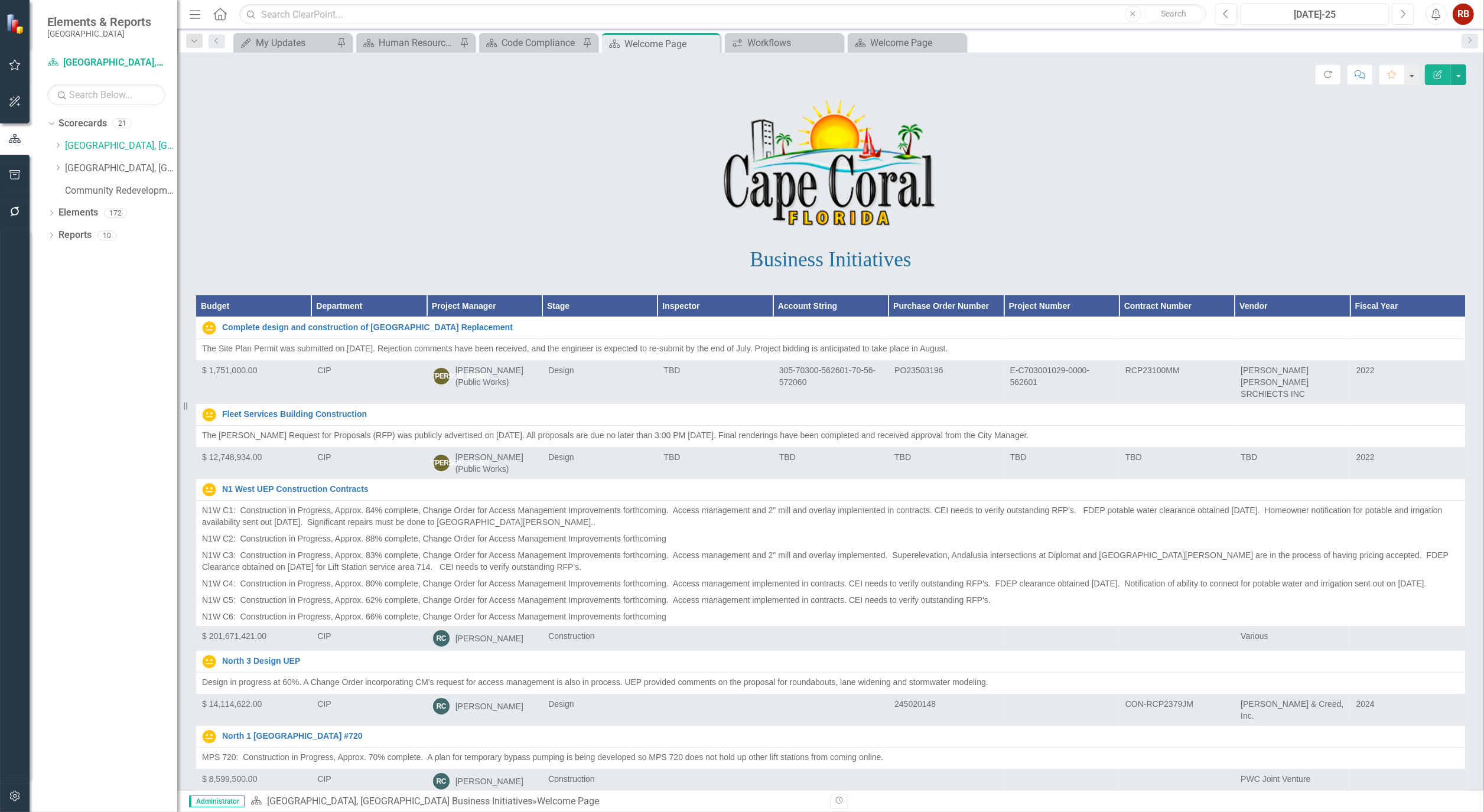
click at [1401, 13] on icon "Next" at bounding box center [1403, 13] width 6 height 10
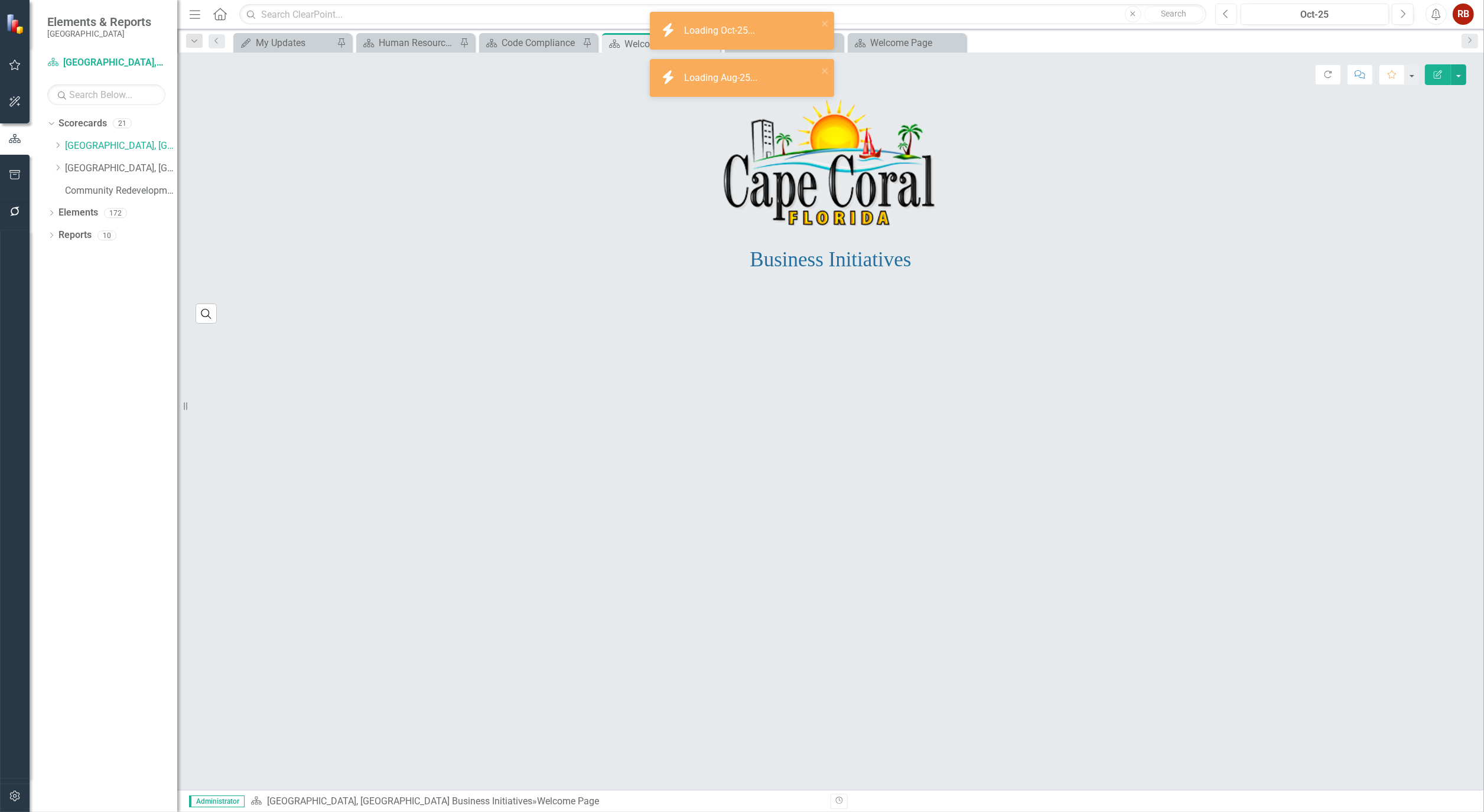
click at [1233, 15] on button "Previous" at bounding box center [1226, 13] width 22 height 21
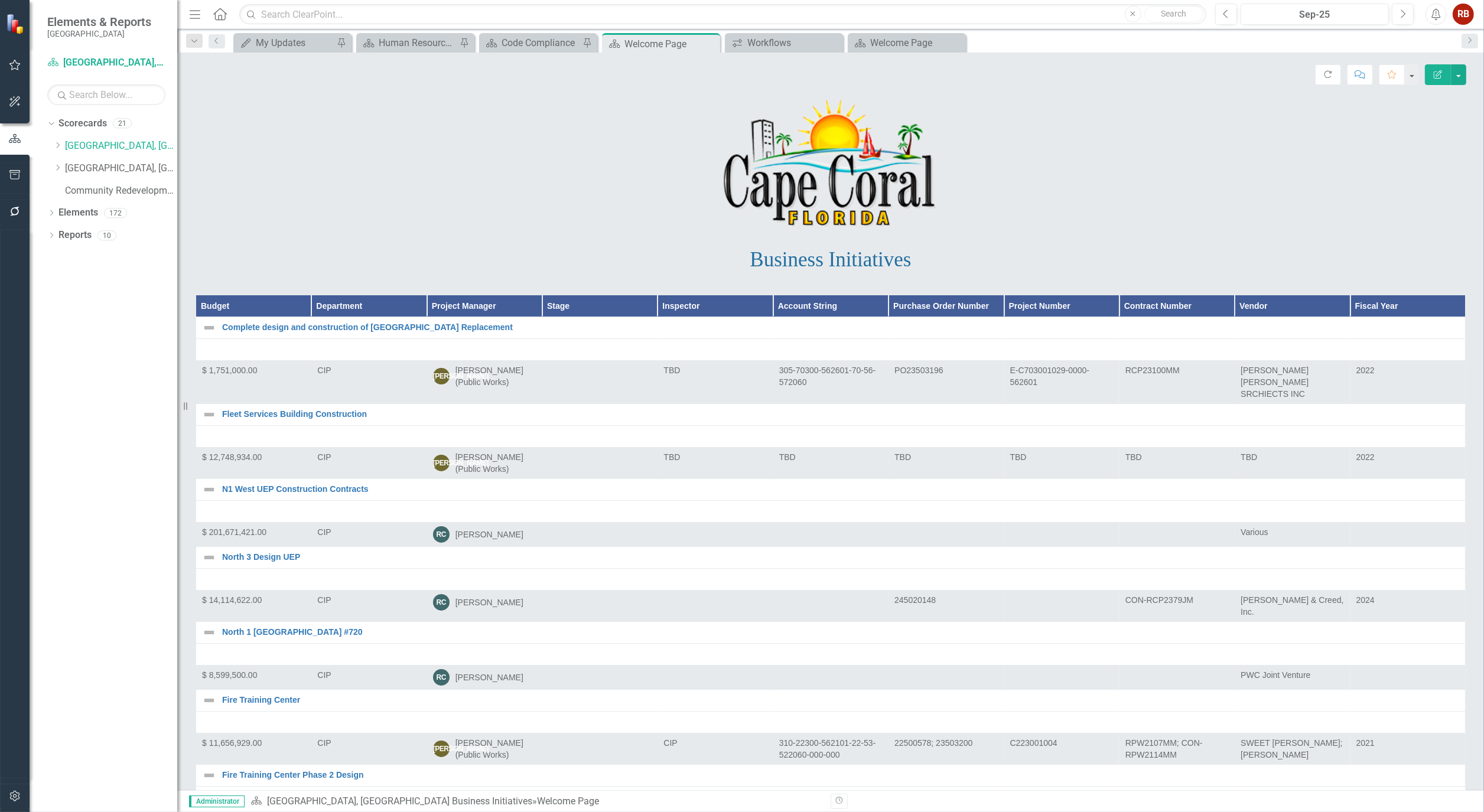
click at [226, 9] on icon "Home" at bounding box center [219, 14] width 15 height 13
click at [355, 154] on p at bounding box center [830, 163] width 1270 height 133
click at [18, 65] on icon "button" at bounding box center [15, 65] width 11 height 10
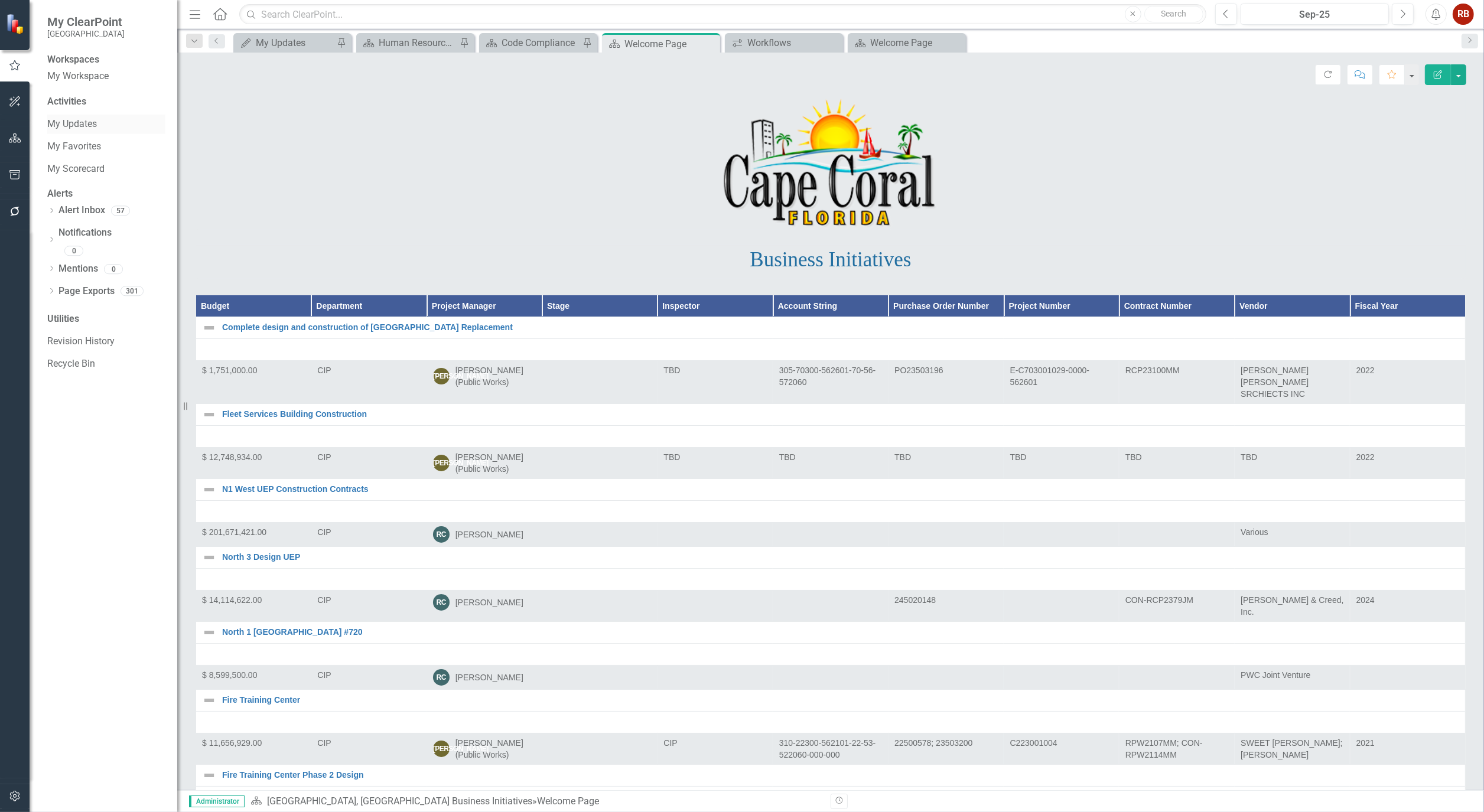
click at [66, 128] on link "My Updates" at bounding box center [107, 124] width 118 height 13
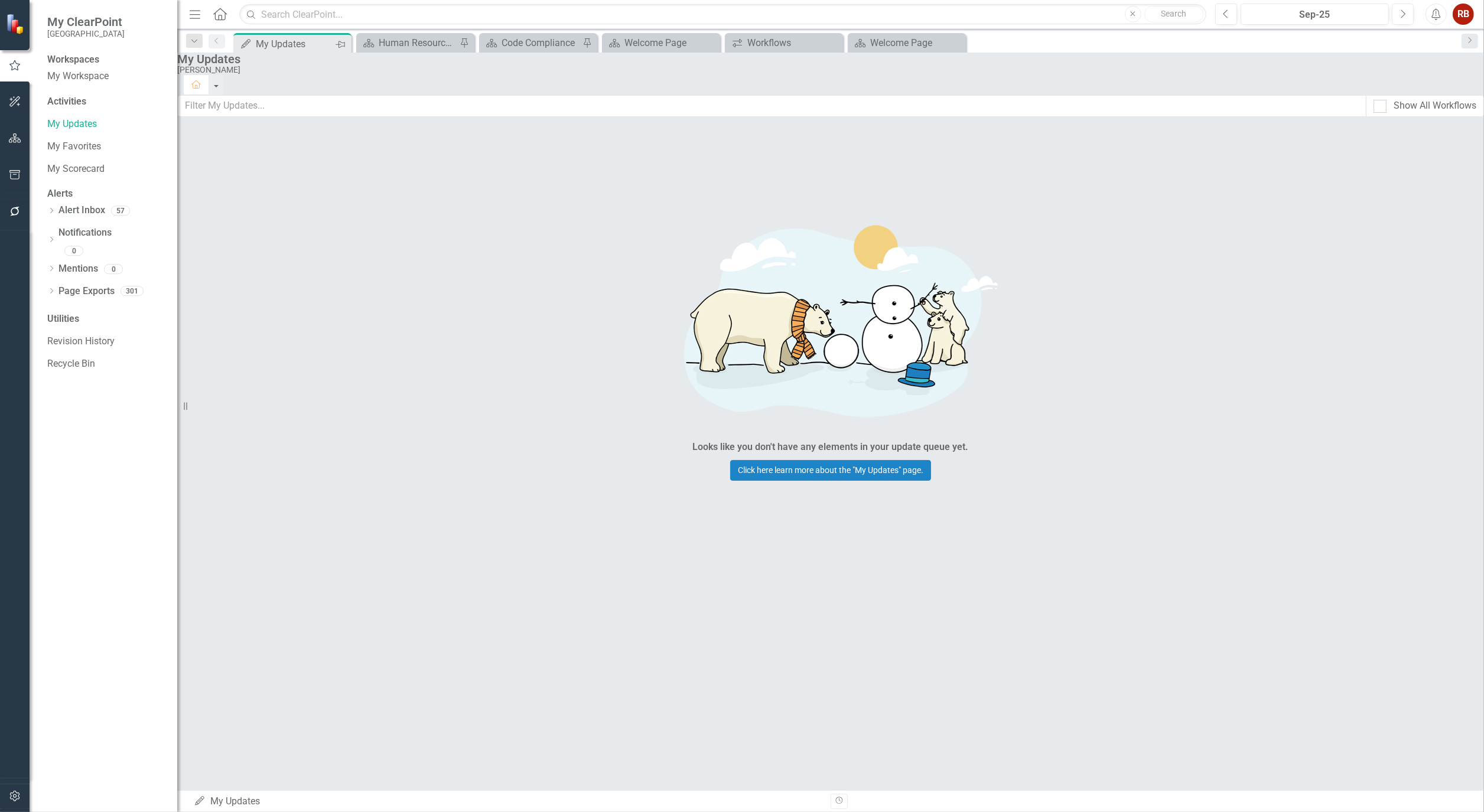
click at [340, 43] on icon "Pin" at bounding box center [340, 44] width 9 height 12
click at [338, 41] on icon "Pin" at bounding box center [341, 43] width 9 height 12
click at [573, 41] on icon "Pin" at bounding box center [572, 43] width 9 height 12
drag, startPoint x: 421, startPoint y: 42, endPoint x: 227, endPoint y: 38, distance: 194.0
click at [227, 38] on div "Dropdown Search Scorecard Code Compliance Pin My Updates My Updates Pin Scoreca…" at bounding box center [830, 41] width 1306 height 24
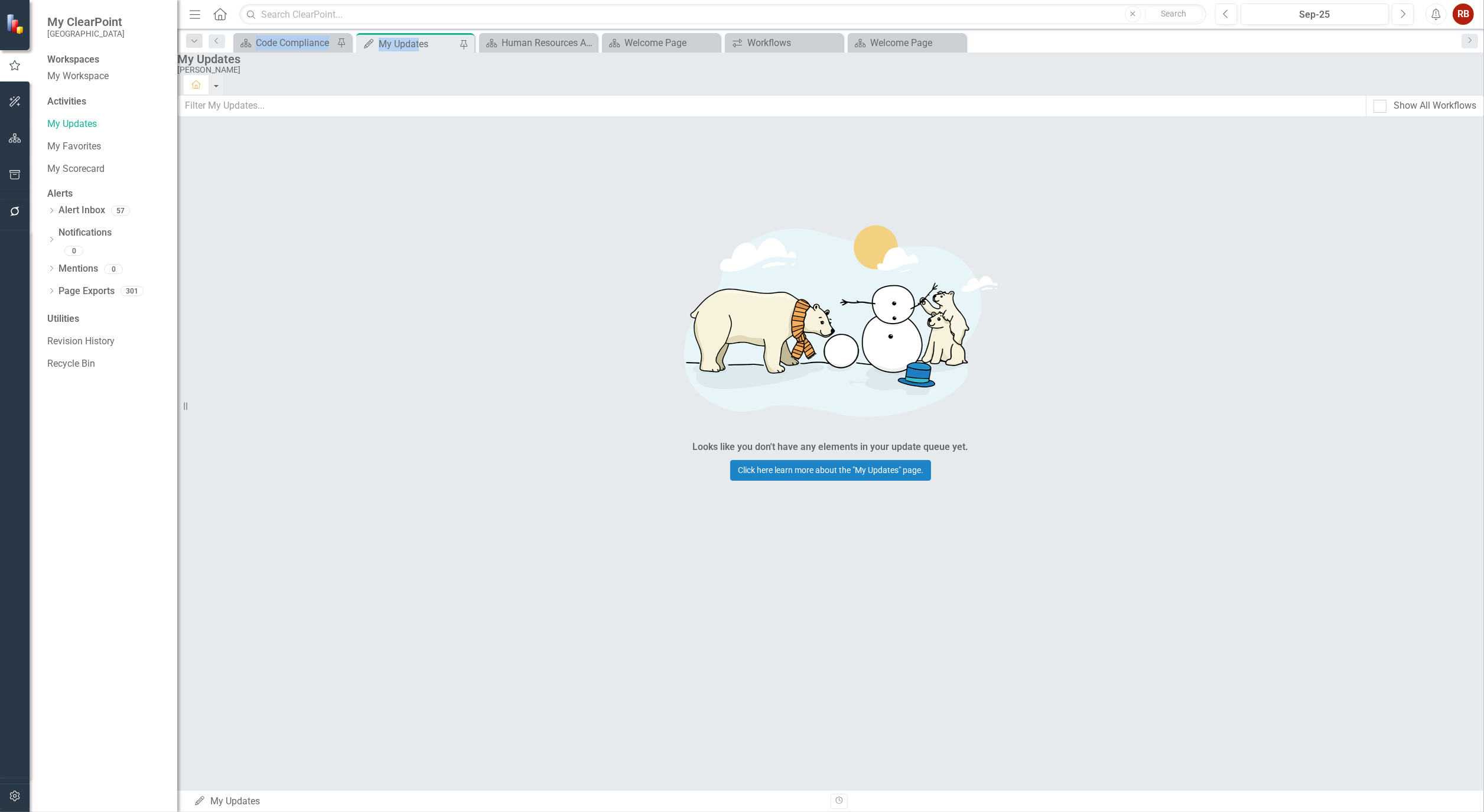
click at [414, 39] on div "My Updates" at bounding box center [418, 43] width 78 height 15
drag, startPoint x: 423, startPoint y: 37, endPoint x: 273, endPoint y: 36, distance: 150.0
click at [273, 36] on div "Scorecard Code Compliance Pin My Updates My Updates Pin Scorecard Human Resourc…" at bounding box center [843, 43] width 1224 height 19
click at [494, 65] on div "My Updates" at bounding box center [828, 59] width 1301 height 13
click at [468, 46] on div "Pin" at bounding box center [463, 43] width 10 height 15
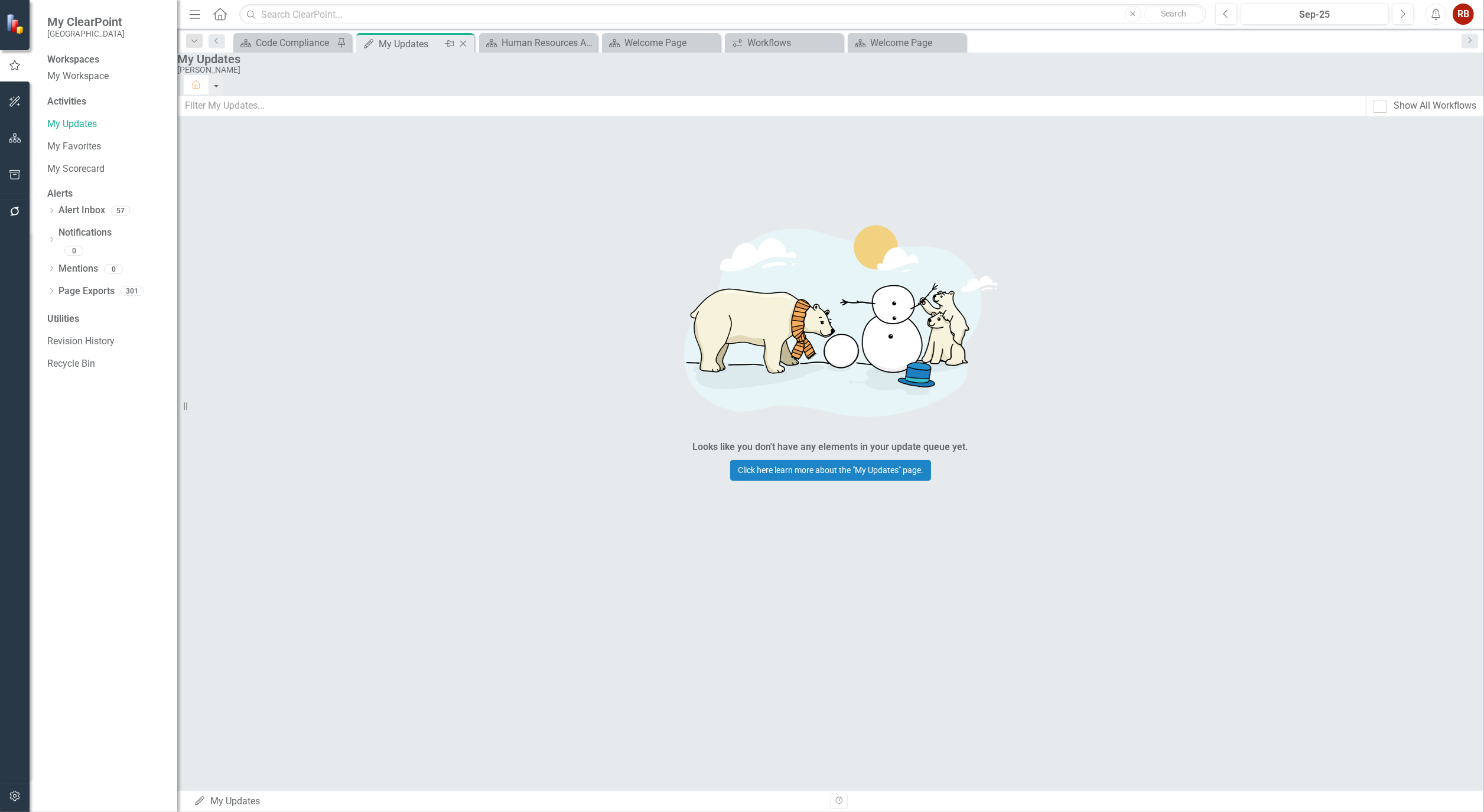
click at [452, 44] on icon "Pin" at bounding box center [450, 43] width 9 height 12
click at [466, 43] on icon "Pin" at bounding box center [463, 44] width 9 height 12
click at [3, 135] on button "button" at bounding box center [15, 138] width 27 height 24
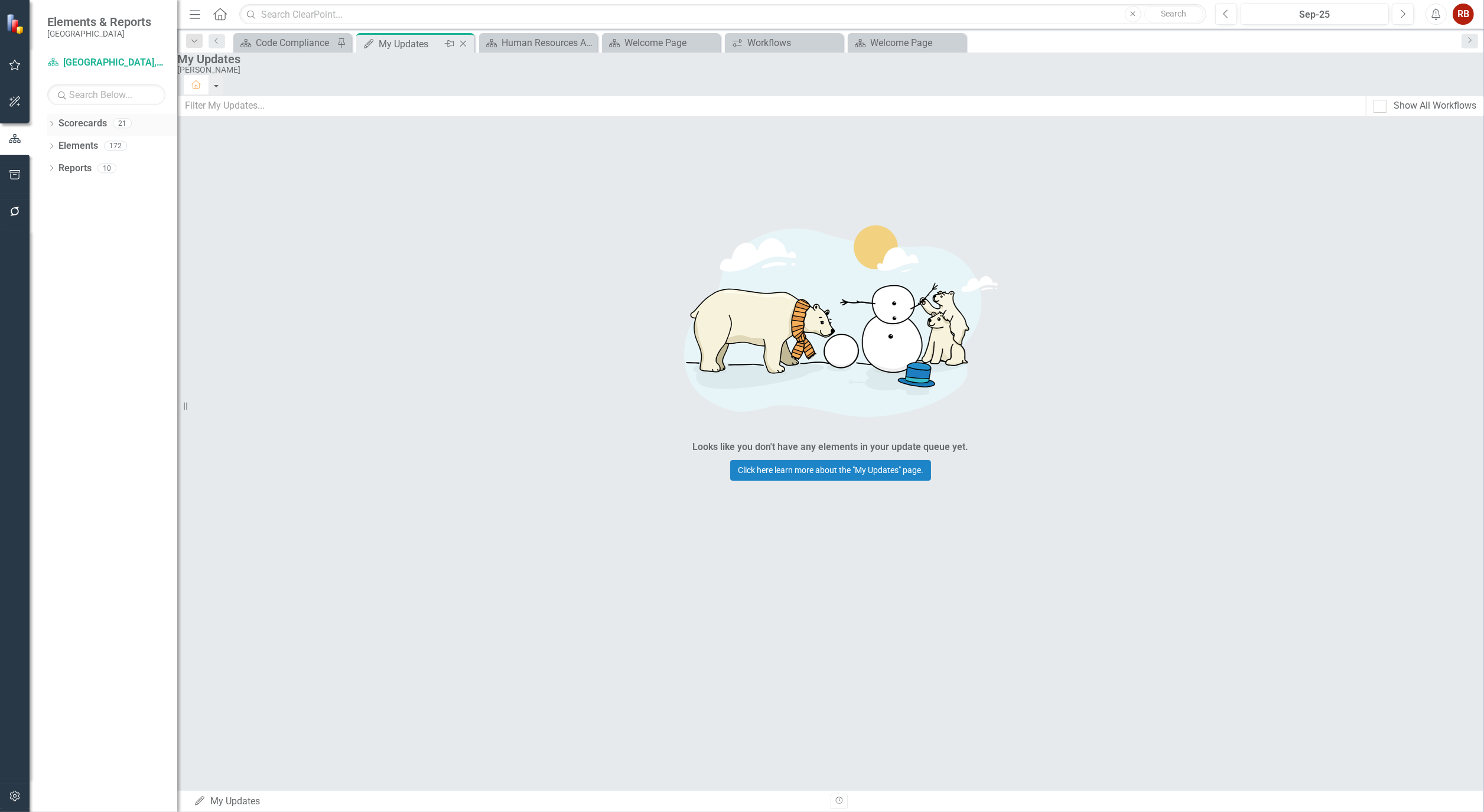
click at [51, 122] on icon at bounding box center [52, 123] width 3 height 6
click at [114, 163] on link "[GEOGRAPHIC_DATA], [GEOGRAPHIC_DATA] Strategic Plan" at bounding box center [121, 168] width 112 height 13
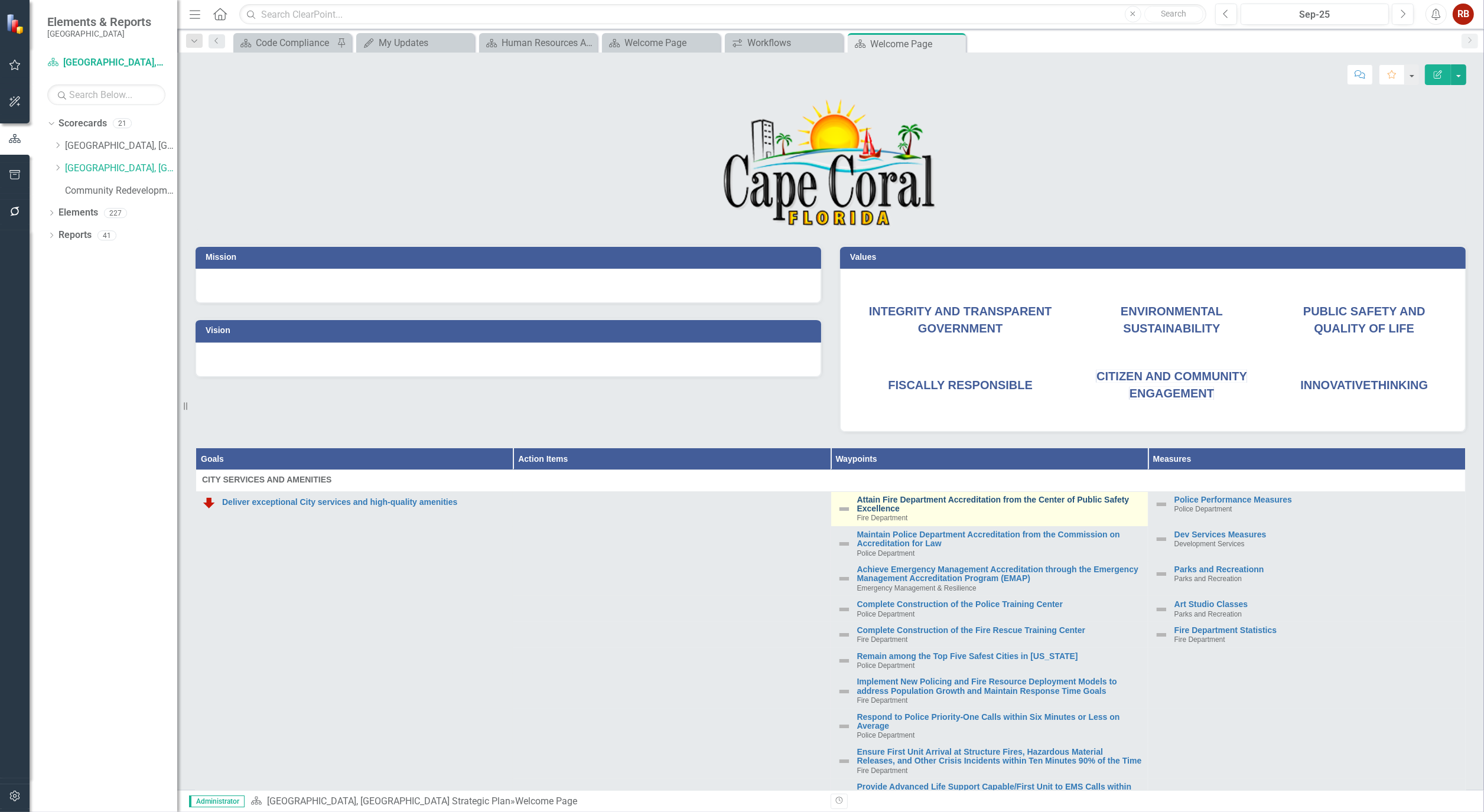
click at [936, 501] on link "Attain Fire Department Accreditation from the Center of Public Safety Excellence" at bounding box center [999, 504] width 285 height 18
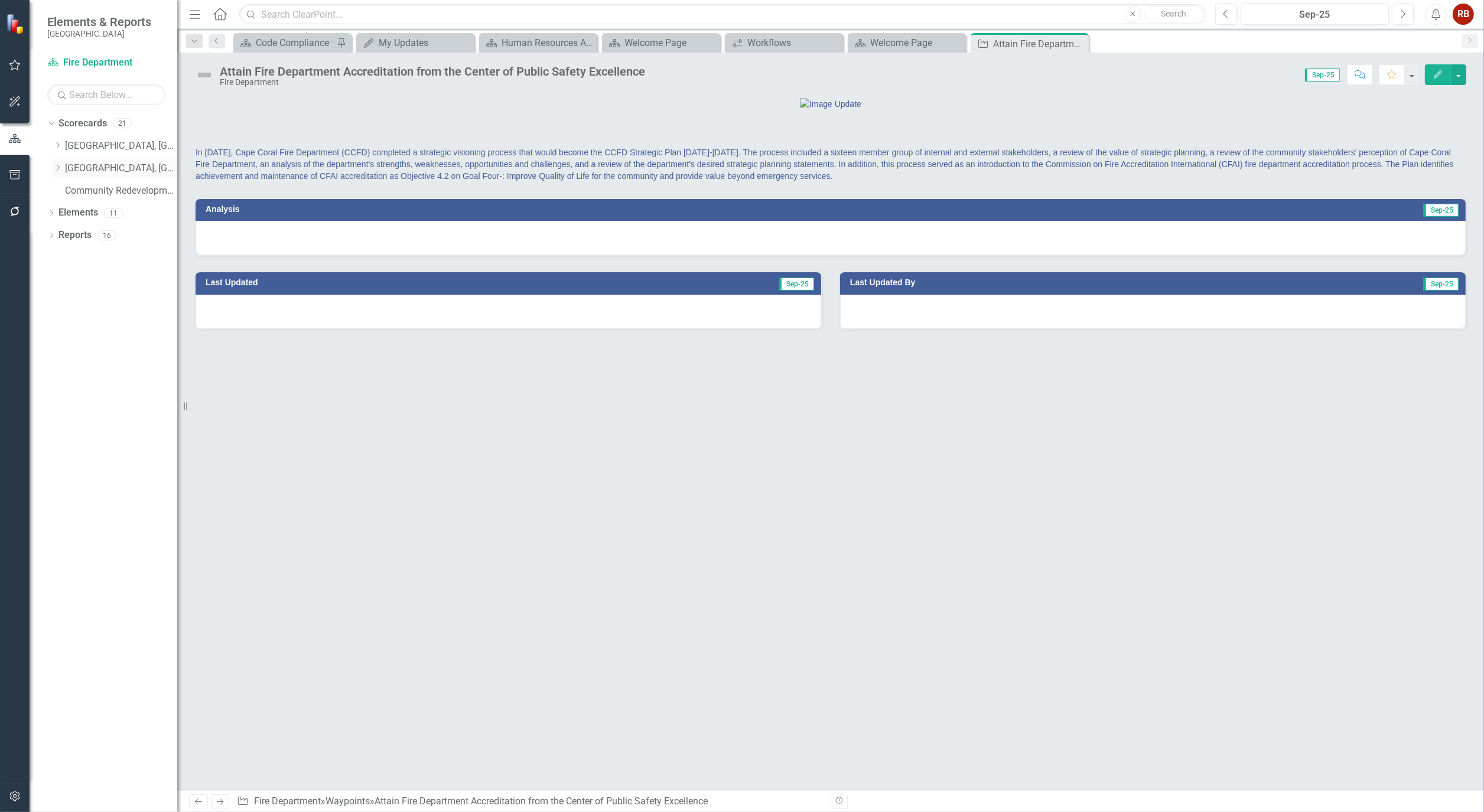
click at [101, 163] on link "[GEOGRAPHIC_DATA], [GEOGRAPHIC_DATA] Strategic Plan" at bounding box center [121, 168] width 112 height 13
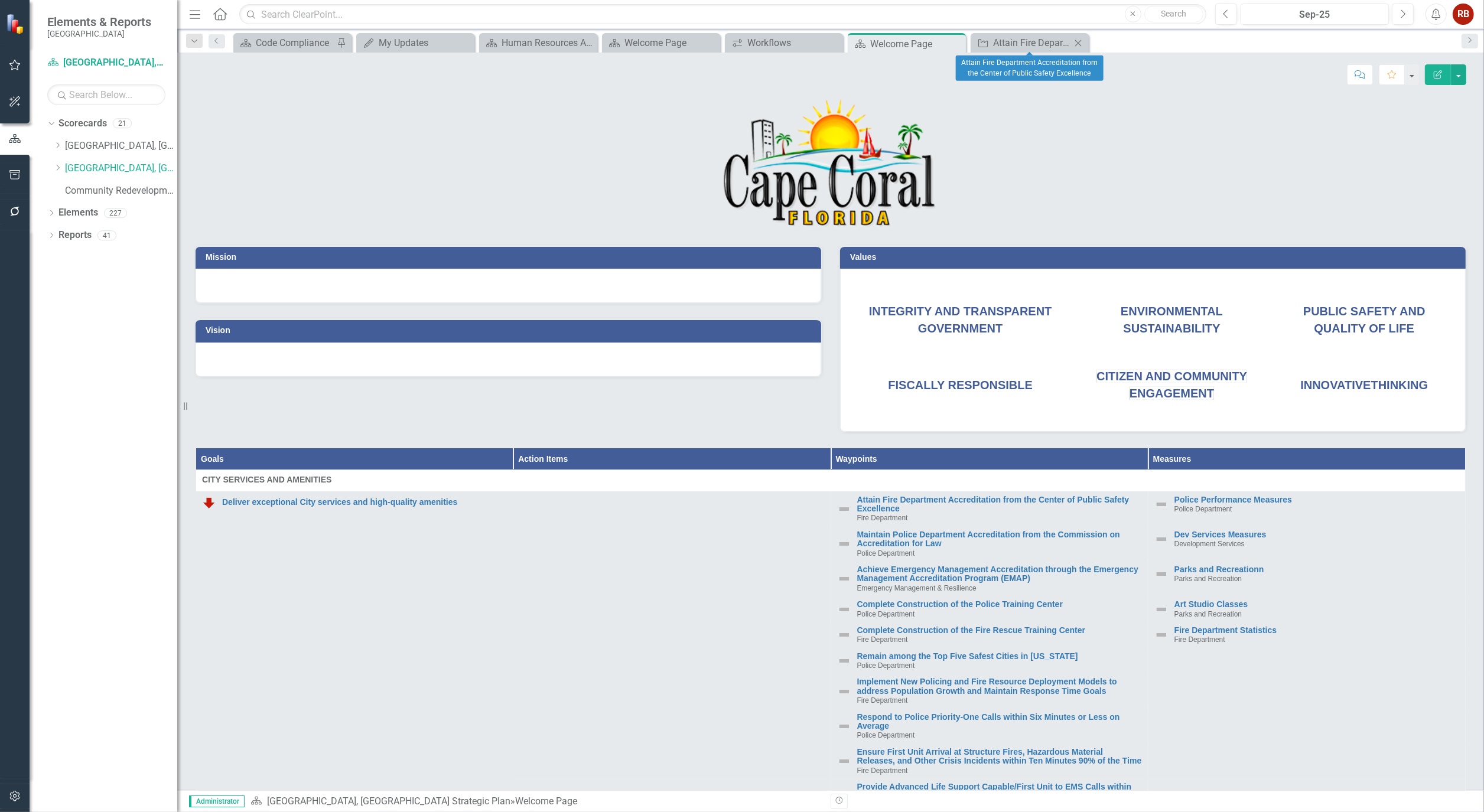
click at [1079, 43] on icon "Close" at bounding box center [1077, 43] width 12 height 9
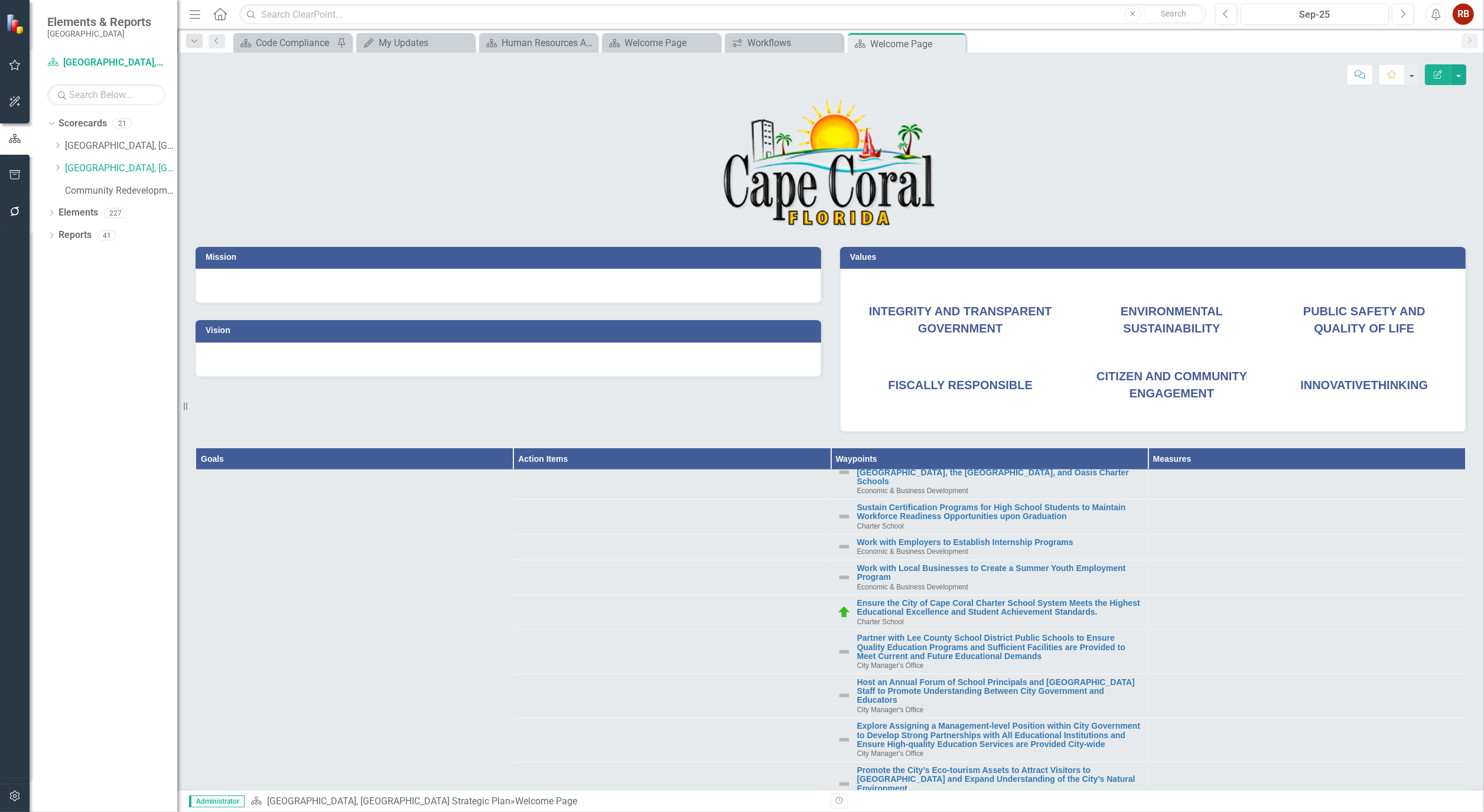
scroll to position [2494, 0]
click at [995, 619] on link "Ensure the City of Cape Coral Charter School System Meets the Highest Education…" at bounding box center [999, 608] width 285 height 18
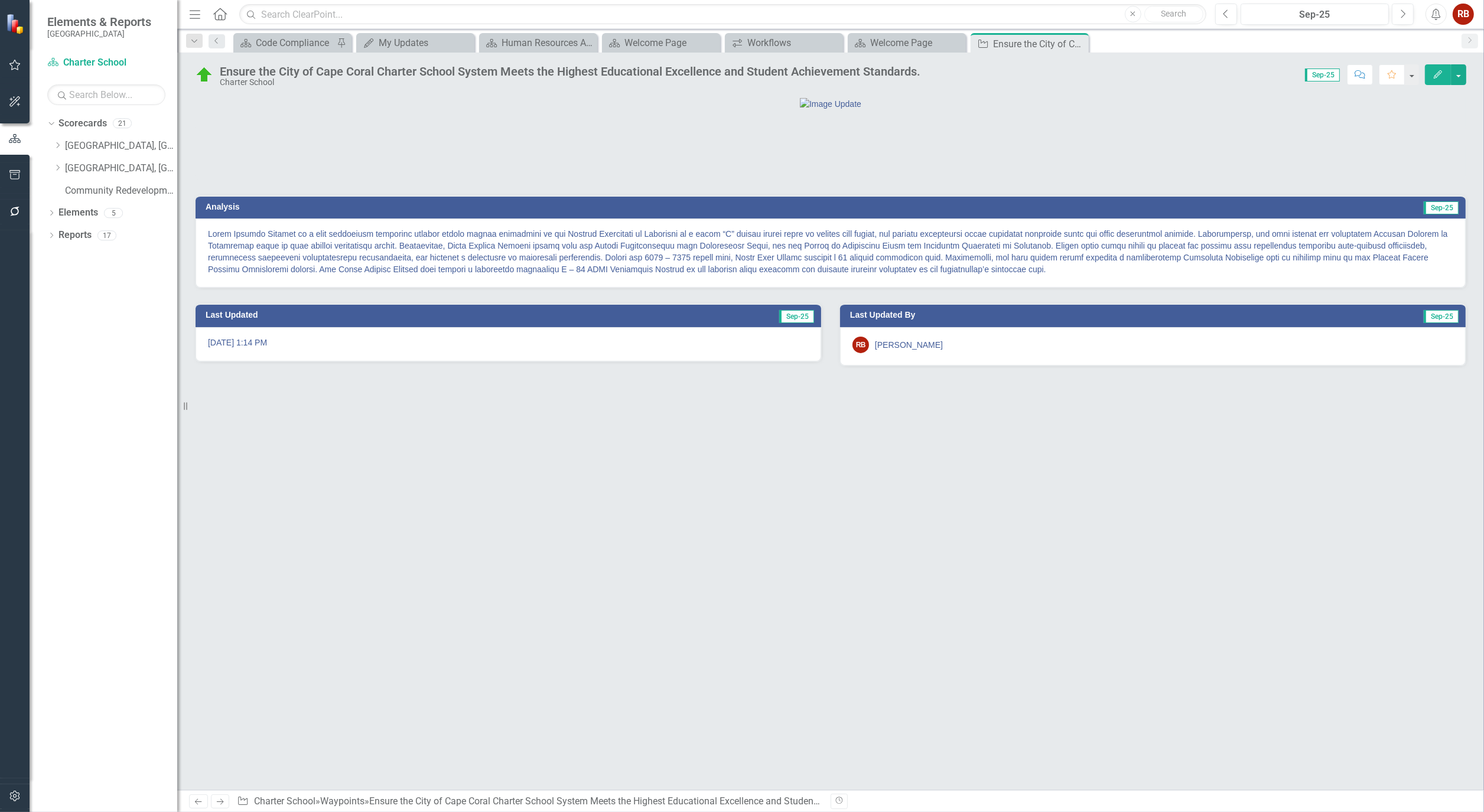
click at [515, 623] on div "Analysis Sep-25 Last Updated Sep-25 9/4/25 @ 1:14 PM Last Updated By Sep-25 RB …" at bounding box center [830, 443] width 1306 height 694
click at [219, 75] on div "Ensure the City of Cape Coral Charter School System Meets the Highest Education…" at bounding box center [570, 71] width 701 height 13
click at [204, 75] on img at bounding box center [204, 75] width 19 height 19
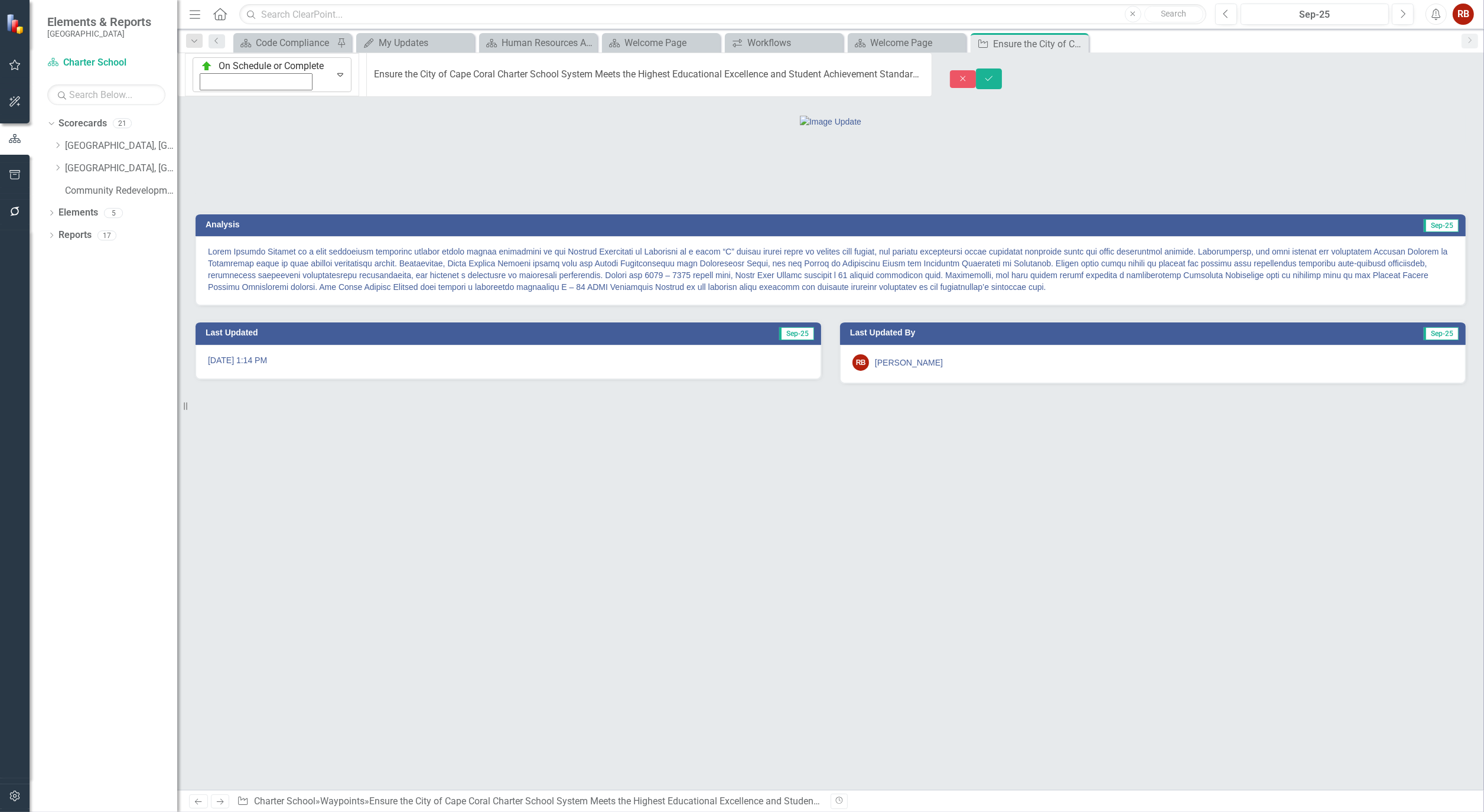
click at [335, 69] on icon "Expand" at bounding box center [340, 74] width 12 height 9
click at [349, 128] on div at bounding box center [830, 122] width 1270 height 13
click at [330, 74] on div "Expand" at bounding box center [340, 74] width 21 height 34
click at [337, 73] on icon at bounding box center [339, 75] width 6 height 3
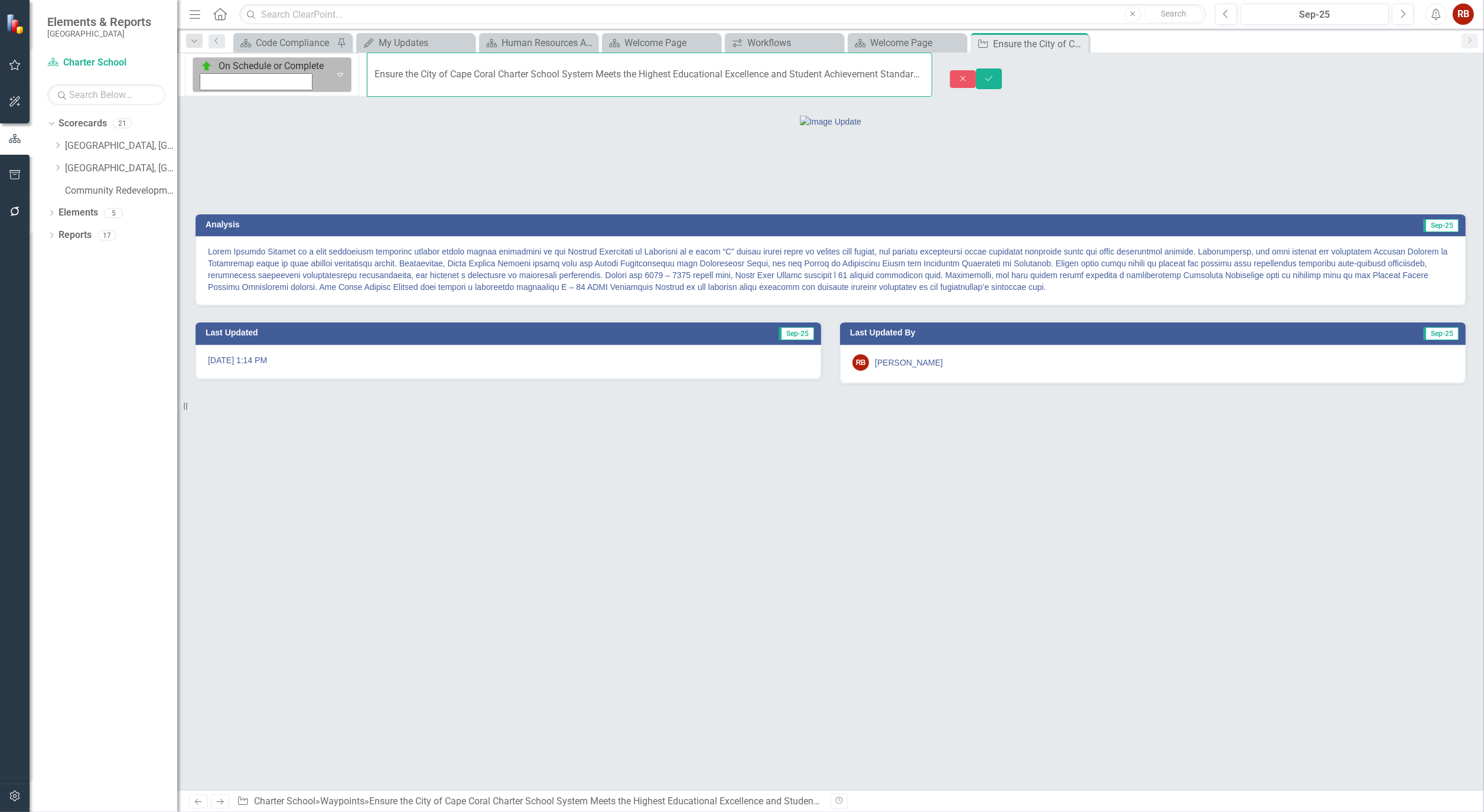
click at [227, 69] on div "On Schedule or Complete Expand Ensure the City of Cape Coral Charter School Sys…" at bounding box center [555, 75] width 755 height 44
click at [335, 73] on icon "Expand" at bounding box center [340, 74] width 12 height 9
click at [367, 71] on input "Ensure the City of Cape Coral Charter School System Meets the Highest Education…" at bounding box center [649, 75] width 564 height 44
click at [367, 72] on input "Ensure the City of Cape Coral Charter School System Meets the Highest Education…" at bounding box center [649, 75] width 564 height 44
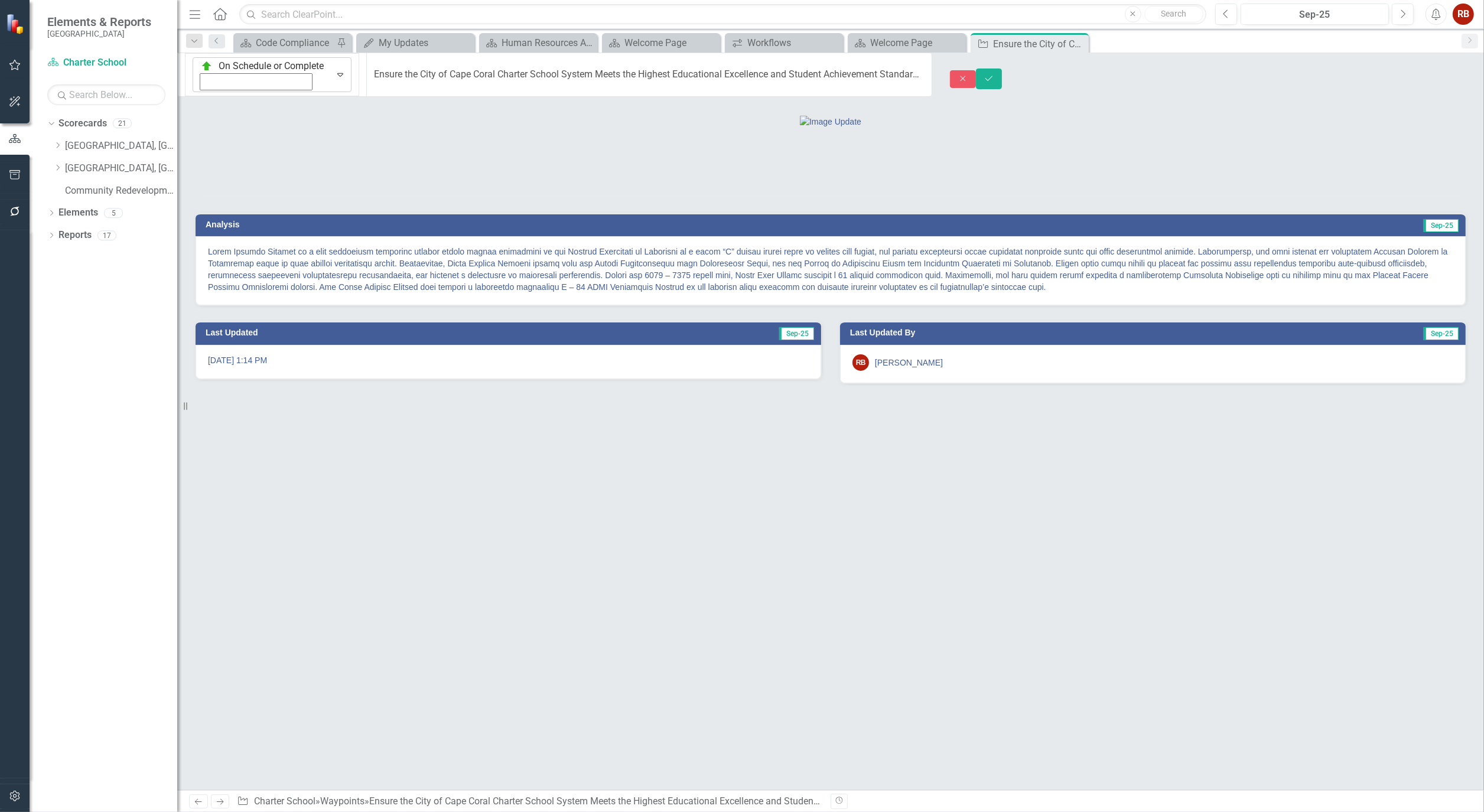
click at [335, 73] on icon "Expand" at bounding box center [340, 74] width 12 height 9
